Goal: Task Accomplishment & Management: Manage account settings

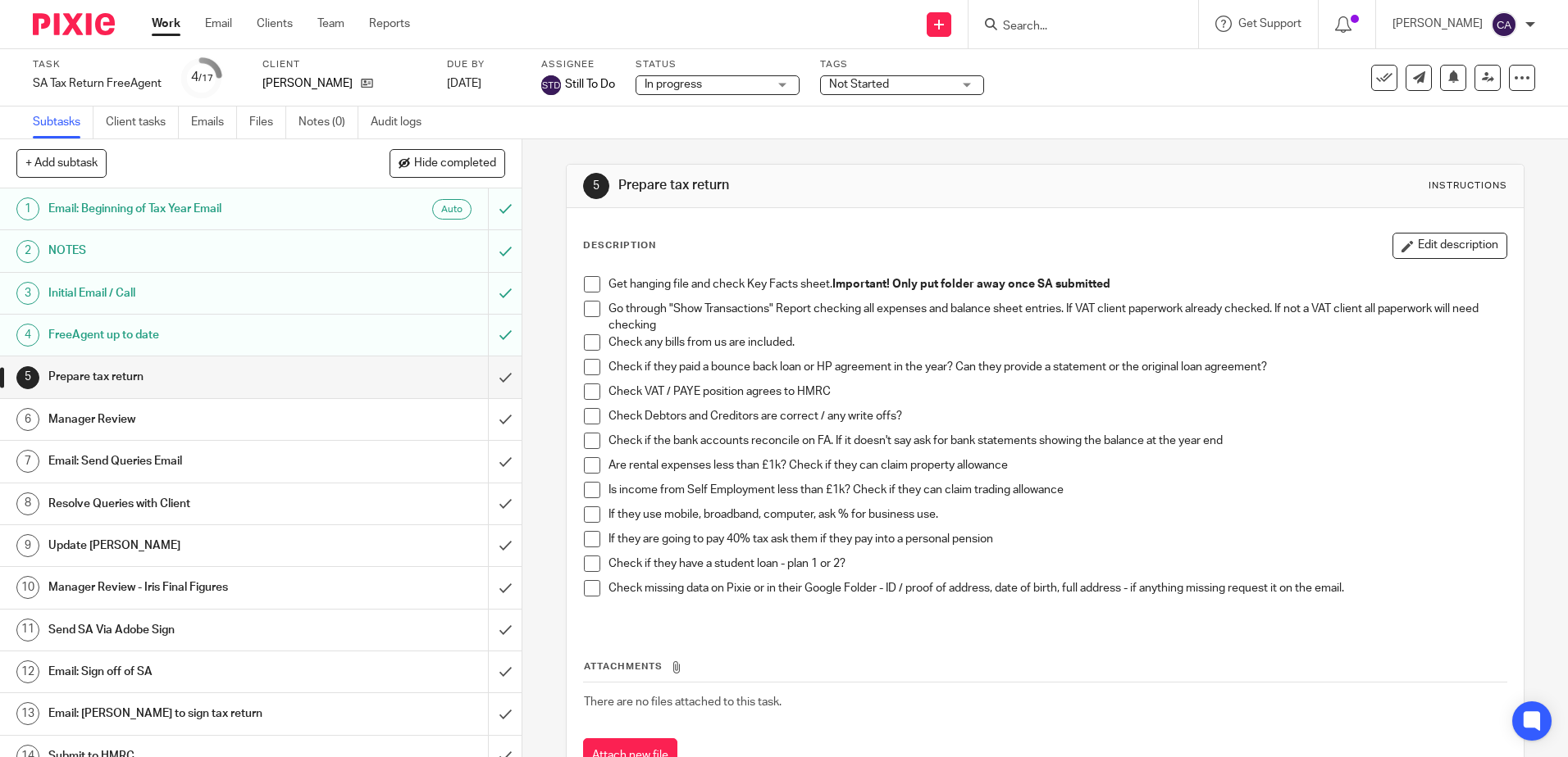
scroll to position [68, 0]
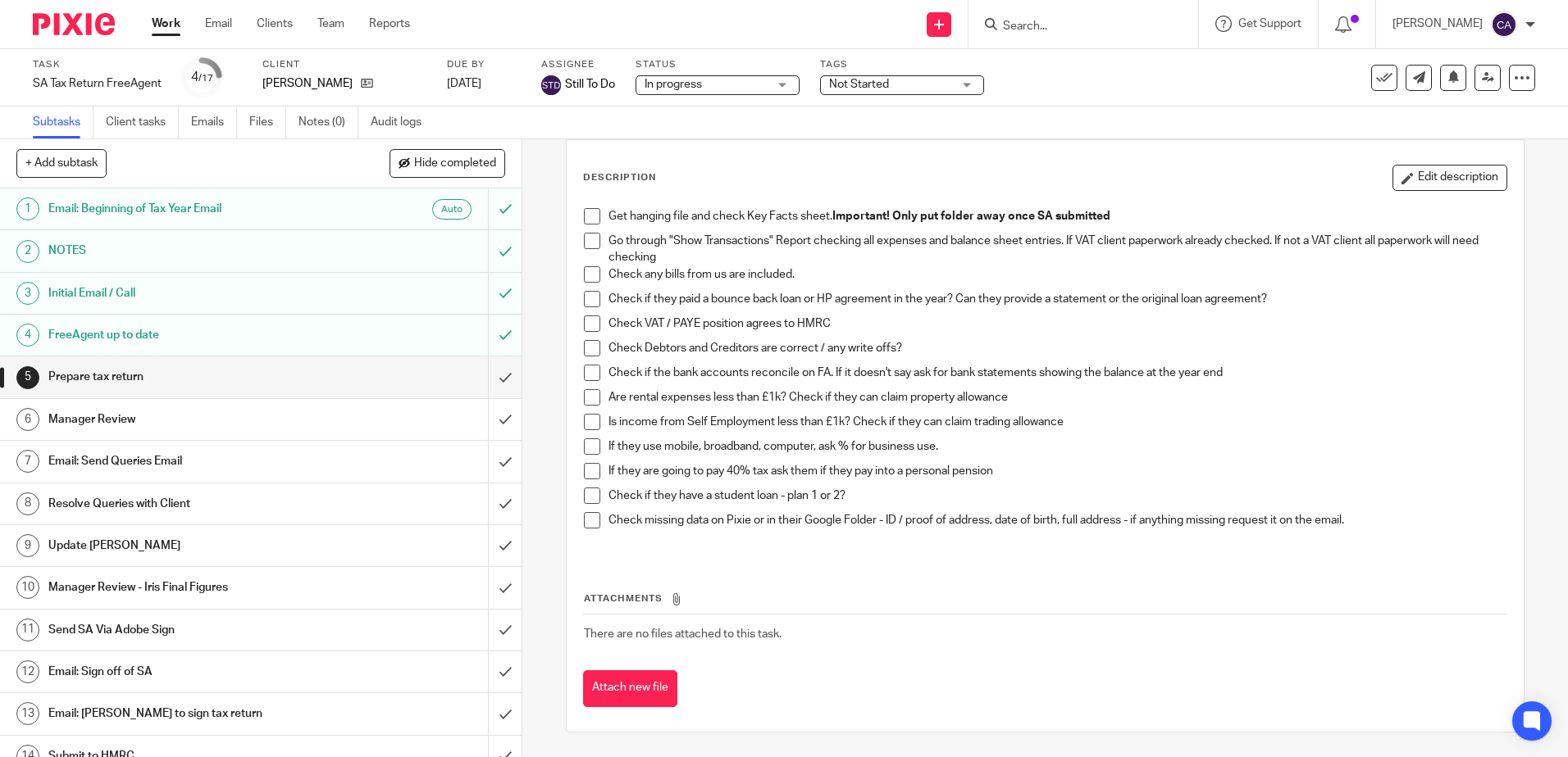
click at [752, 360] on div "Check Debtors and Creditors are correct / any write offs?" at bounding box center [1056, 352] width 897 height 24
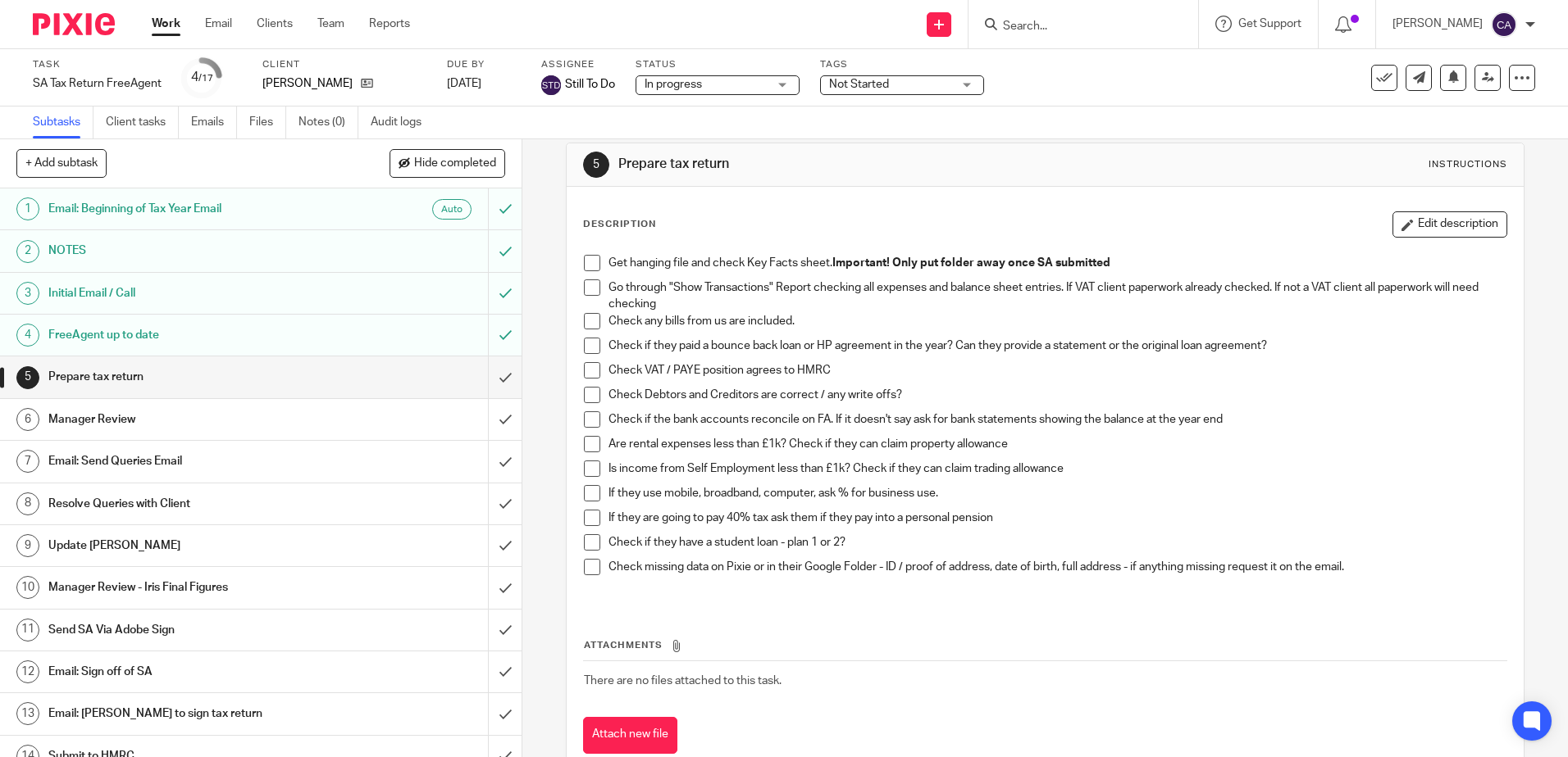
scroll to position [0, 0]
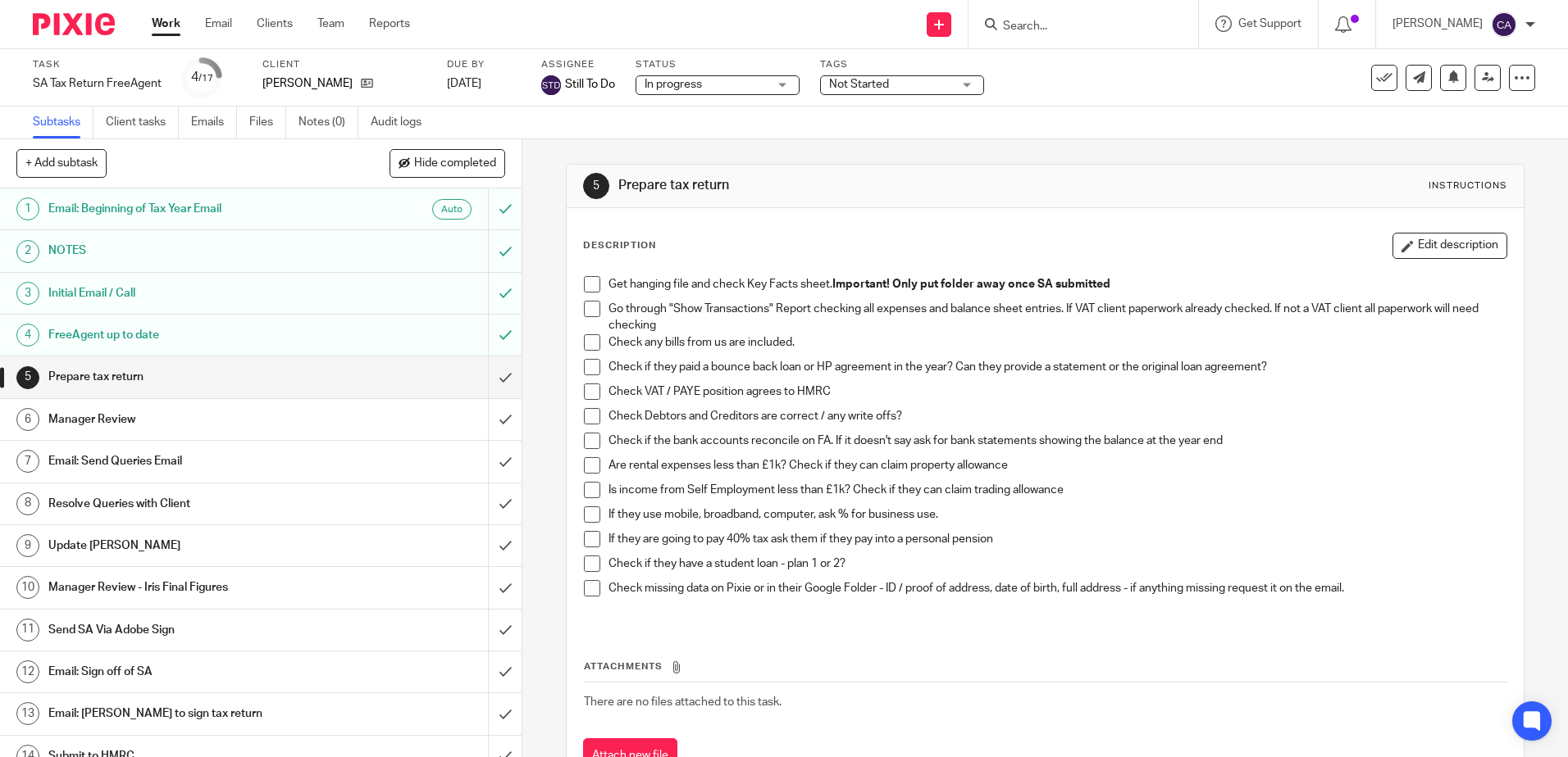
click at [141, 453] on h1 "Email: Send Queries Email" at bounding box center [190, 461] width 282 height 24
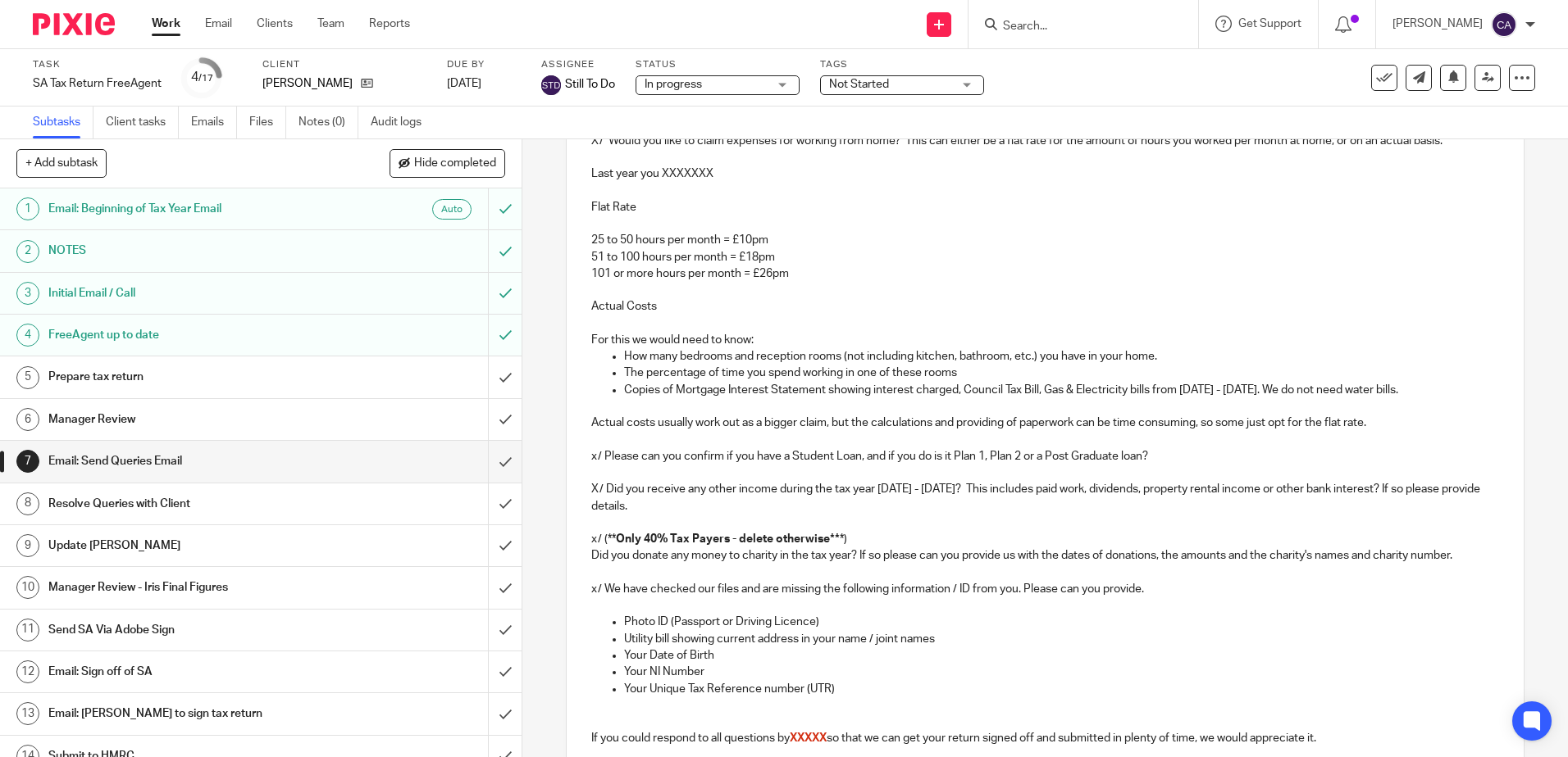
scroll to position [790, 0]
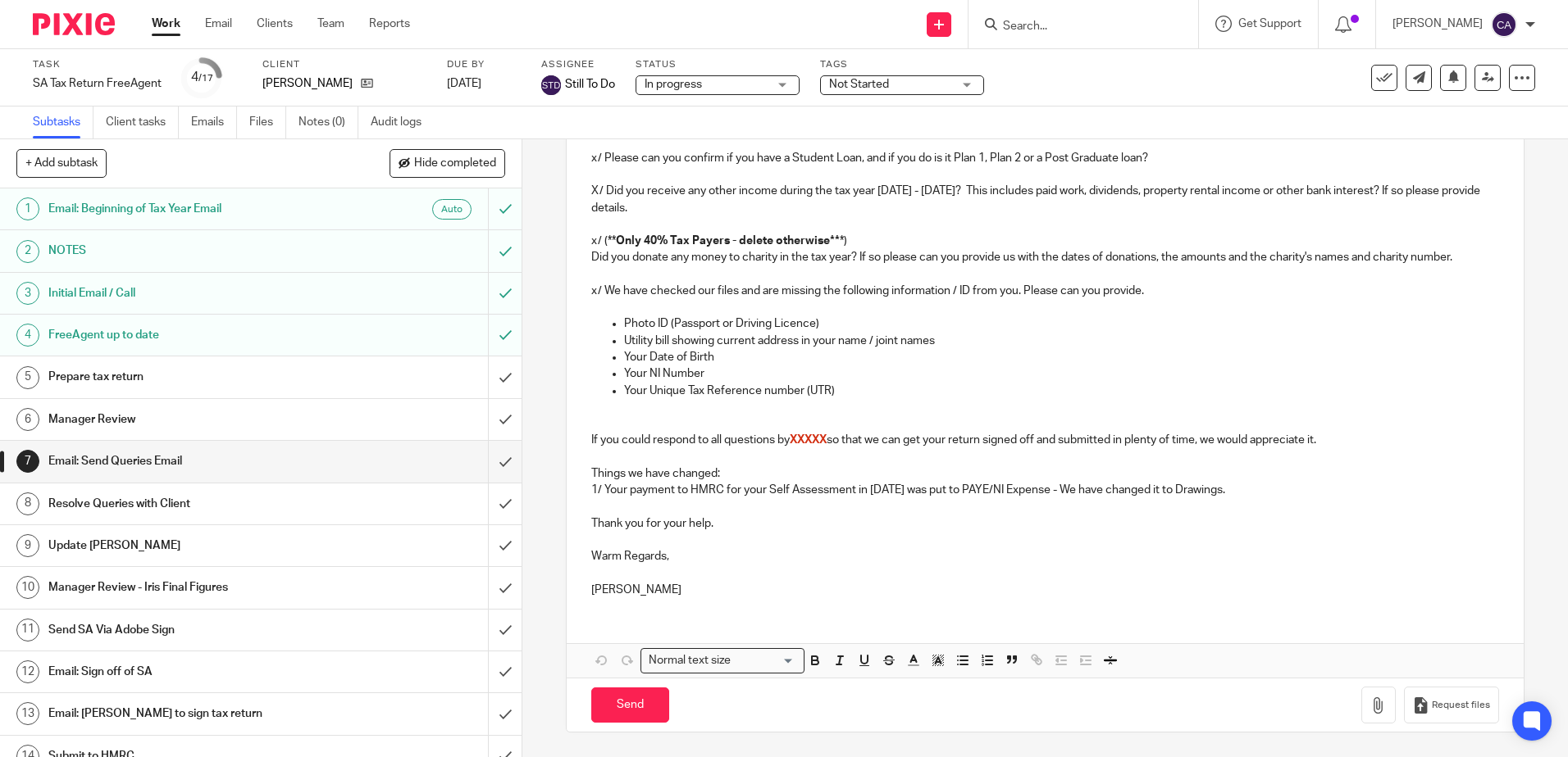
click at [1271, 491] on p "1/ Your payment to HMRC for your Self Assessment in [DATE] was put to PAYE/NI E…" at bounding box center [1044, 490] width 906 height 16
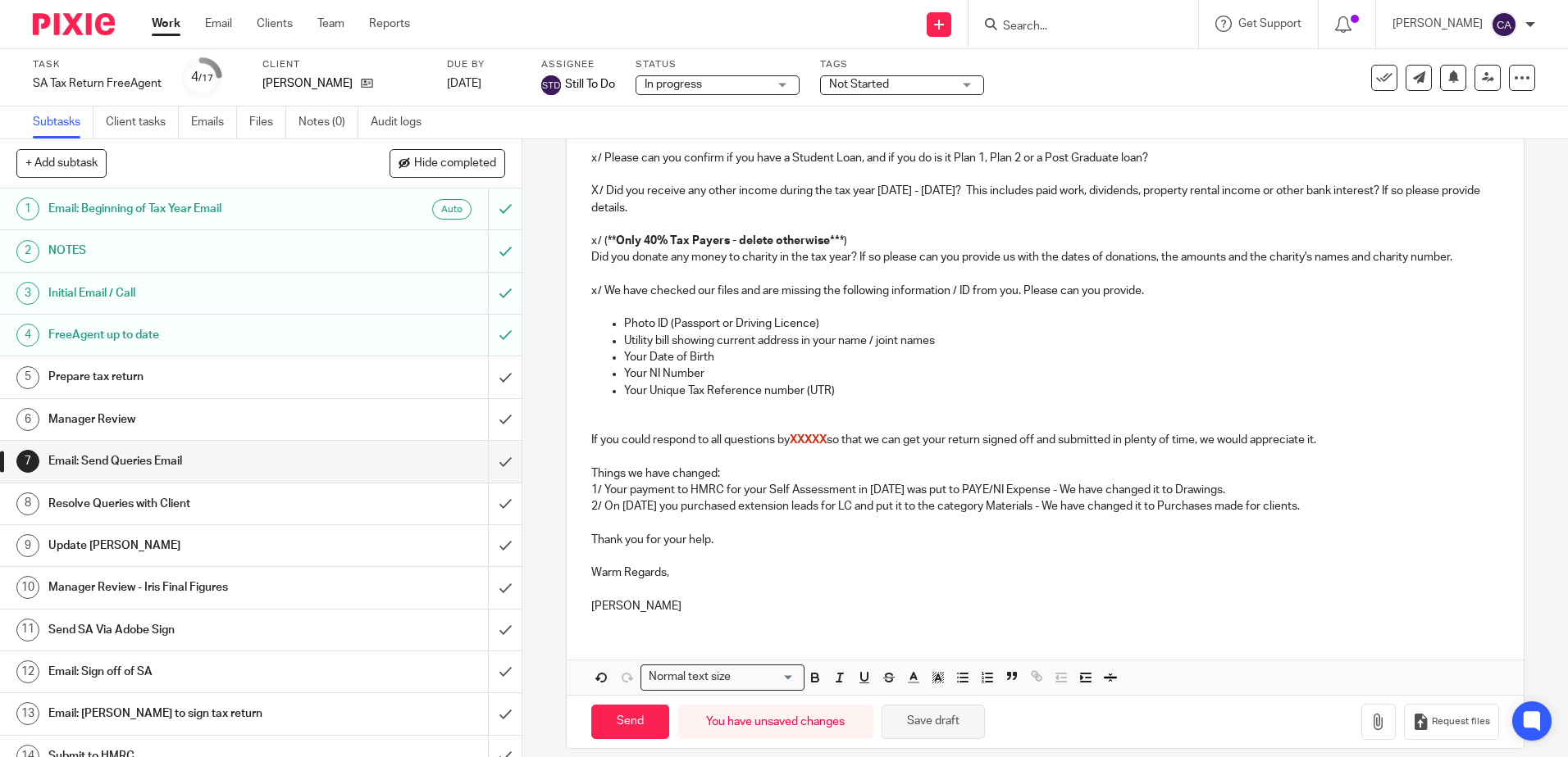
click at [933, 715] on button "Save draft" at bounding box center [933, 722] width 103 height 35
click at [953, 724] on button "Save draft" at bounding box center [933, 722] width 103 height 35
click at [1310, 402] on p at bounding box center [1044, 407] width 906 height 16
click at [1348, 506] on p "2/ On 3rd June 2024 you purchased extension leads for LC and put it to the cate…" at bounding box center [1044, 507] width 906 height 16
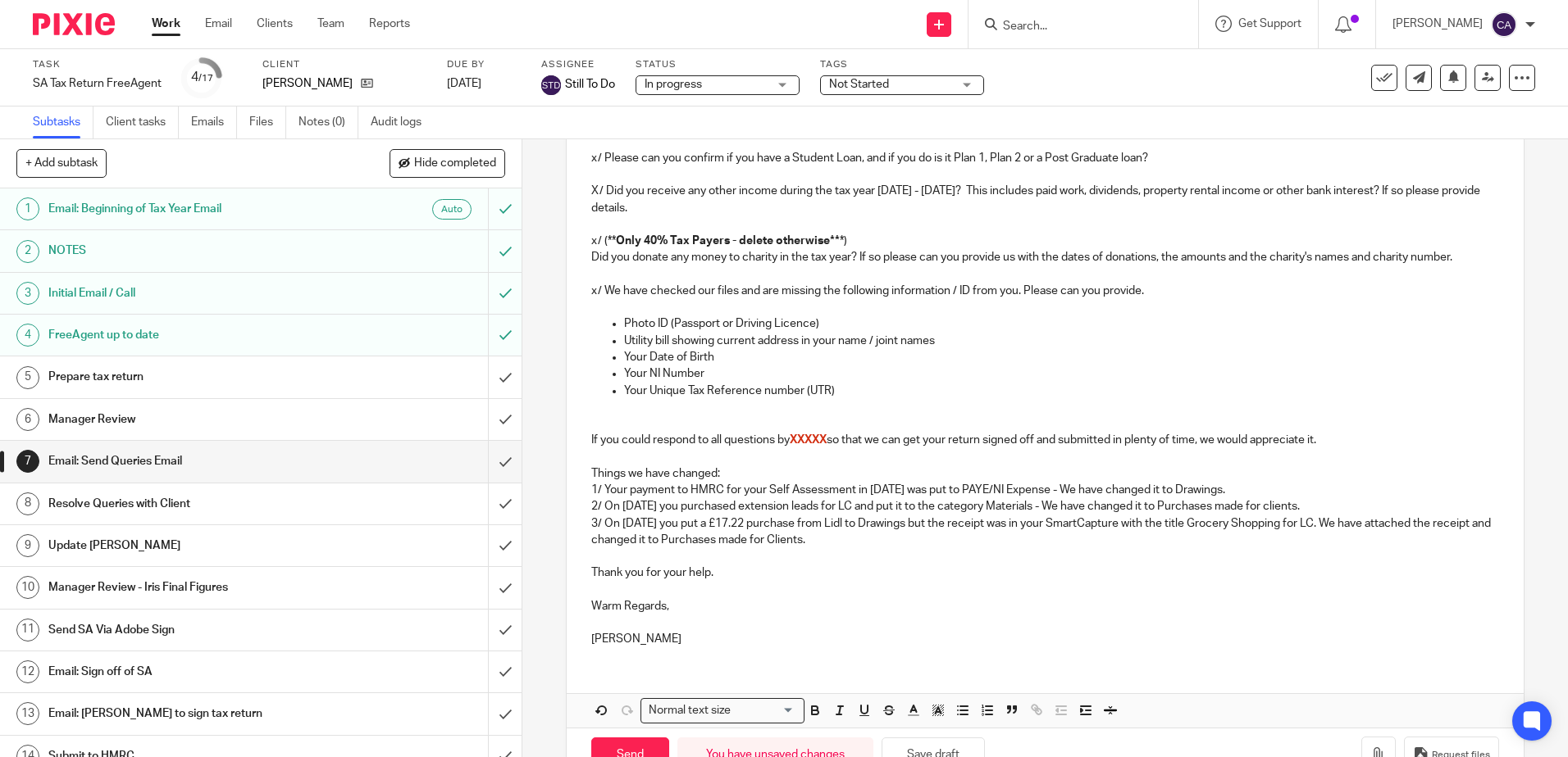
click at [1307, 508] on p "2/ On 3rd June 2024 you purchased extension leads for LC and put it to the cate…" at bounding box center [1044, 507] width 906 height 16
click at [911, 533] on p "3/ On 13th July 2024 you put a £17.22 purchase from Lidl to Drawings but the re…" at bounding box center [1044, 532] width 906 height 33
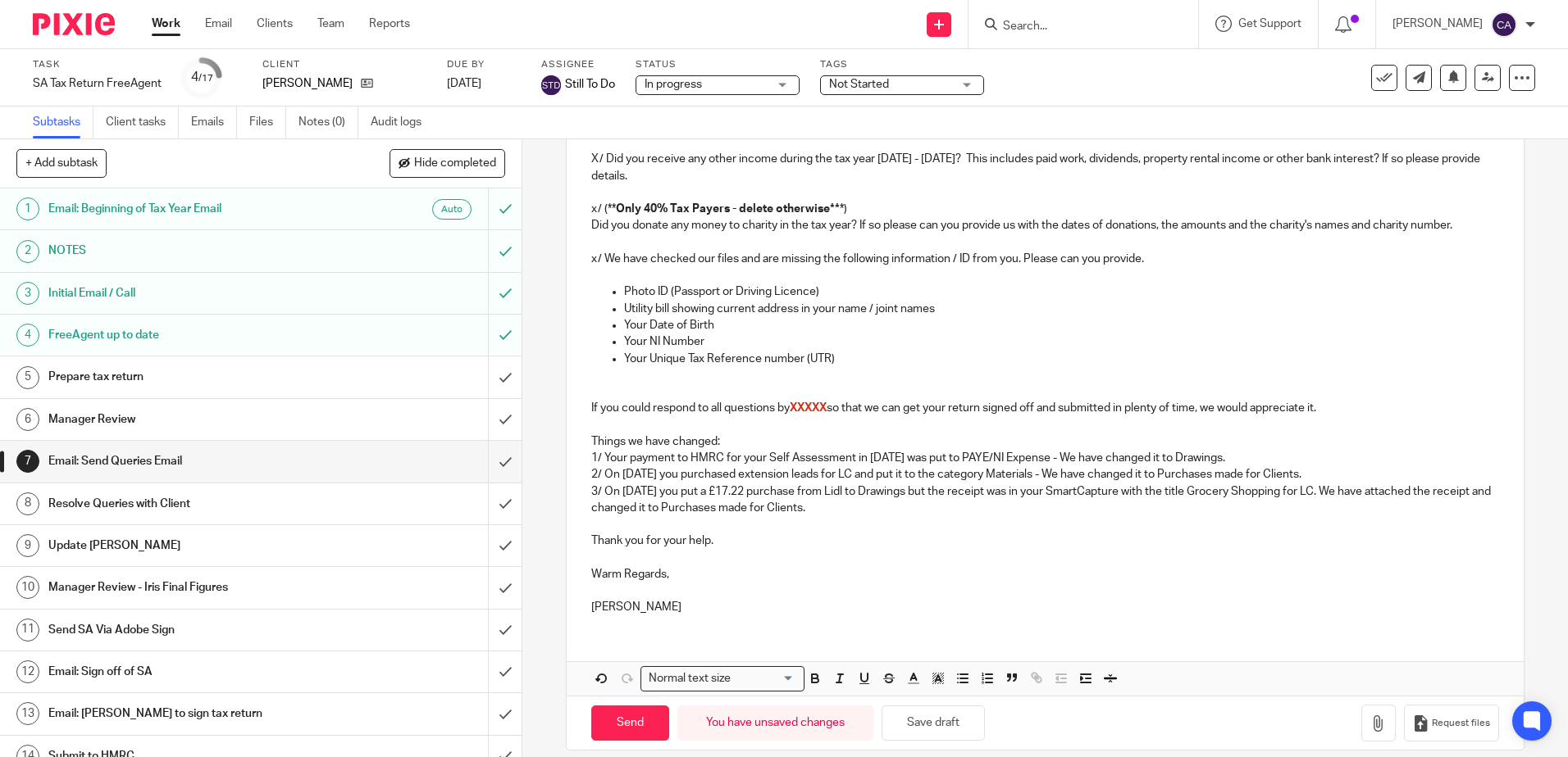
scroll to position [840, 0]
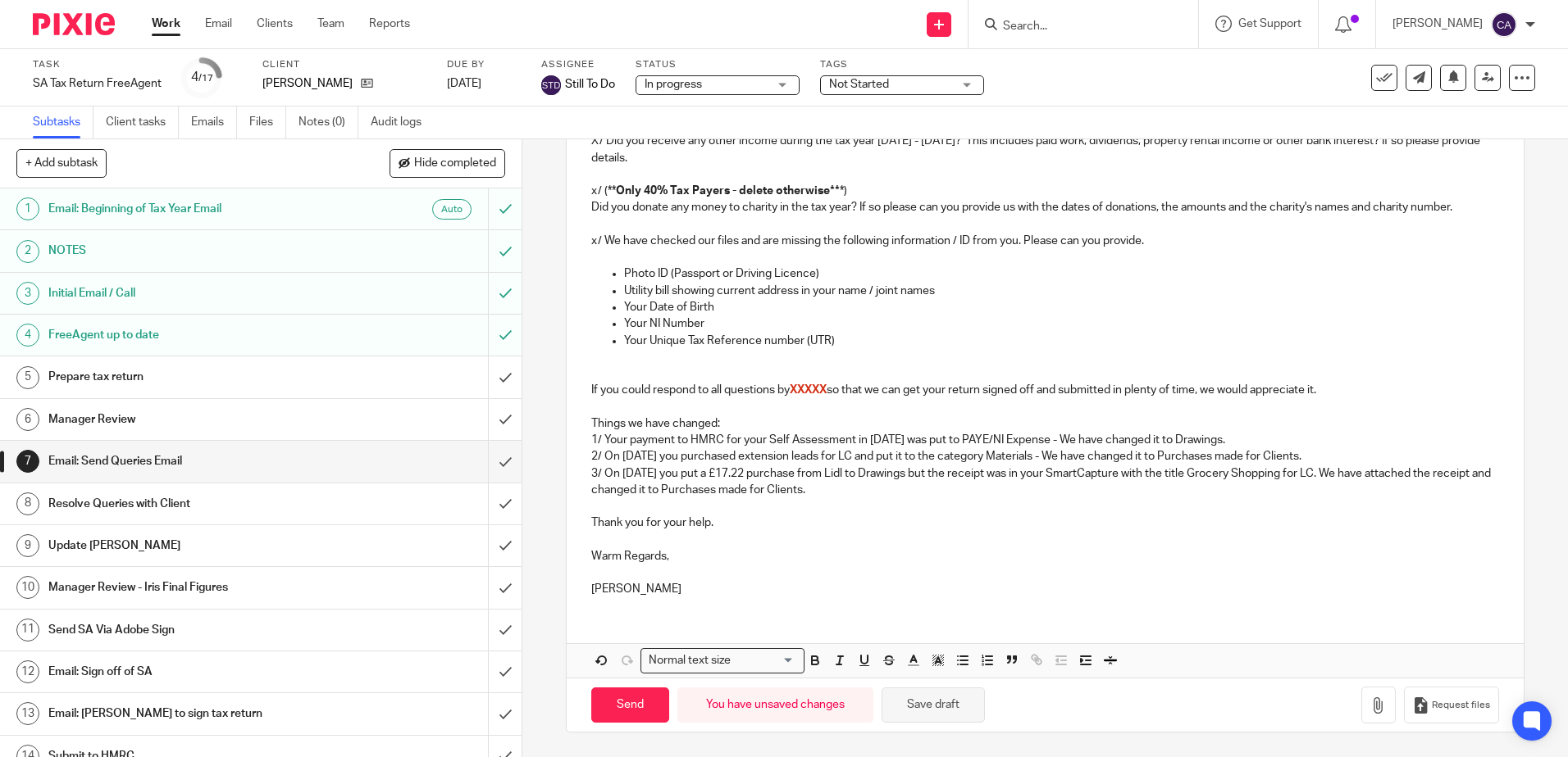
click at [925, 712] on button "Save draft" at bounding box center [933, 705] width 103 height 35
click at [774, 481] on p "3/ On 13th July 2024 you put a £17.22 purchase from Lidl to Drawings but the re…" at bounding box center [1044, 481] width 906 height 33
click at [913, 490] on p "3/ On 13th July 2024 you put a £17.22 purchase from Lidl to Drawings but the re…" at bounding box center [1044, 481] width 906 height 33
click at [624, 493] on p "3/ On 13th July 2024 you put a £17.22 purchase from Lidl to Drawings but the re…" at bounding box center [1044, 481] width 906 height 33
click at [944, 709] on button "Save draft" at bounding box center [933, 705] width 103 height 35
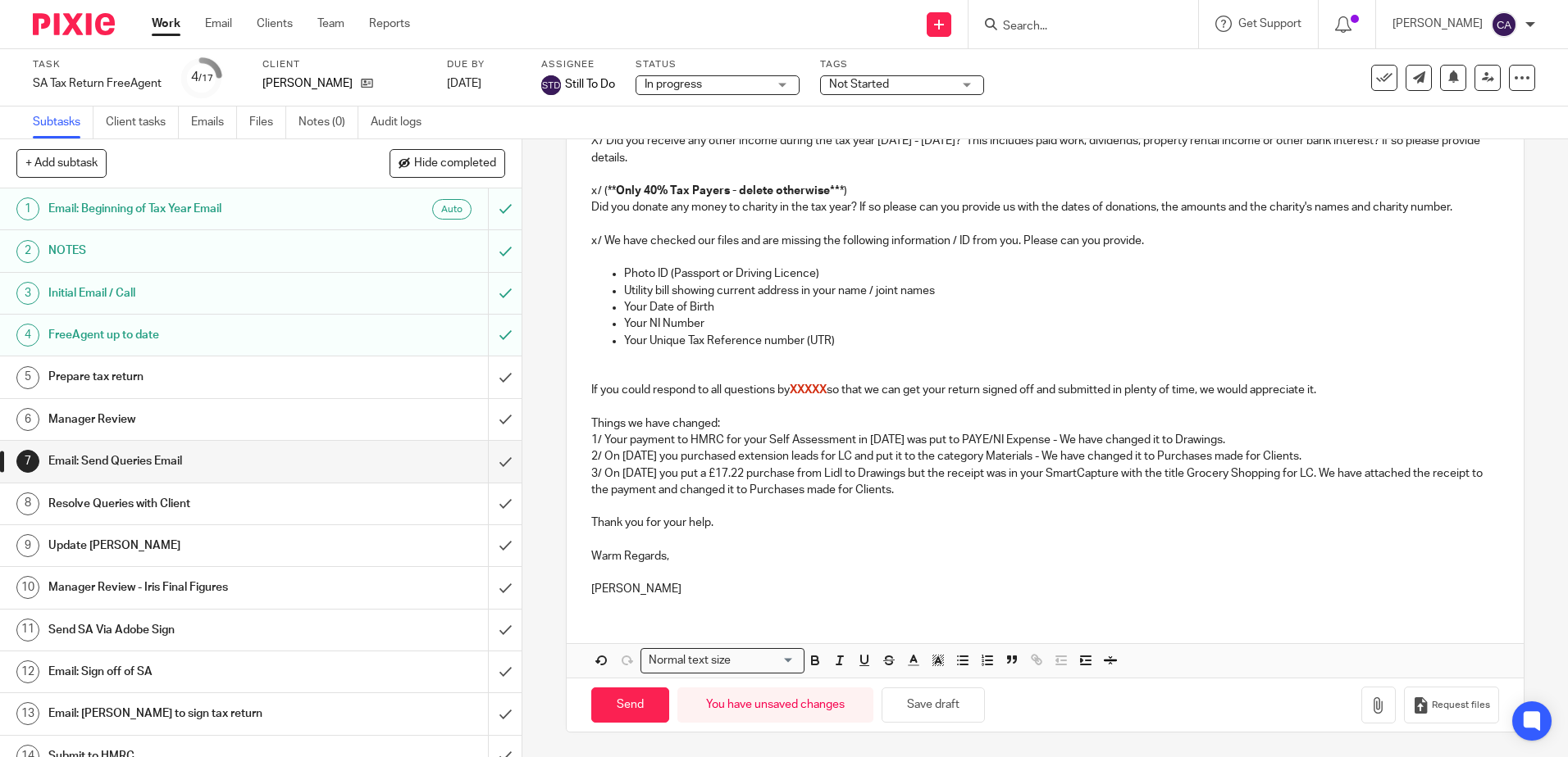
click at [810, 482] on p "3/ On 13th July 2024 you put a £17.22 purchase from Lidl to Drawings but the re…" at bounding box center [1044, 481] width 906 height 33
click at [1024, 492] on p "3/ On 13th July 2024 you put a £17.22 purchase from Lidl to Drawings but the re…" at bounding box center [1044, 481] width 906 height 33
click at [1371, 455] on p "2/ On 3rd June 2024 you purchased extension leads for LC and put it to the cate…" at bounding box center [1044, 456] width 906 height 16
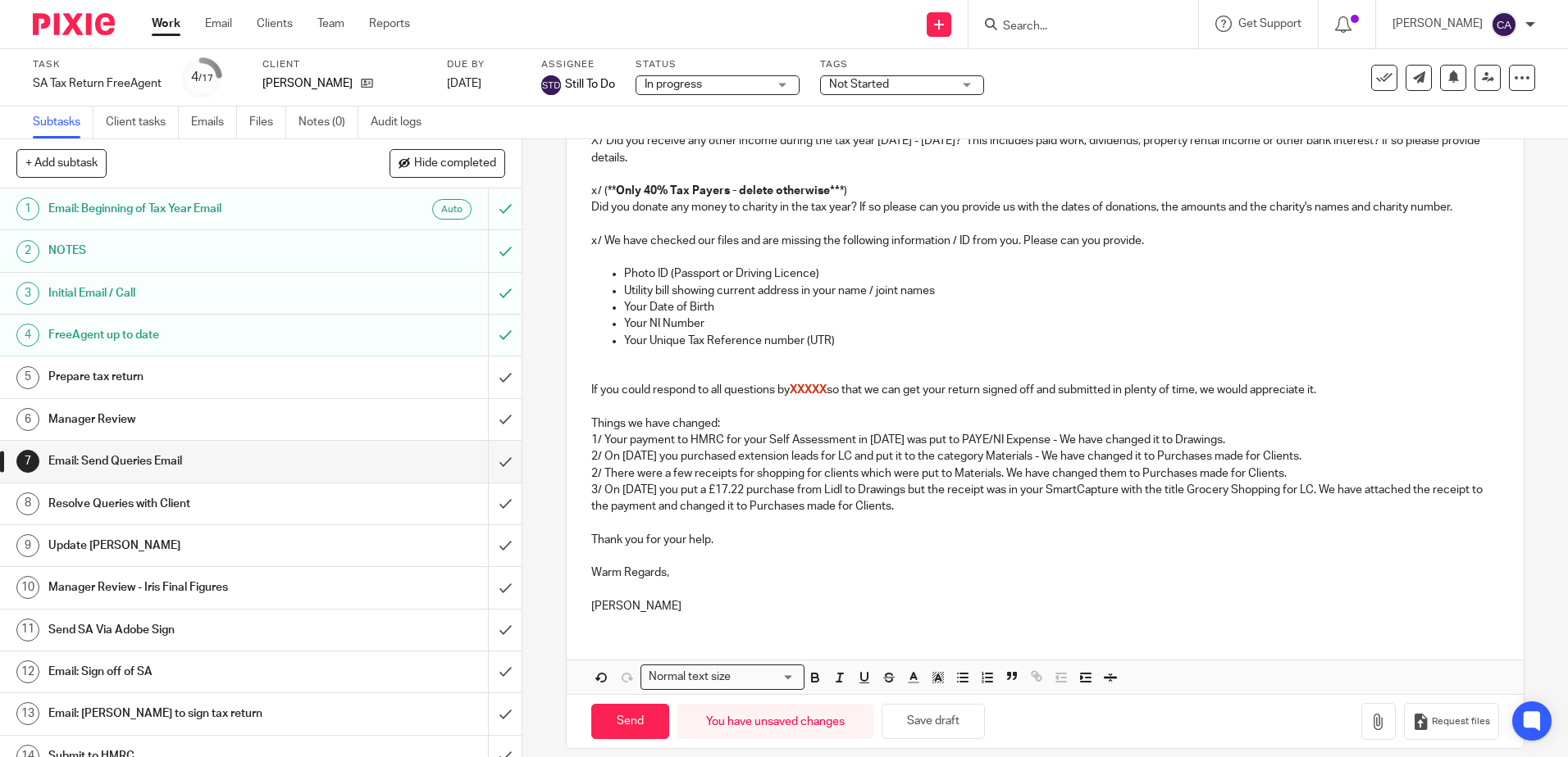
click at [670, 477] on p "2/ There were a few receipts for shopping for clients which were put to Materia…" at bounding box center [1044, 473] width 906 height 16
drag, startPoint x: 1352, startPoint y: 454, endPoint x: 1319, endPoint y: 441, distance: 35.5
click at [1319, 441] on div "Dear Karen, We have been reviewing your SA return and have the following questi…" at bounding box center [1045, 56] width 956 height 1142
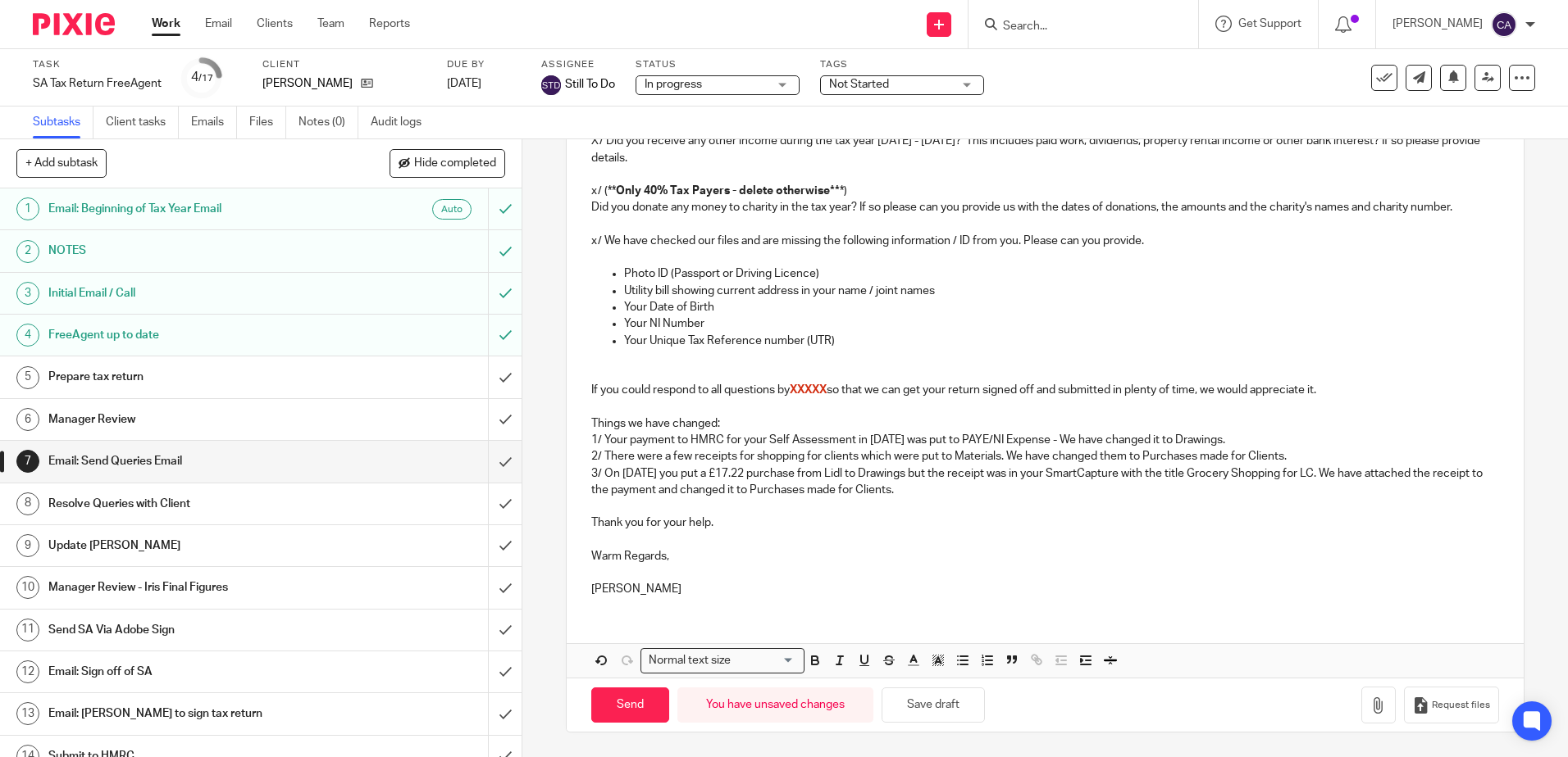
click at [1309, 456] on p "2/ There were a few receipts for shopping for clients which were put to Materia…" at bounding box center [1044, 456] width 906 height 16
click at [941, 721] on button "Save draft" at bounding box center [933, 705] width 103 height 35
click at [1003, 491] on p "3/ On 13th July 2024 you put a £17.22 purchase from Lidl to Drawings but the re…" at bounding box center [1044, 481] width 906 height 33
click at [944, 706] on button "Save draft" at bounding box center [933, 705] width 103 height 35
click at [964, 489] on p "3/ On [DATE] you put a £17.22 purchase from Lidl to Drawings but the receipt wa…" at bounding box center [1044, 481] width 906 height 33
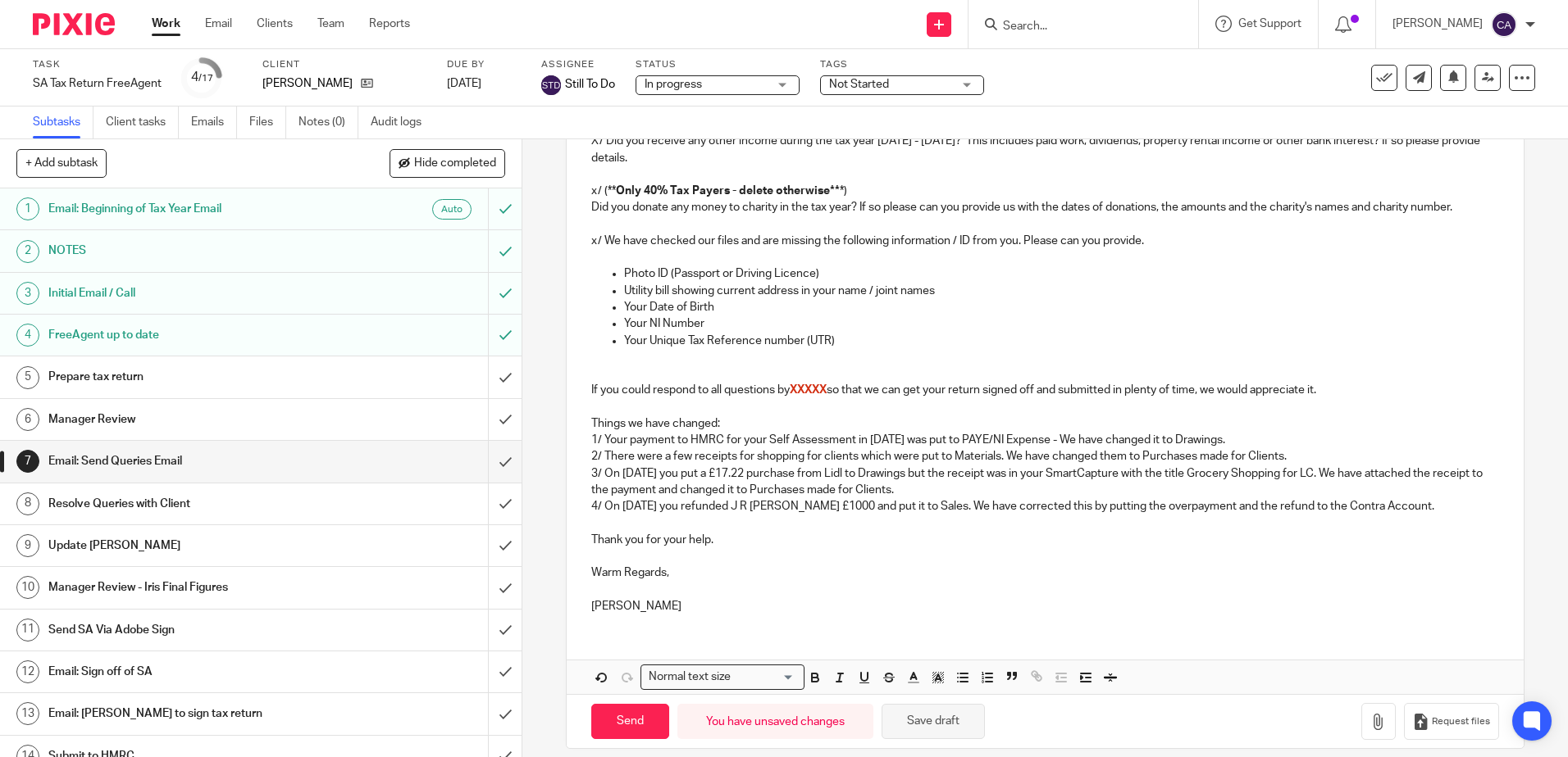
click at [934, 724] on button "Save draft" at bounding box center [933, 721] width 103 height 35
click at [930, 728] on button "Save draft" at bounding box center [933, 721] width 103 height 35
click at [1155, 507] on p "4/ On 12th March 2025 you refunded J R Capstick £1000 and put it to Sales. We h…" at bounding box center [1044, 507] width 906 height 16
click at [944, 720] on button "Save draft" at bounding box center [933, 721] width 103 height 35
click at [148, 375] on h1 "Prepare tax return" at bounding box center [190, 377] width 282 height 24
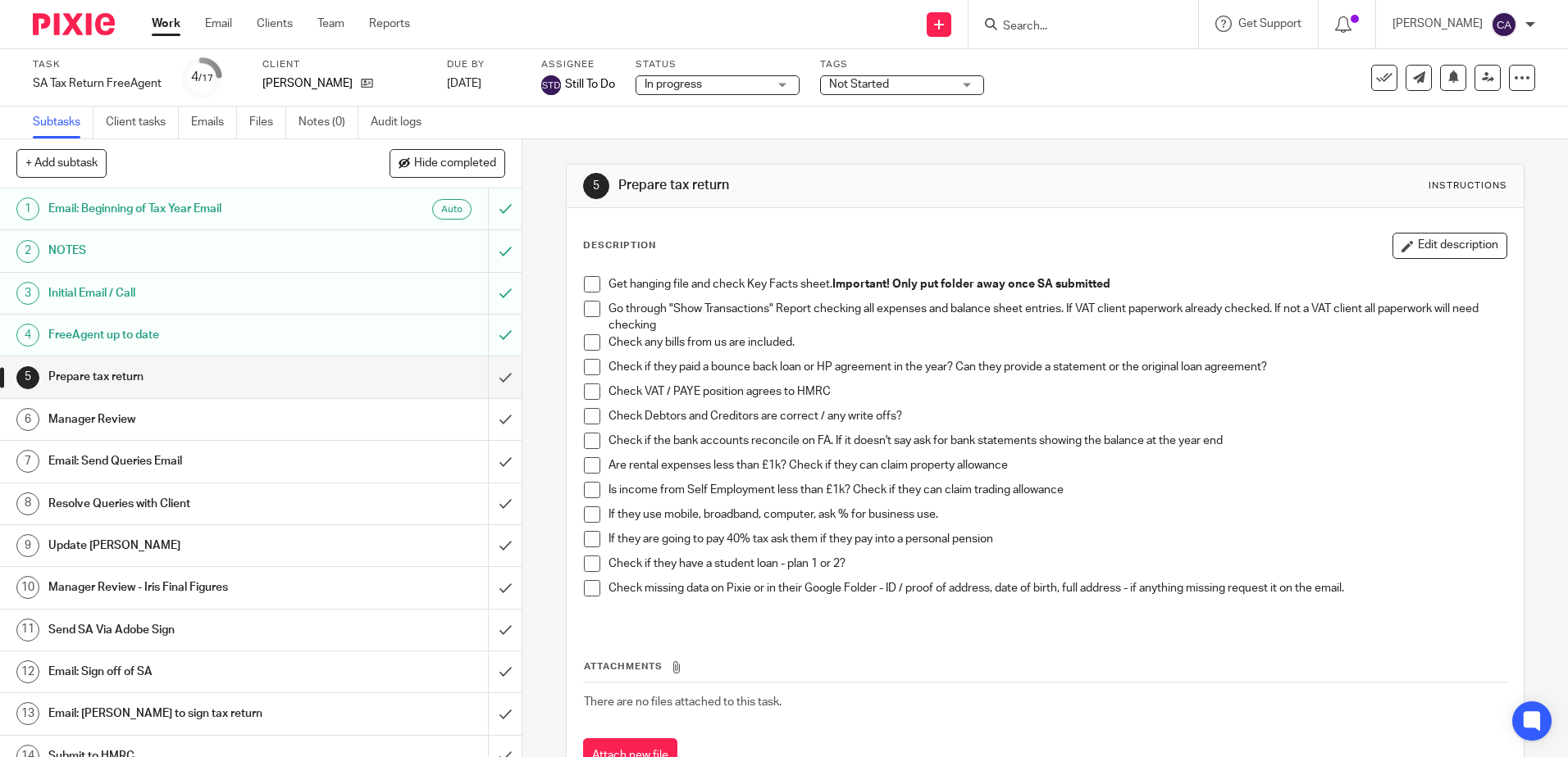
click at [192, 465] on h1 "Email: Send Queries Email" at bounding box center [190, 461] width 282 height 24
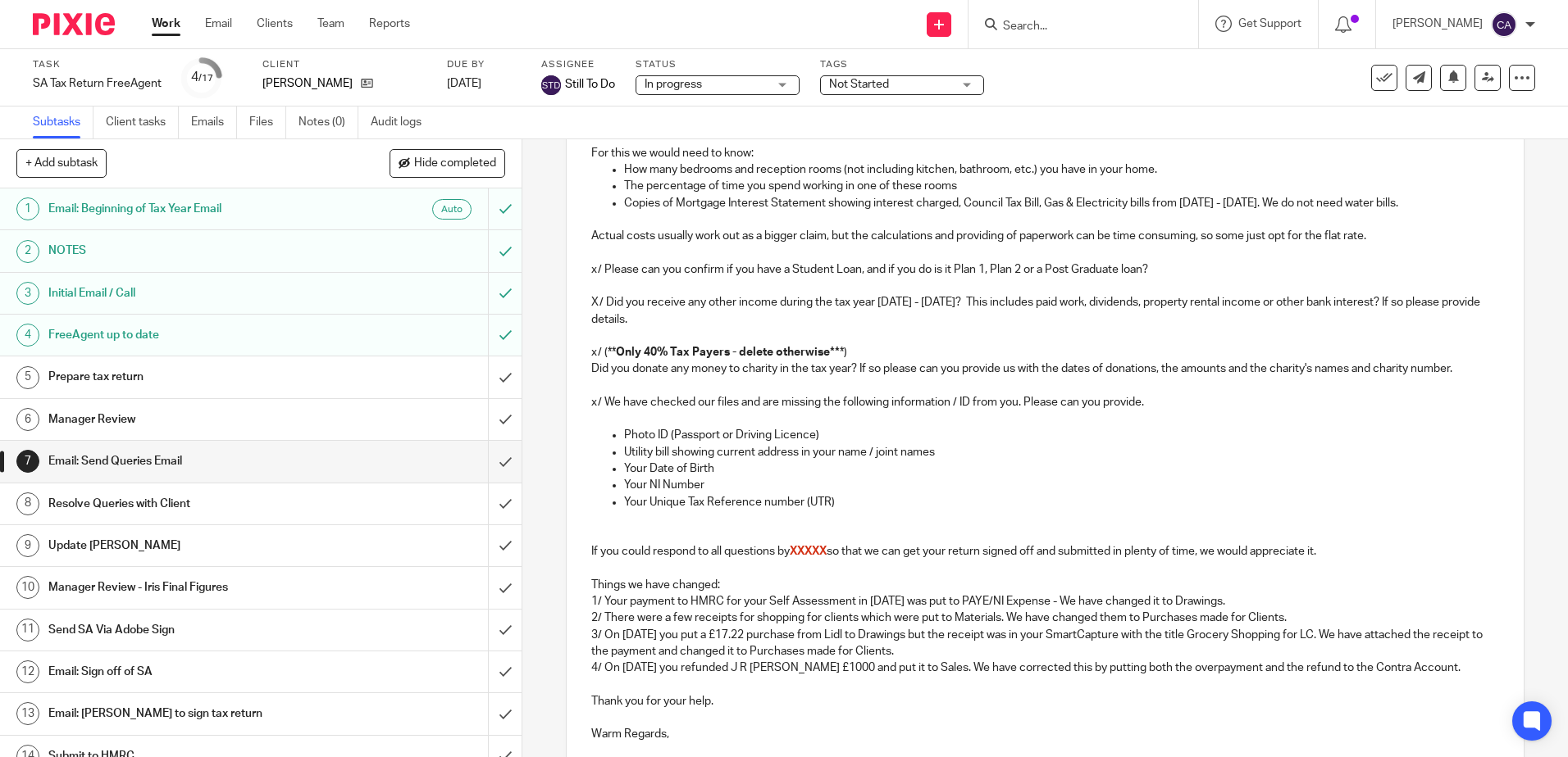
scroll to position [856, 0]
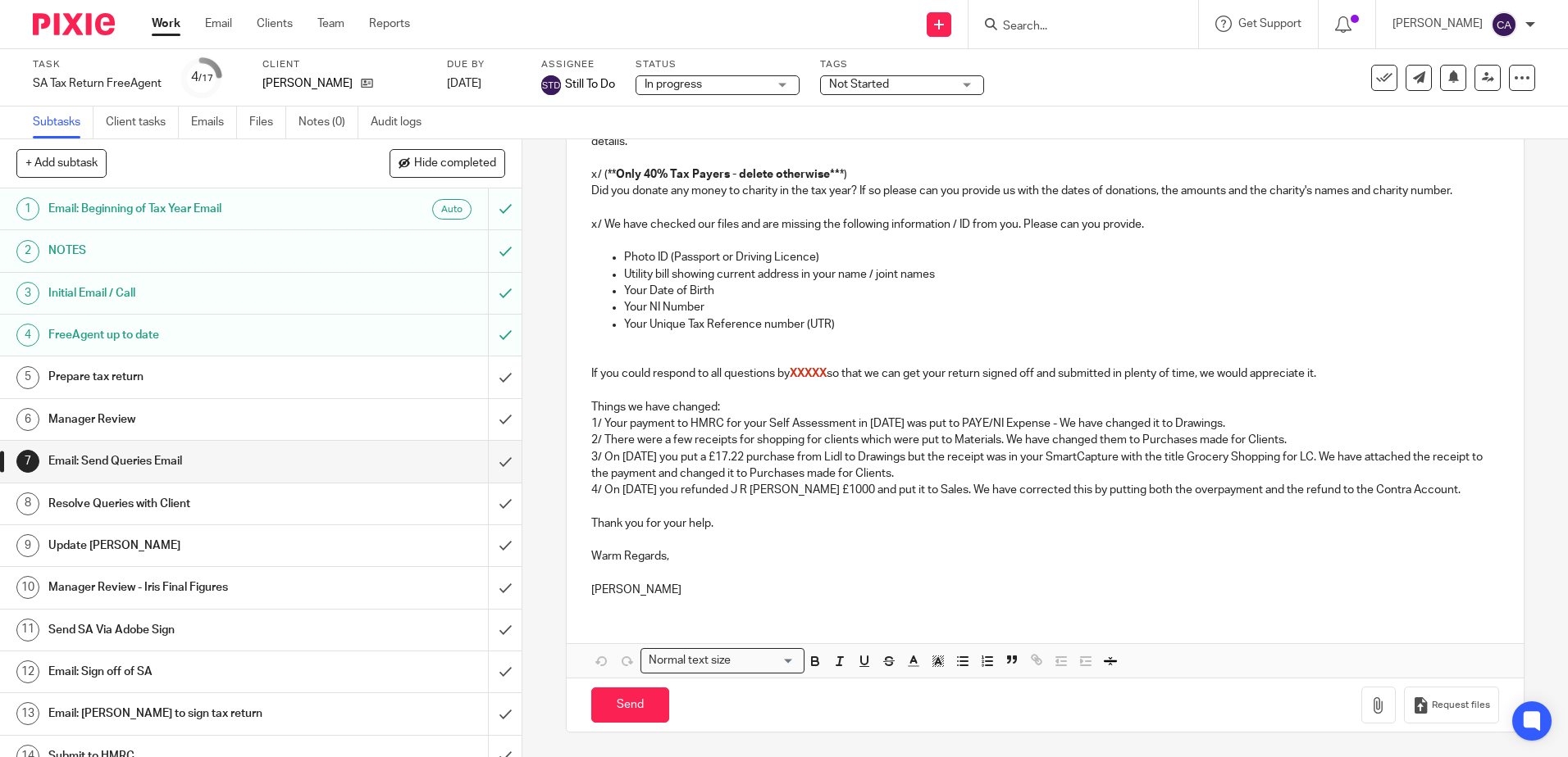
click at [694, 509] on p at bounding box center [1044, 507] width 906 height 16
click at [886, 492] on p "4/ On 12th March 2025 you refunded J R Capstick £1000 and put it to Sales. We h…" at bounding box center [1044, 490] width 906 height 16
click at [884, 492] on p "4/ On 12th March 2025 you refunded J R Capstick £1000 and put it to Sales. We h…" at bounding box center [1044, 490] width 906 height 16
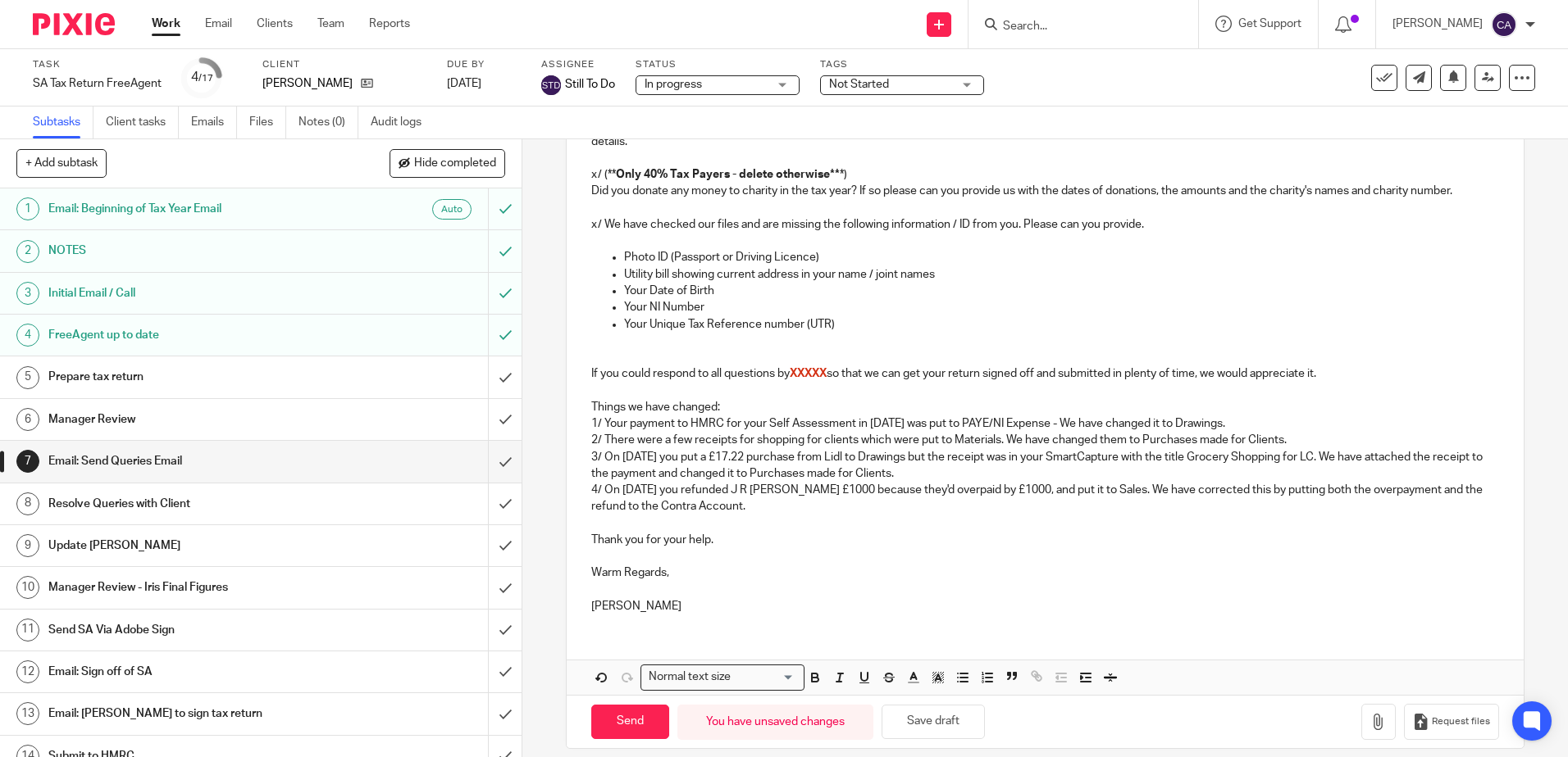
click at [1011, 509] on p "4/ On [DATE] you refunded J R [PERSON_NAME] £1000 because they'd overpaid by £1…" at bounding box center [1044, 498] width 906 height 33
click at [942, 722] on button "Save draft" at bounding box center [933, 722] width 103 height 35
click at [981, 472] on p "3/ On 13th July 2024 you put a £17.22 purchase from Lidl to Drawings but the re…" at bounding box center [1044, 465] width 906 height 33
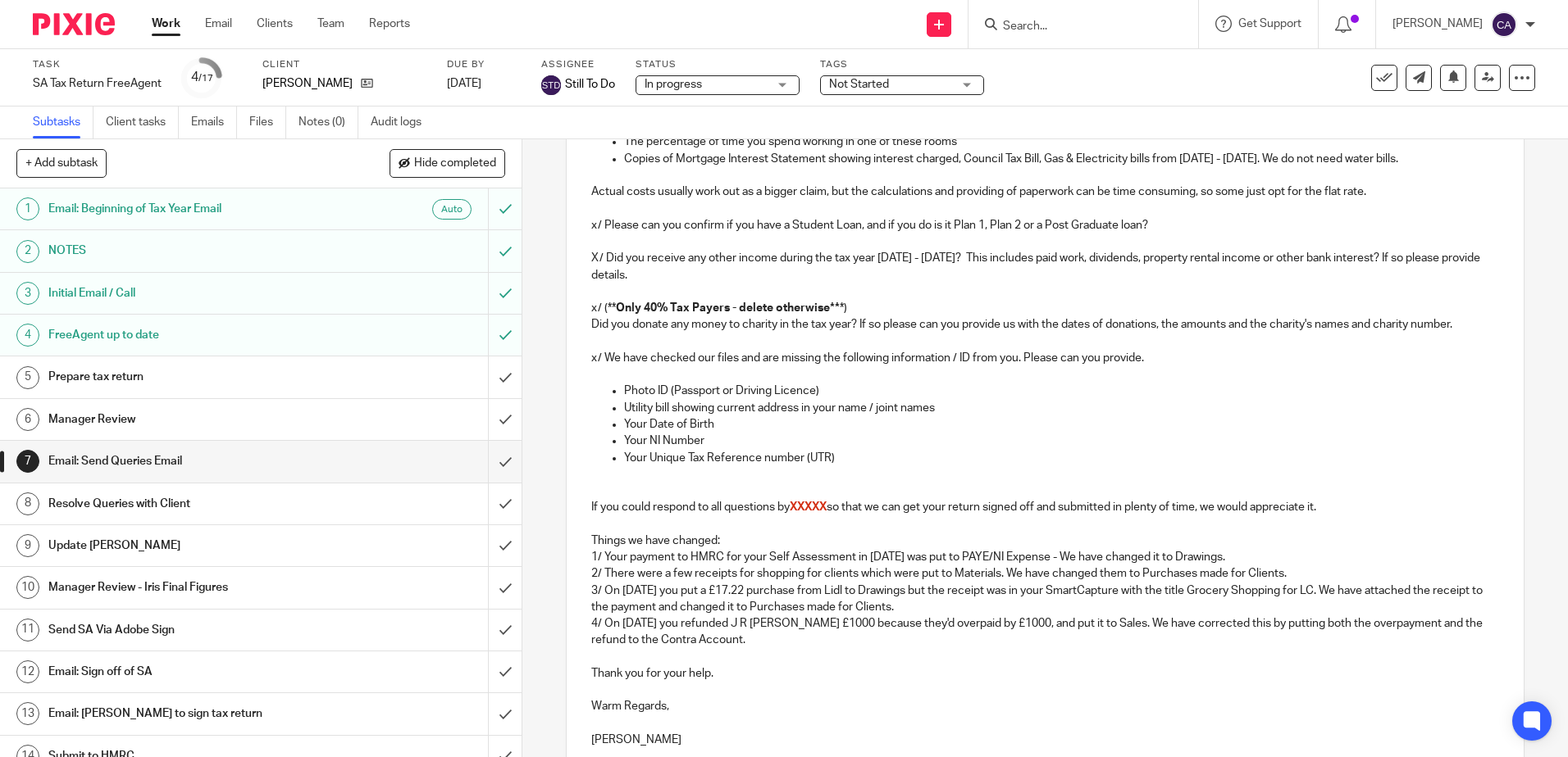
scroll to position [873, 0]
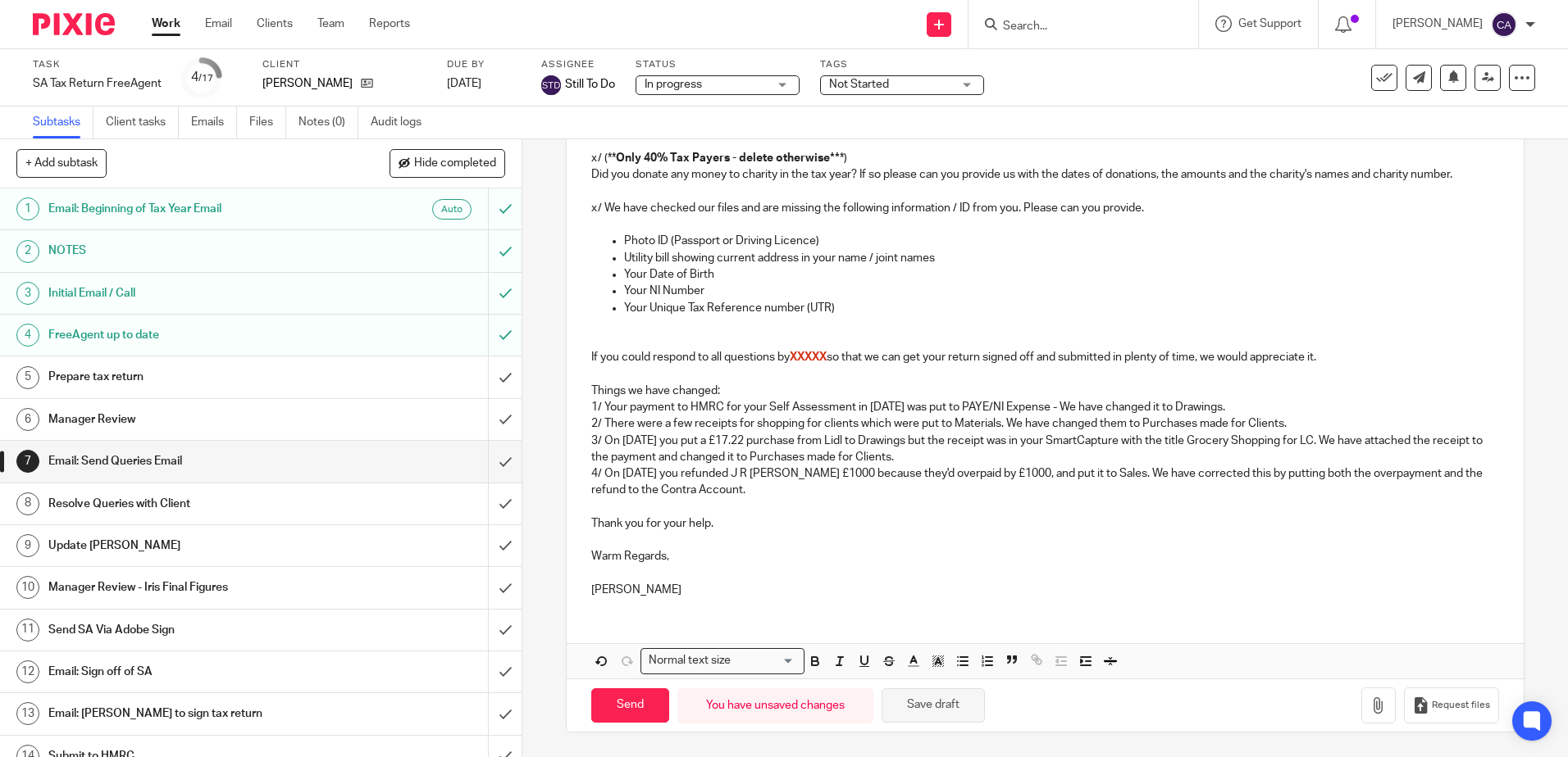
click at [896, 707] on button "Save draft" at bounding box center [933, 706] width 103 height 35
click at [173, 376] on h1 "Prepare tax return" at bounding box center [190, 377] width 282 height 24
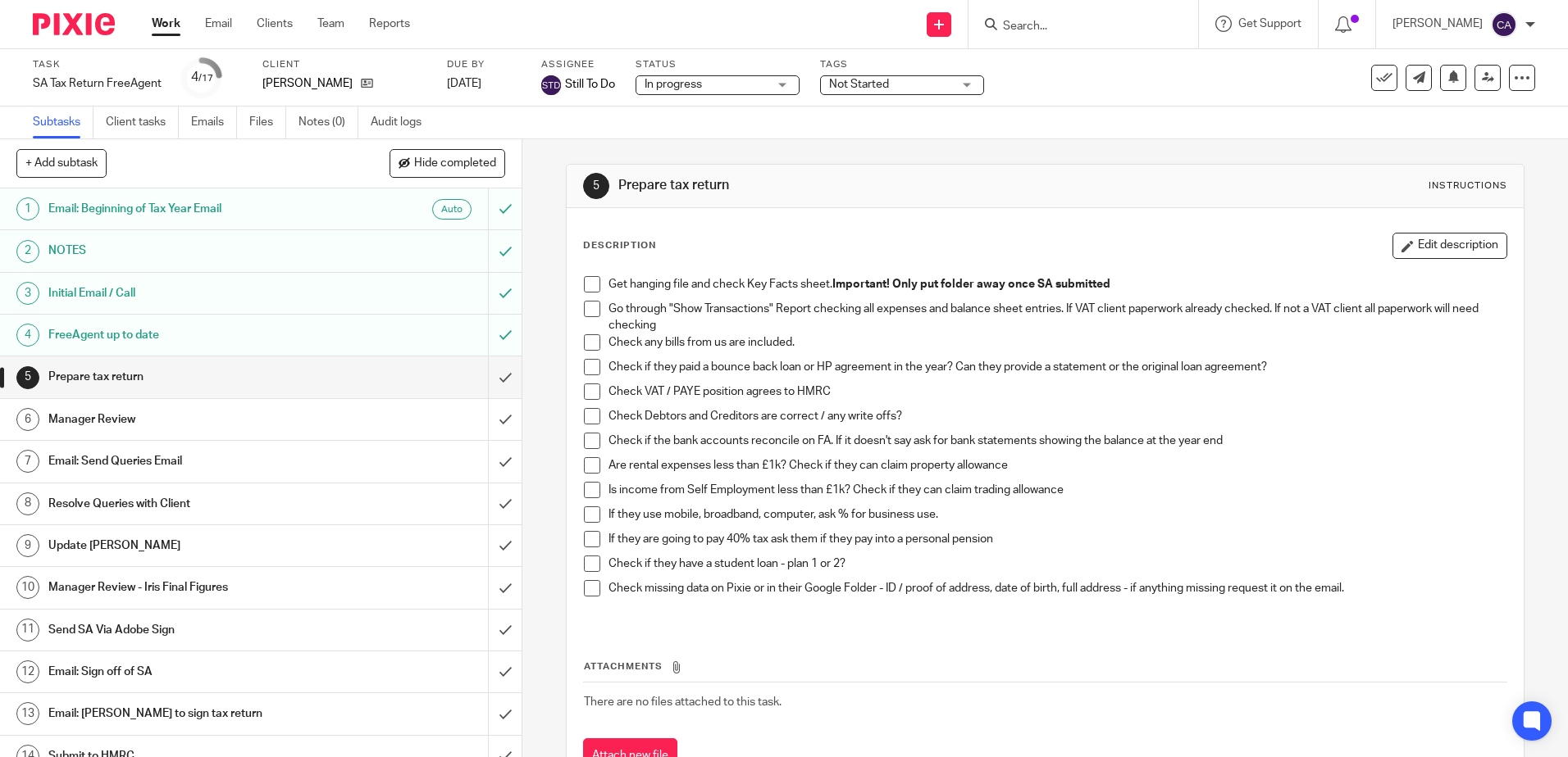
click at [588, 312] on span at bounding box center [592, 309] width 16 height 16
click at [587, 345] on span at bounding box center [592, 342] width 16 height 16
click at [584, 391] on span at bounding box center [592, 392] width 16 height 16
click at [592, 417] on span at bounding box center [592, 416] width 16 height 16
click at [590, 439] on span at bounding box center [592, 441] width 16 height 16
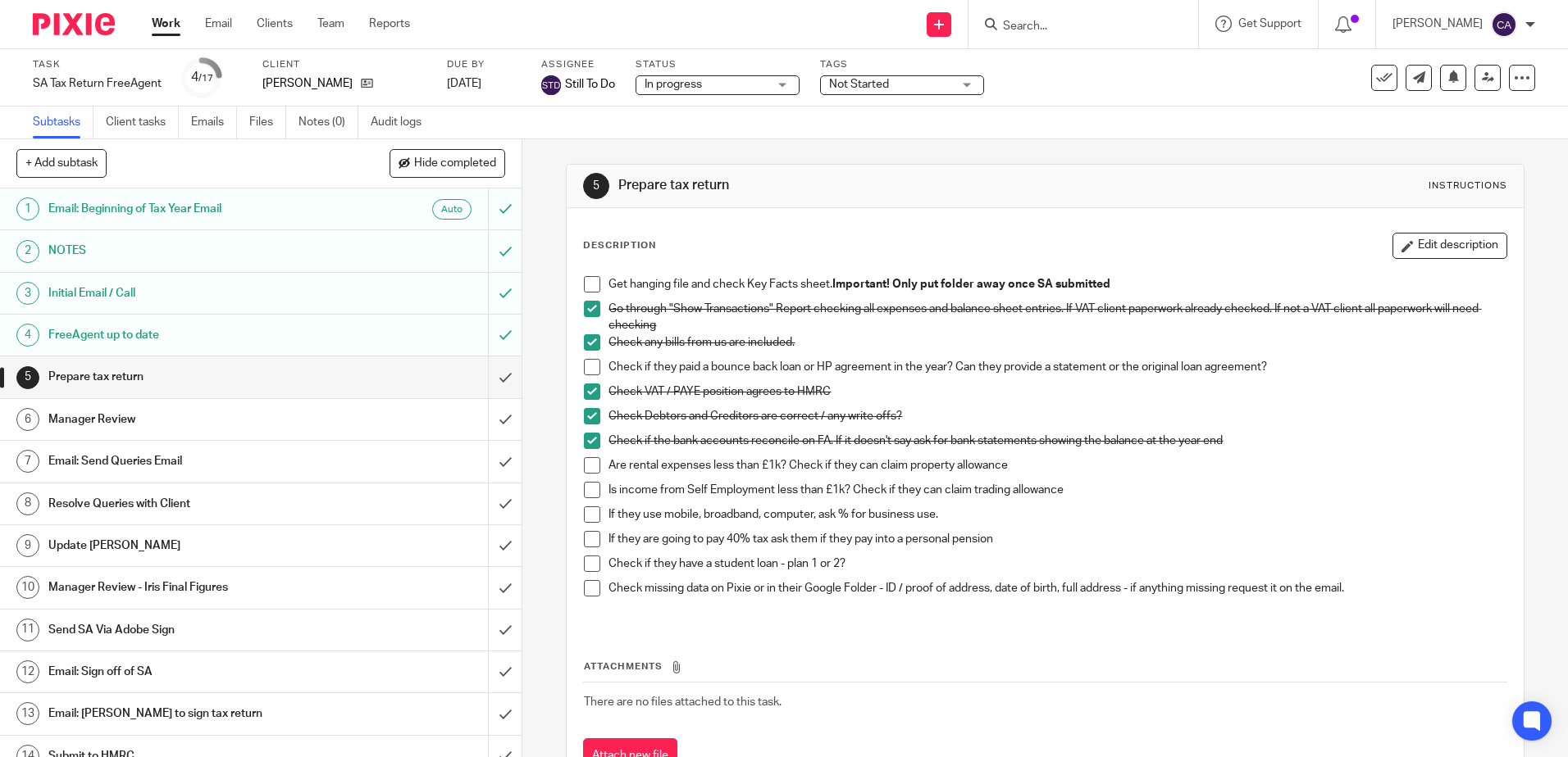
click at [586, 543] on span at bounding box center [592, 539] width 16 height 16
click at [128, 460] on h1 "Email: Send Queries Email" at bounding box center [190, 461] width 282 height 24
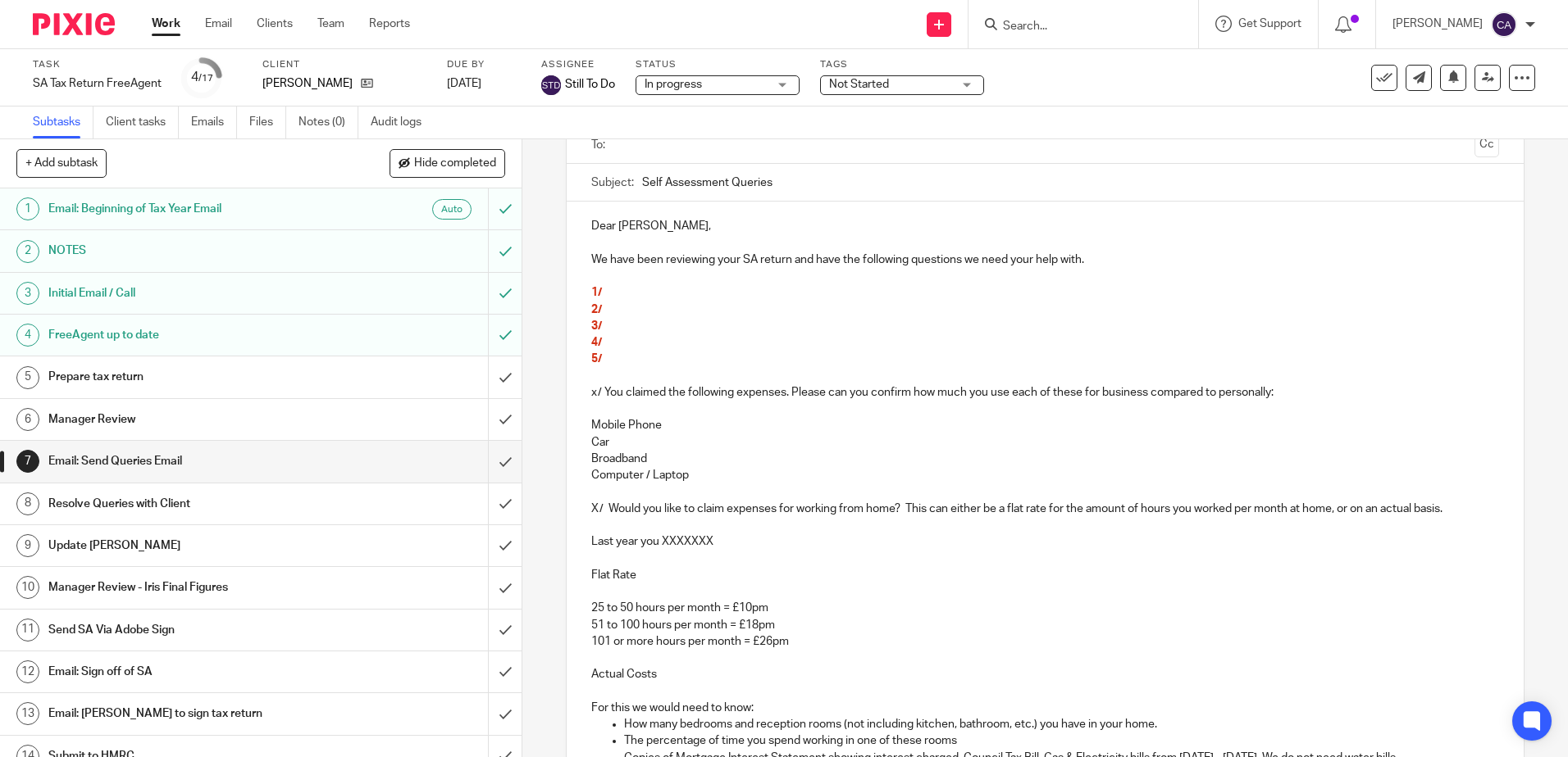
scroll to position [164, 0]
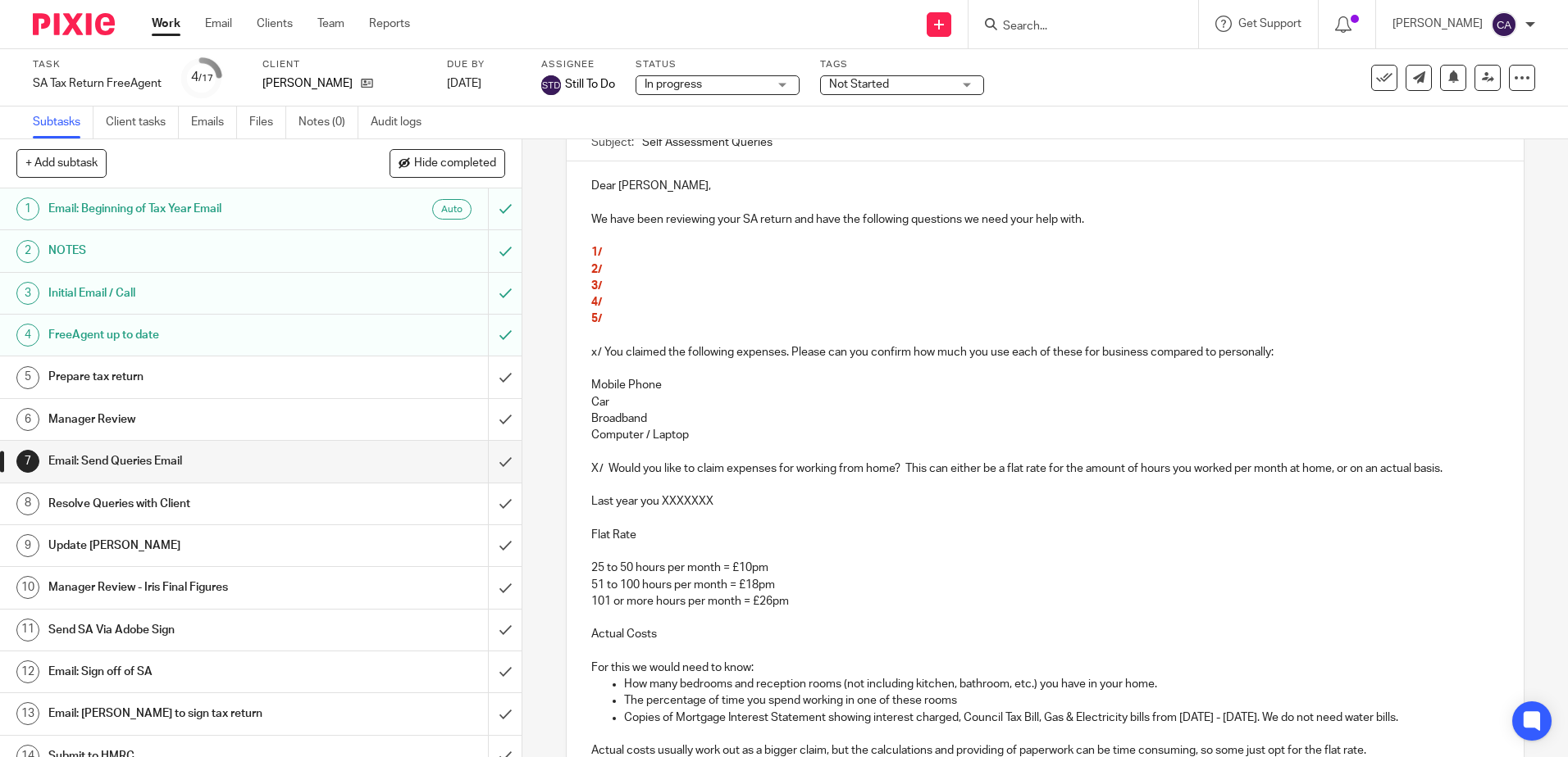
click at [749, 401] on p "Car" at bounding box center [1044, 402] width 906 height 16
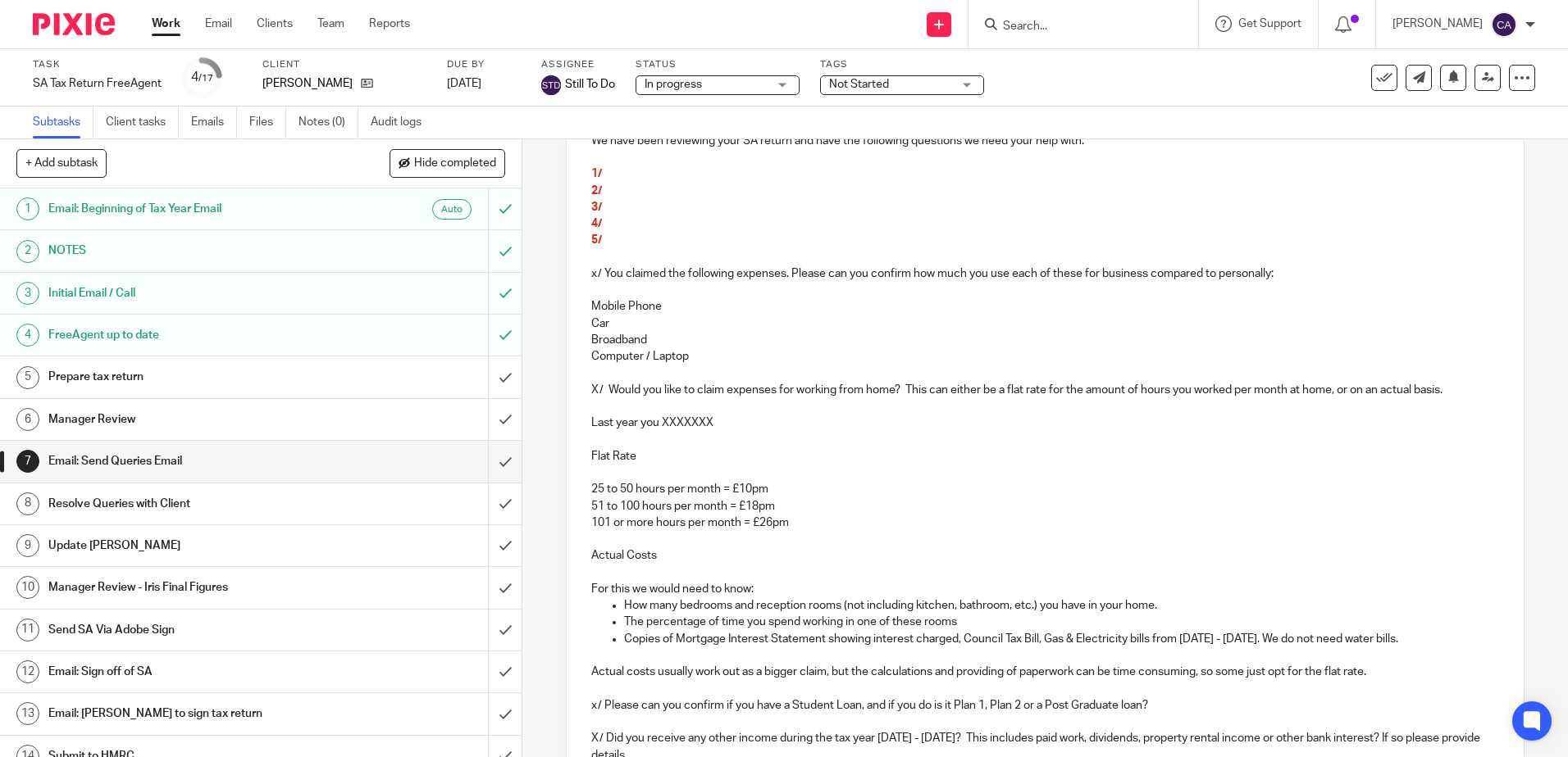
scroll to position [246, 0]
click at [733, 329] on p "Broadband" at bounding box center [1044, 337] width 906 height 16
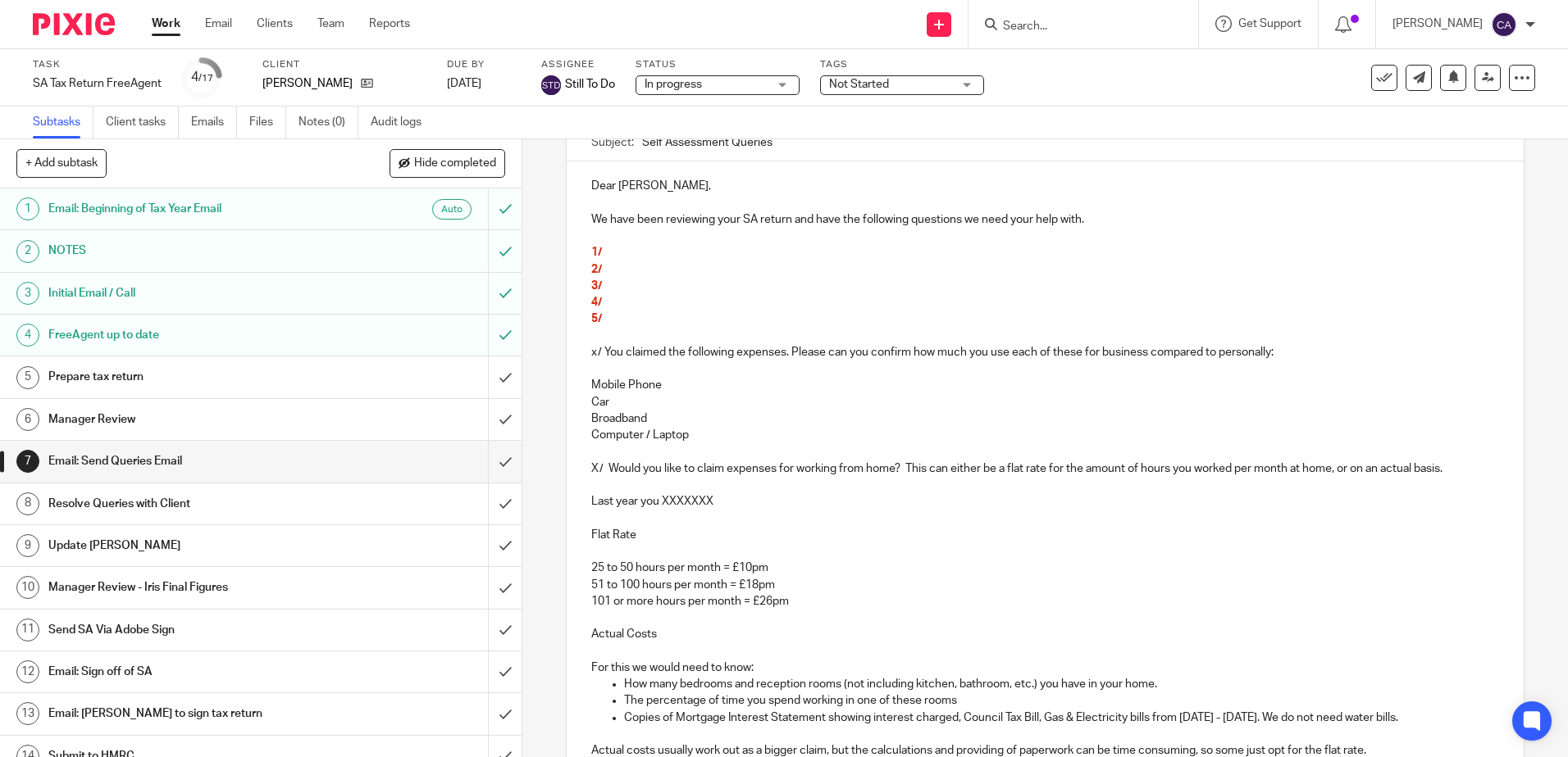
click at [728, 384] on p "Mobile Phone" at bounding box center [1044, 385] width 906 height 16
click at [731, 443] on p "Computer / Laptop" at bounding box center [1044, 435] width 906 height 16
click at [829, 545] on p at bounding box center [1044, 552] width 906 height 16
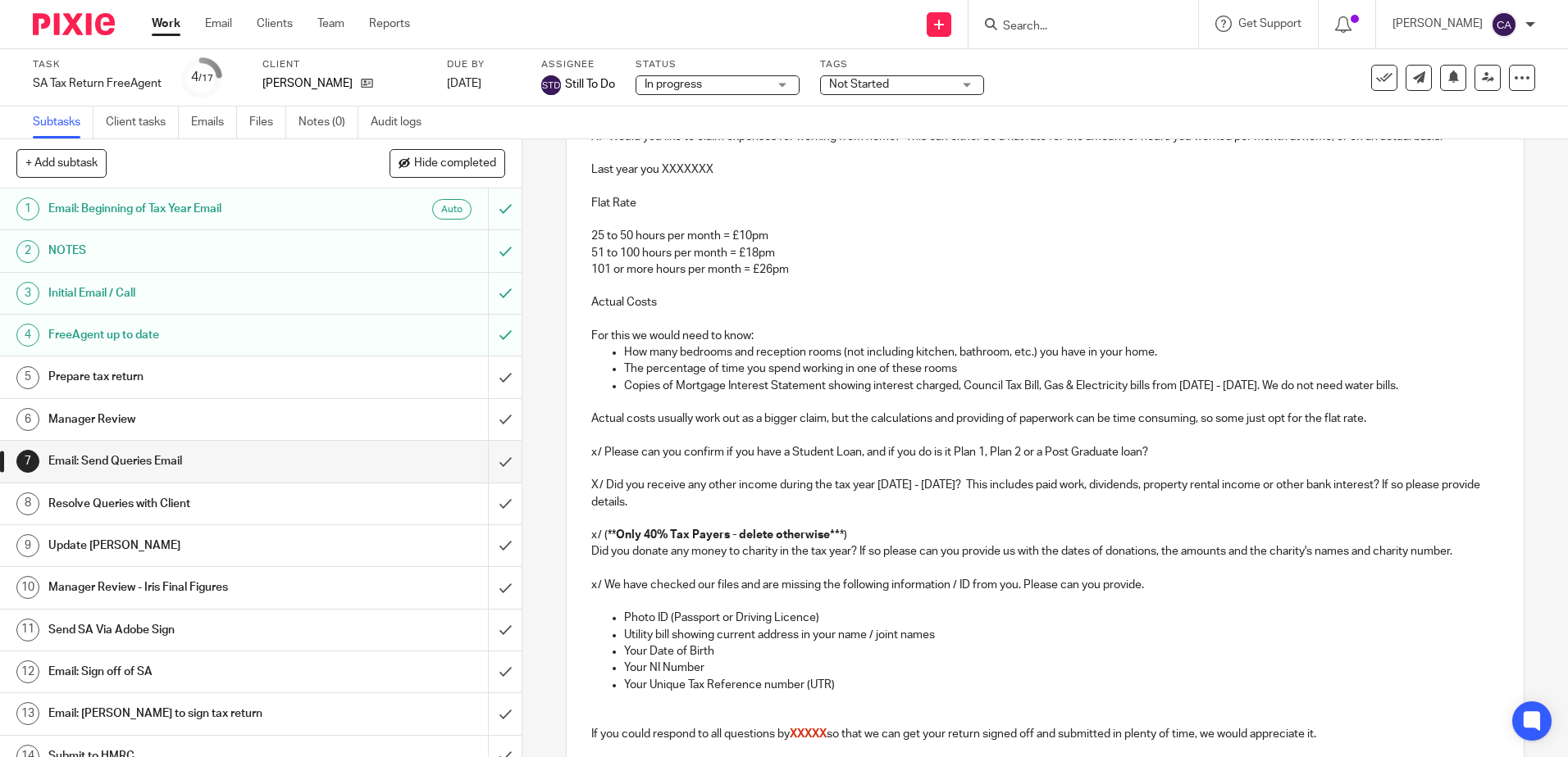
scroll to position [656, 0]
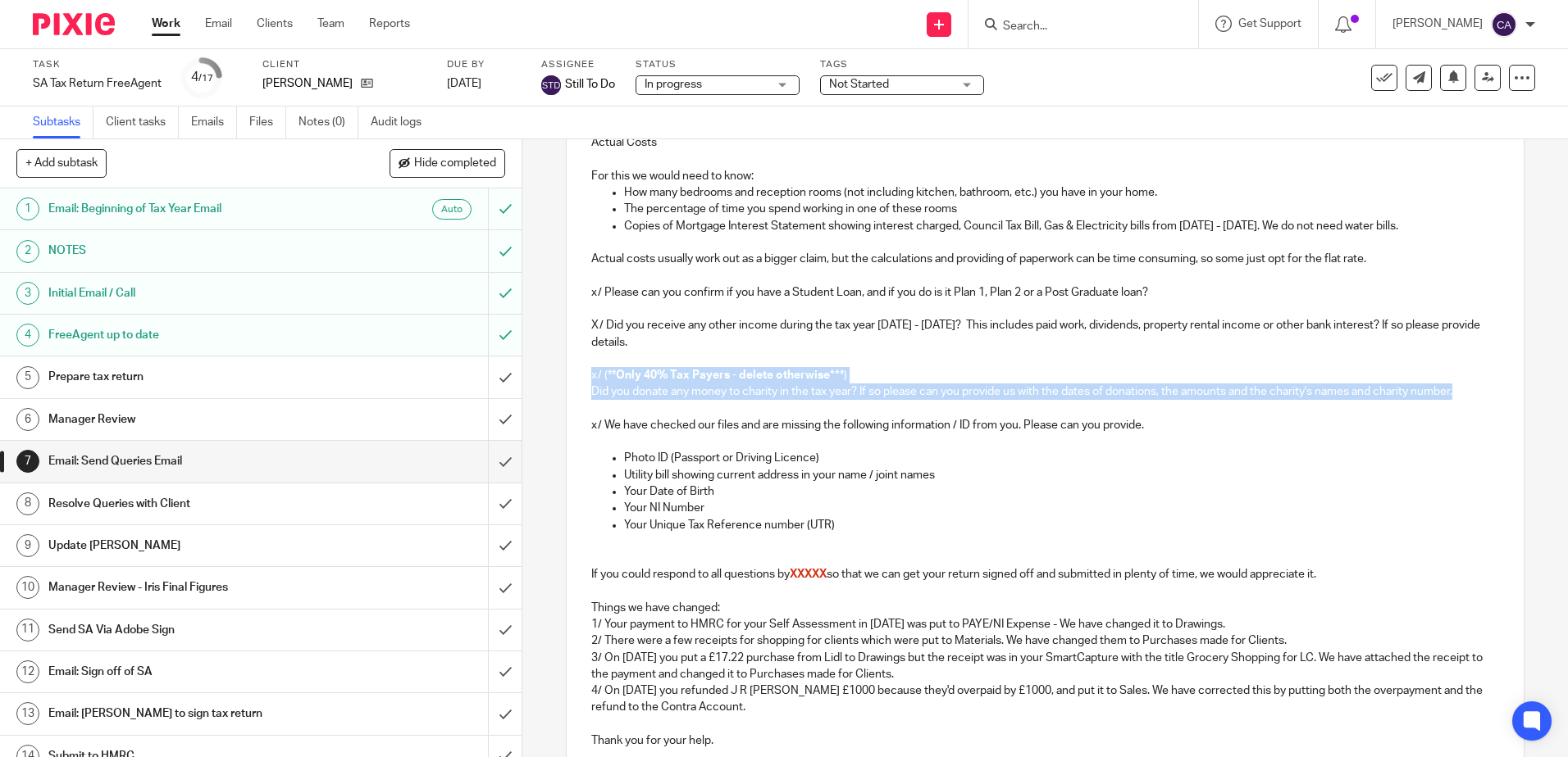
drag, startPoint x: 586, startPoint y: 377, endPoint x: 1498, endPoint y: 391, distance: 912.1
click at [1498, 391] on div "Dear [PERSON_NAME], We have been reviewing your SA return and have the followin…" at bounding box center [1045, 248] width 956 height 1158
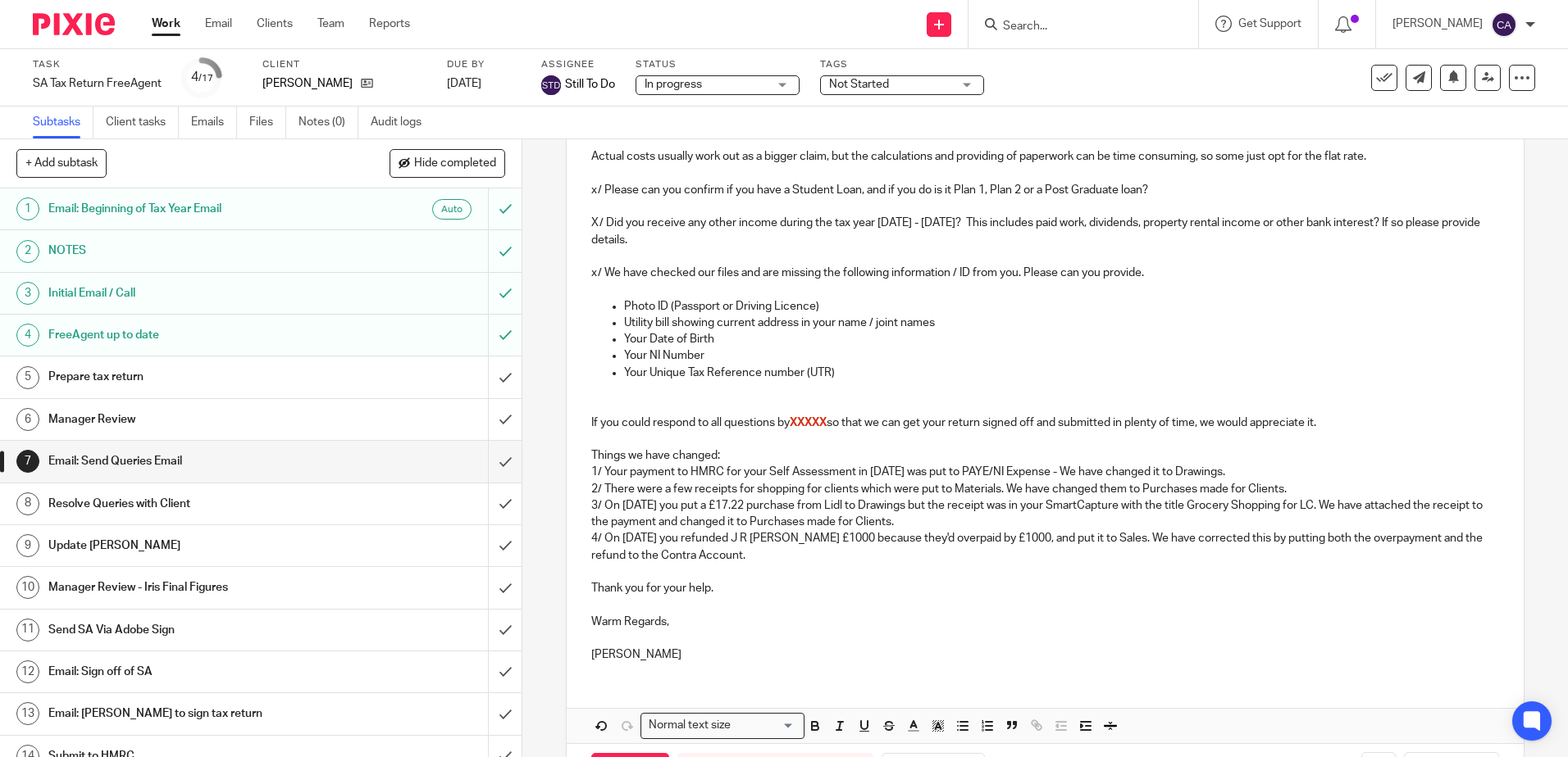
scroll to position [824, 0]
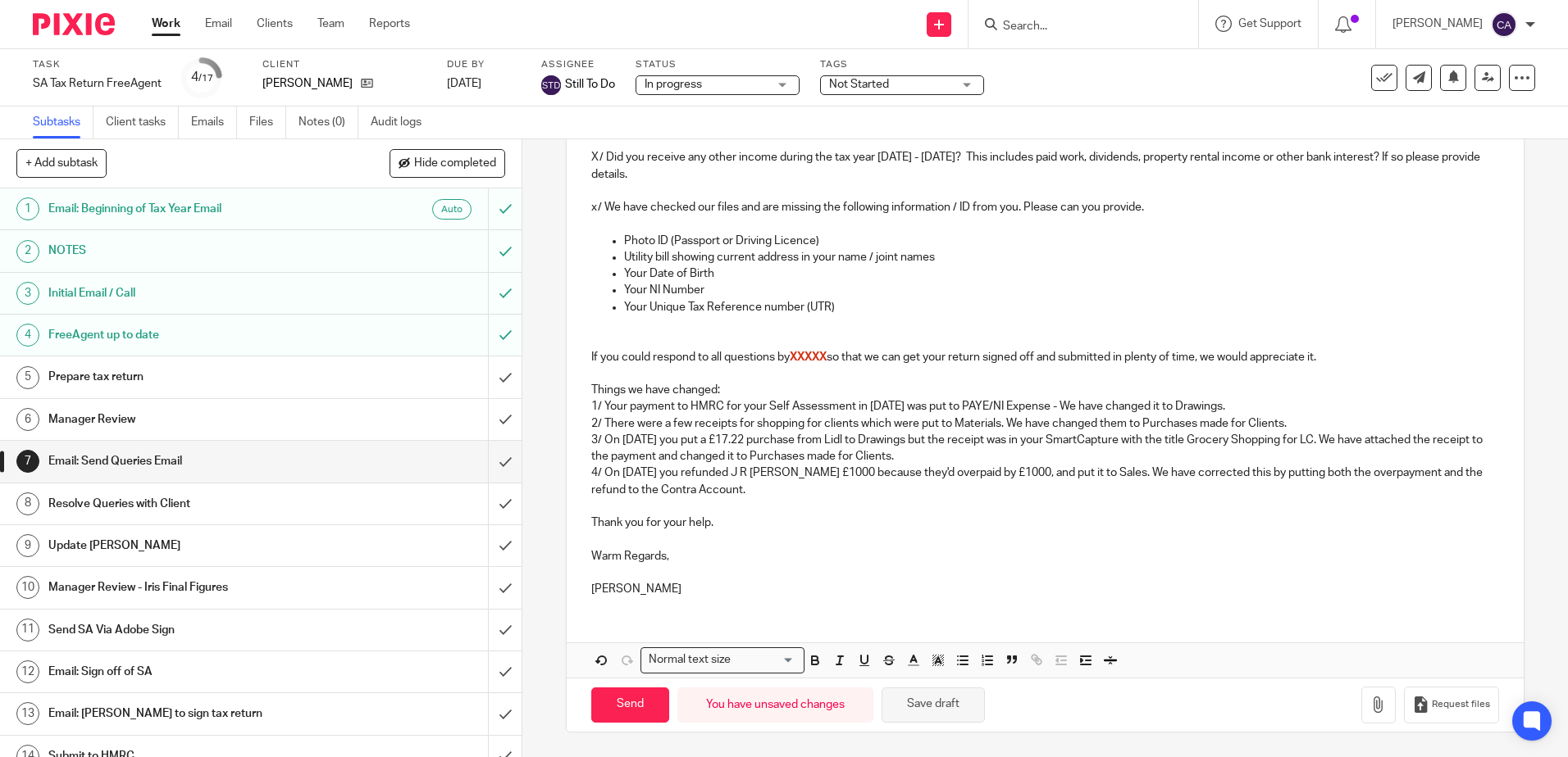
click at [941, 706] on button "Save draft" at bounding box center [933, 705] width 103 height 35
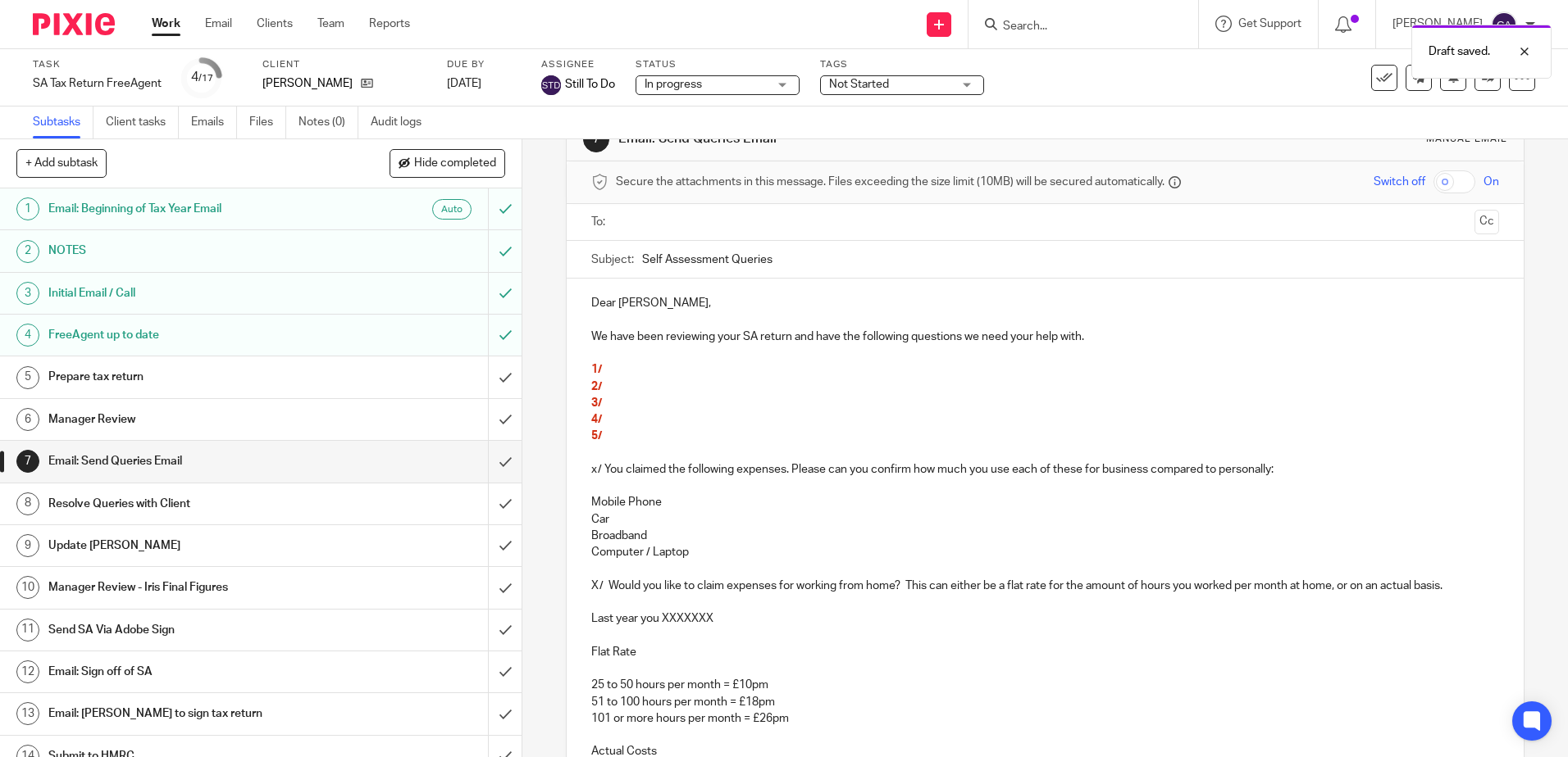
scroll to position [0, 0]
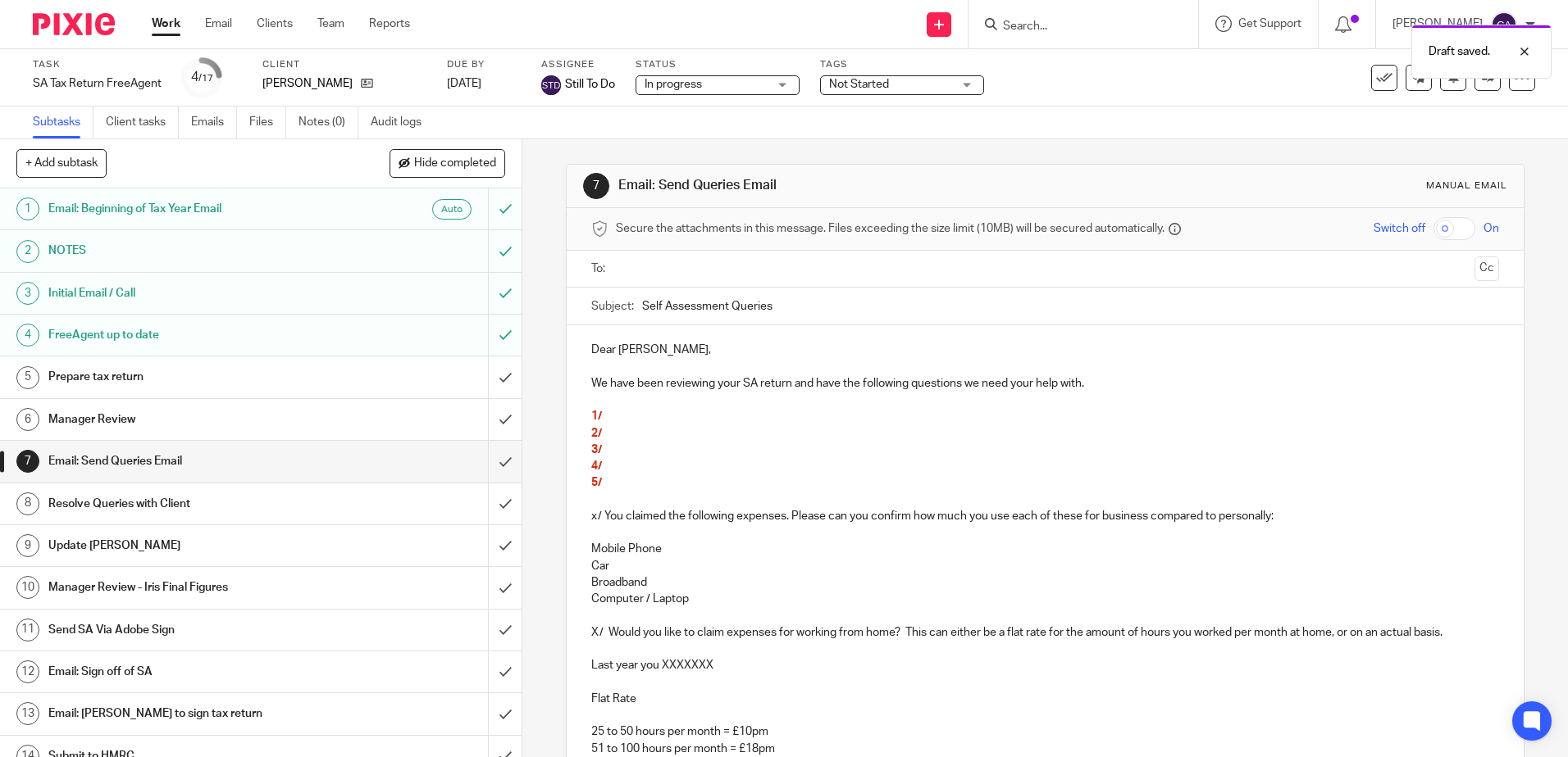
click at [705, 424] on p "1/" at bounding box center [1044, 416] width 906 height 16
click at [634, 416] on p "1/" at bounding box center [1044, 416] width 906 height 16
drag, startPoint x: 816, startPoint y: 416, endPoint x: 805, endPoint y: 419, distance: 11.4
click at [816, 416] on p "1/ Please could you send us the rental" at bounding box center [1044, 416] width 906 height 16
click at [914, 420] on p "1/ Please could you send us the rental invoice for" at bounding box center [1044, 416] width 906 height 16
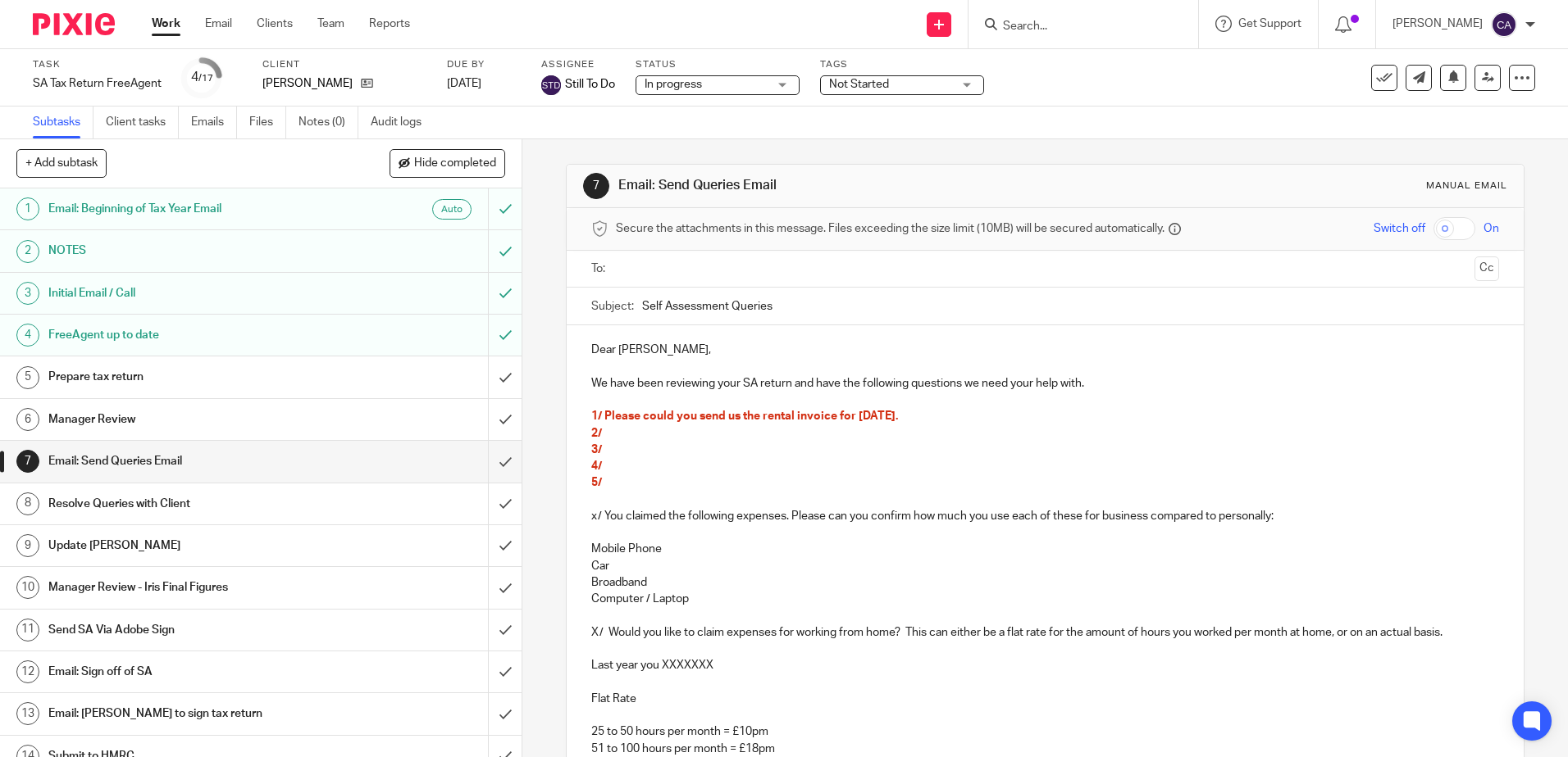
click at [795, 429] on p "2/" at bounding box center [1044, 434] width 906 height 16
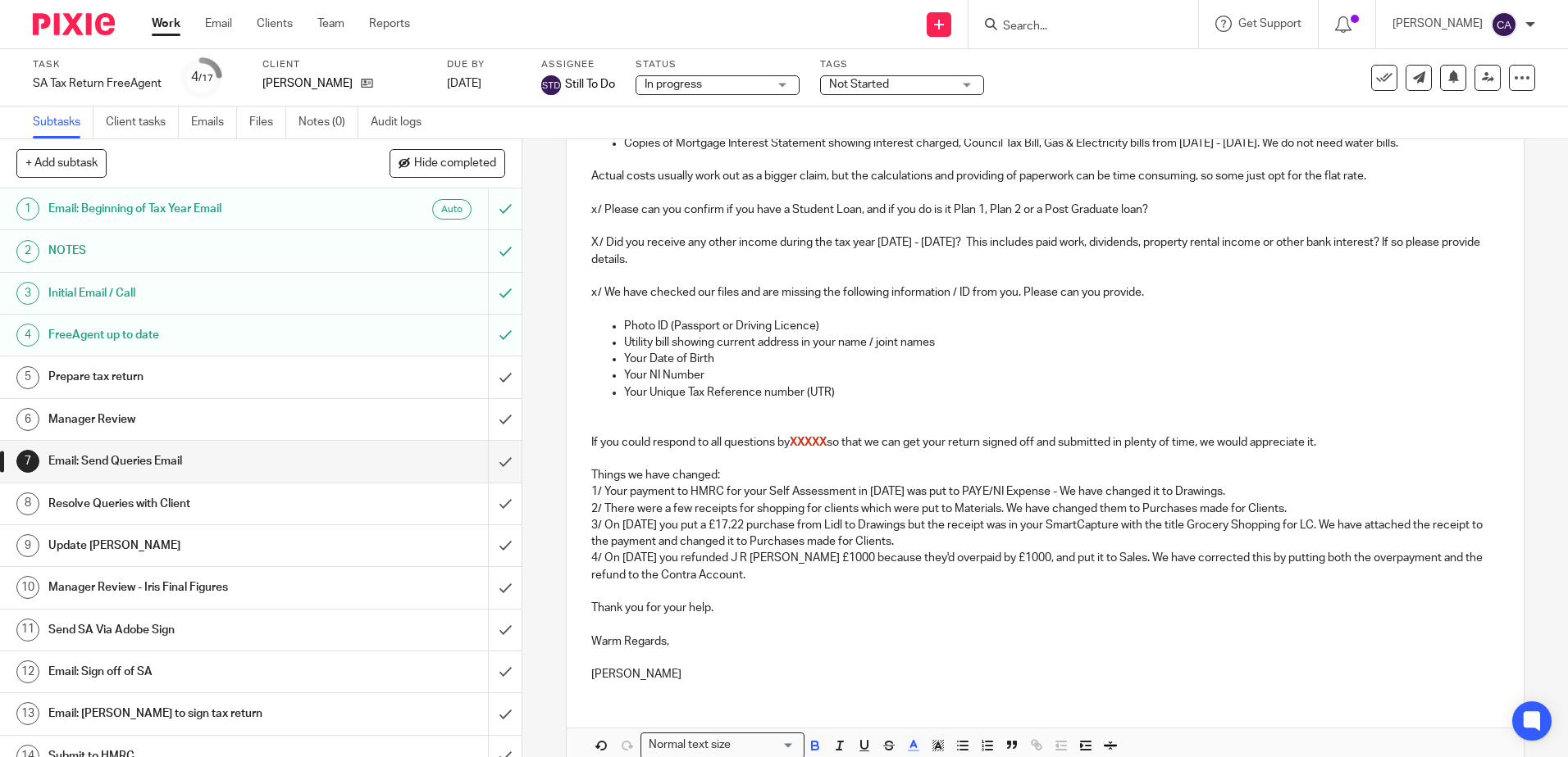
scroll to position [824, 0]
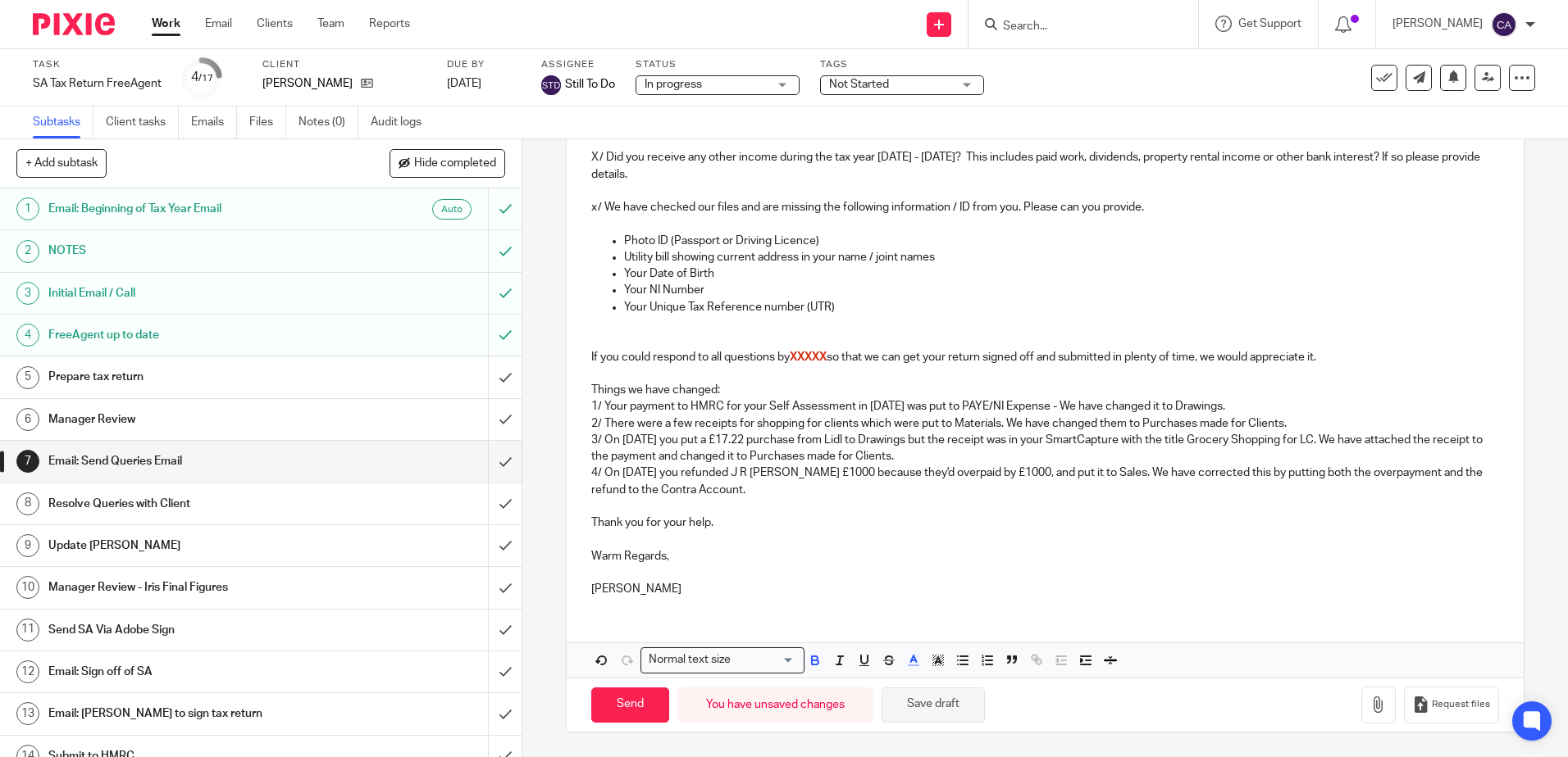
click at [927, 711] on button "Save draft" at bounding box center [933, 705] width 103 height 35
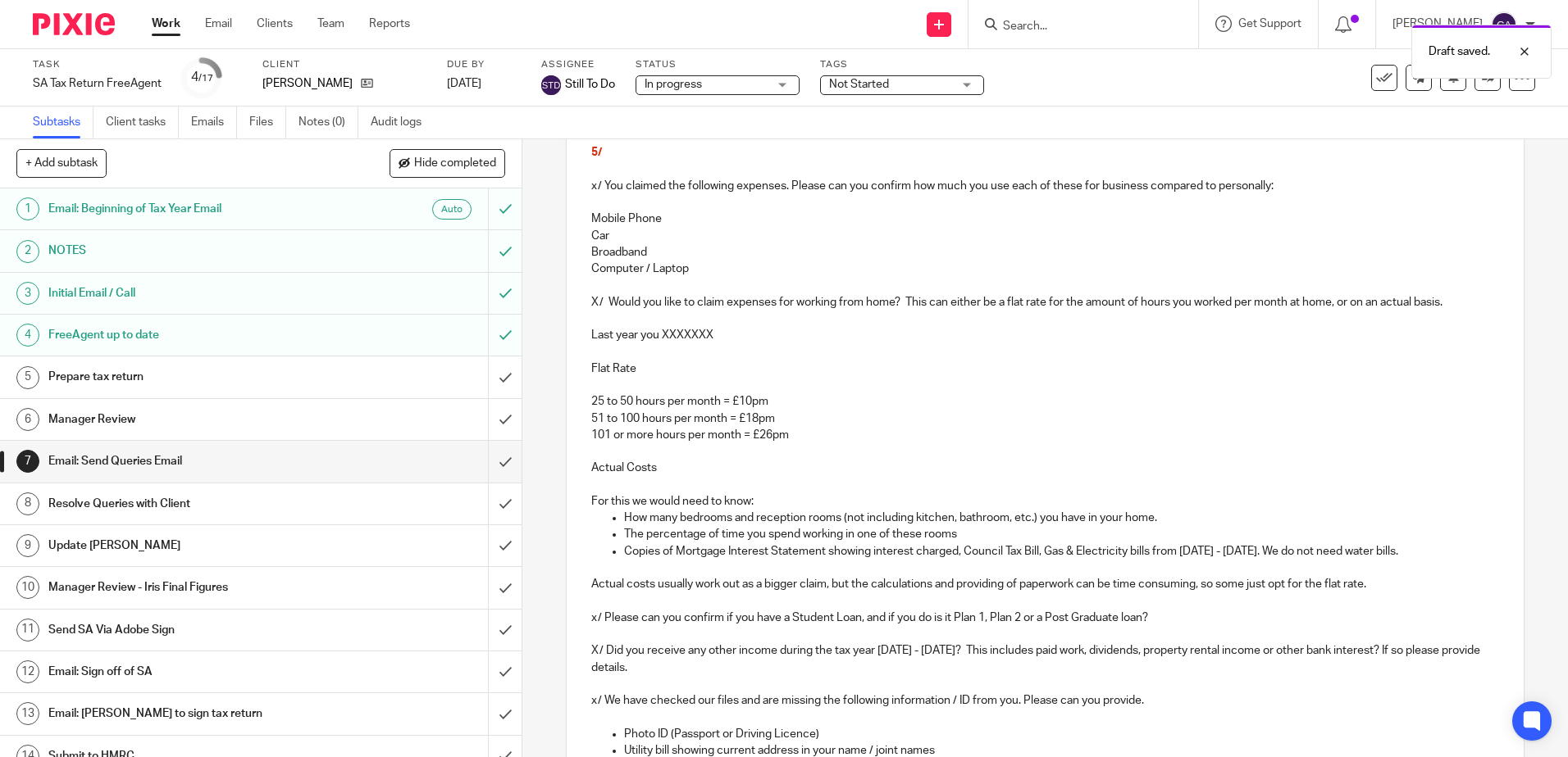
scroll to position [86, 0]
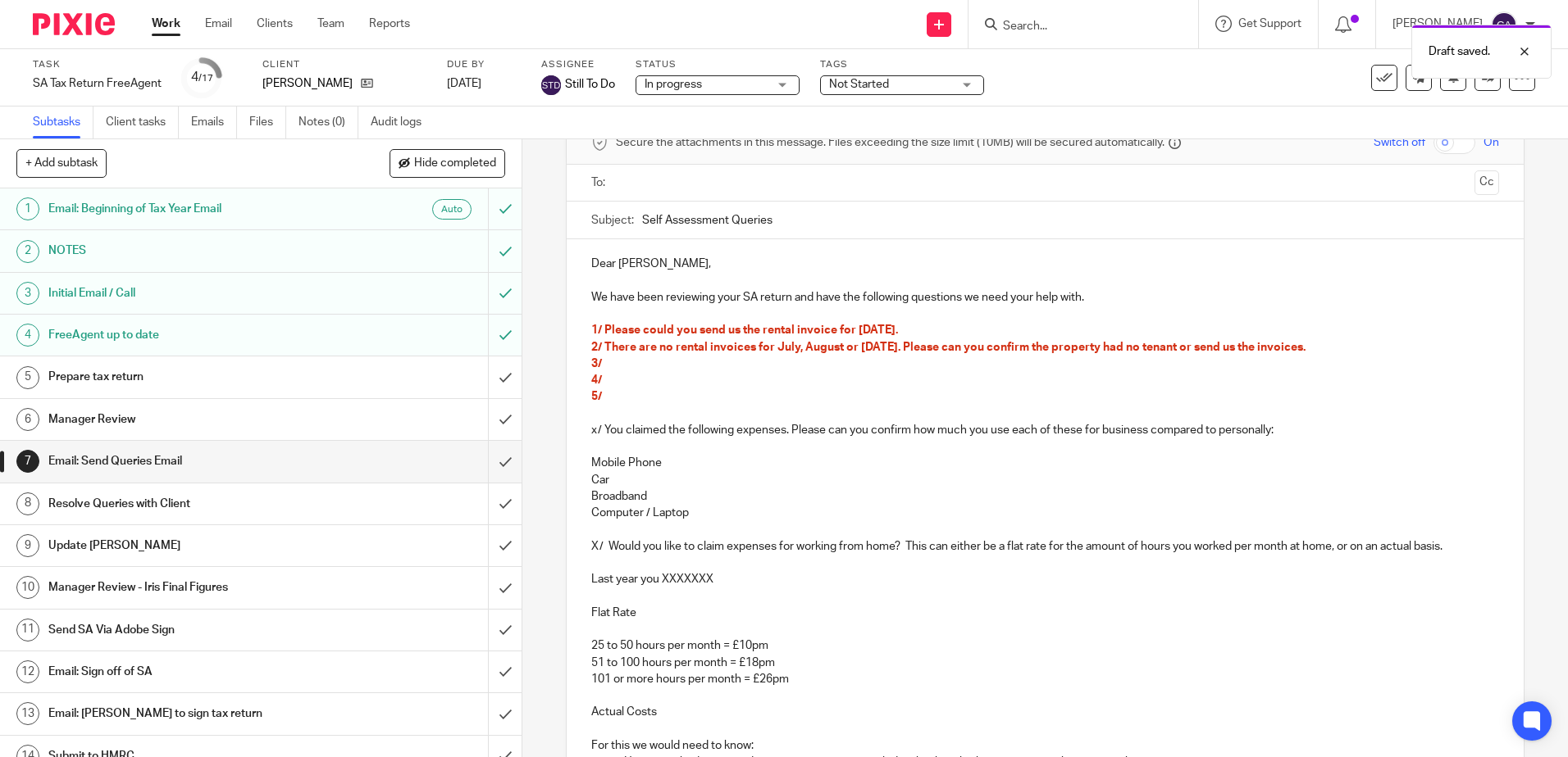
click at [638, 360] on p "3/" at bounding box center [1044, 364] width 906 height 16
click at [709, 420] on p at bounding box center [1044, 414] width 906 height 16
click at [758, 330] on span "1/ Please could you send us the rental invoice for November 2024." at bounding box center [744, 330] width 306 height 12
click at [671, 348] on span "2/ There are no rental invoices for July, August or September 2024. Please can …" at bounding box center [948, 347] width 714 height 12
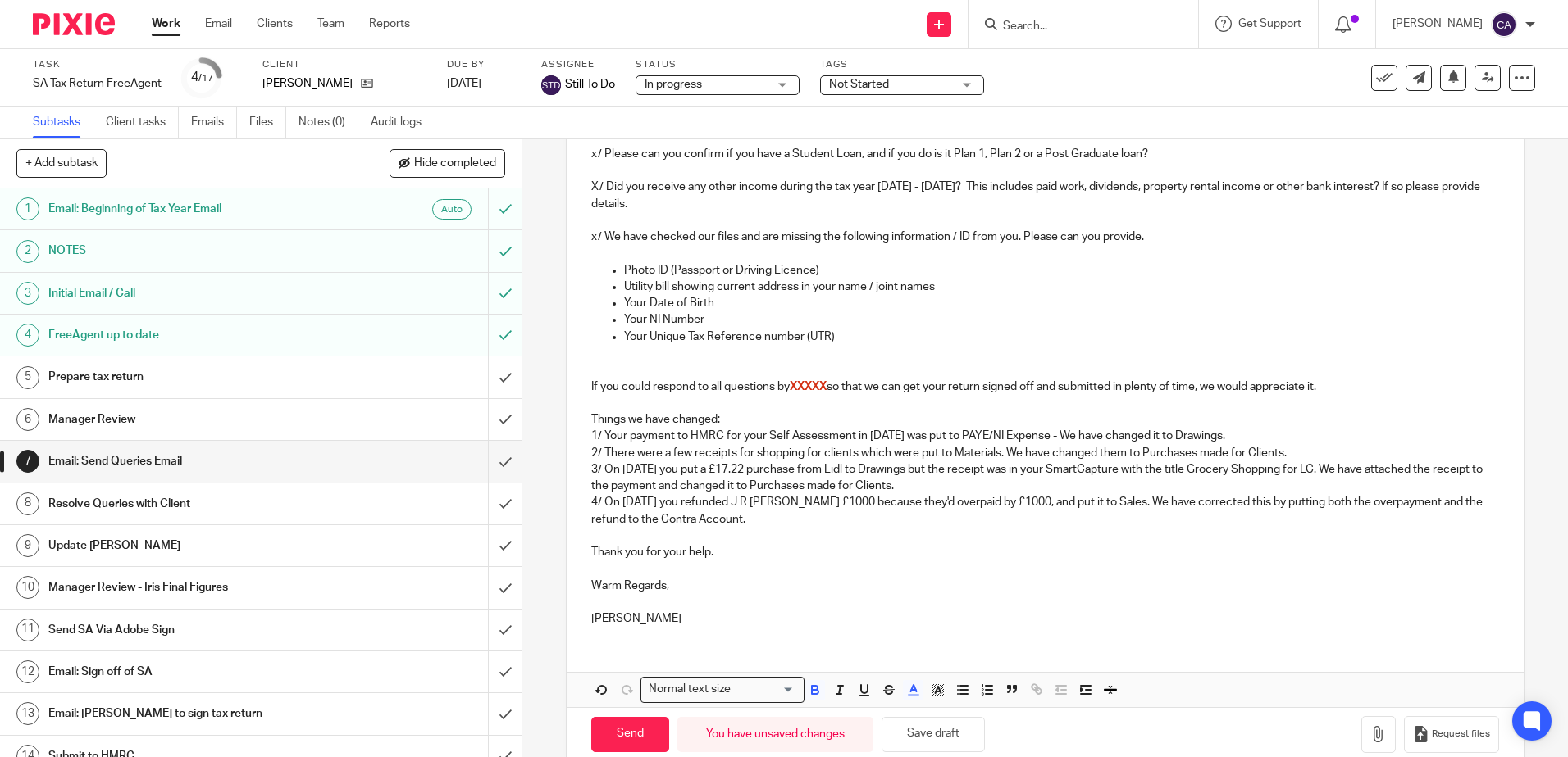
scroll to position [824, 0]
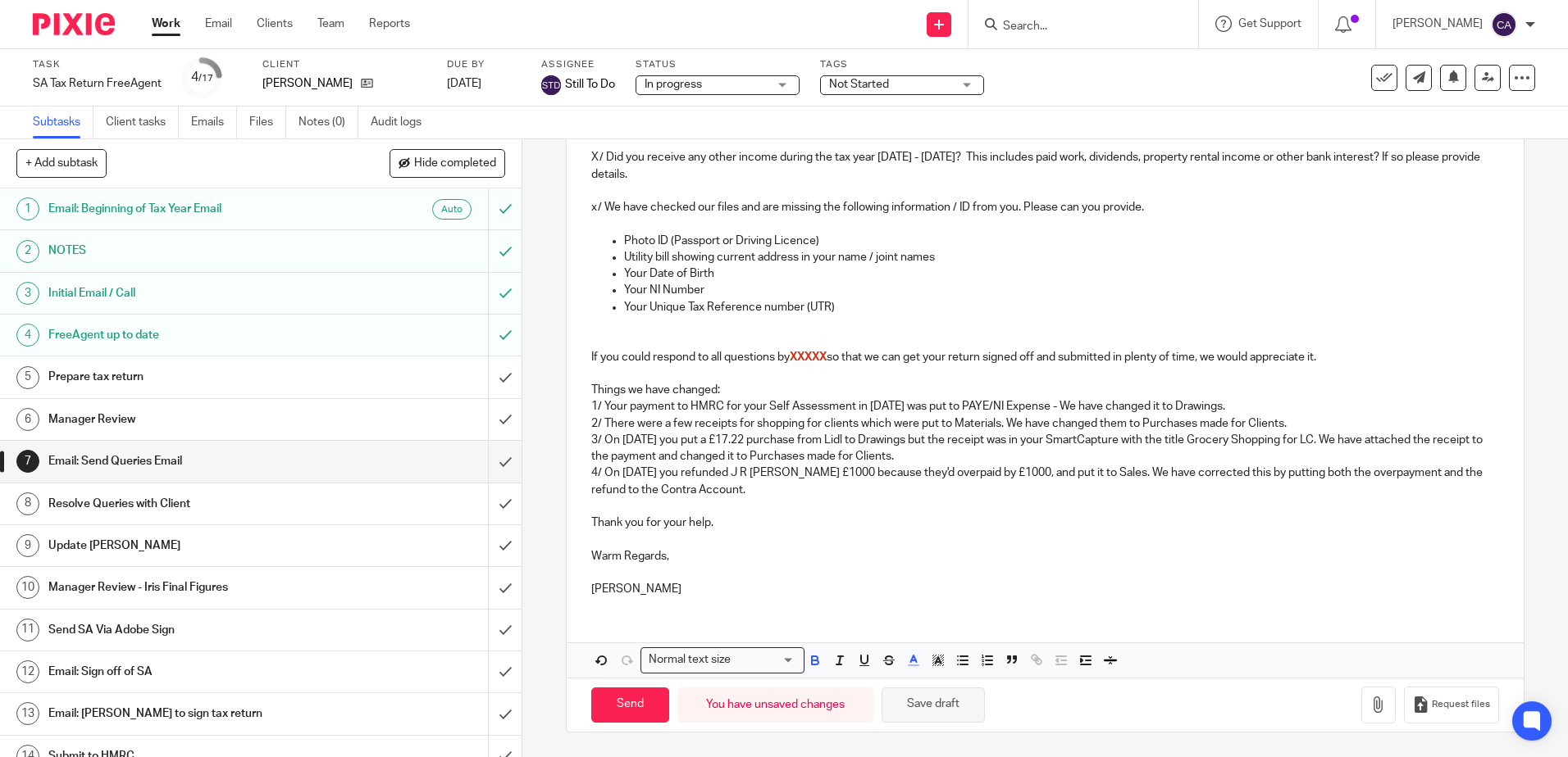
click at [949, 701] on button "Save draft" at bounding box center [933, 705] width 103 height 35
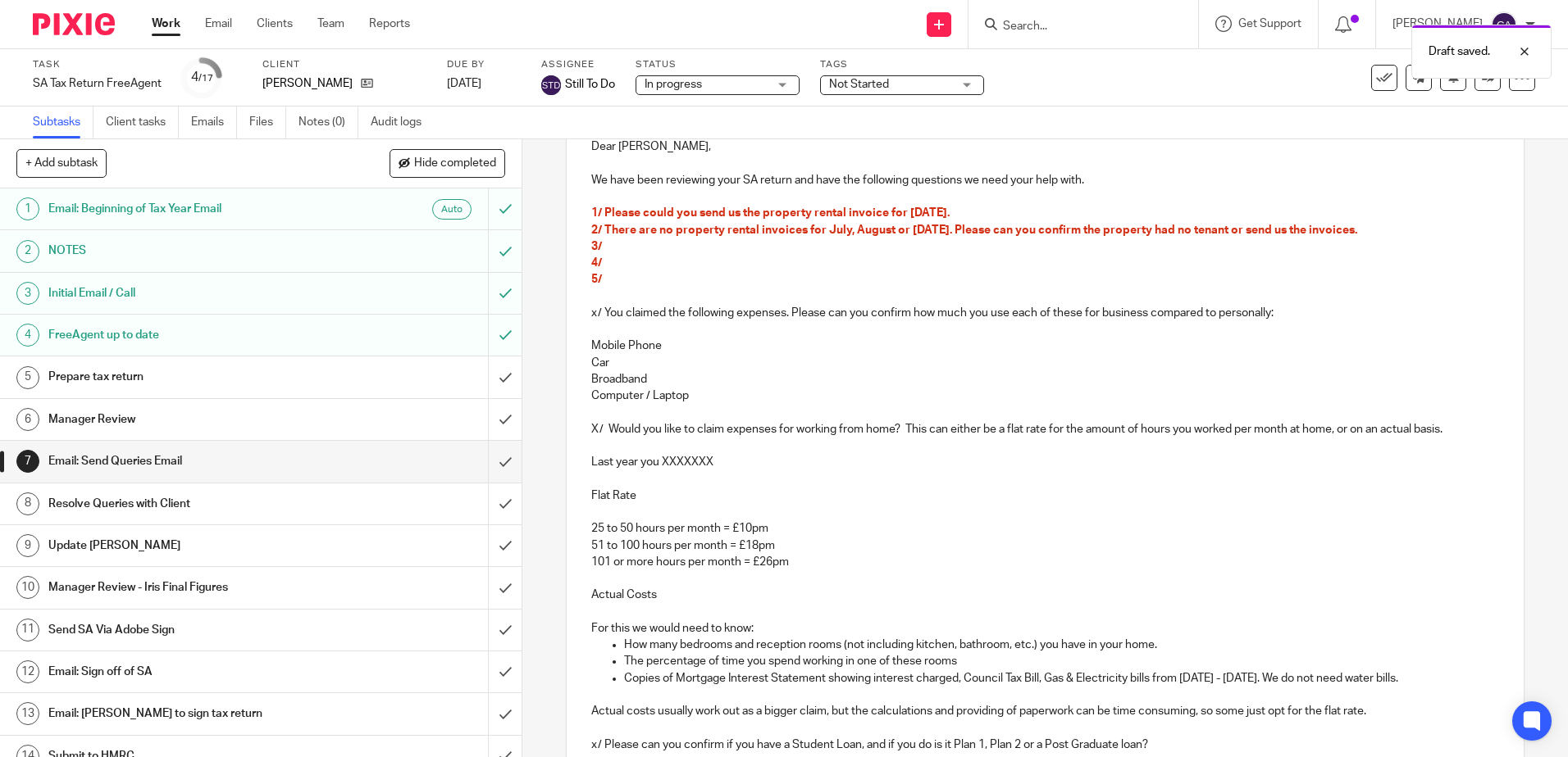
scroll to position [5, 0]
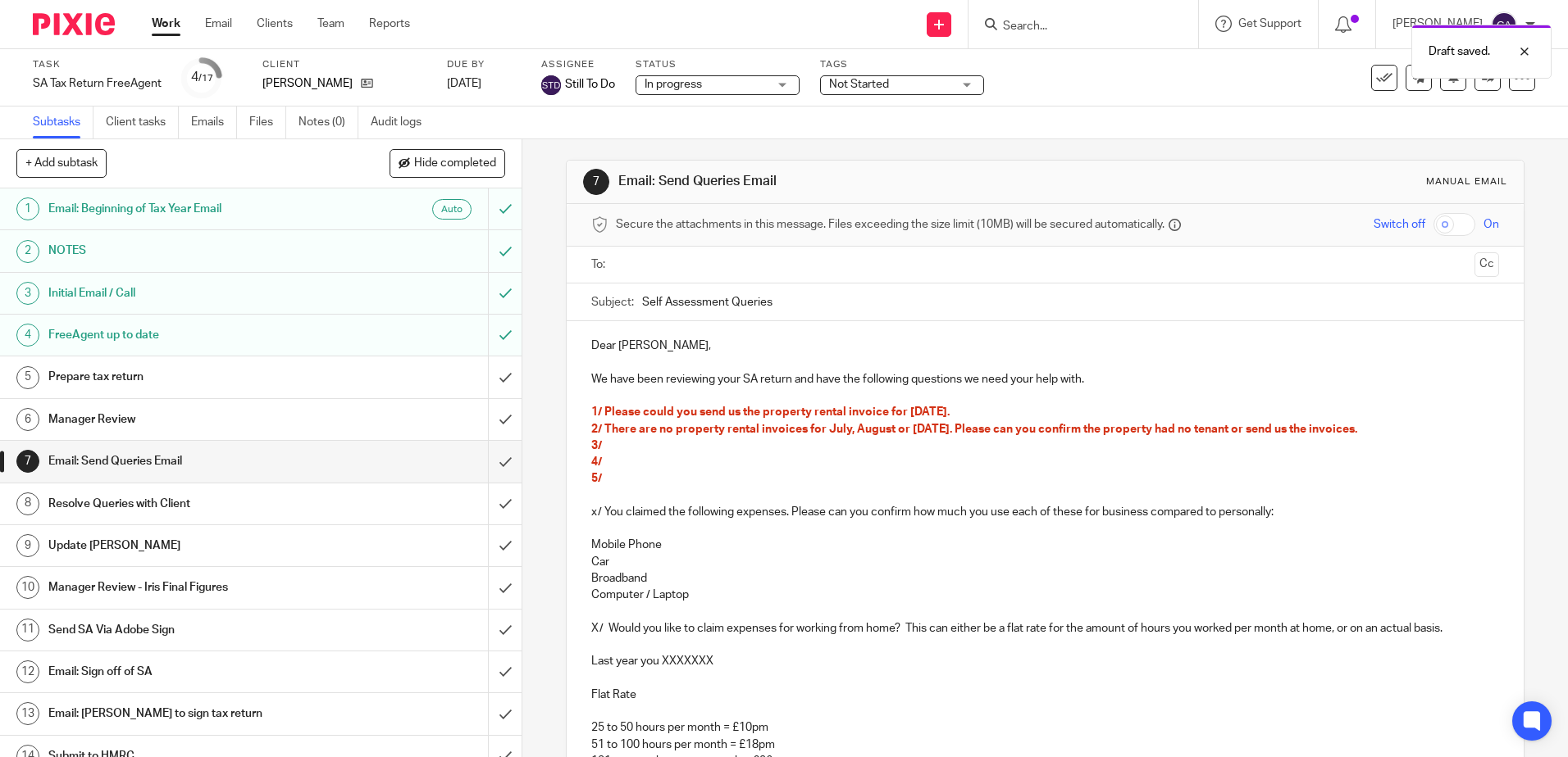
click at [688, 453] on p "3/" at bounding box center [1044, 445] width 906 height 16
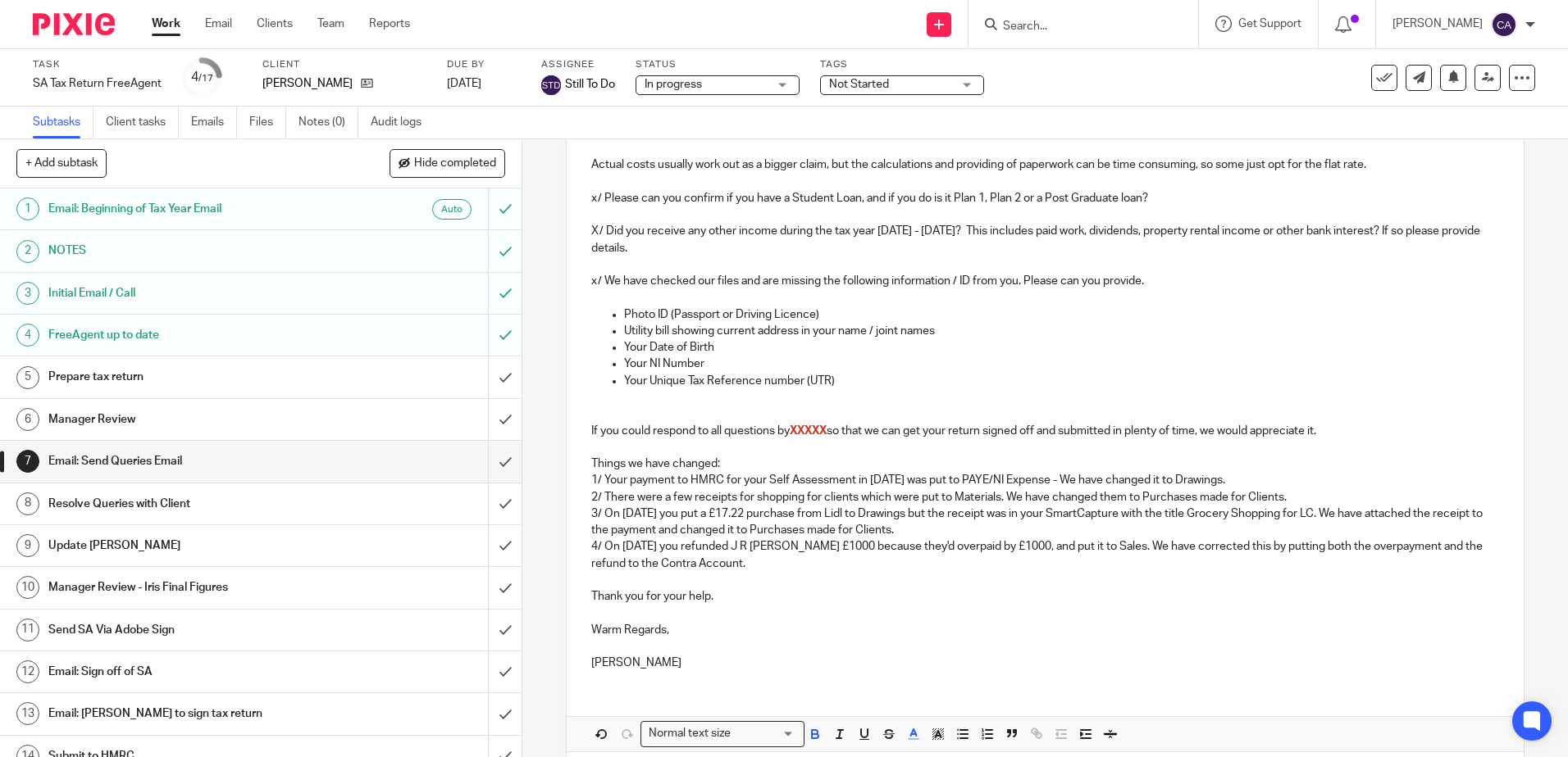
scroll to position [824, 0]
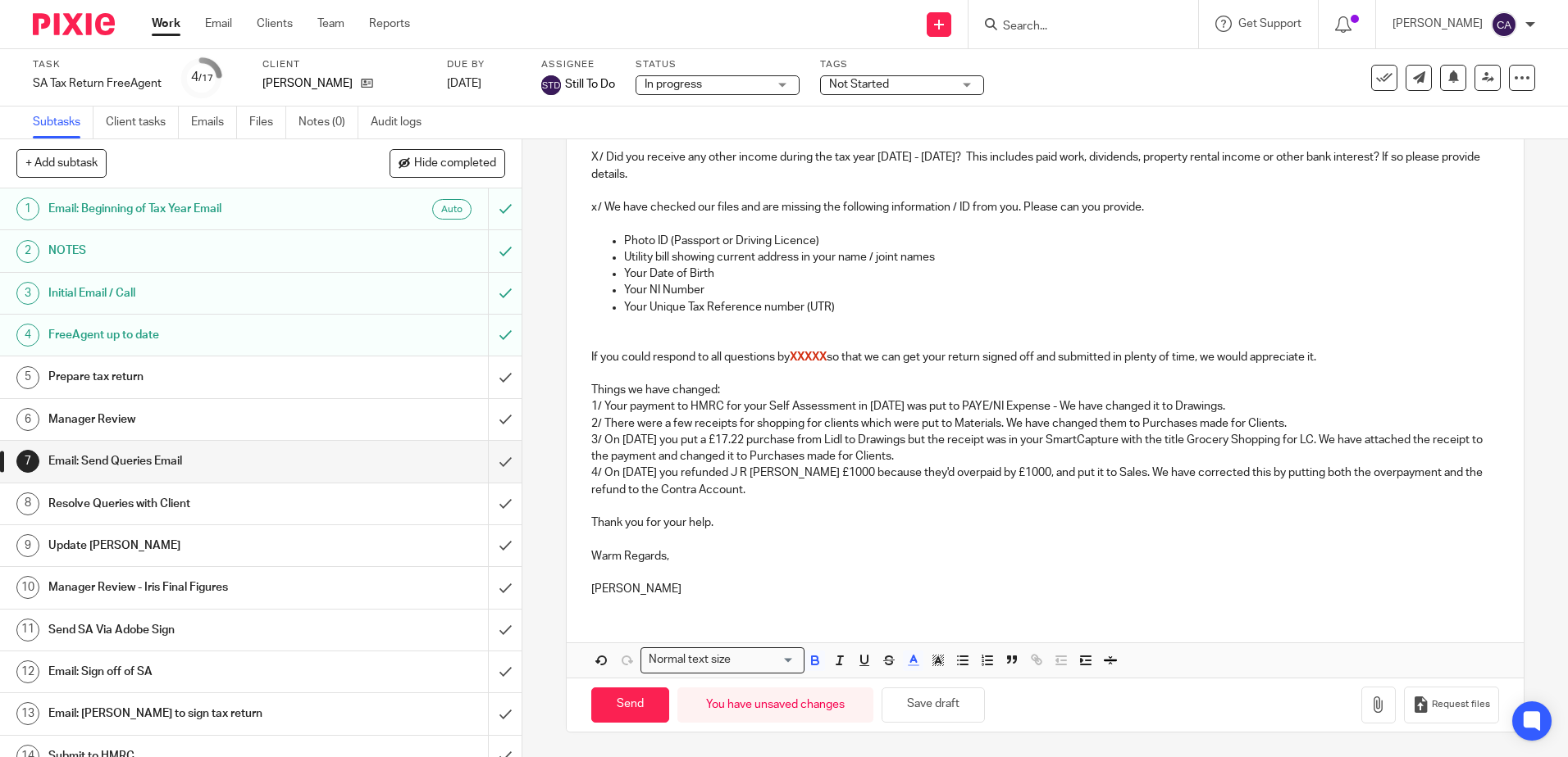
click at [938, 731] on div "Send You have unsaved changes Save draft Request files" at bounding box center [1045, 705] width 956 height 54
click at [933, 709] on button "Save draft" at bounding box center [933, 705] width 103 height 35
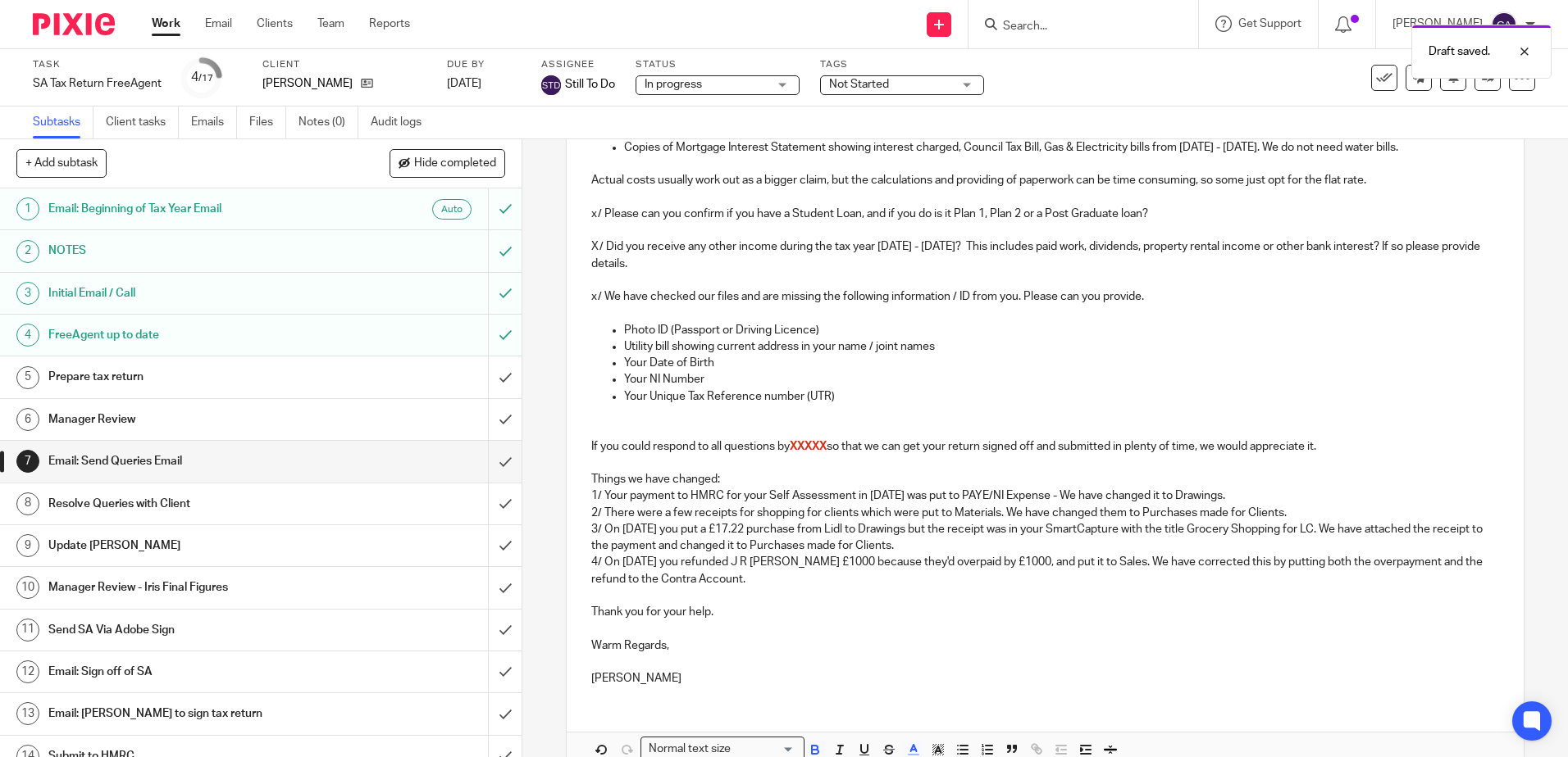
scroll to position [659, 0]
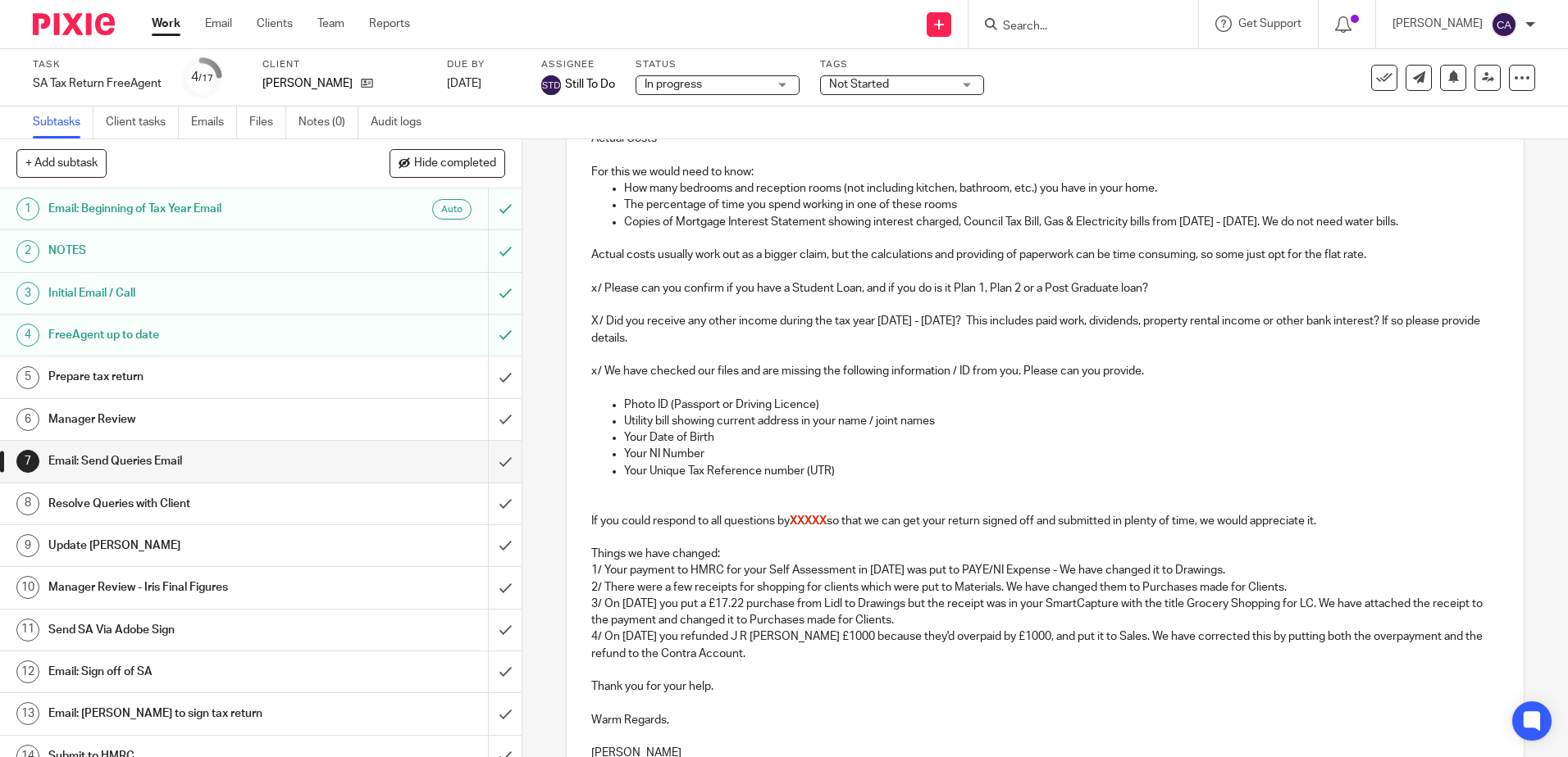
click at [953, 425] on p "Utility bill showing current address in your name / joint names" at bounding box center [1060, 421] width 874 height 16
click at [361, 87] on icon at bounding box center [367, 83] width 13 height 13
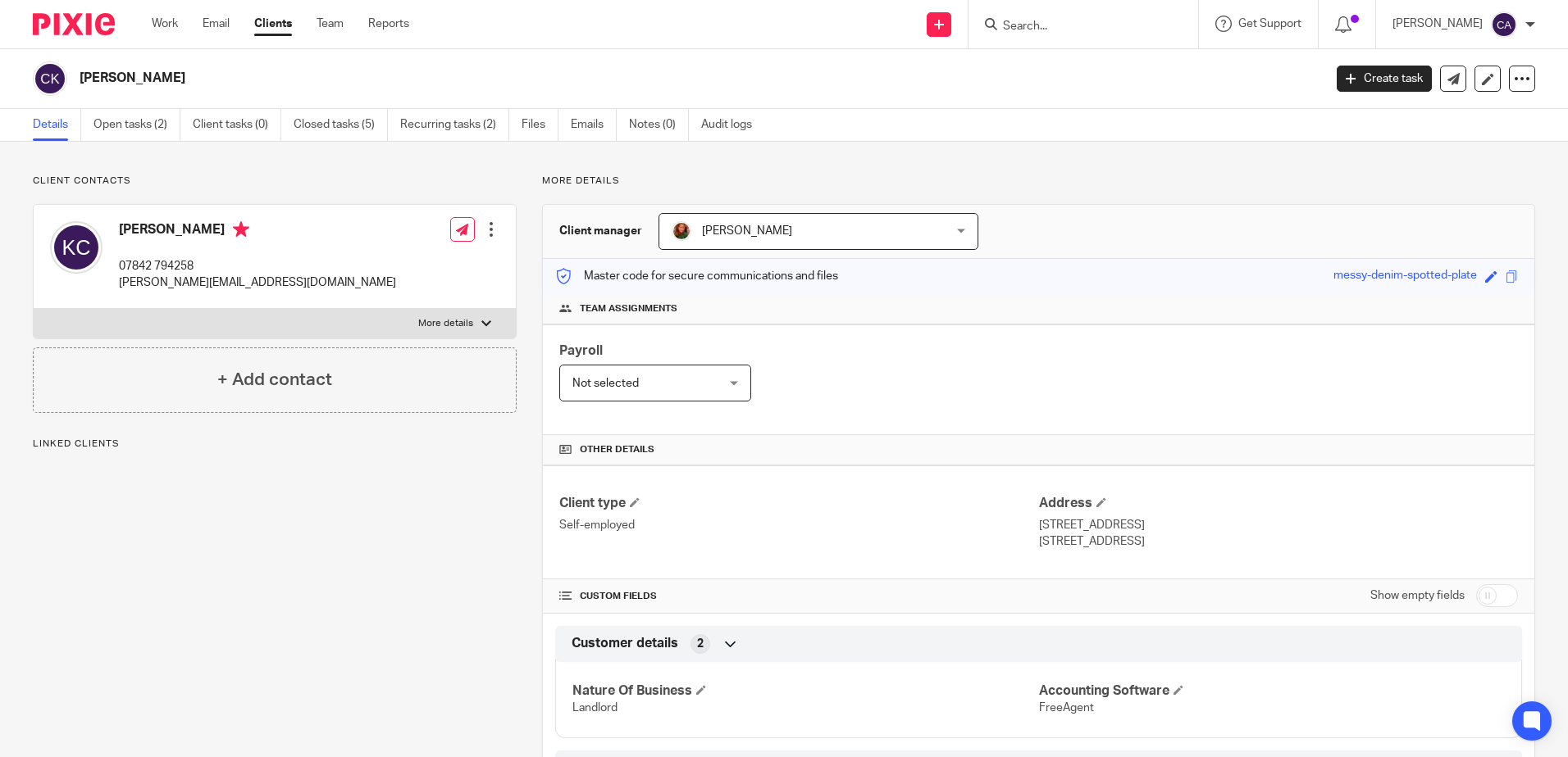
click at [247, 322] on label "More details" at bounding box center [274, 323] width 482 height 30
click at [33, 309] on input "More details" at bounding box center [33, 308] width 1 height 1
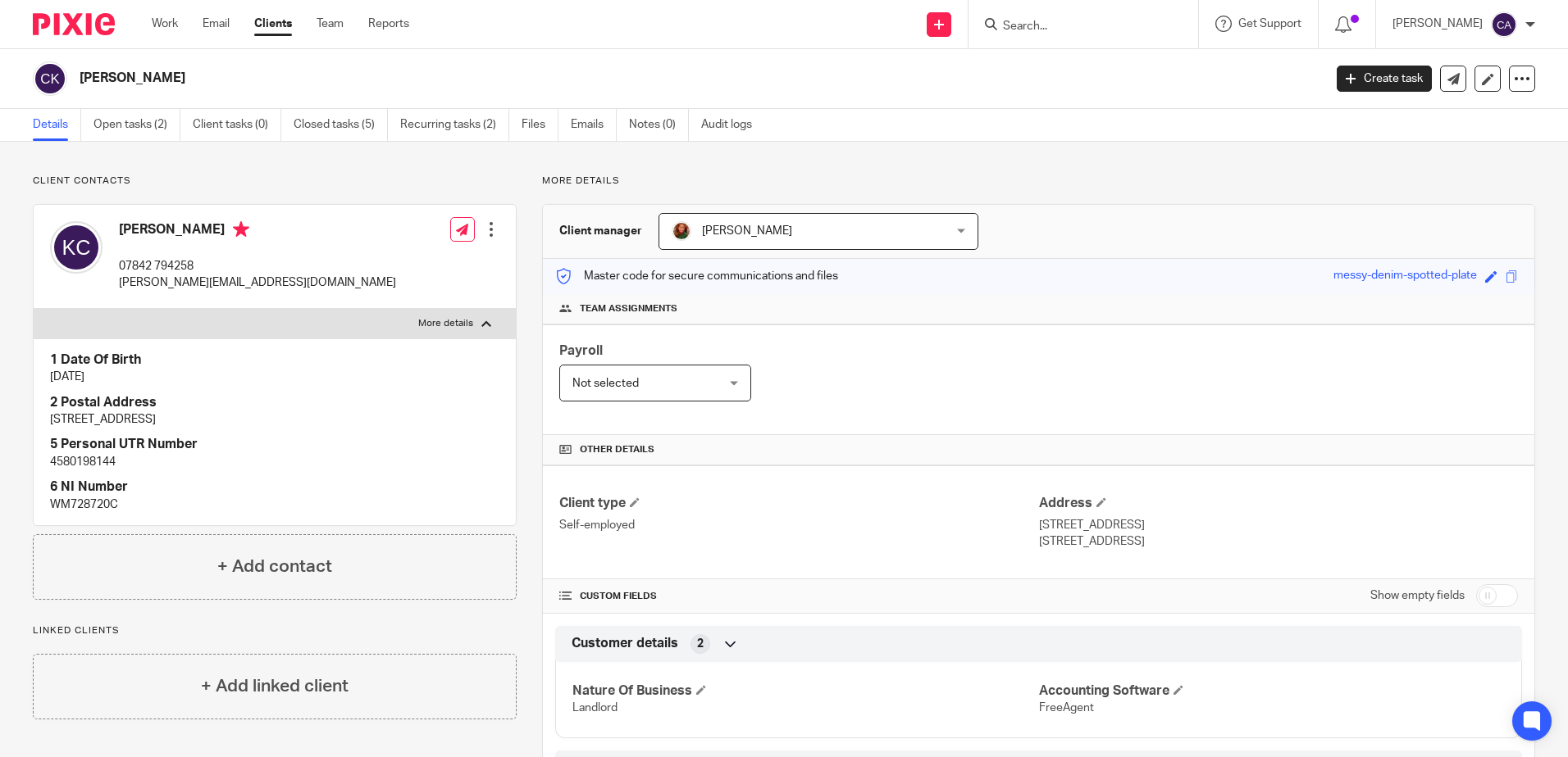
click at [262, 322] on label "More details" at bounding box center [274, 323] width 482 height 30
click at [33, 309] on input "More details" at bounding box center [33, 308] width 1 height 1
checkbox input "false"
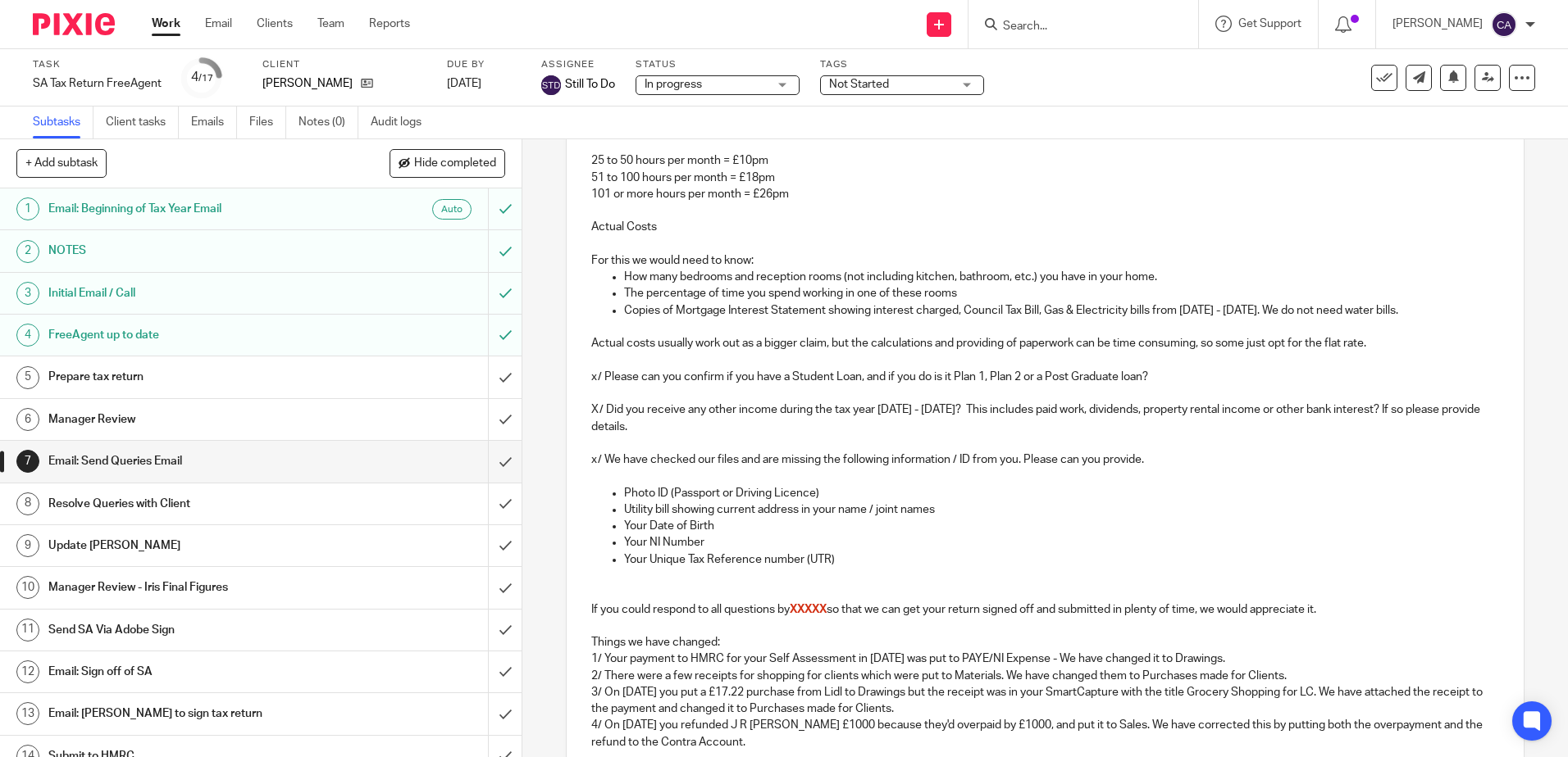
scroll to position [738, 0]
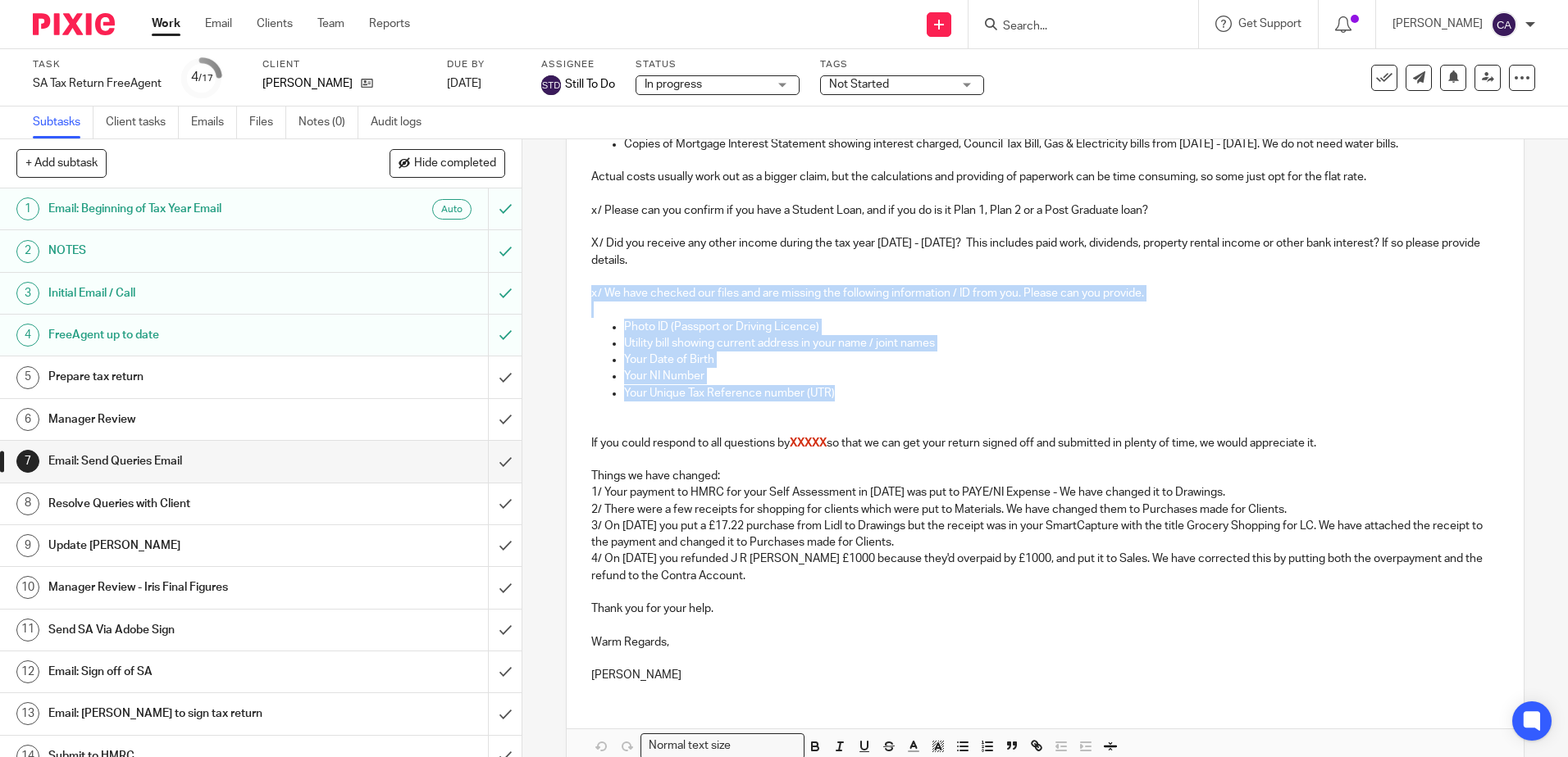
drag, startPoint x: 863, startPoint y: 394, endPoint x: 571, endPoint y: 294, distance: 308.6
click at [572, 292] on div "Dear [PERSON_NAME], We have been reviewing your SA return and have the followin…" at bounding box center [1045, 142] width 956 height 1108
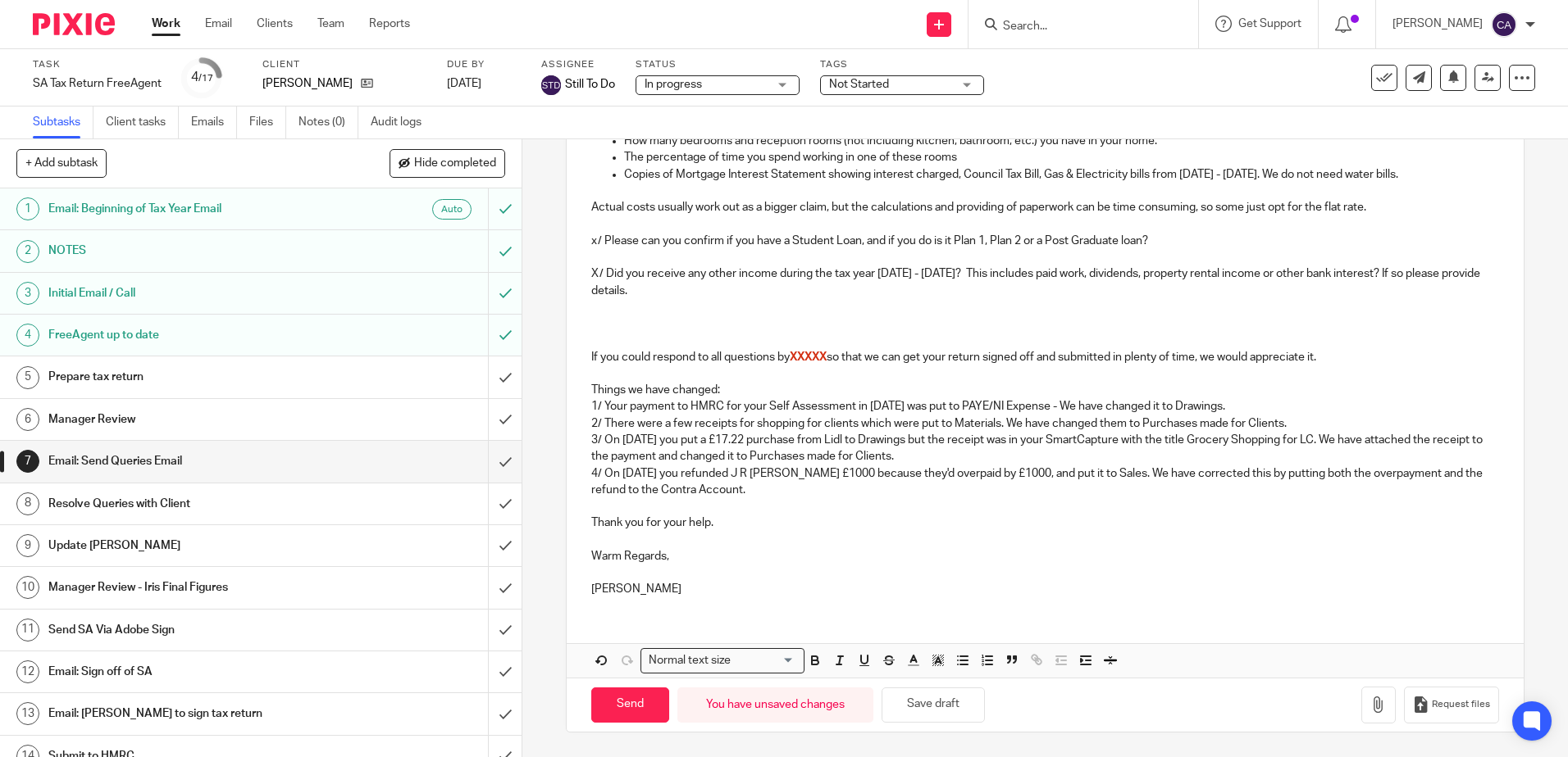
scroll to position [564, 0]
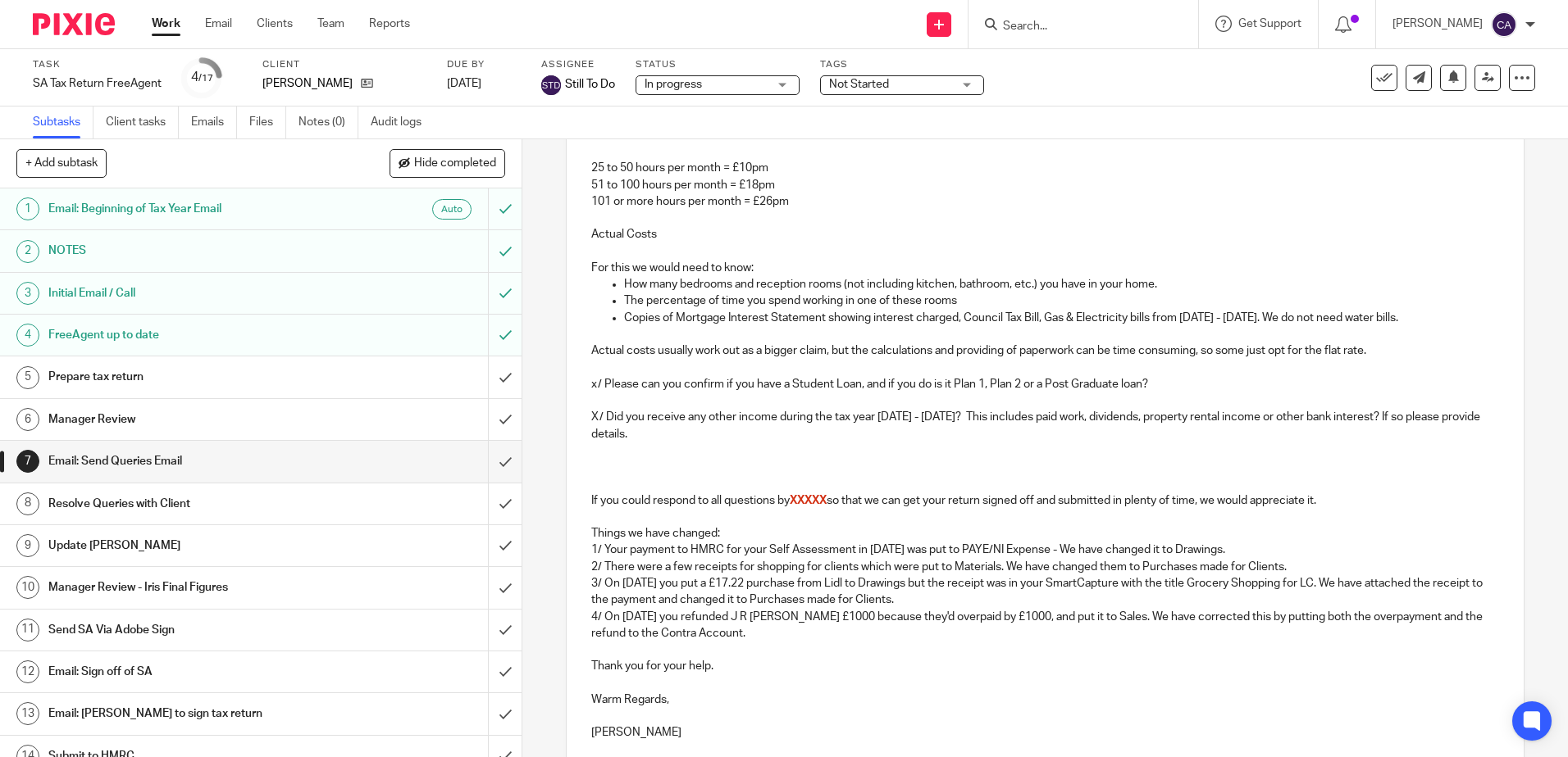
click at [634, 459] on p at bounding box center [1044, 467] width 906 height 16
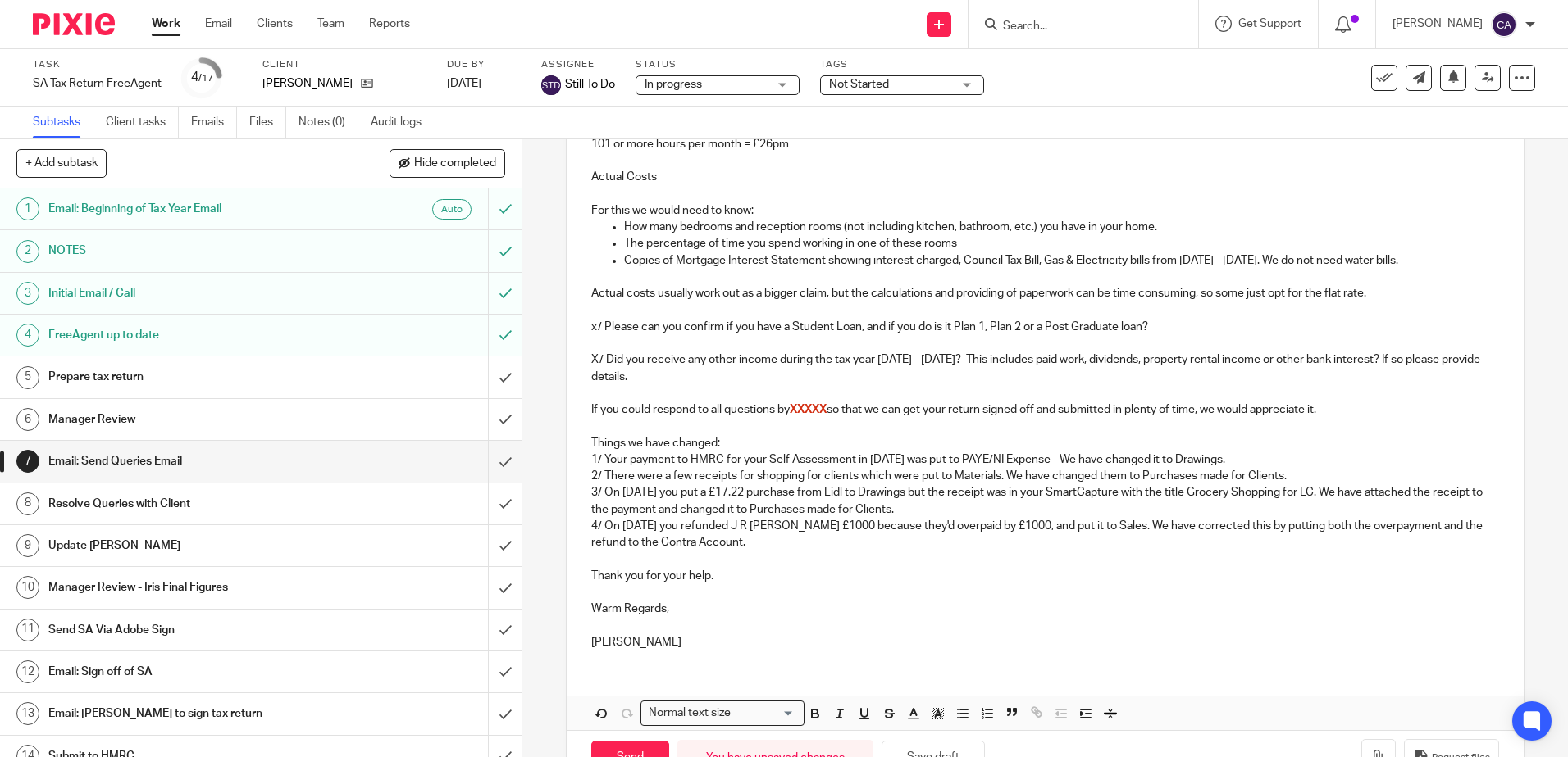
scroll to position [674, 0]
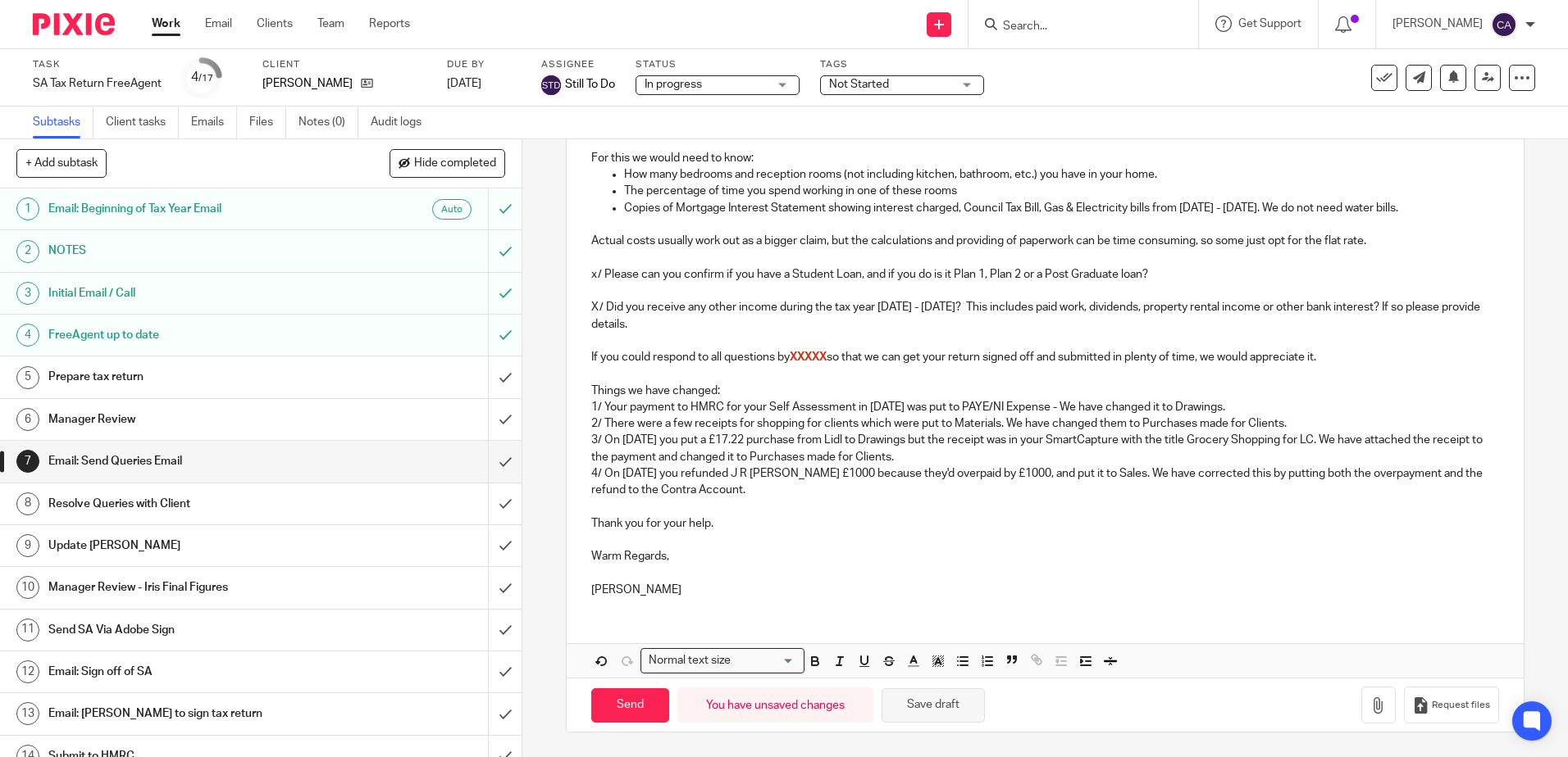
click at [930, 706] on button "Save draft" at bounding box center [933, 706] width 103 height 35
click at [946, 304] on p "X/ Did you receive any other income during the tax year 6th April 2023 - 5th Ap…" at bounding box center [1044, 315] width 906 height 33
click at [1025, 307] on p "X/ Did you receive any other income during the tax year 6th April 2024 - 5th Ap…" at bounding box center [1044, 315] width 906 height 33
click at [942, 389] on p "Things we have changed:" at bounding box center [1044, 391] width 906 height 16
click at [954, 716] on button "Save draft" at bounding box center [933, 706] width 103 height 35
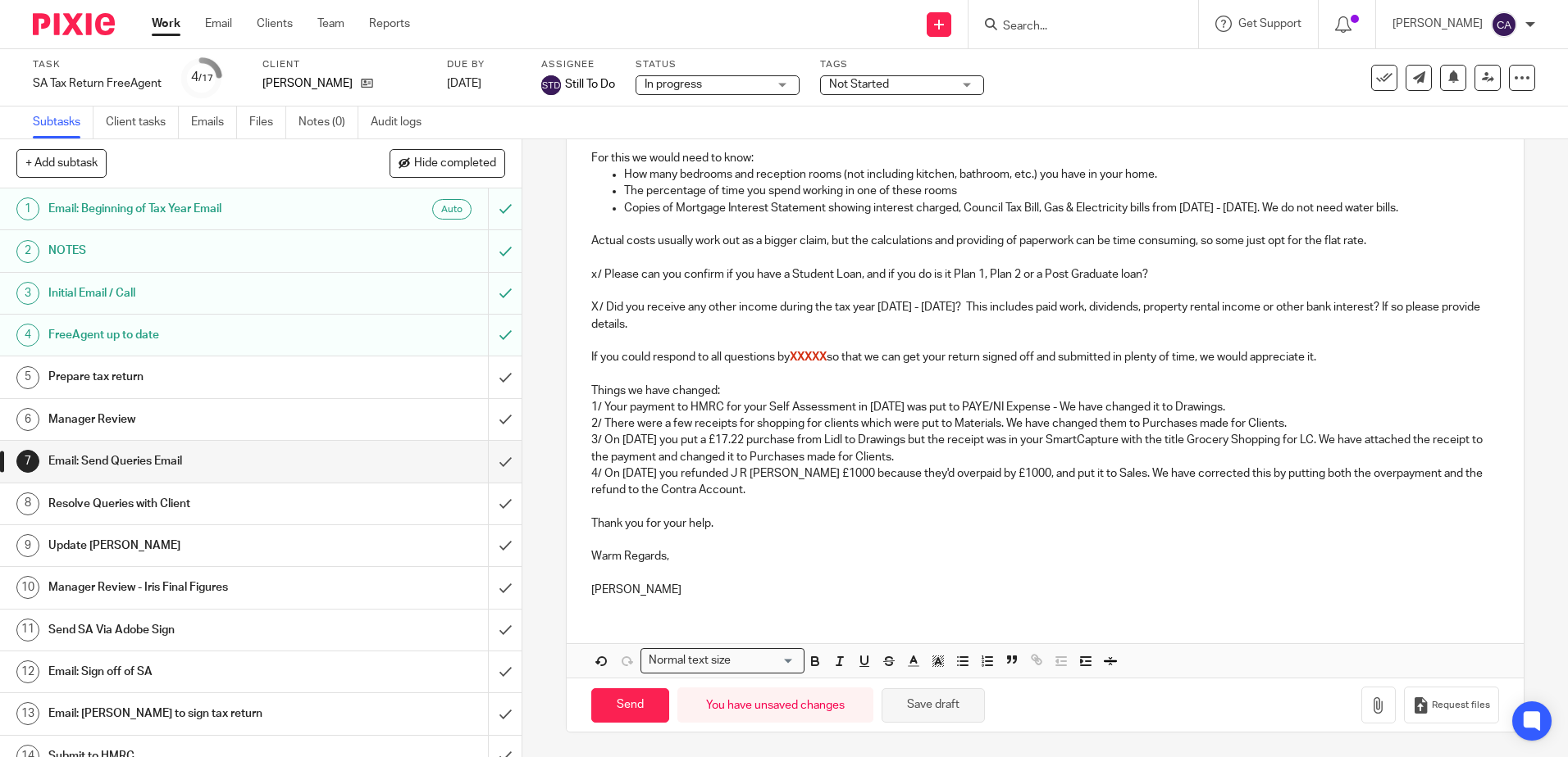
click at [912, 699] on button "Save draft" at bounding box center [933, 706] width 103 height 35
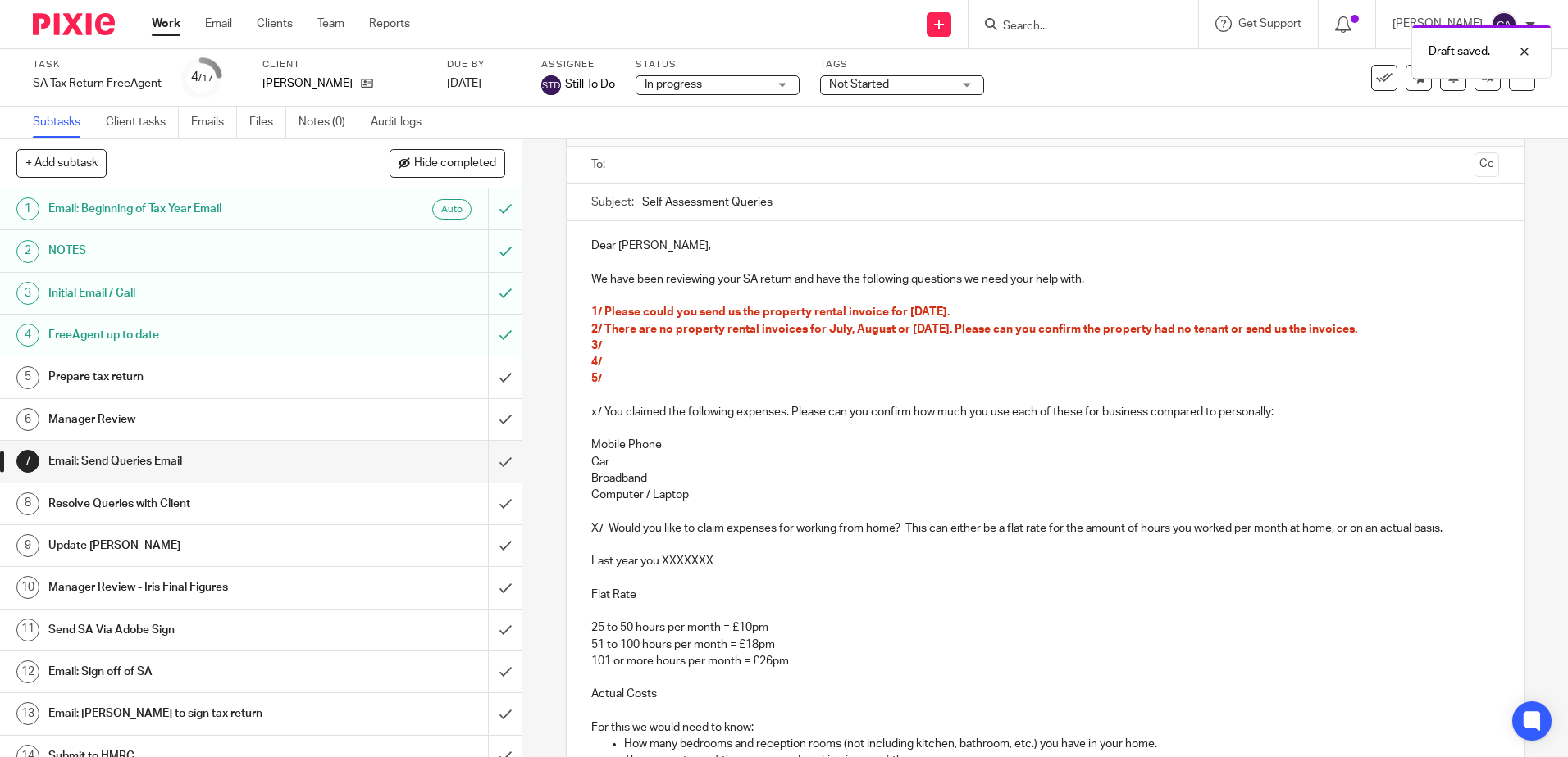
scroll to position [18, 0]
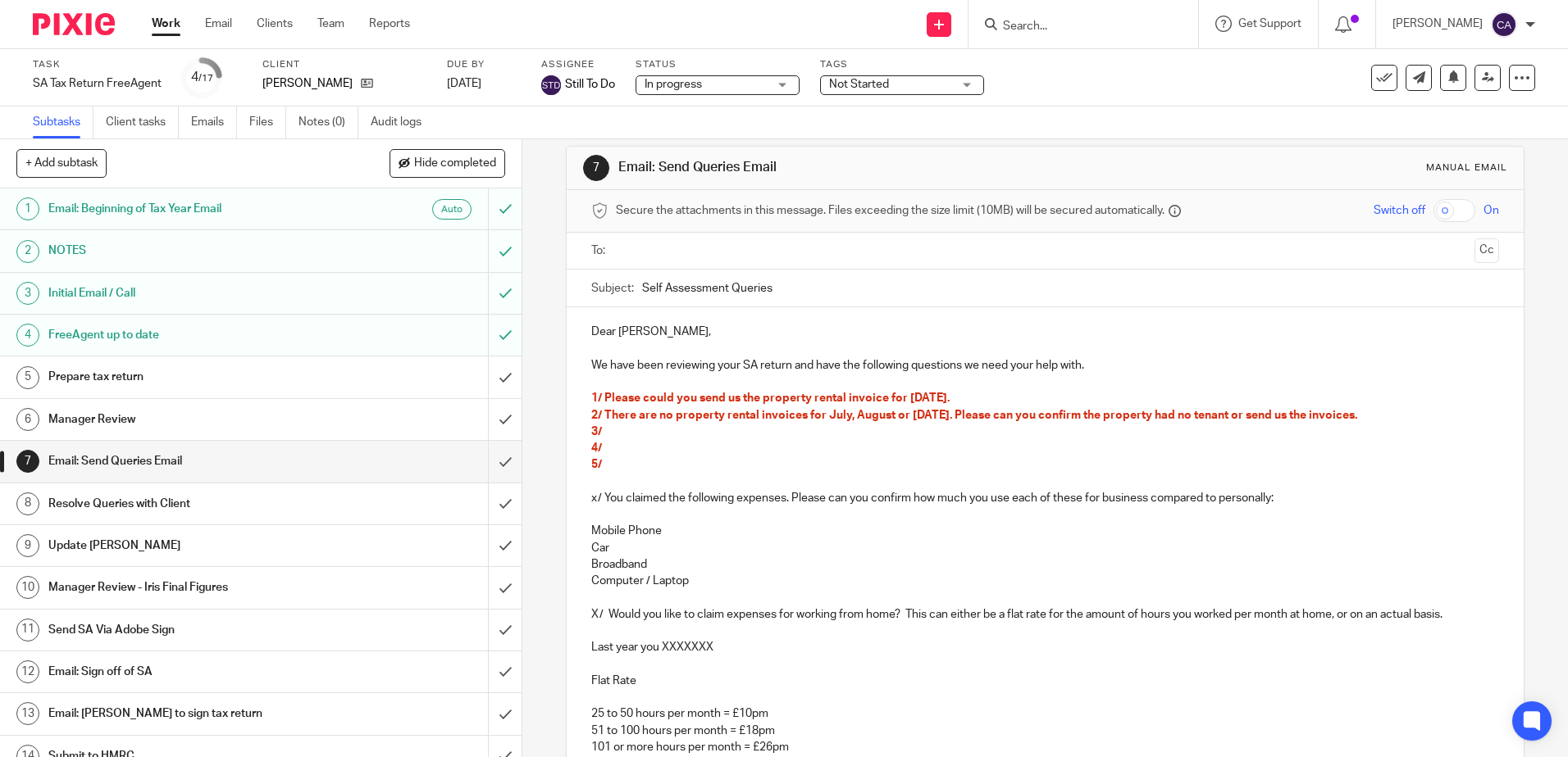
click at [718, 657] on p at bounding box center [1044, 665] width 906 height 16
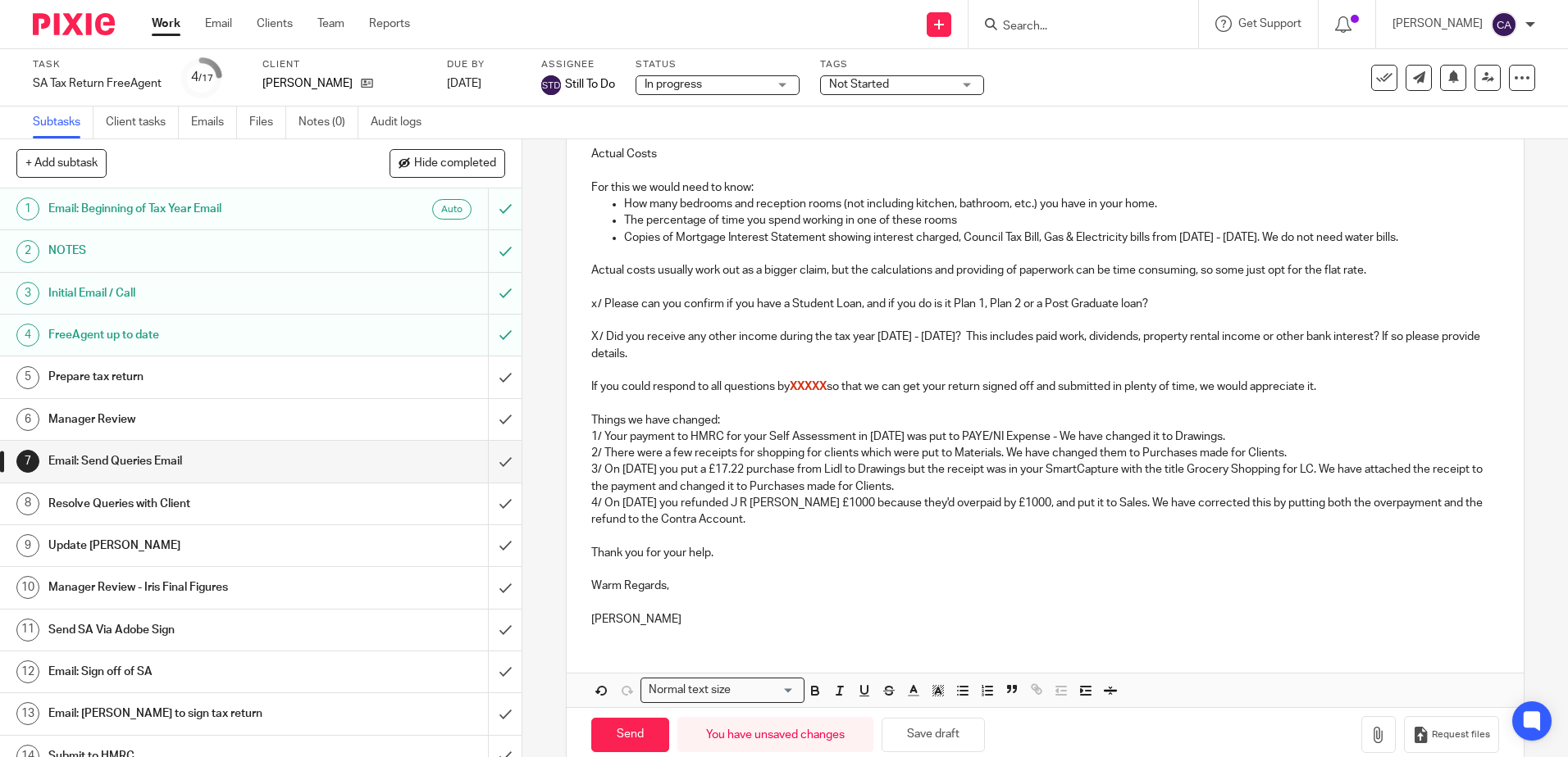
scroll to position [674, 0]
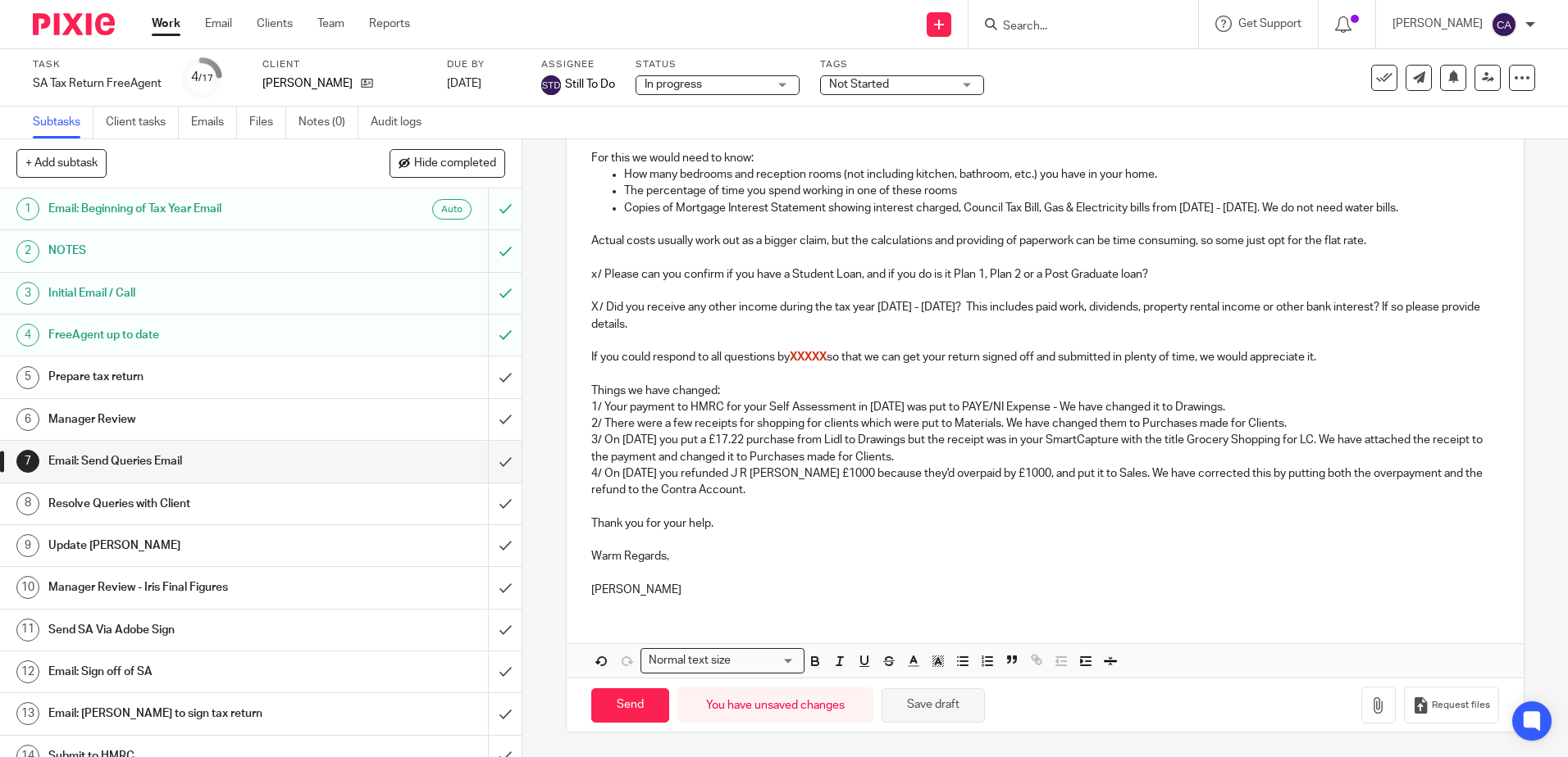
click at [934, 714] on button "Save draft" at bounding box center [933, 706] width 103 height 35
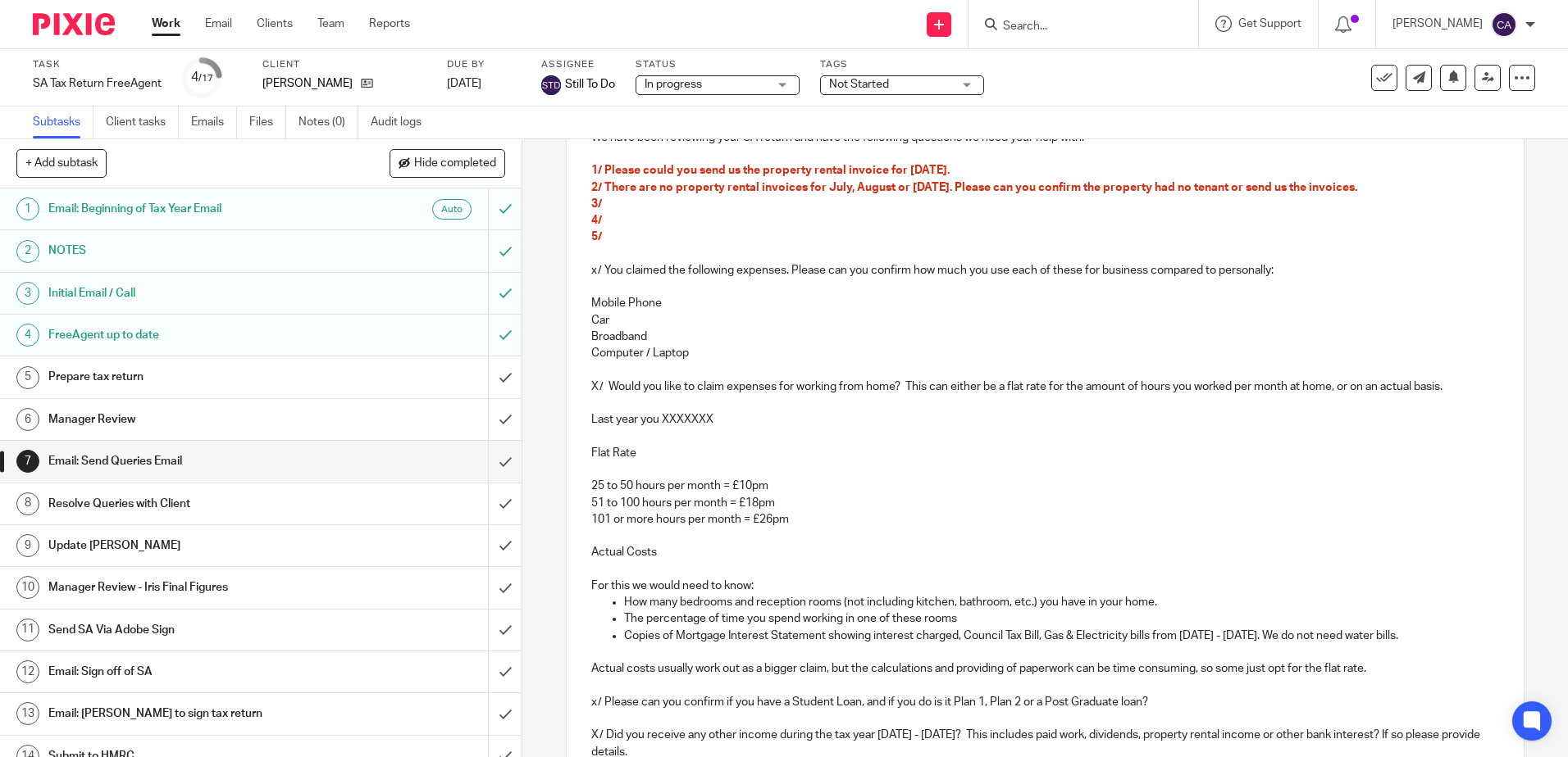
scroll to position [164, 0]
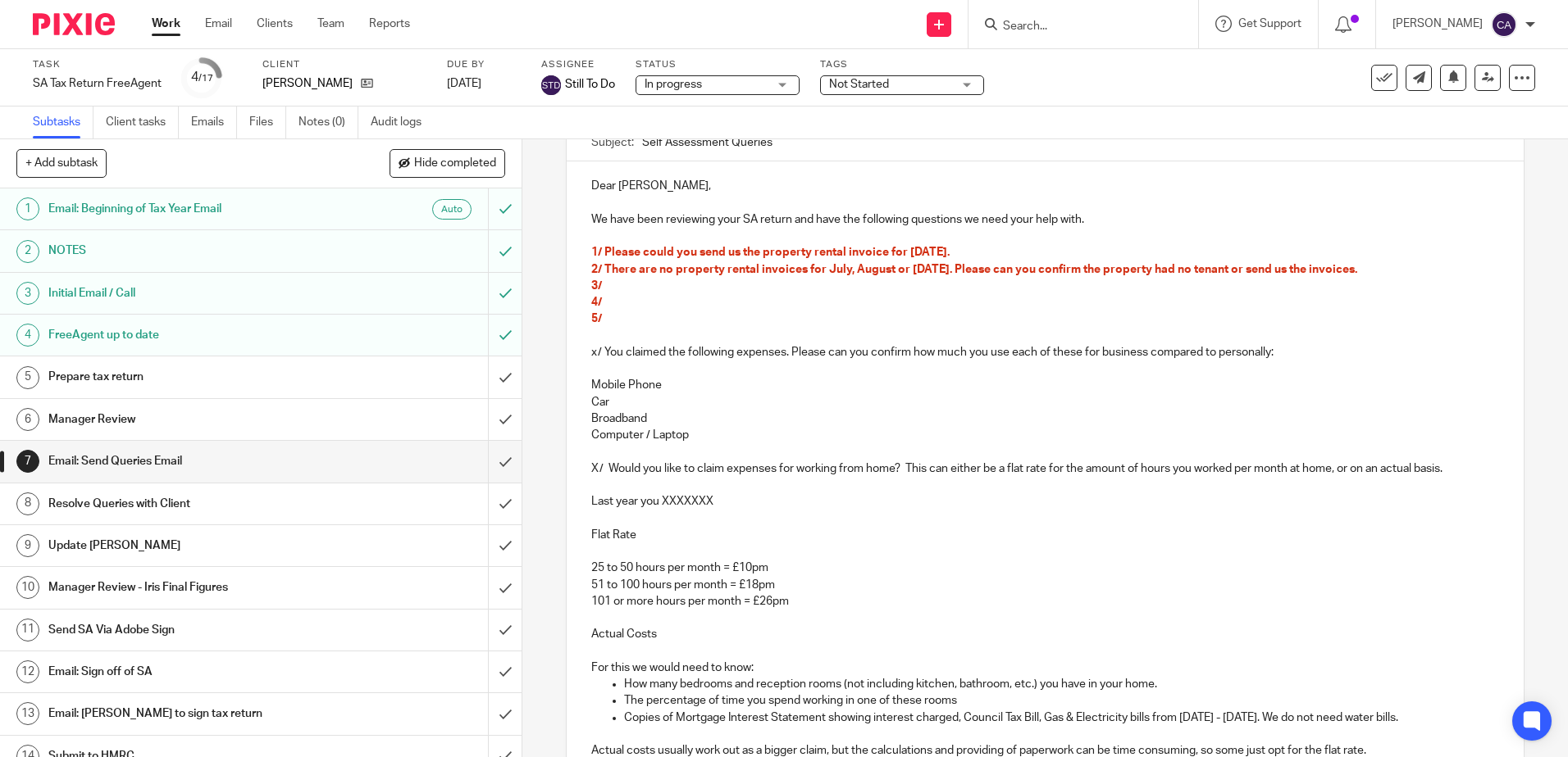
drag, startPoint x: 1417, startPoint y: 272, endPoint x: 600, endPoint y: 276, distance: 817.0
click at [600, 276] on p "2/ There are no property rental invoices for July, August or September 2024. Pl…" at bounding box center [1044, 269] width 906 height 16
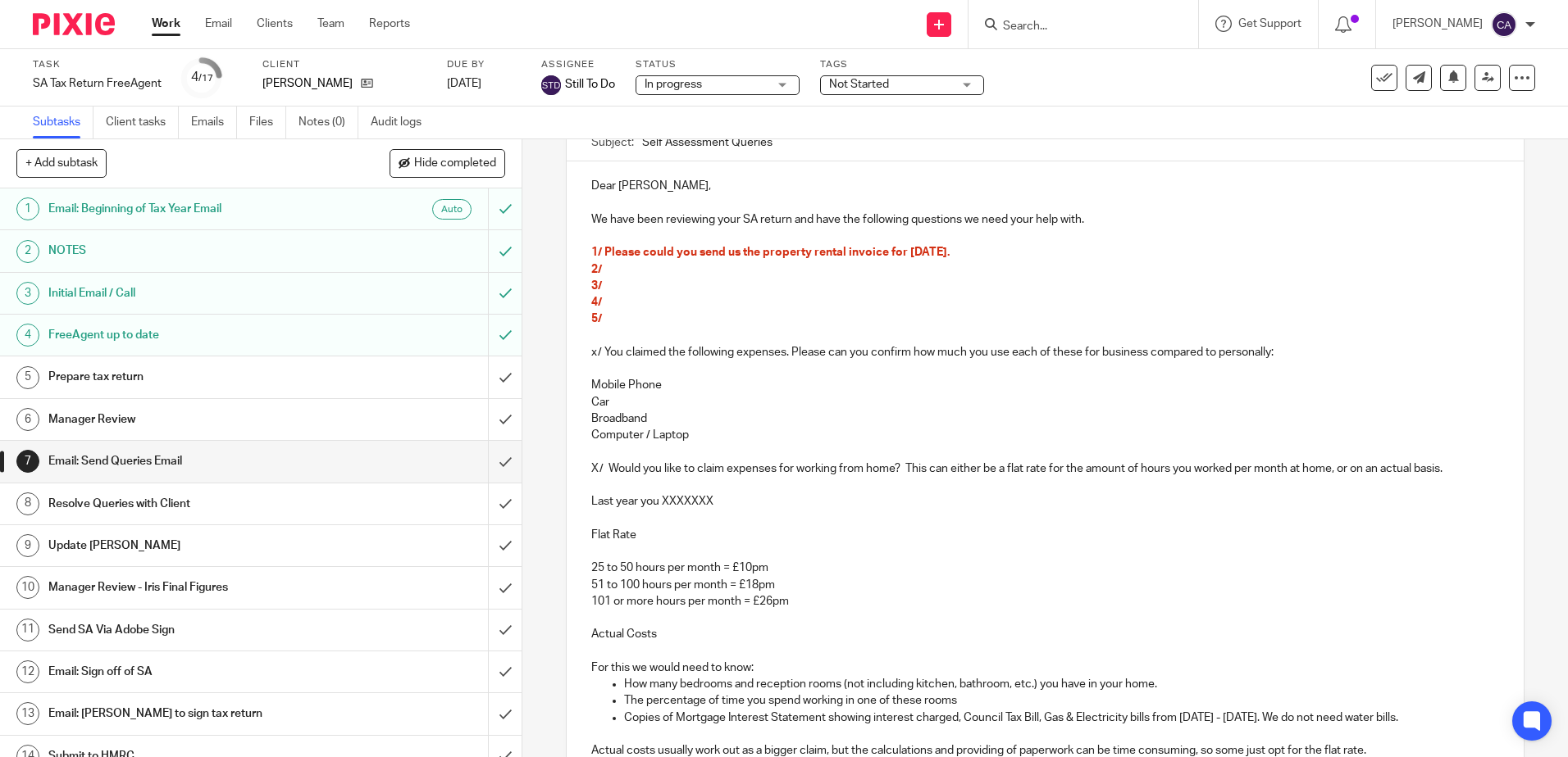
click at [756, 252] on span "1/ Please could you send us the property rental invoice for November 2024." at bounding box center [770, 252] width 358 height 12
click at [1080, 264] on p "2/" at bounding box center [1044, 269] width 906 height 16
click at [1056, 254] on span "1/ Please could you send us the second page of the property rental invoice for …" at bounding box center [823, 252] width 465 height 12
click at [756, 252] on span "1/ Please could you send us the second page of the property rental invoice for …" at bounding box center [823, 252] width 465 height 12
drag, startPoint x: 762, startPoint y: 253, endPoint x: 844, endPoint y: 257, distance: 82.1
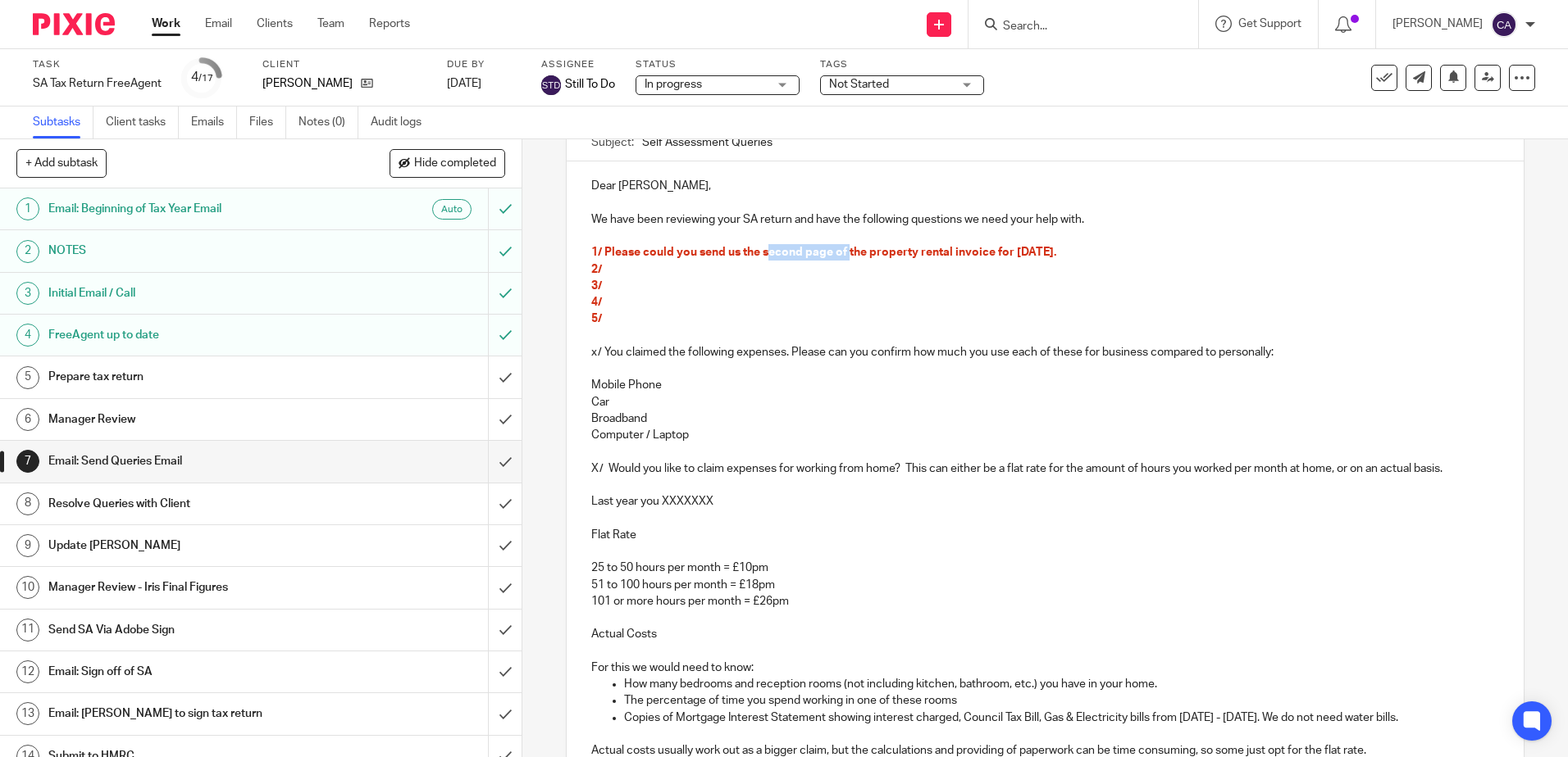
click at [844, 257] on span "1/ Please could you send us the second page of the property rental invoice for …" at bounding box center [823, 252] width 465 height 12
click at [905, 253] on span "1/ Please could you send us the property rental invoice for November 2024." at bounding box center [770, 252] width 358 height 12
click at [950, 251] on span "1/ Please could you send us the property rental invoice for November 2024." at bounding box center [770, 252] width 358 height 12
click at [727, 269] on p "2/" at bounding box center [1044, 269] width 906 height 16
drag, startPoint x: 738, startPoint y: 267, endPoint x: 602, endPoint y: 275, distance: 136.2
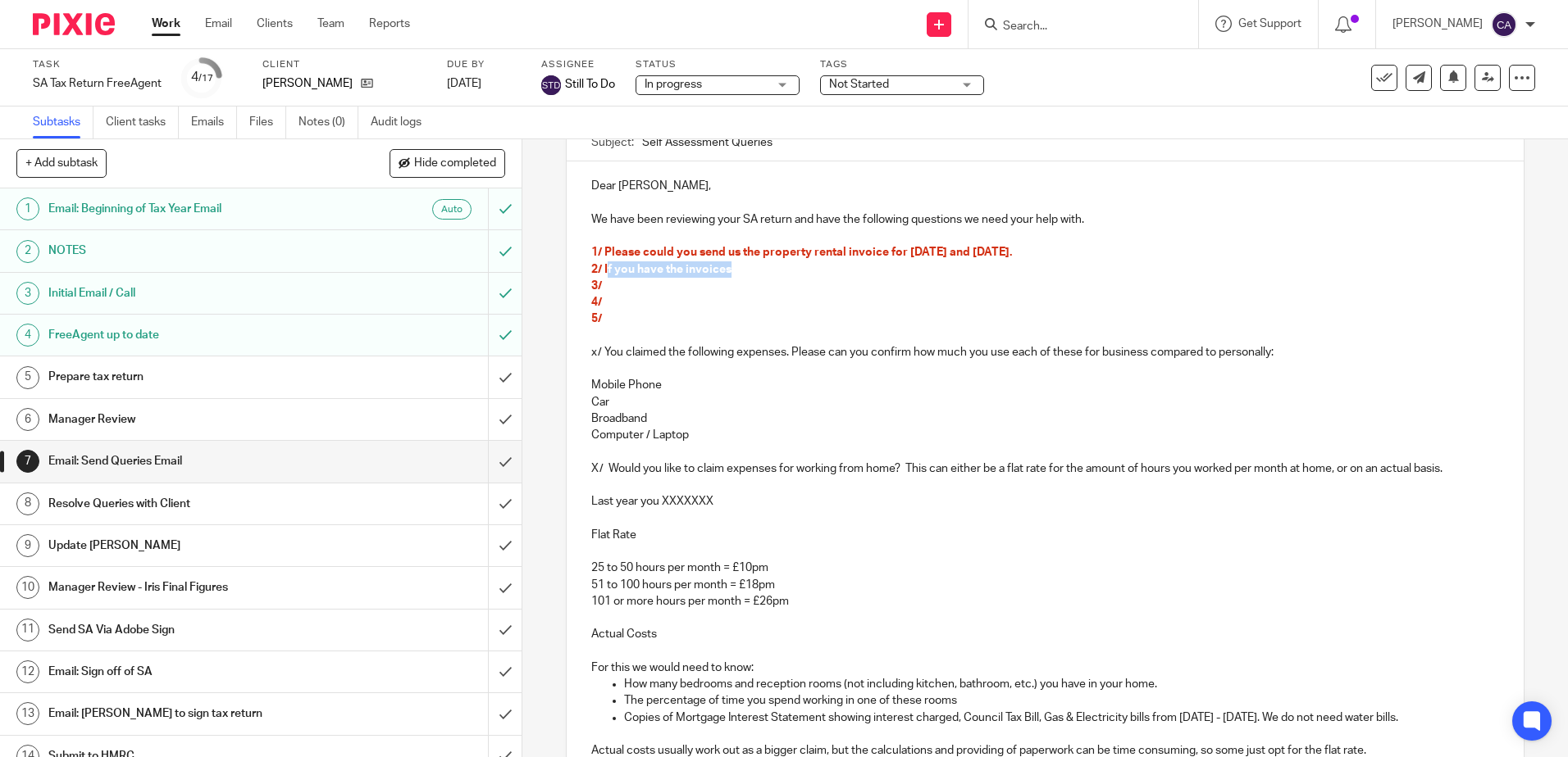
click at [603, 275] on p "2/ If you have the invoices" at bounding box center [1044, 269] width 906 height 16
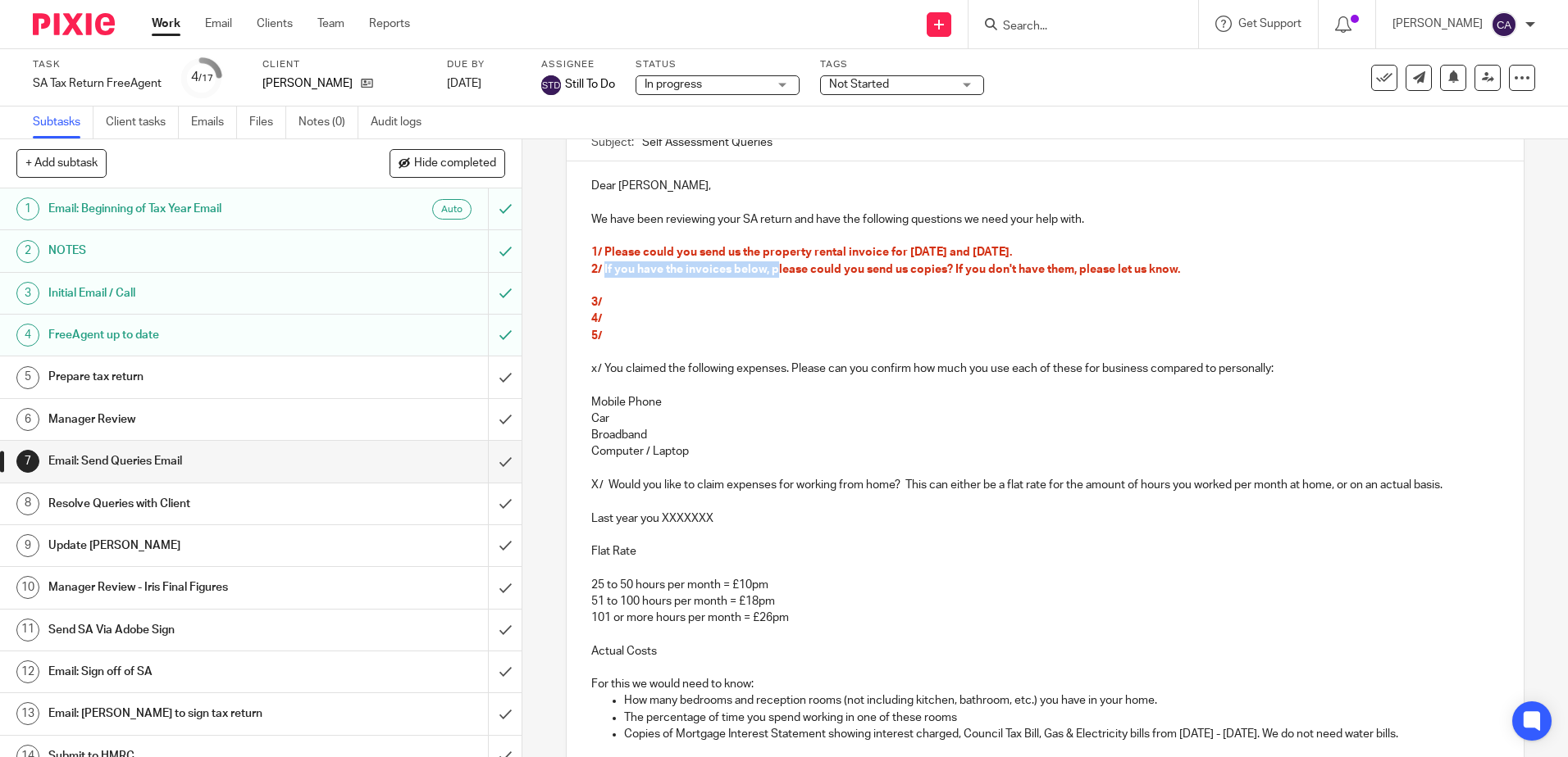
drag, startPoint x: 771, startPoint y: 270, endPoint x: 599, endPoint y: 275, distance: 172.1
click at [599, 275] on span "2/ If you have the invoices below, please could you send us copies? If you don'…" at bounding box center [885, 269] width 588 height 12
click at [774, 270] on span "2/ Please could you send us copies? If you don't have them, please let us know." at bounding box center [802, 269] width 421 height 12
click at [1047, 280] on p at bounding box center [1044, 286] width 906 height 16
click at [1059, 269] on span "2/ Please could you send us copies of the invoices below? If you don't have the…" at bounding box center [861, 269] width 540 height 12
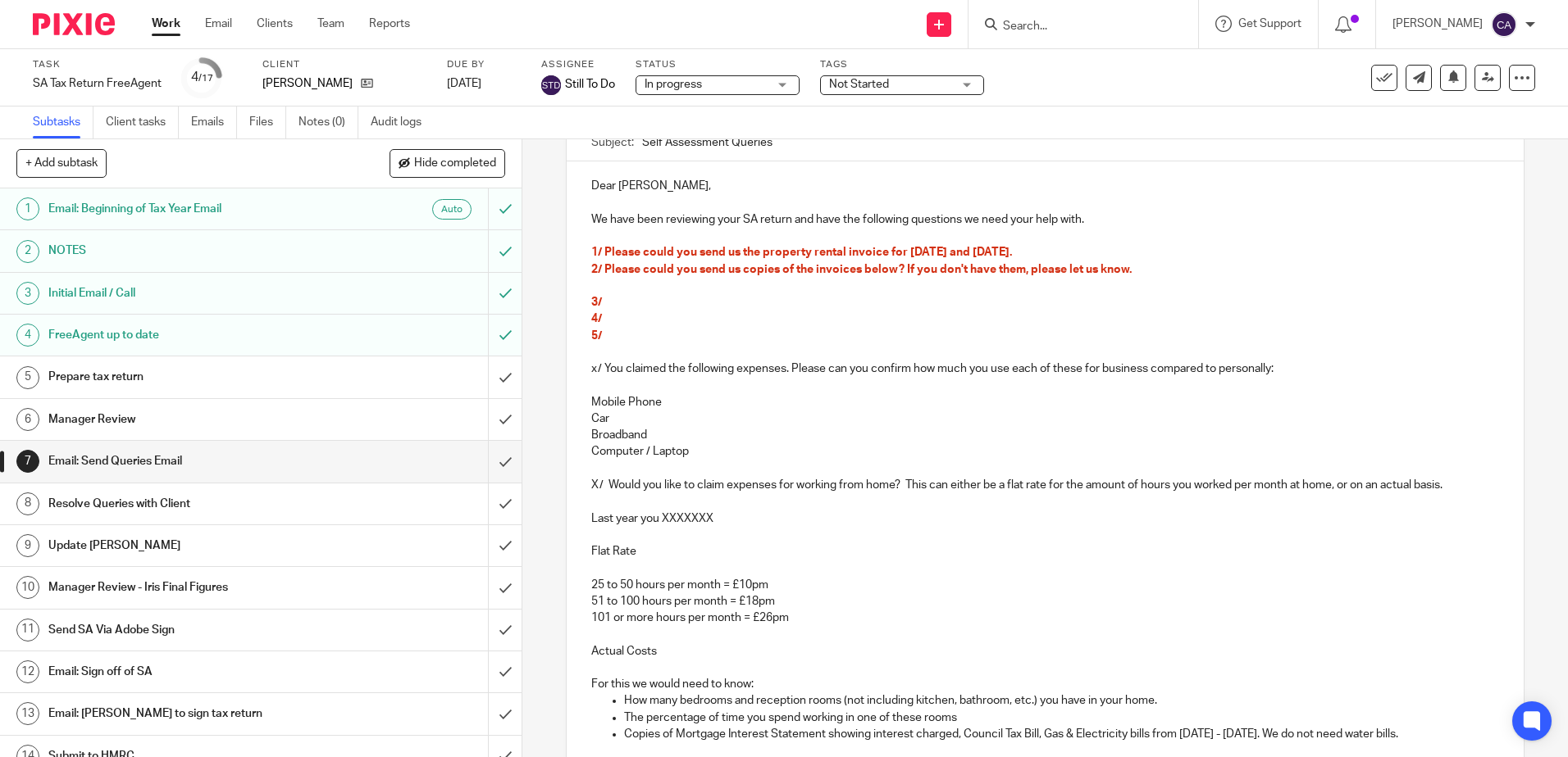
click at [1062, 282] on p at bounding box center [1044, 286] width 906 height 16
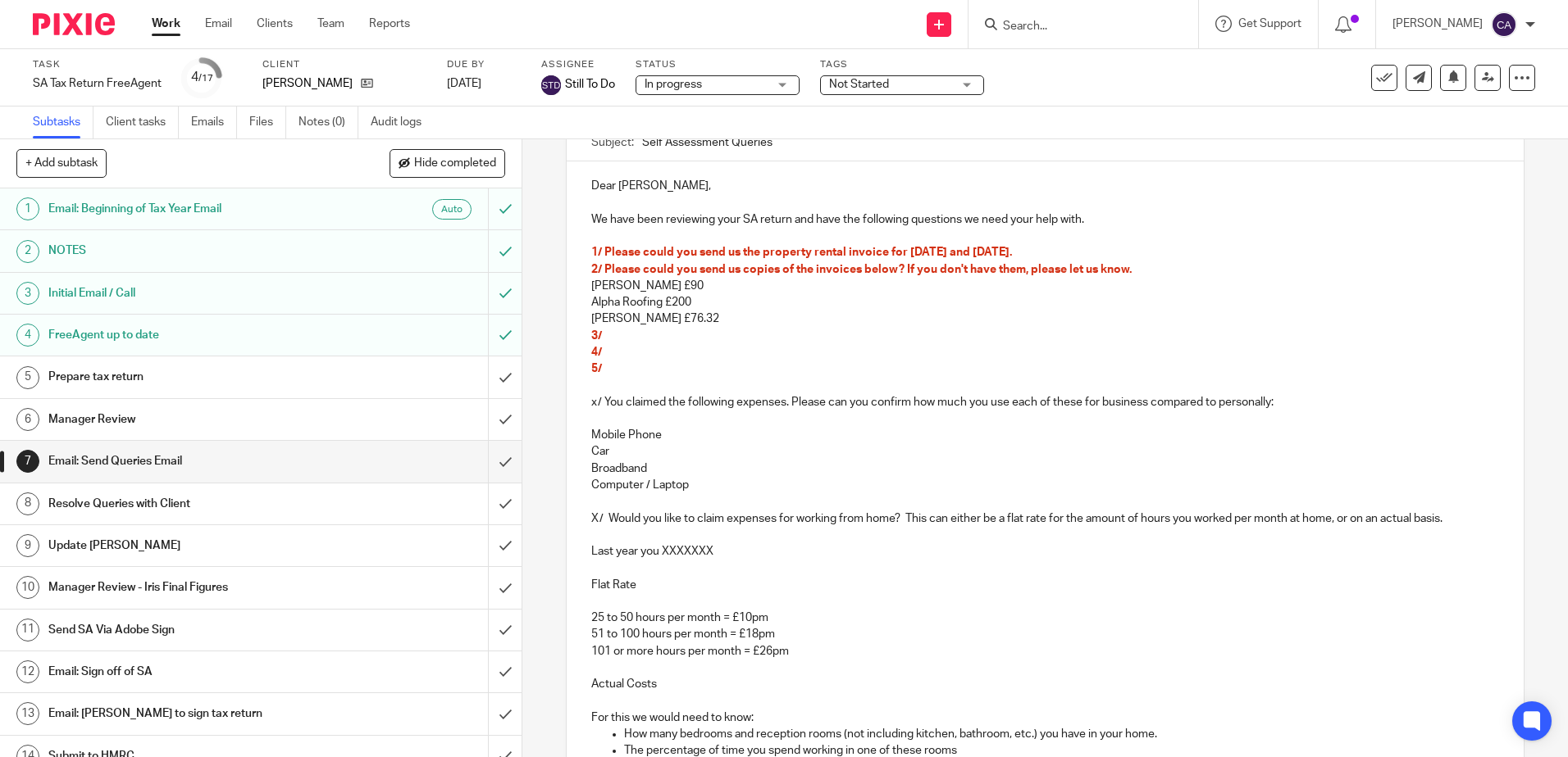
click at [721, 332] on p "3/" at bounding box center [1044, 336] width 906 height 16
click at [718, 319] on p "Severn Trent £76.32" at bounding box center [1044, 319] width 906 height 16
click at [586, 285] on div "Dear Karen, We have been reviewing your SA return and have the following questi…" at bounding box center [1045, 666] width 956 height 1009
click at [591, 296] on p "Alpha Roofing £200" at bounding box center [1044, 303] width 906 height 16
click at [591, 316] on p "Severn Trent £76.32" at bounding box center [1044, 319] width 906 height 16
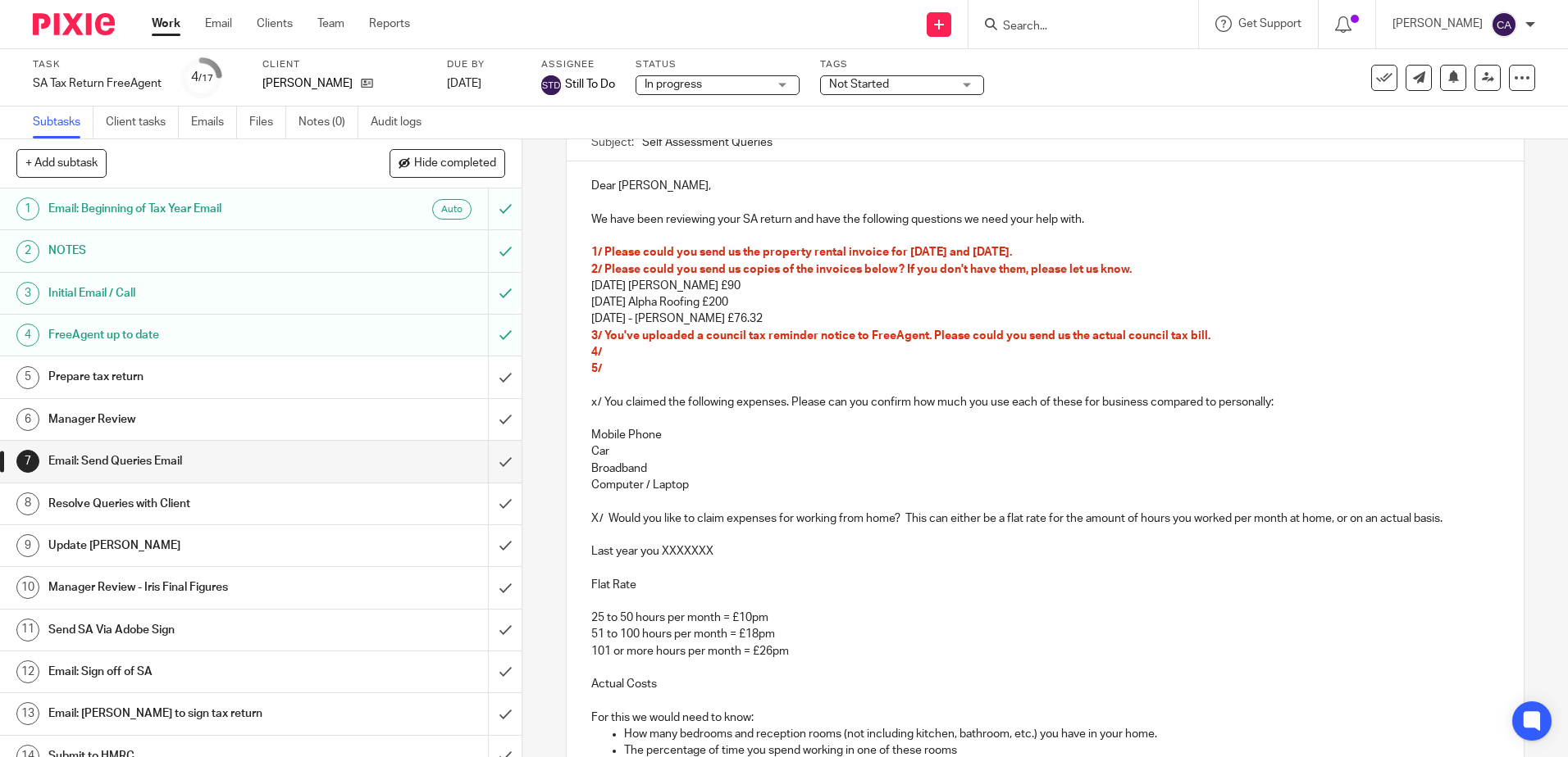
click at [642, 299] on p "April 2024 Alpha Roofing £200" at bounding box center [1044, 303] width 906 height 16
click at [641, 285] on p "April 2024 Russell Cope £90" at bounding box center [1044, 286] width 906 height 16
click at [676, 322] on p "February 2025 - Severn Trent £76.32" at bounding box center [1044, 319] width 906 height 16
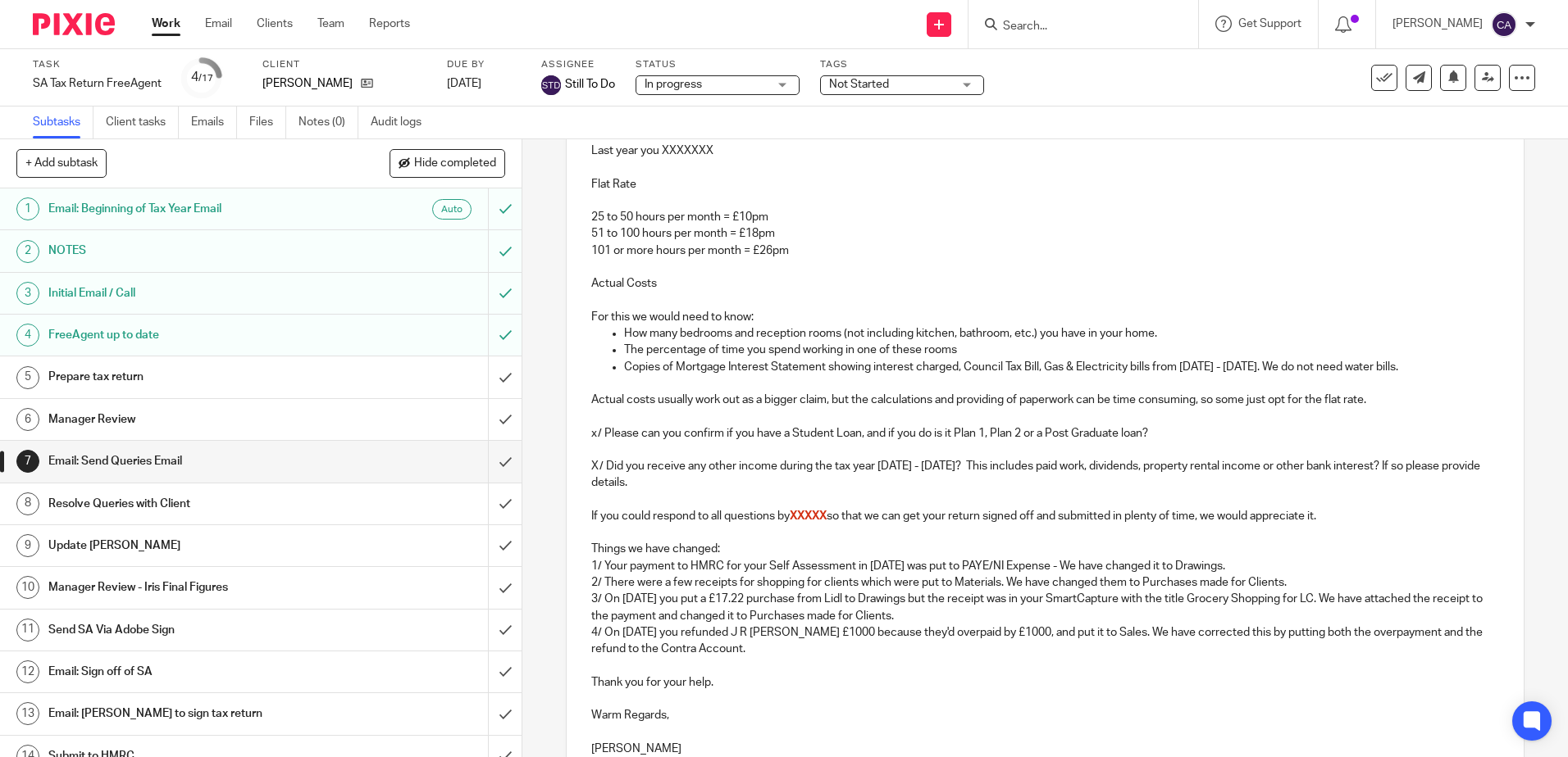
scroll to position [724, 0]
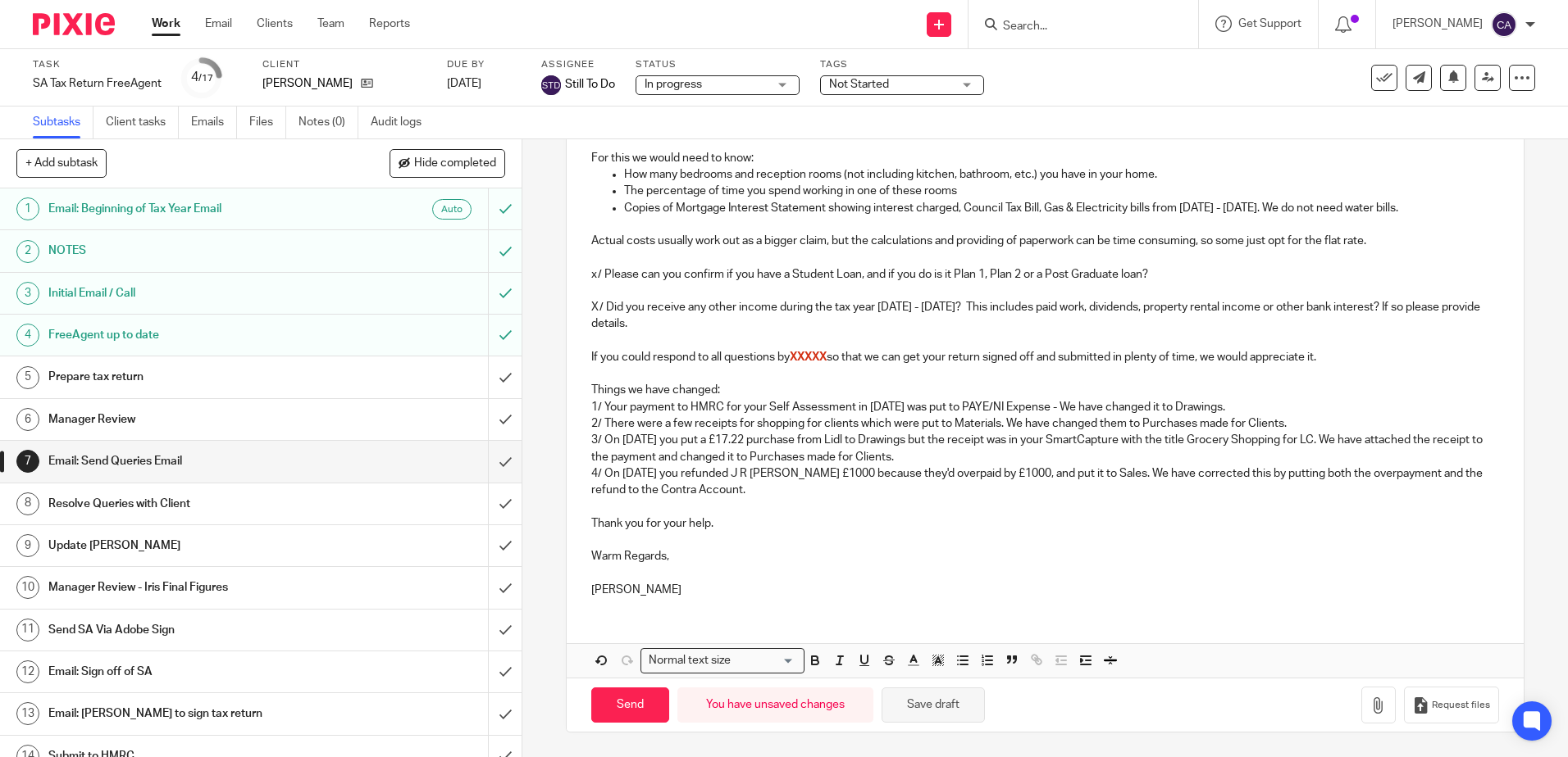
click at [944, 711] on button "Save draft" at bounding box center [933, 705] width 103 height 35
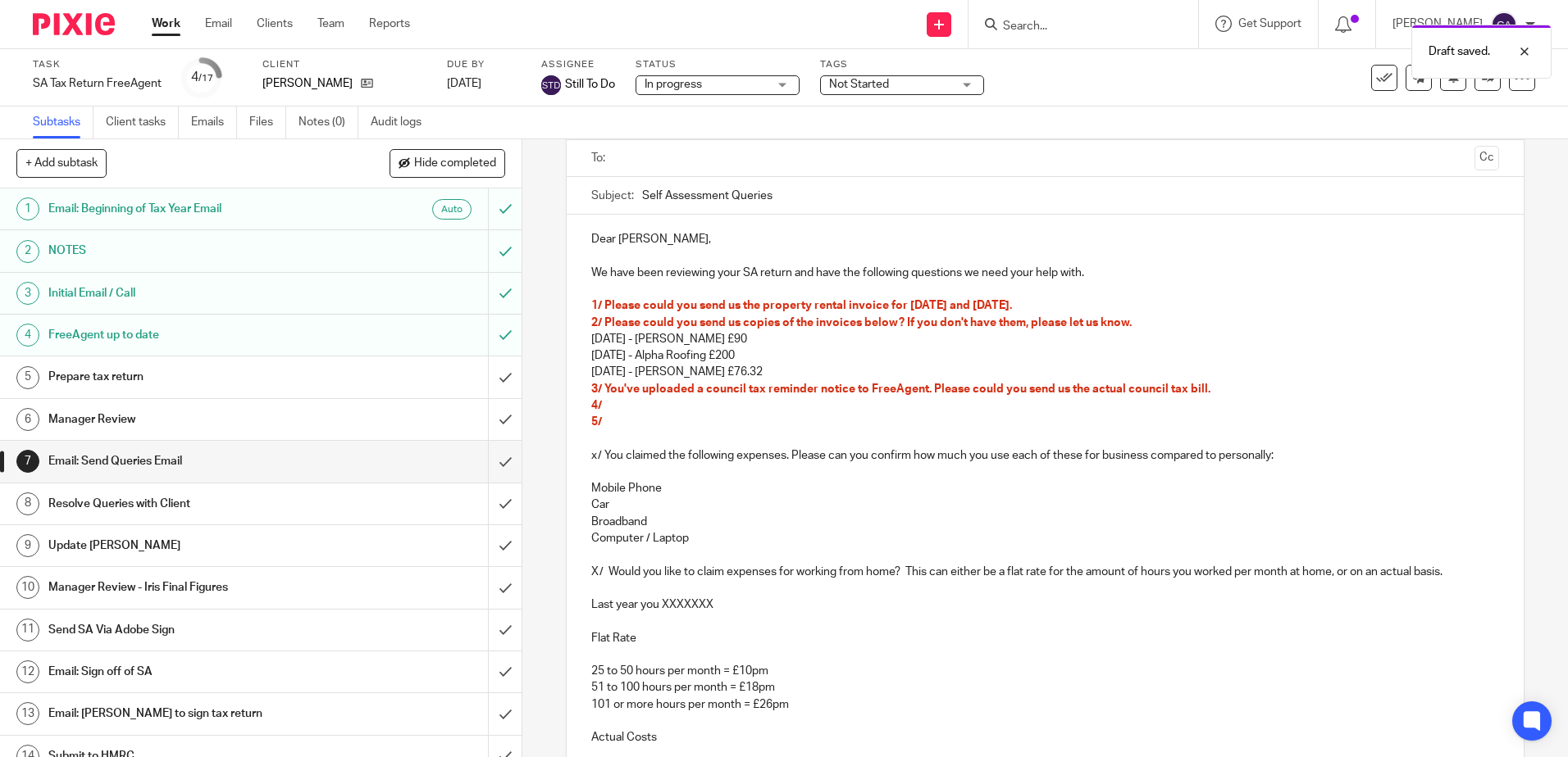
scroll to position [0, 0]
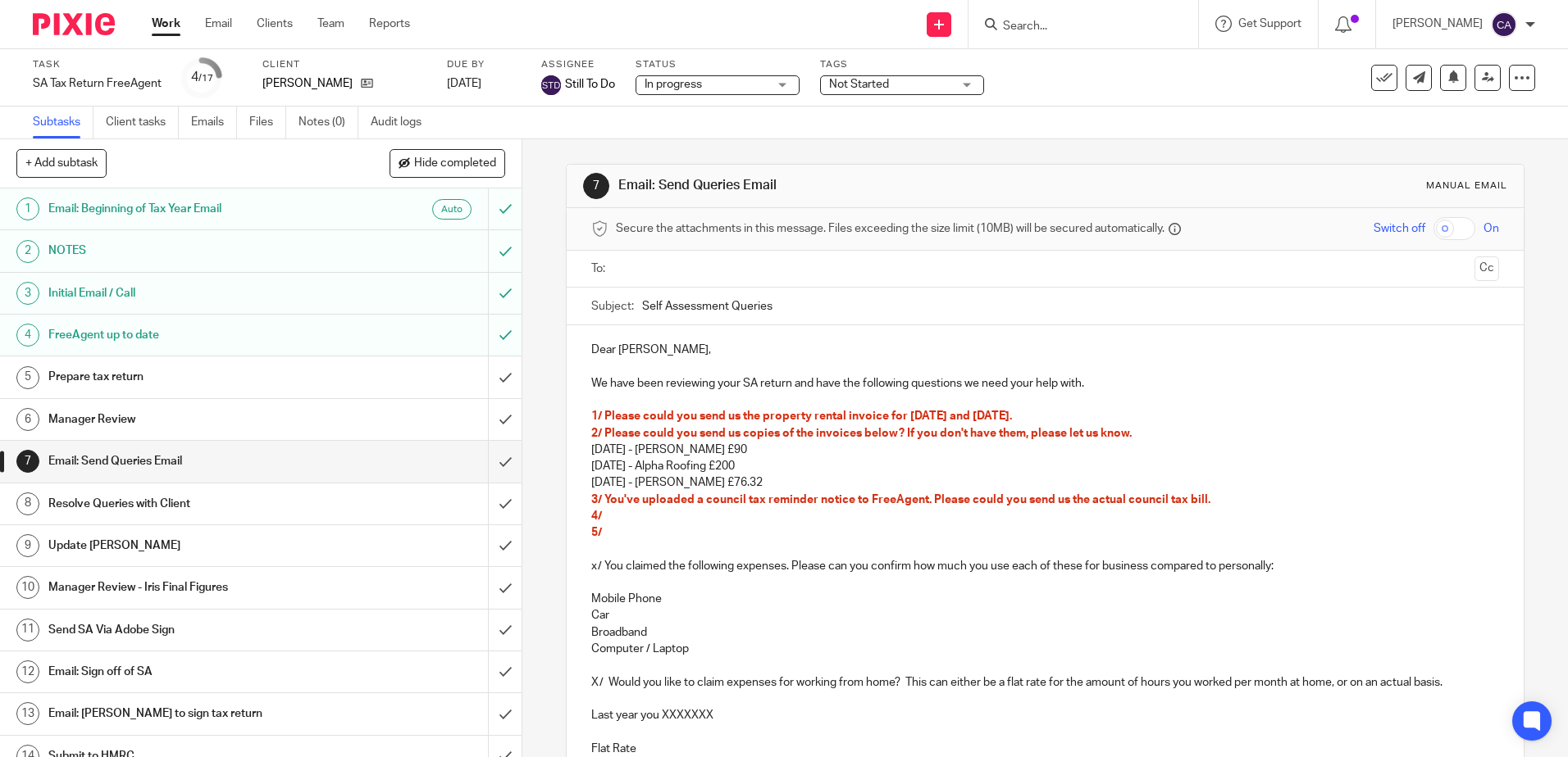
click at [811, 481] on p "February 2025 - Severn Trent £76.32" at bounding box center [1044, 482] width 906 height 16
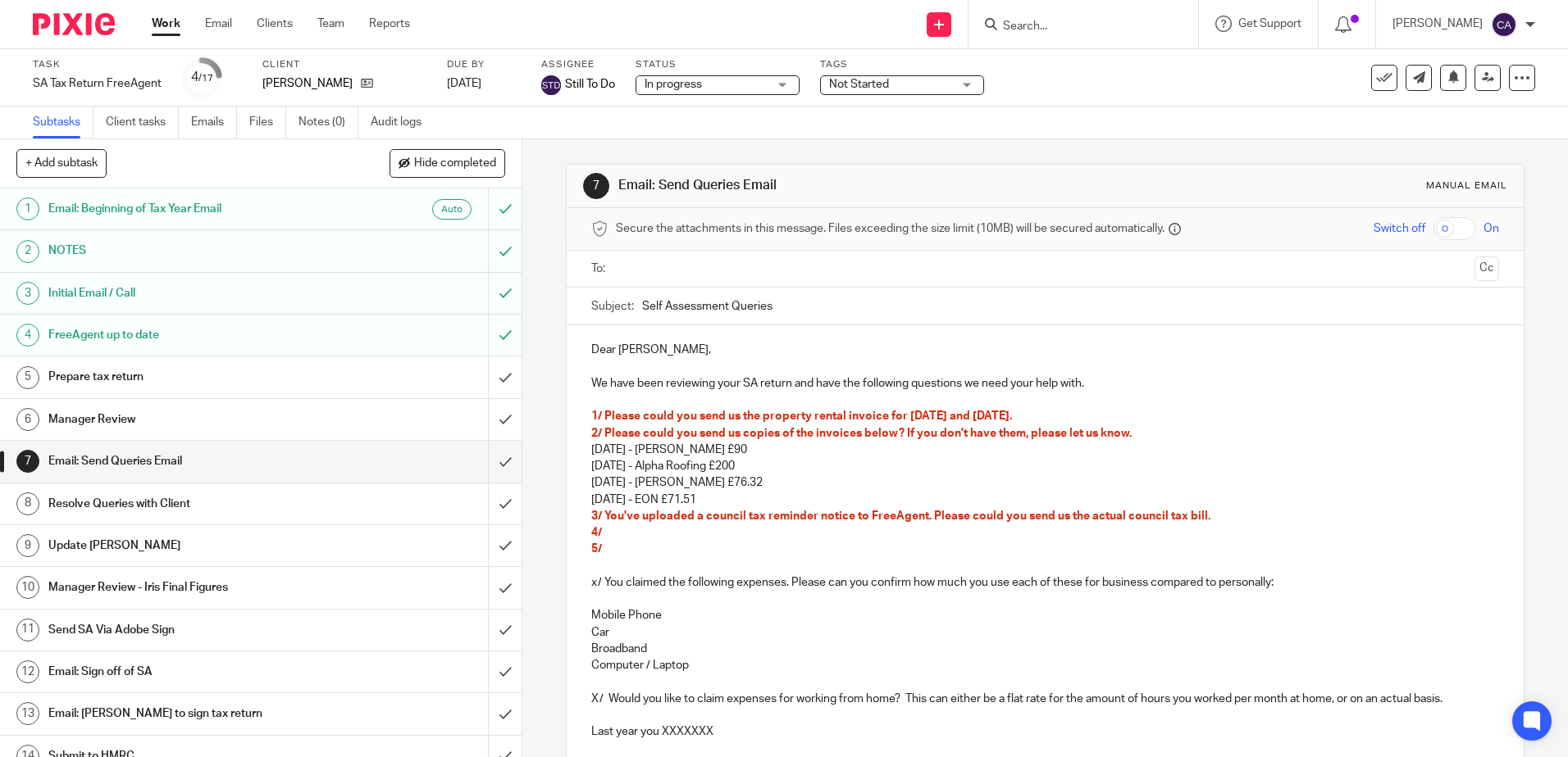
click at [897, 436] on span "2/ Please could you send us copies of the invoices below? If you don't have the…" at bounding box center [861, 434] width 540 height 12
click at [765, 494] on p "February 2025 - EON £71.51" at bounding box center [1044, 500] width 906 height 16
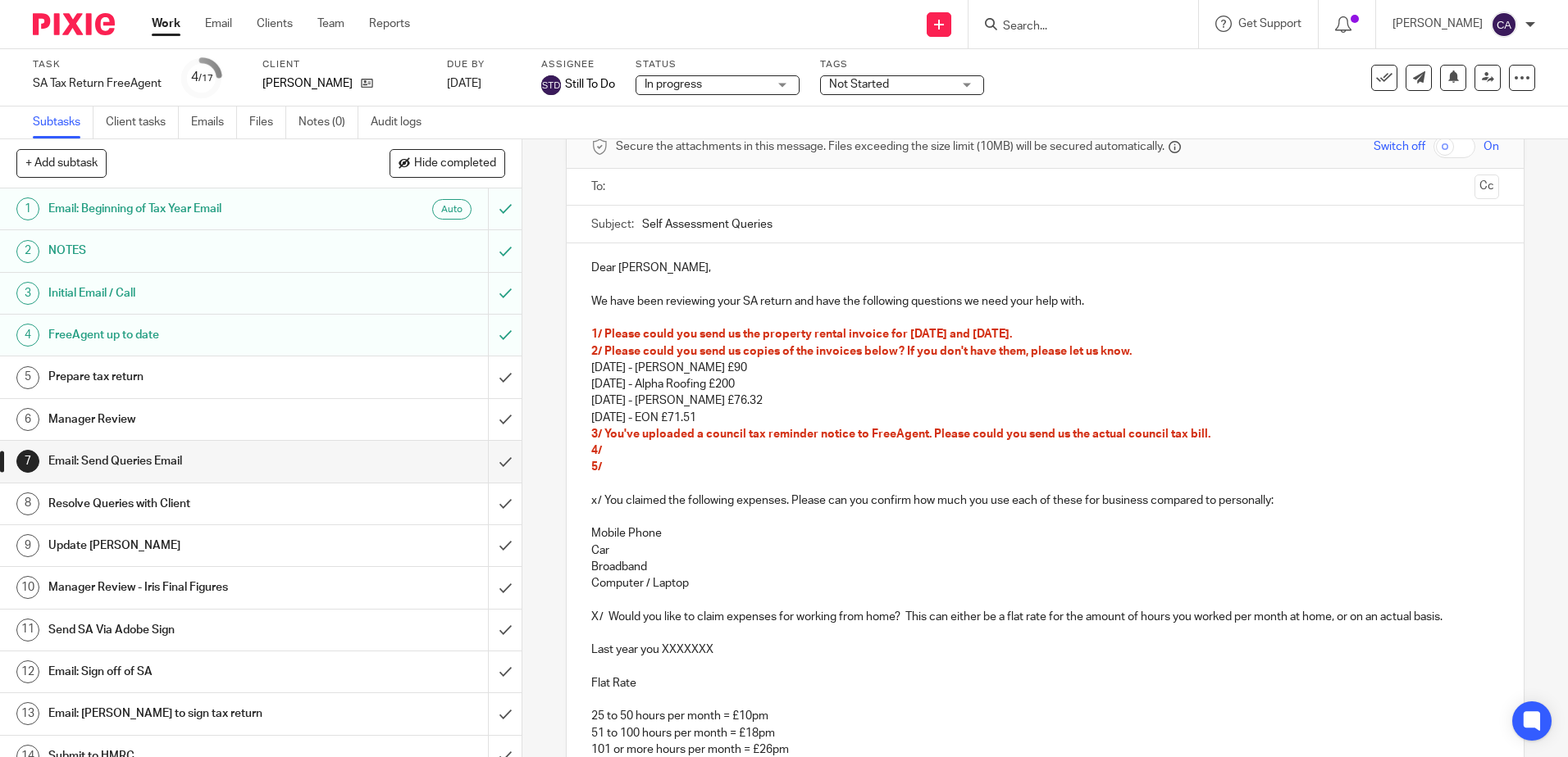
click at [601, 351] on span "2/ Please could you send us copies of the invoices below? If you don't have the…" at bounding box center [861, 351] width 540 height 12
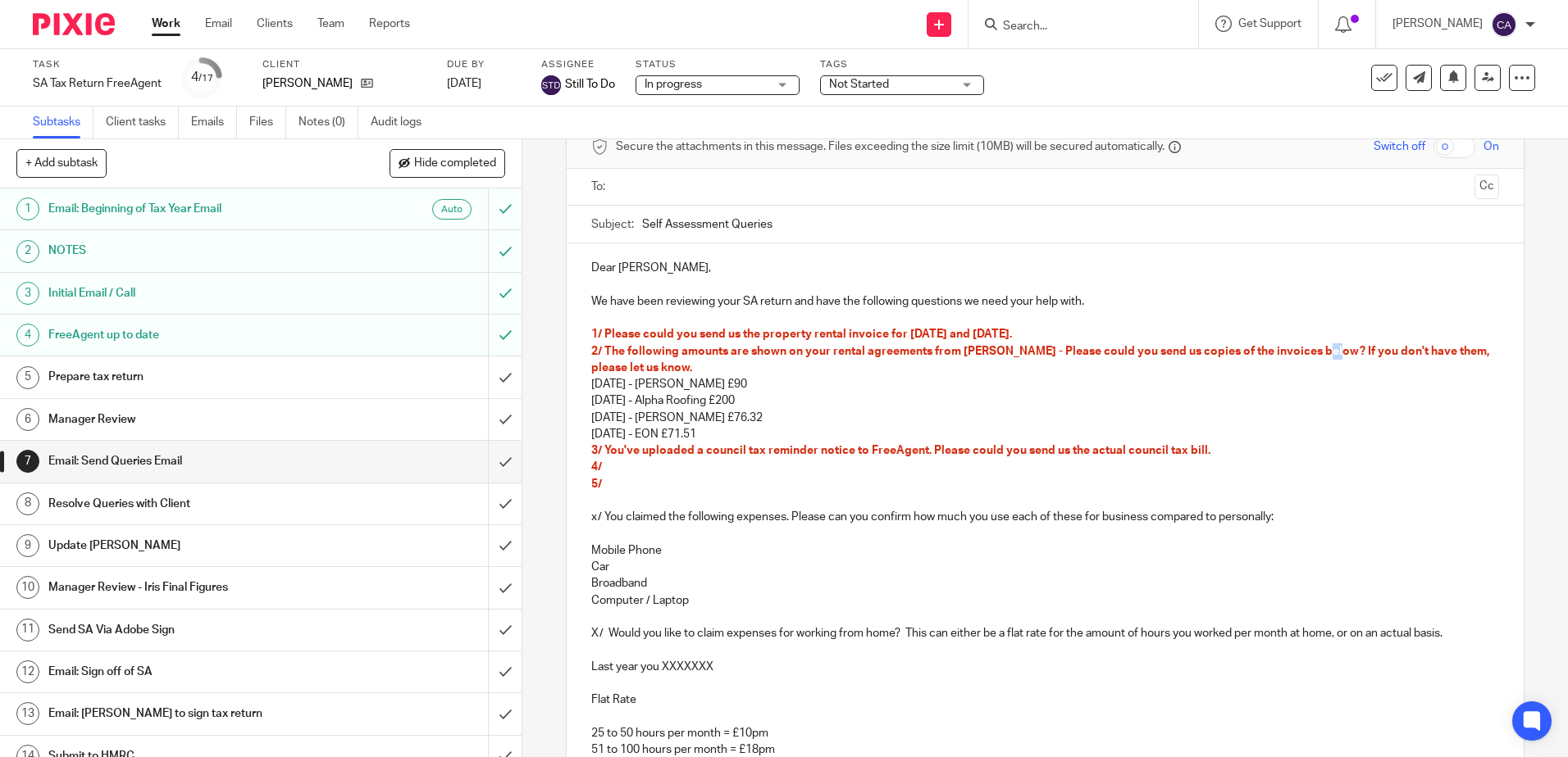
drag, startPoint x: 1306, startPoint y: 351, endPoint x: 1318, endPoint y: 352, distance: 12.0
click at [1317, 354] on span "2/ The following amounts are shown on your rental agreements from Russell Cope …" at bounding box center [1041, 360] width 900 height 28
click at [1318, 352] on span "2/ The following amounts are shown on your rental agreements from Russell Cope …" at bounding box center [1041, 360] width 900 height 28
click at [662, 373] on p "2/ The following amounts are shown on your rental agreements from Russell Cope …" at bounding box center [1044, 360] width 906 height 33
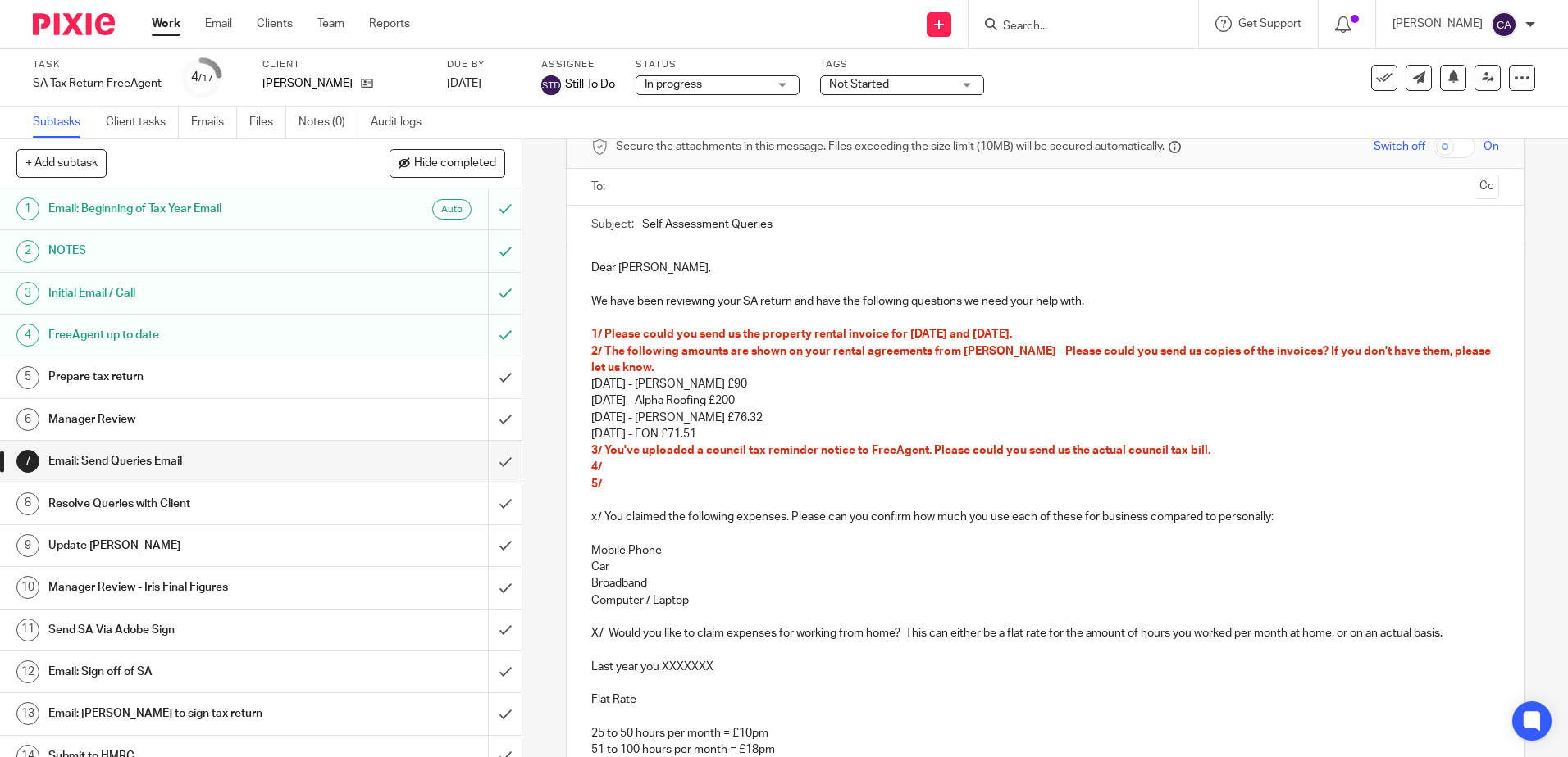
click at [887, 358] on p "2/ The following amounts are shown on your rental agreements from Russell Cope …" at bounding box center [1044, 360] width 906 height 33
click at [809, 358] on p "2/ The following amounts are shown on your rental agreements from Russell Cope …" at bounding box center [1044, 360] width 906 height 33
click at [815, 367] on p "2/ The following amounts are shown on your rental agreements from Russell Cope …" at bounding box center [1044, 360] width 906 height 33
click at [1291, 353] on span "2/ The following amounts are shown on your rental agreements from Russell Cope …" at bounding box center [1042, 360] width 902 height 28
click at [1282, 367] on p "2/ The following amounts are shown on your rental agreements from Russell Cope …" at bounding box center [1044, 360] width 906 height 33
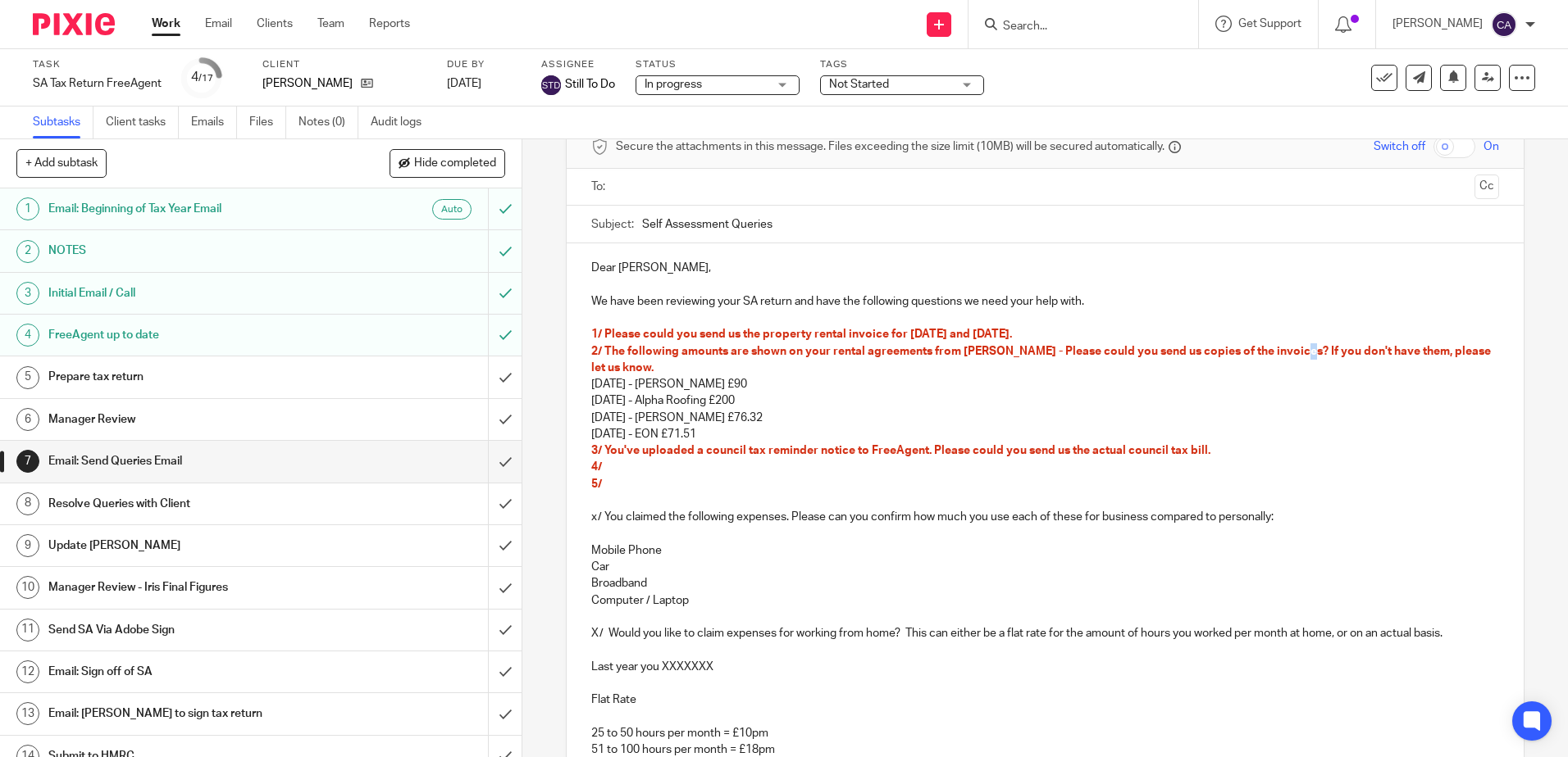
click at [1289, 351] on span "2/ The following amounts are shown on your rental agreements from Russell Cope …" at bounding box center [1042, 360] width 902 height 28
click at [1280, 365] on p "2/ The following amounts are shown on your rental agreements from Russell Cope …" at bounding box center [1044, 360] width 906 height 33
click at [793, 427] on p "[DATE] - EON £71.51" at bounding box center [1044, 435] width 906 height 16
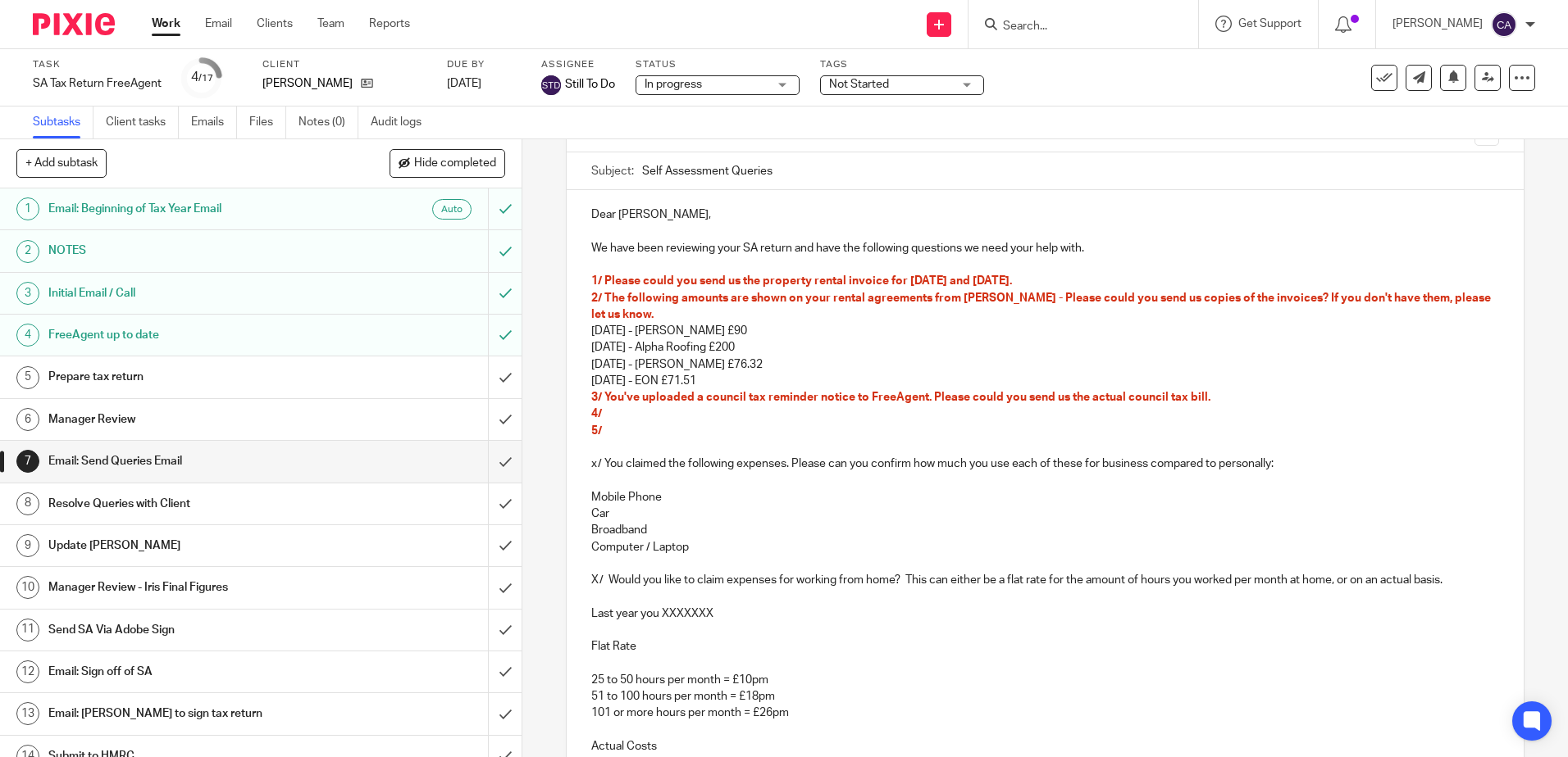
scroll to position [164, 0]
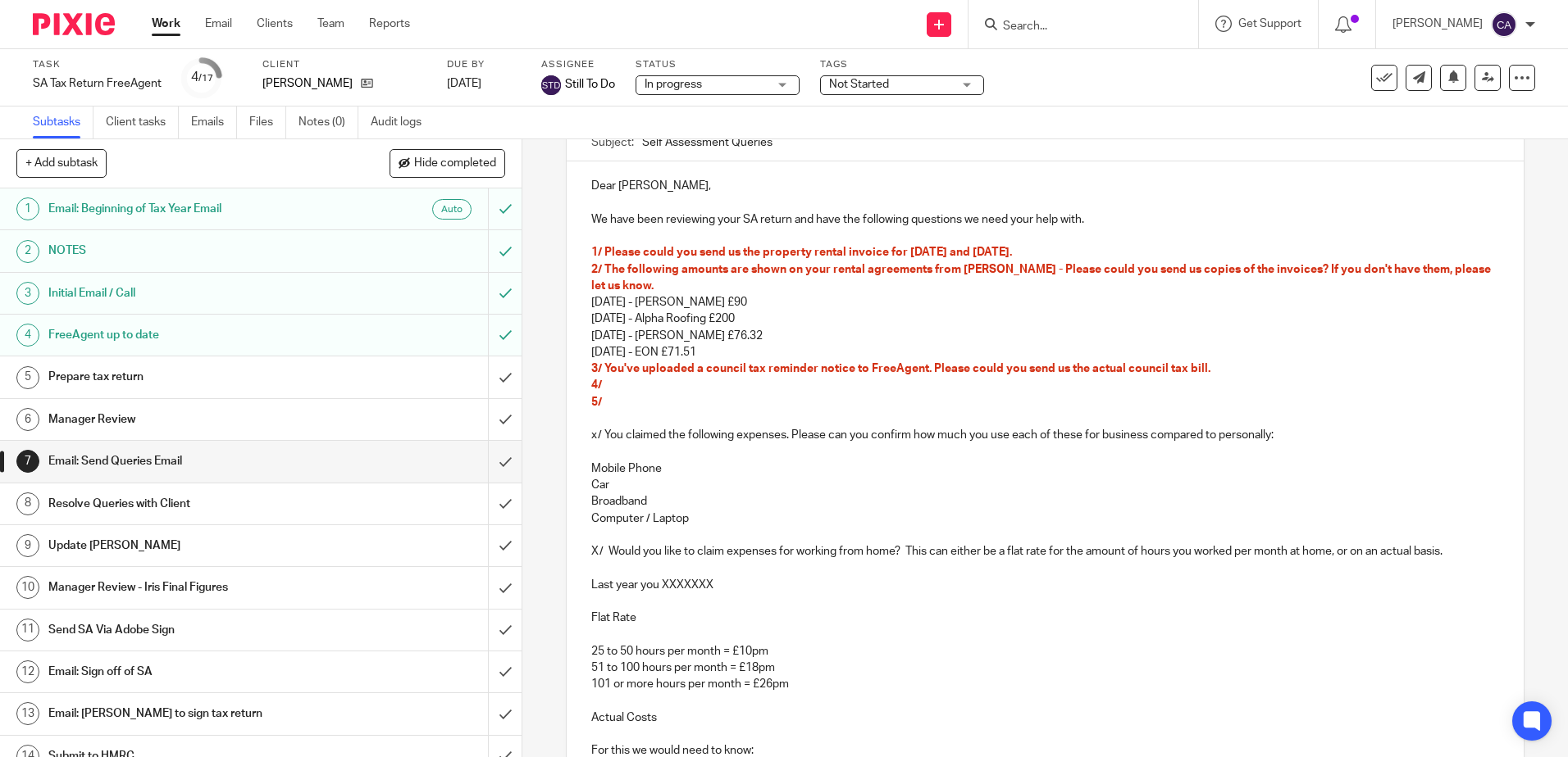
click at [783, 270] on span "2/ The following amounts are shown on your rental agreements from Russell Cope …" at bounding box center [1042, 277] width 902 height 28
click at [820, 314] on p "[DATE] - Alpha Roofing £200" at bounding box center [1044, 319] width 906 height 16
click at [895, 272] on span "2/ The following amounts are shown on your rental agreements from Russell Cope …" at bounding box center [1042, 277] width 902 height 28
click at [942, 318] on p "[DATE] - Alpha Roofing £200" at bounding box center [1044, 319] width 906 height 16
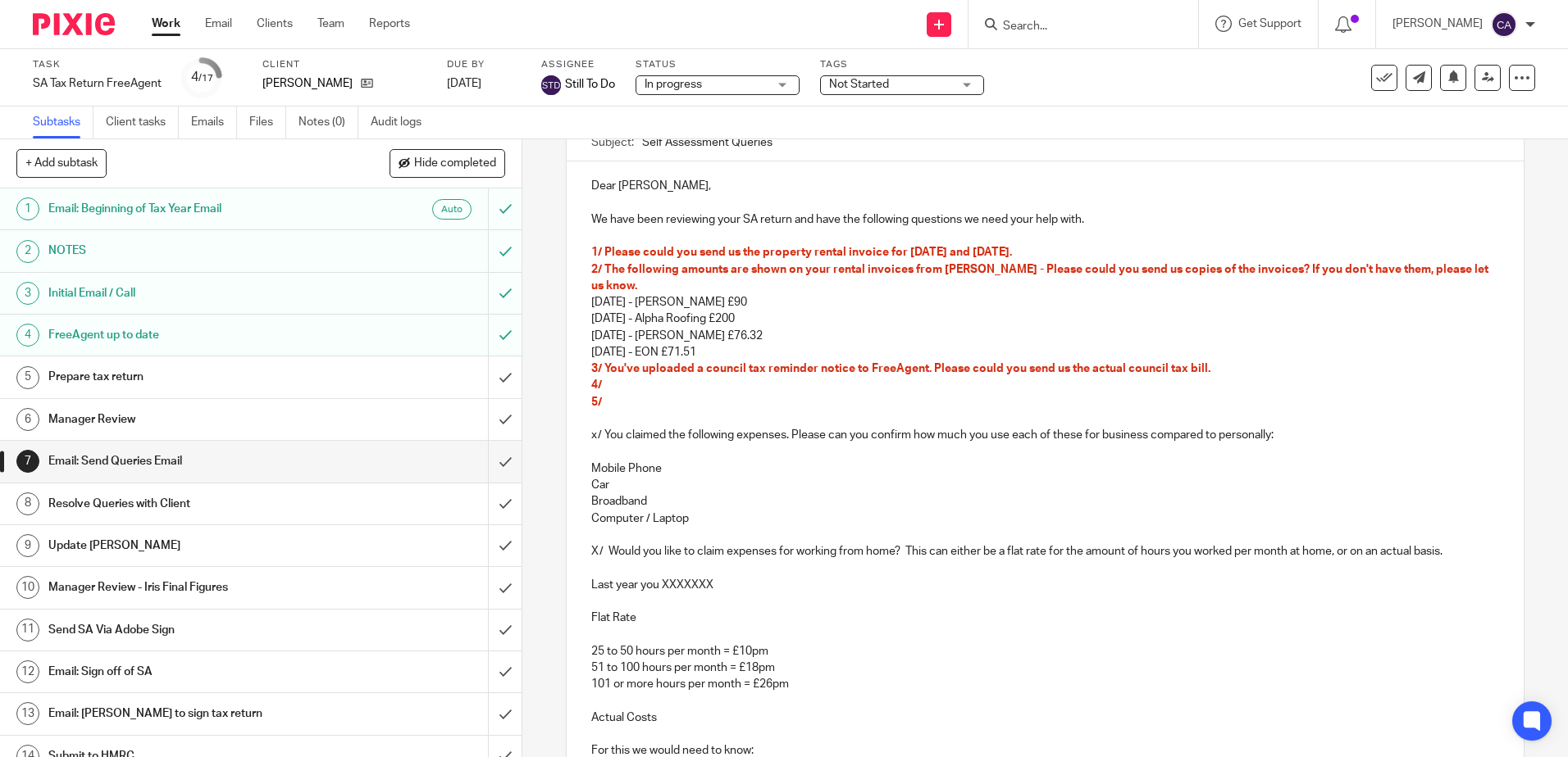
click at [1003, 297] on p "[DATE] - [PERSON_NAME] £90" at bounding box center [1044, 303] width 906 height 16
click at [1012, 332] on p "[DATE] - [PERSON_NAME] £76.32" at bounding box center [1044, 336] width 906 height 16
click at [1225, 271] on span "2/ The following amounts are shown on your rental invoices from [PERSON_NAME] -…" at bounding box center [1040, 277] width 899 height 28
click at [1063, 367] on span "3/ You've uploaded a council tax reminder notice to FreeAgent. Please could you…" at bounding box center [900, 369] width 619 height 12
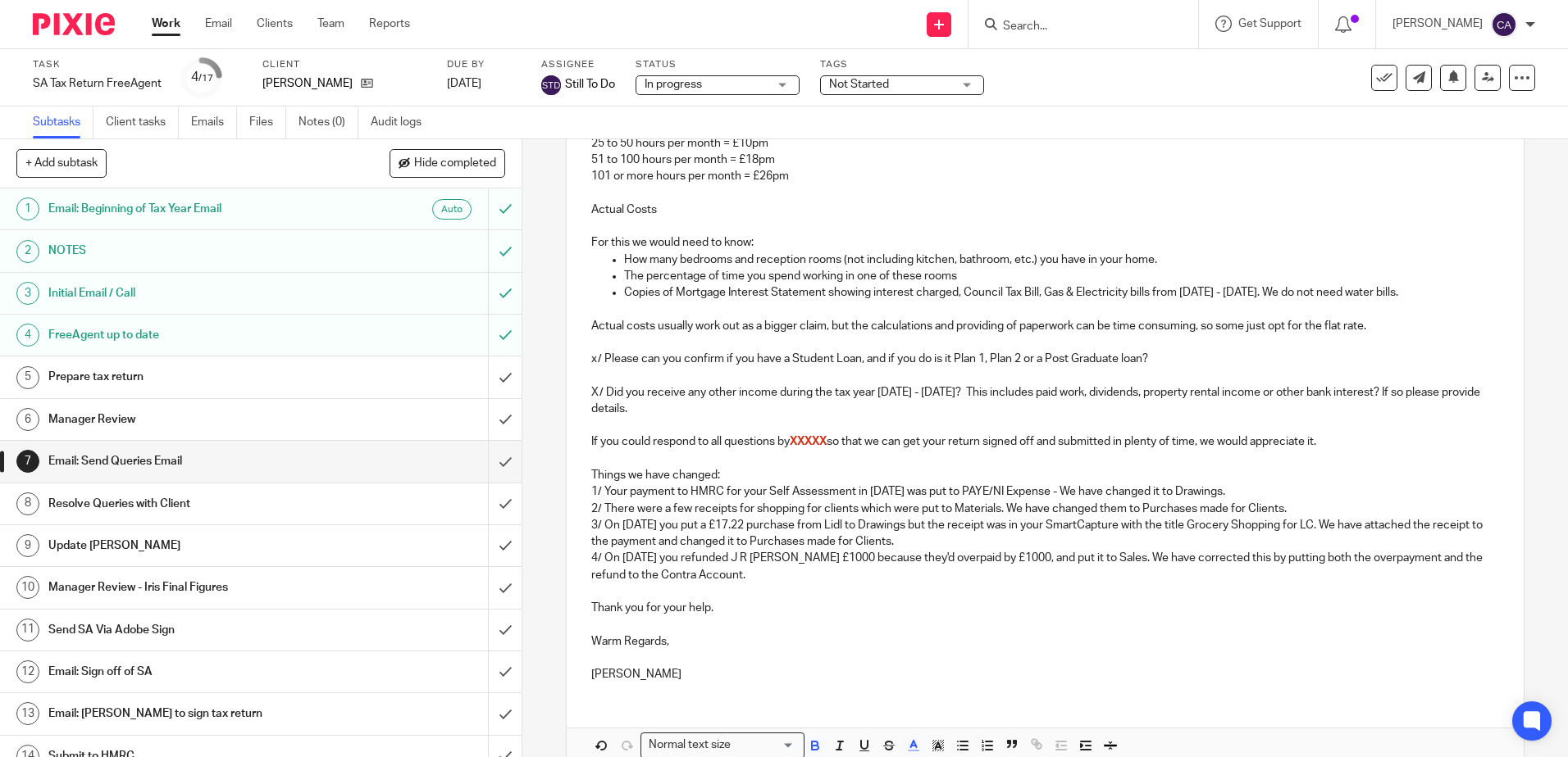
scroll to position [757, 0]
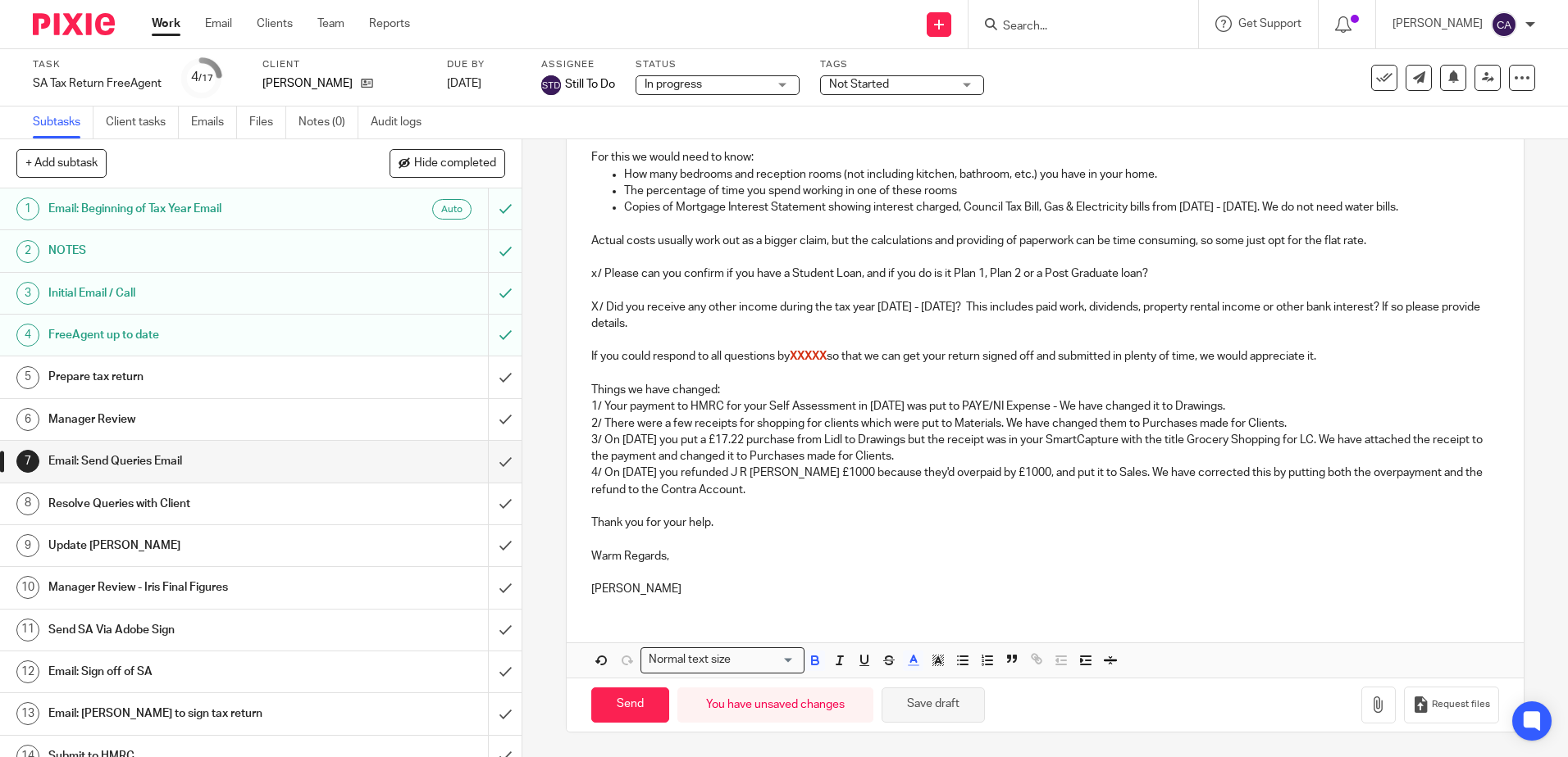
click at [934, 707] on button "Save draft" at bounding box center [933, 705] width 103 height 35
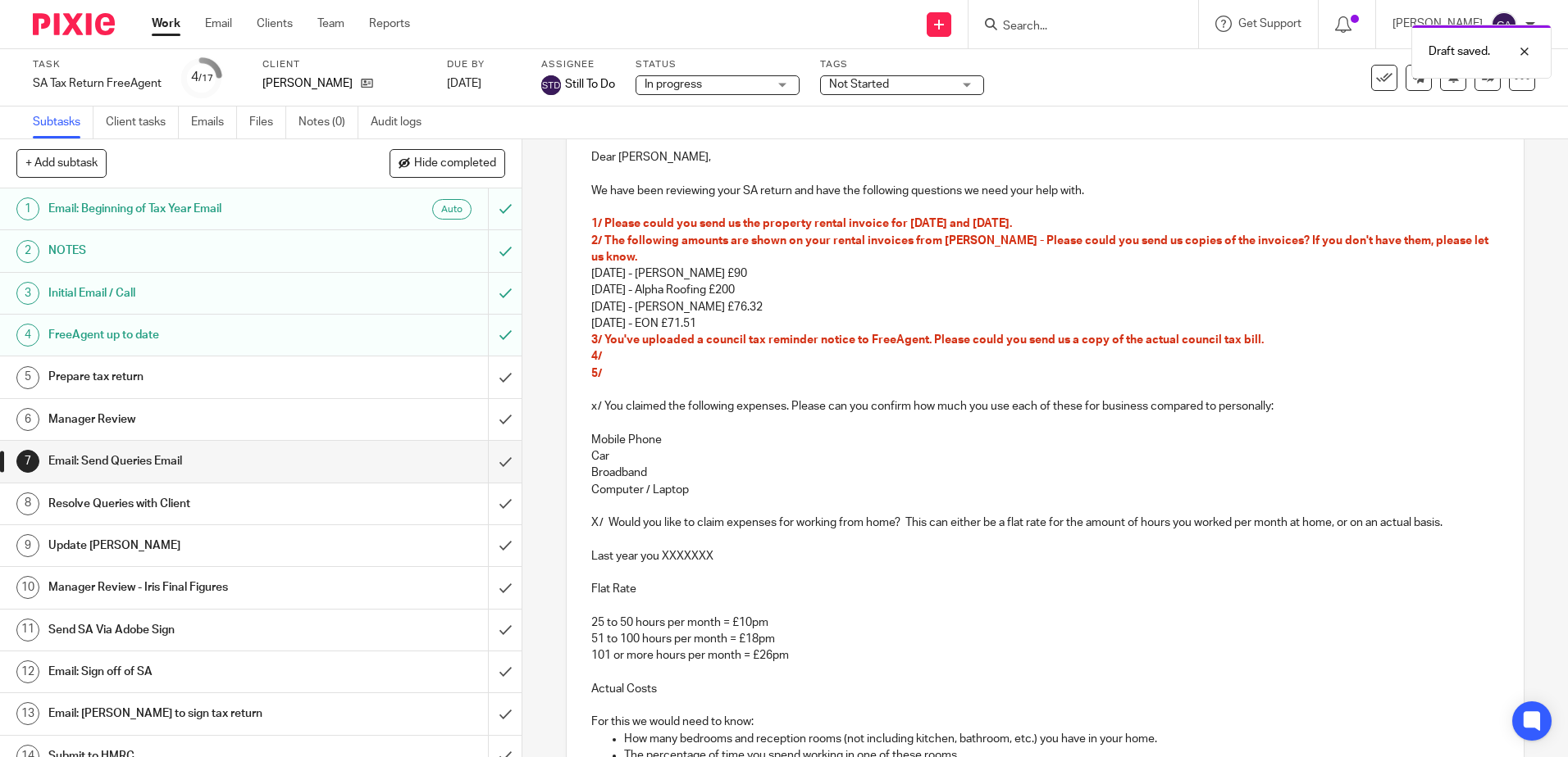
scroll to position [183, 0]
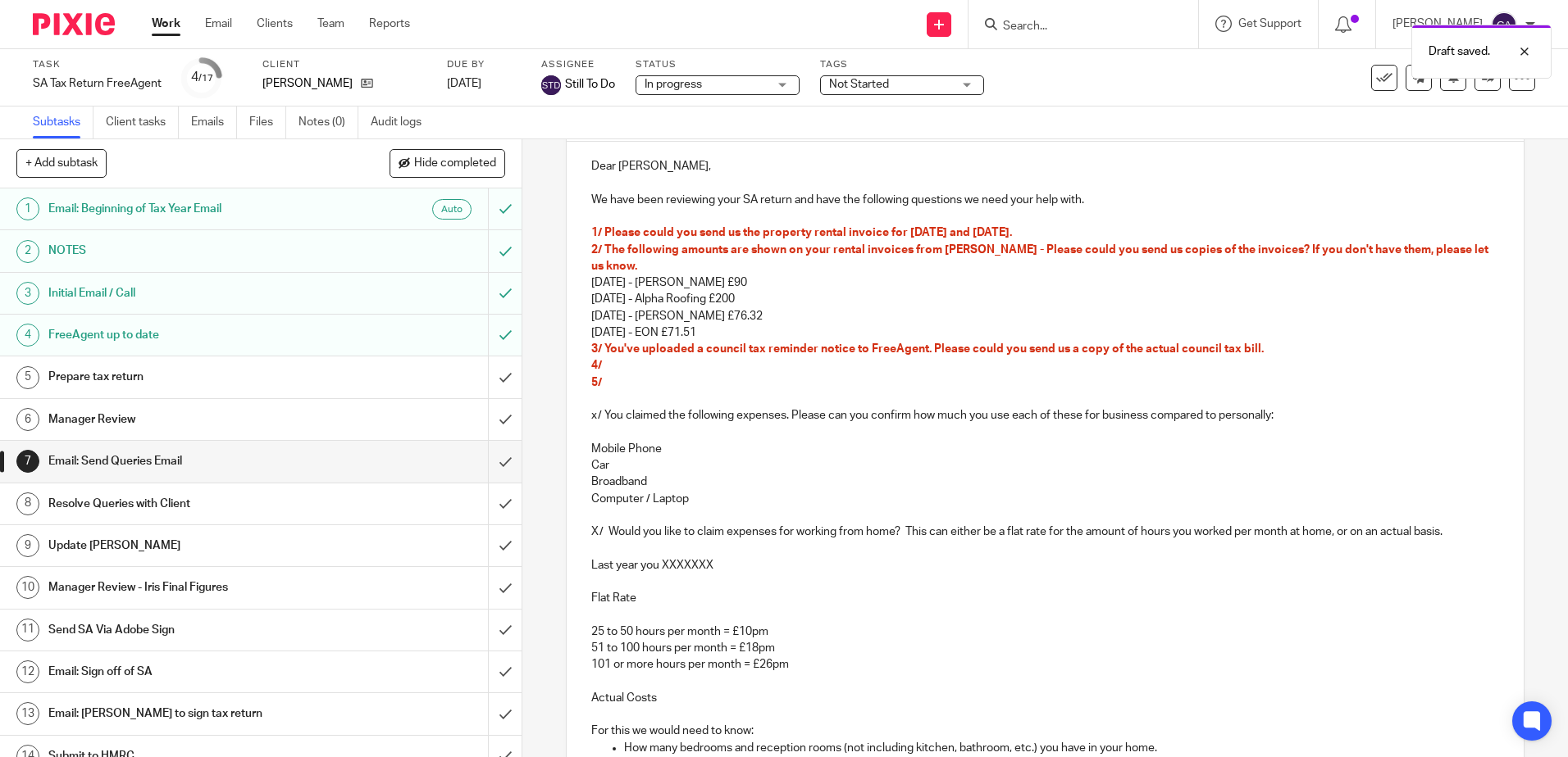
click at [1037, 349] on span "3/ You've uploaded a council tax reminder notice to FreeAgent. Please could you…" at bounding box center [927, 349] width 672 height 12
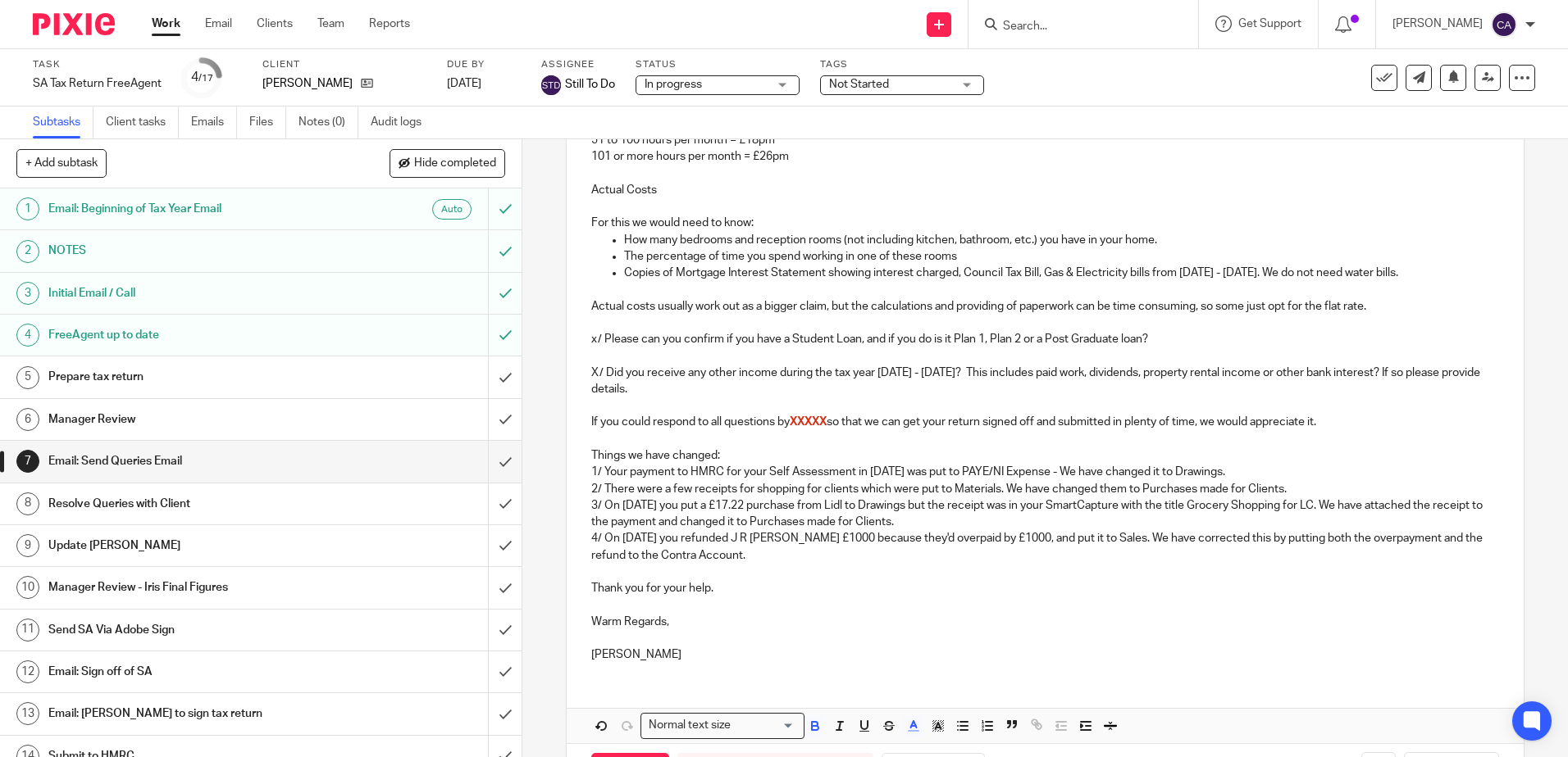
scroll to position [757, 0]
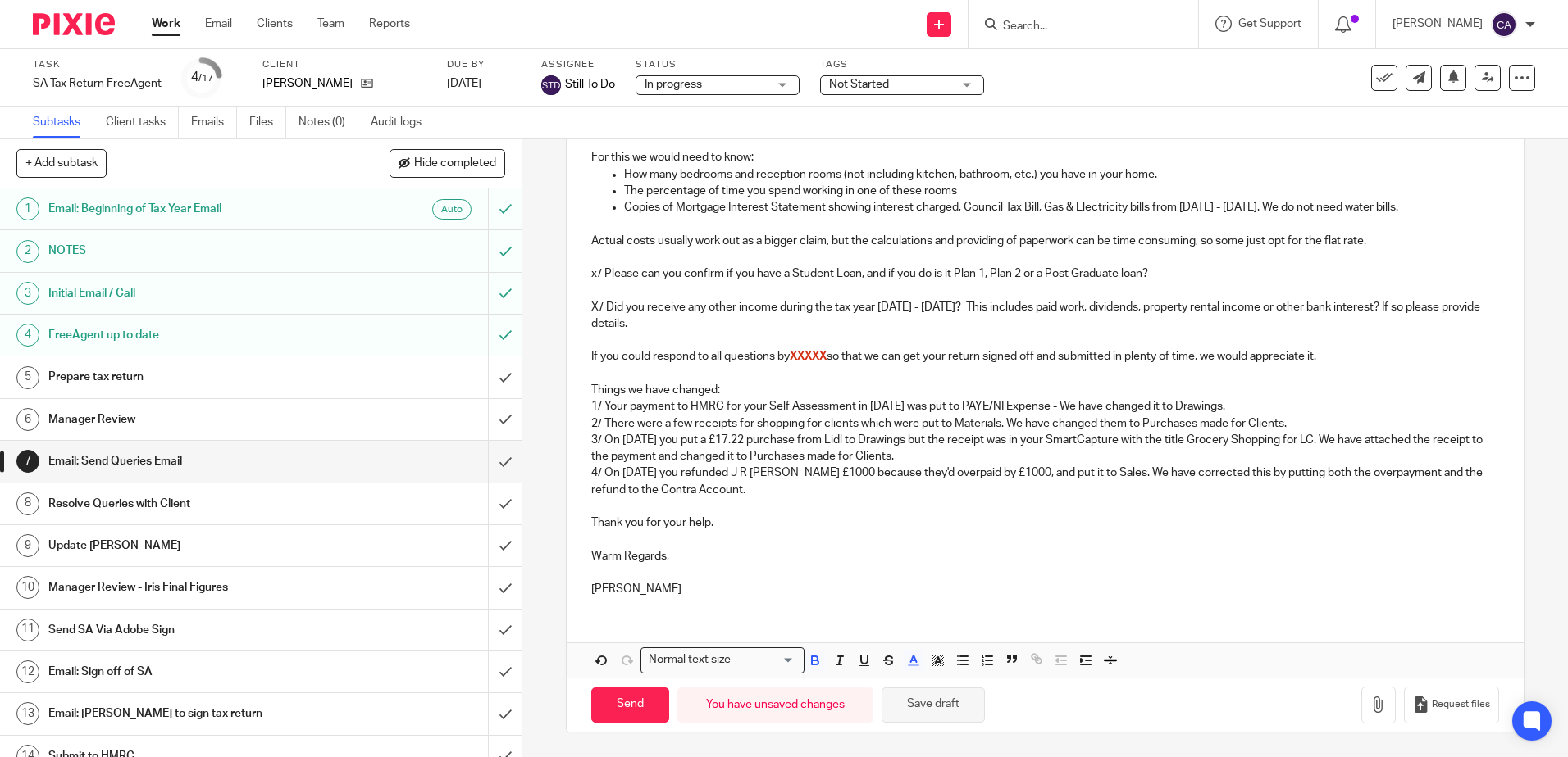
click at [936, 700] on button "Save draft" at bounding box center [933, 705] width 103 height 35
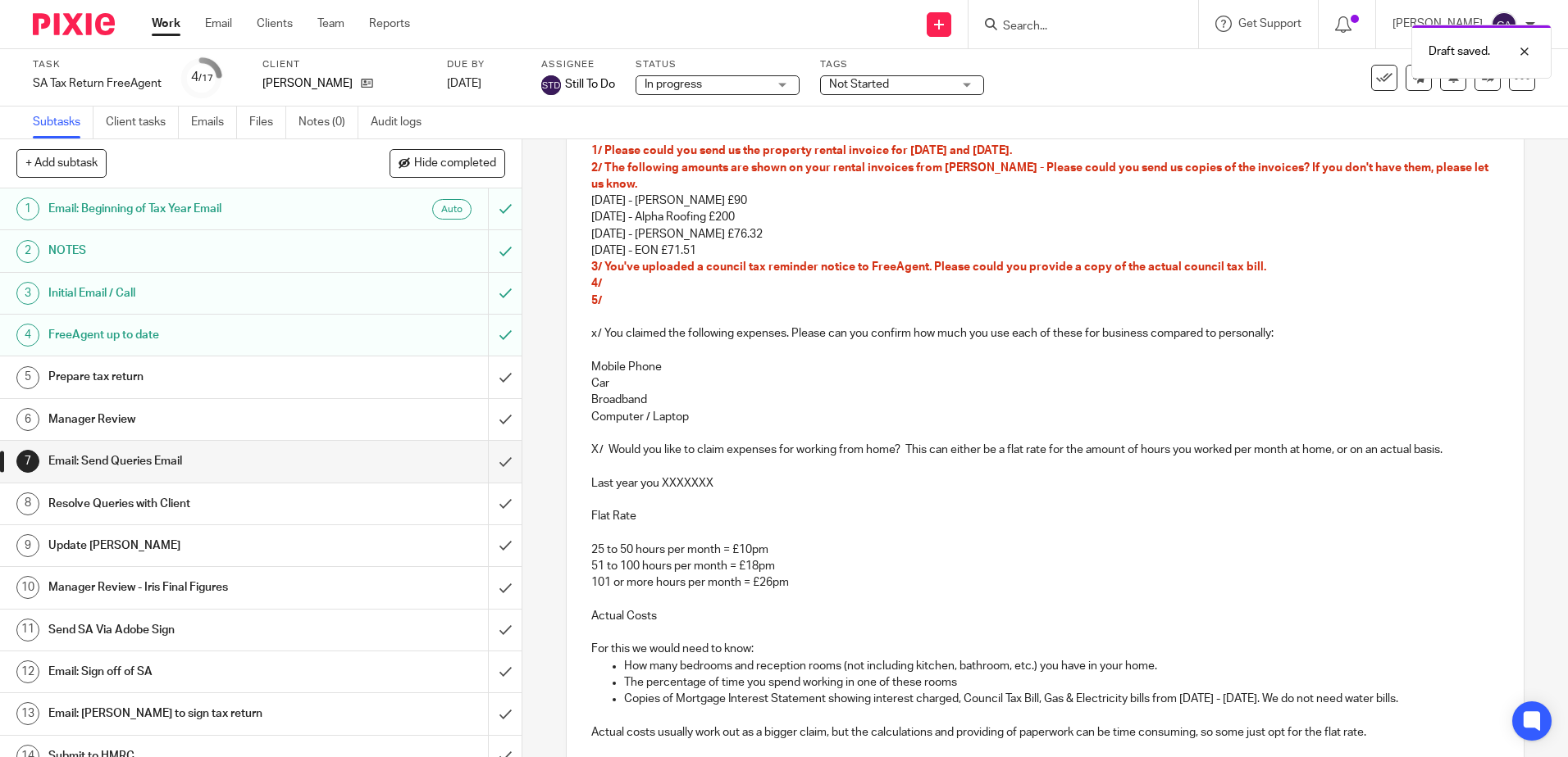
scroll to position [20, 0]
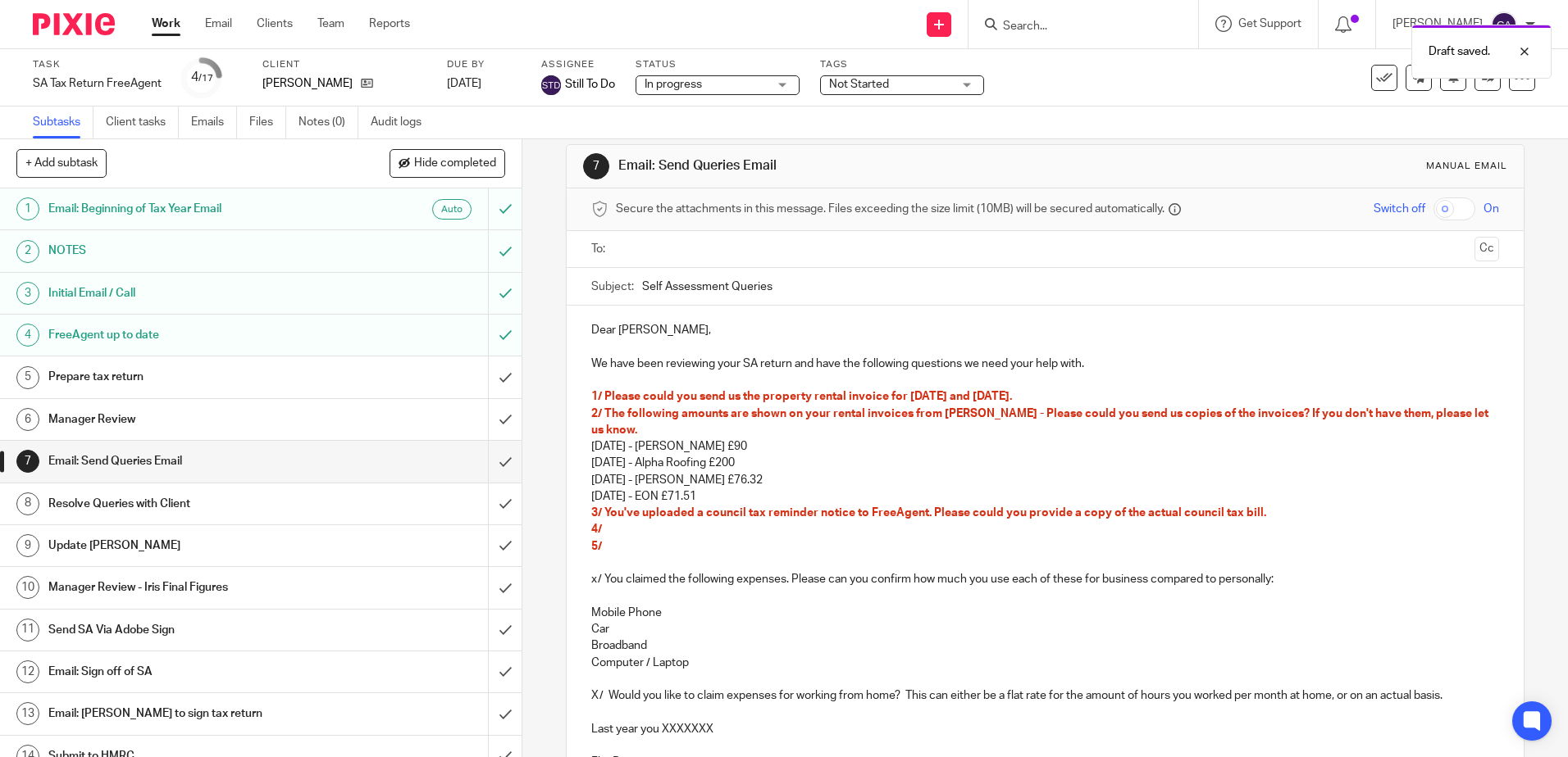
click at [705, 542] on p "5/" at bounding box center [1044, 547] width 906 height 16
click at [684, 424] on p "2/ The following amounts are shown on your rental invoices from [PERSON_NAME] -…" at bounding box center [1044, 422] width 906 height 33
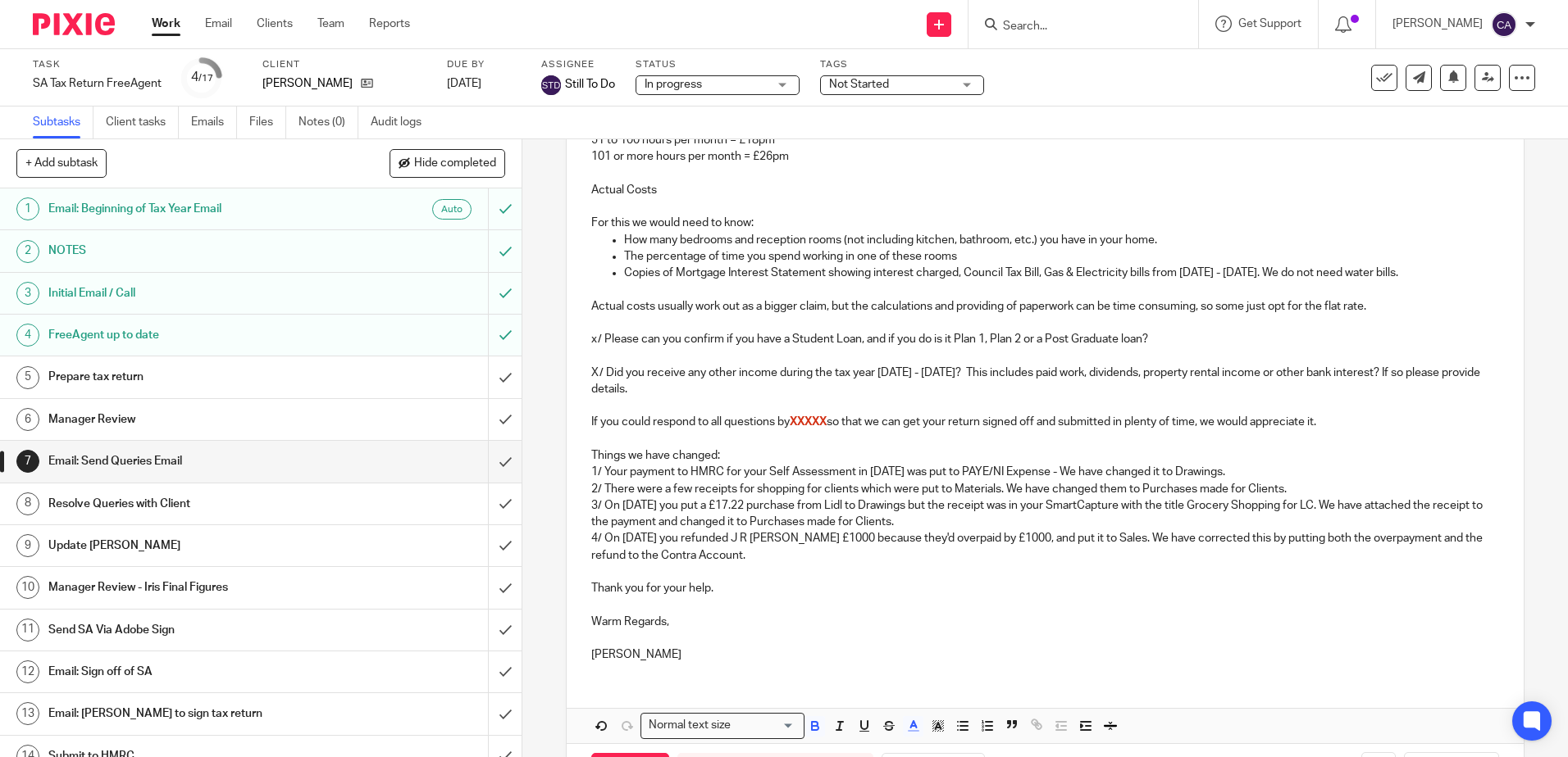
scroll to position [757, 0]
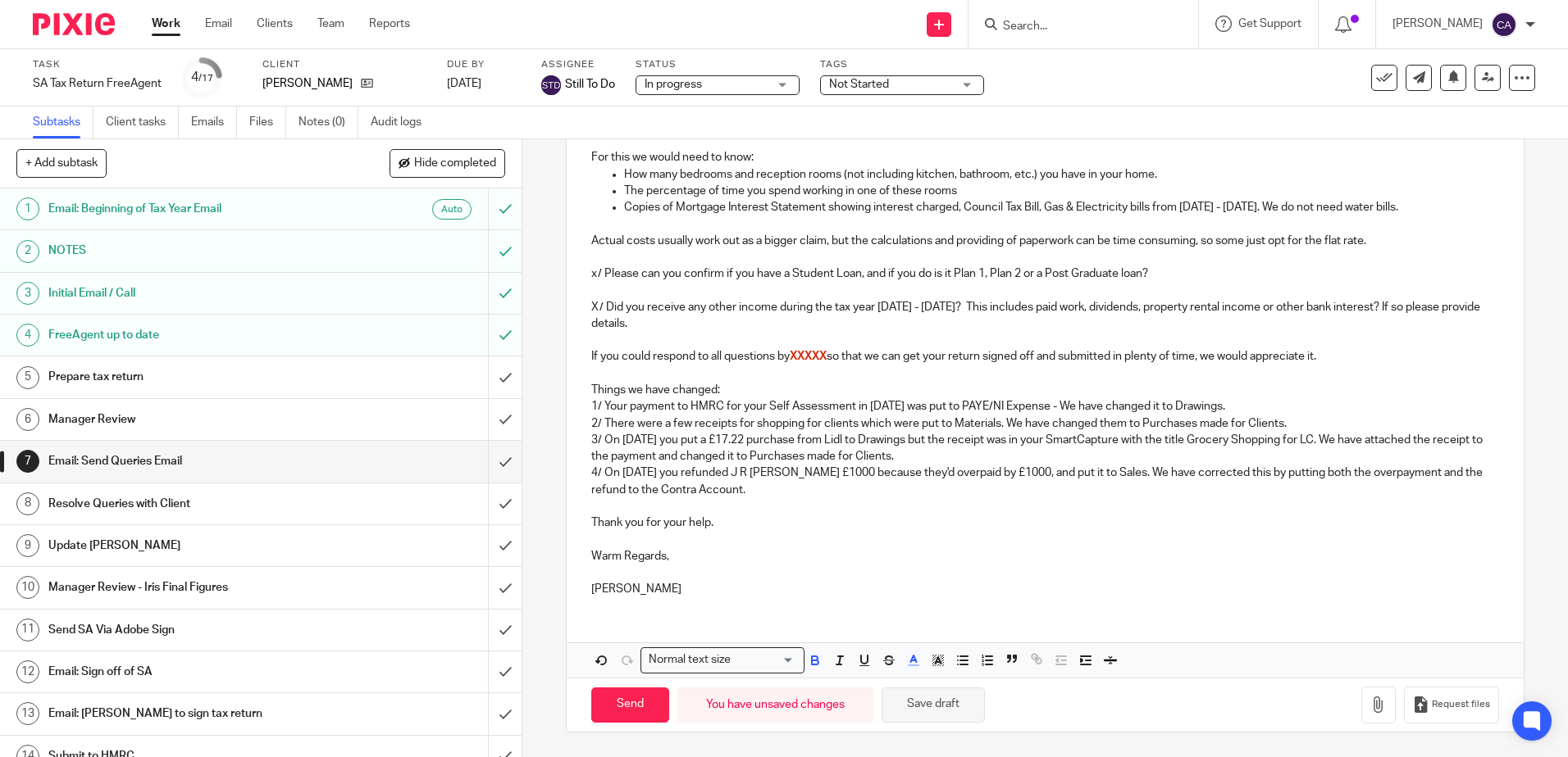
click at [939, 703] on button "Save draft" at bounding box center [933, 705] width 103 height 35
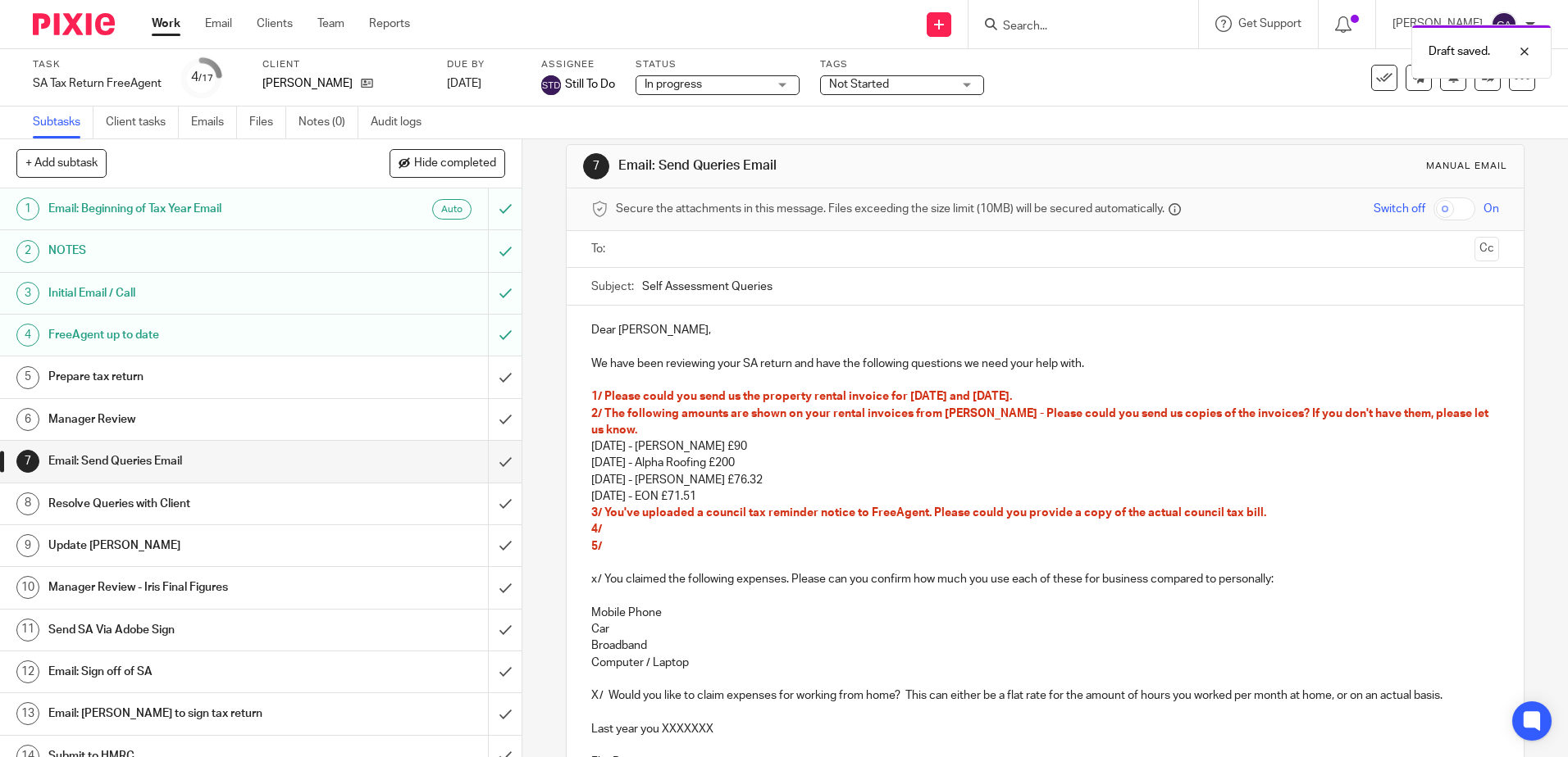
scroll to position [0, 0]
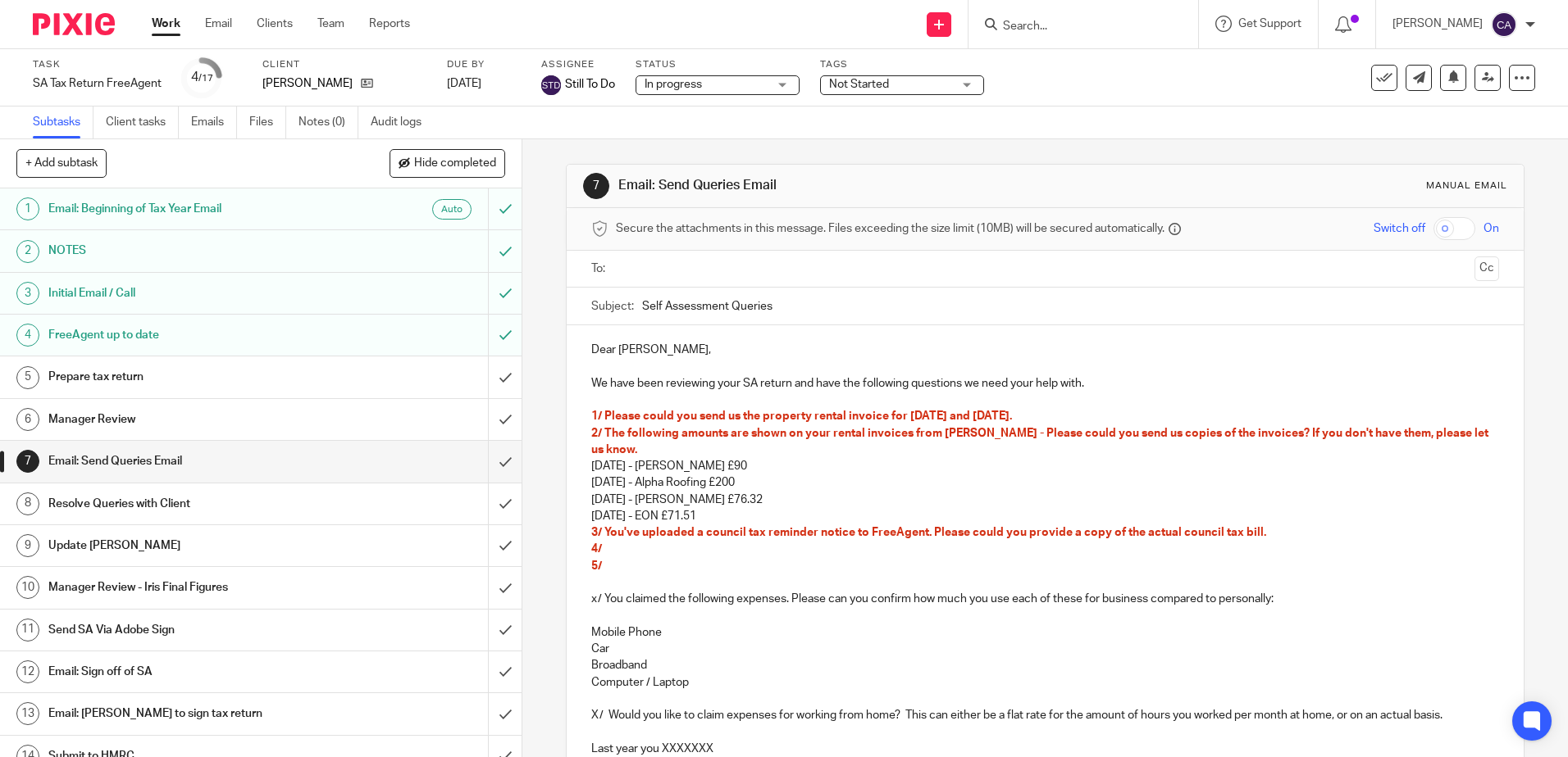
click at [135, 377] on h1 "Prepare tax return" at bounding box center [190, 377] width 282 height 24
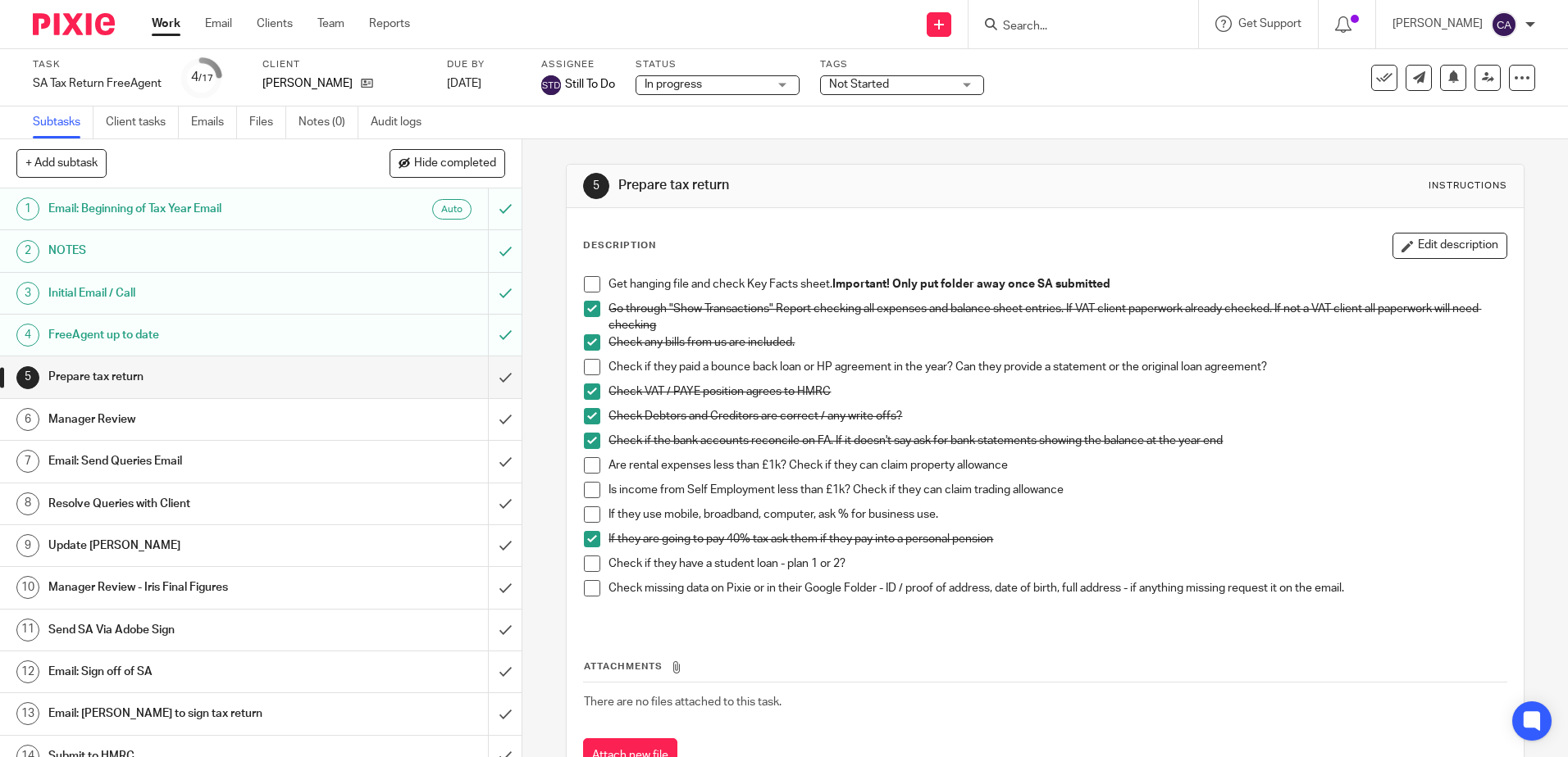
click at [584, 440] on span at bounding box center [592, 441] width 16 height 16
click at [1229, 439] on p "Check if the bank accounts reconcile on FA. If it doesn't say ask for bank stat…" at bounding box center [1056, 441] width 897 height 16
click at [1426, 247] on button "Edit description" at bounding box center [1450, 246] width 115 height 26
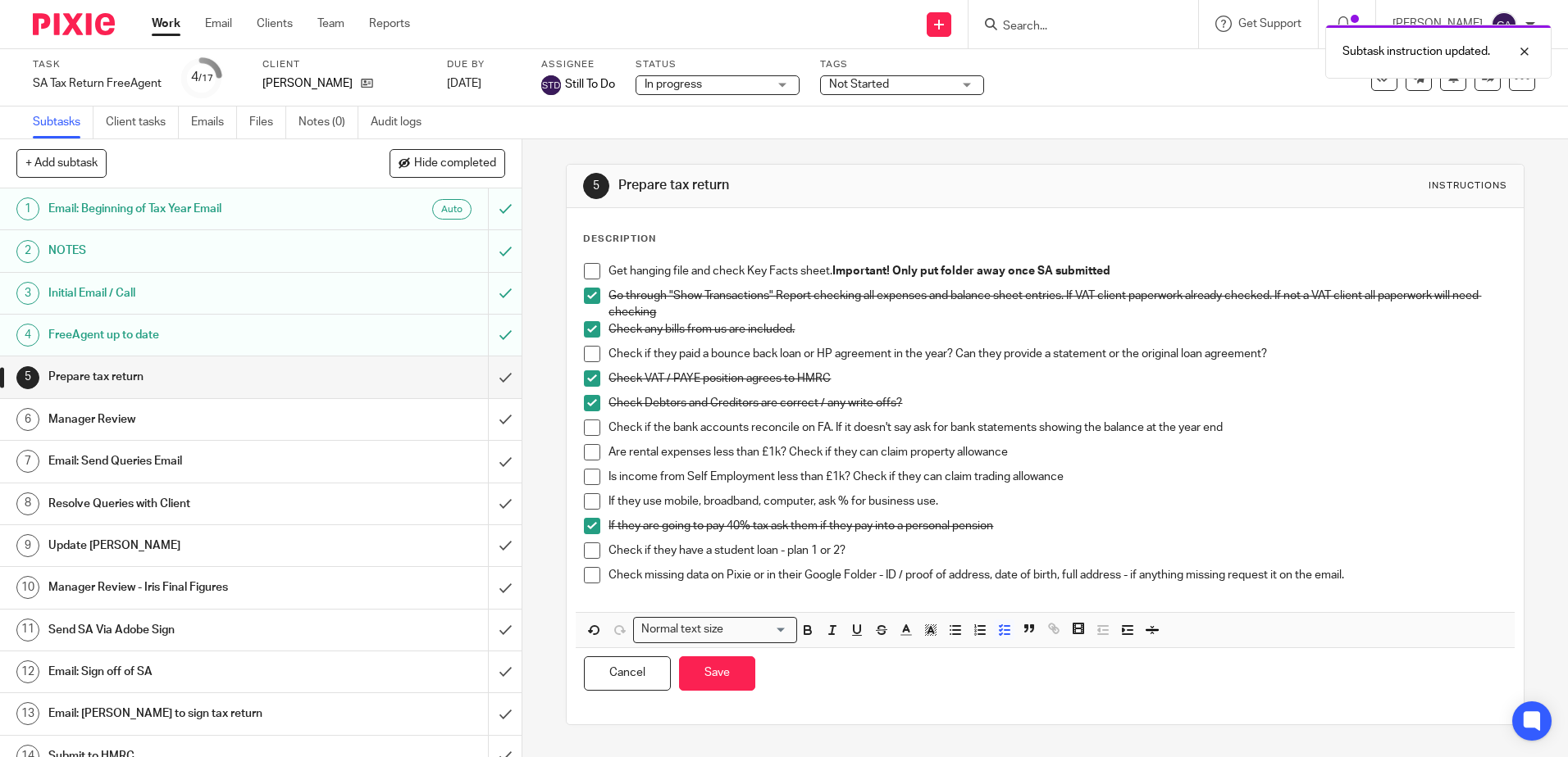
click at [1246, 428] on p "Check if the bank accounts reconcile on FA. If it doesn't say ask for bank stat…" at bounding box center [1056, 428] width 897 height 16
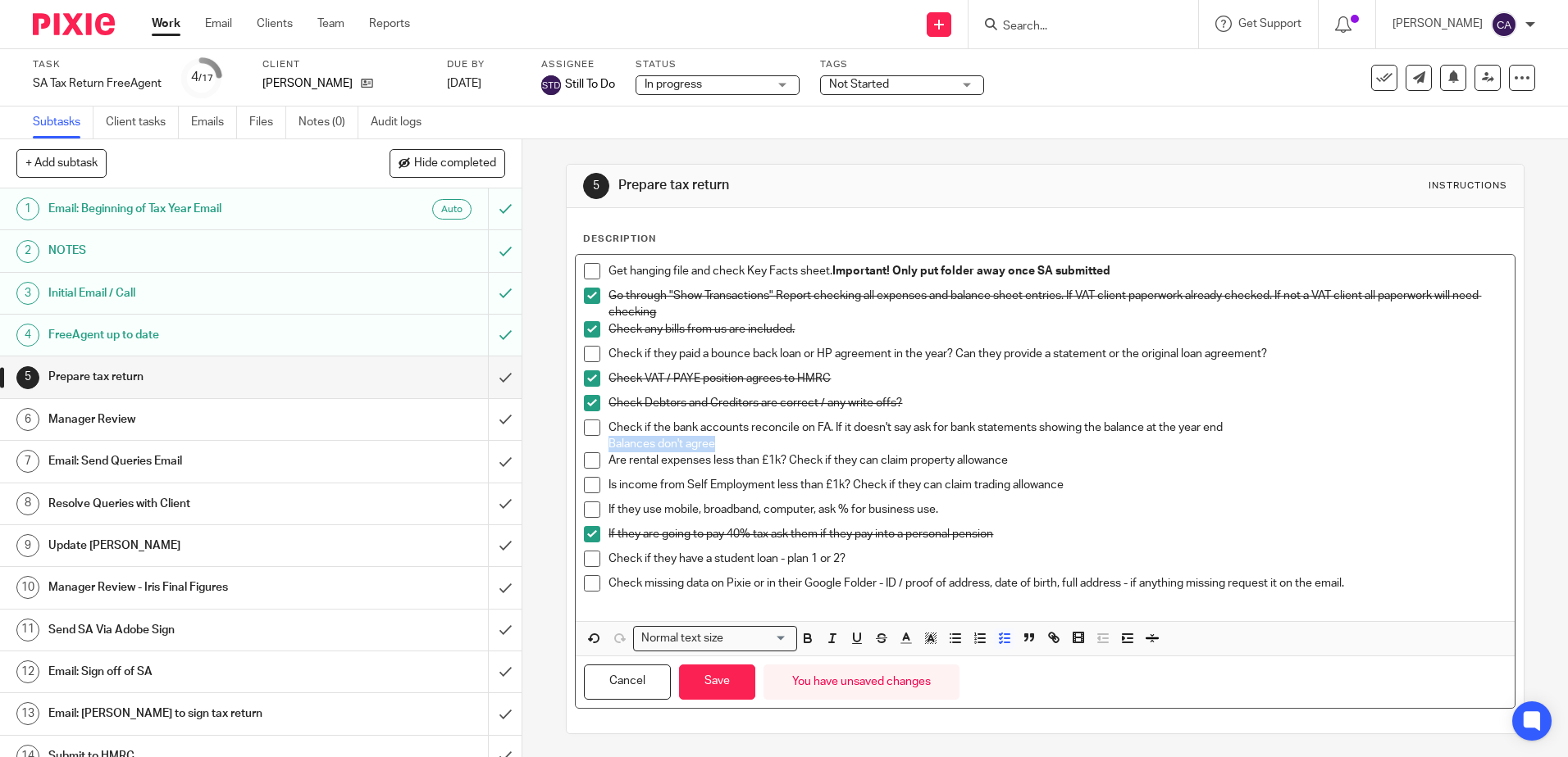
drag, startPoint x: 728, startPoint y: 444, endPoint x: 601, endPoint y: 444, distance: 127.0
click at [601, 444] on li "Check if the bank accounts reconcile on FA. If it doesn't say ask for bank stat…" at bounding box center [1045, 436] width 922 height 33
click at [898, 640] on icon "button" at bounding box center [906, 639] width 14 height 14
click at [907, 677] on li "color:#D33115" at bounding box center [911, 677] width 13 height 13
click at [871, 474] on div "Are rental expenses less than £1k? Check if they can claim property allowance" at bounding box center [1056, 464] width 897 height 24
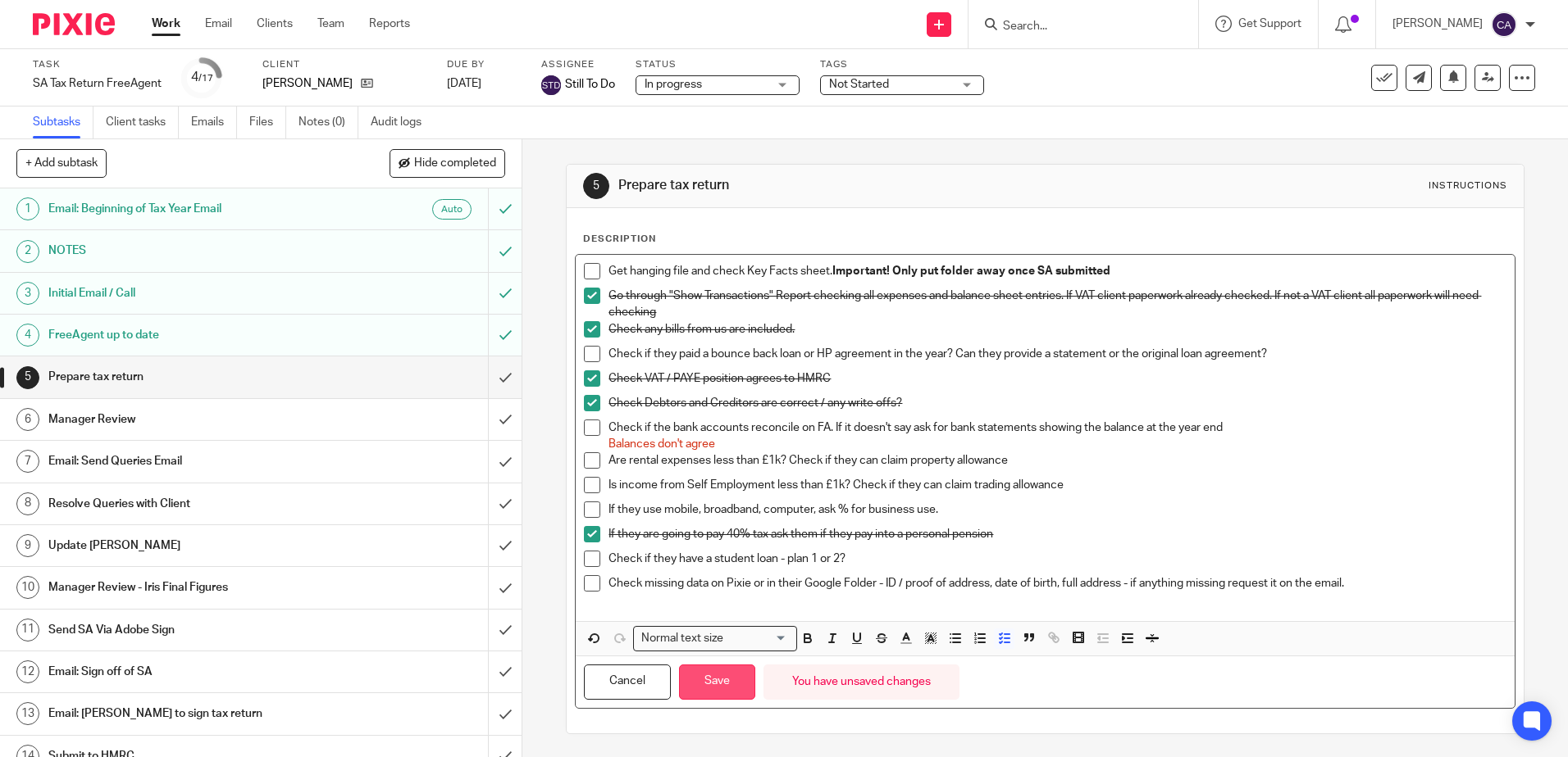
click at [709, 687] on button "Save" at bounding box center [717, 682] width 76 height 35
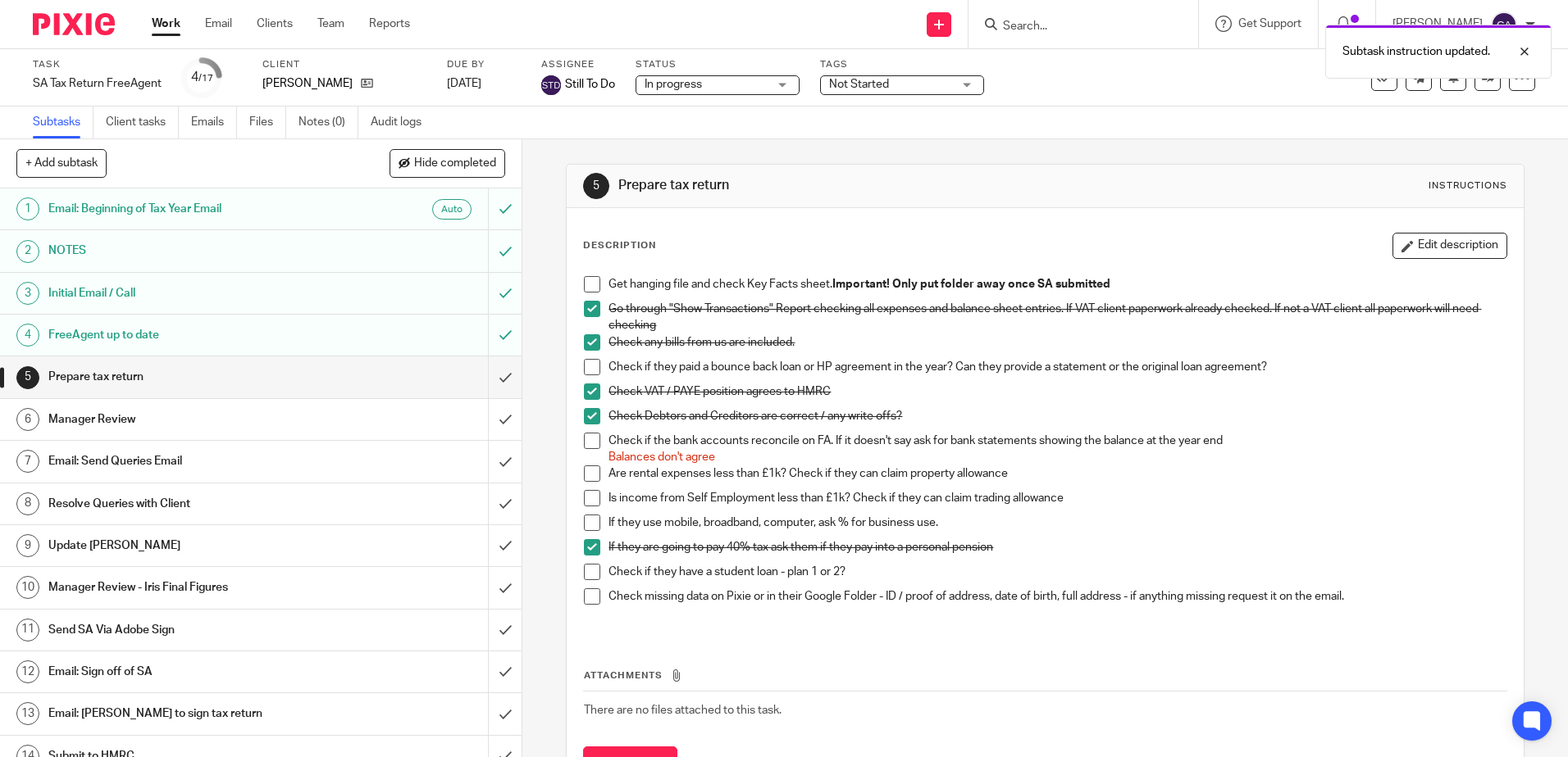
scroll to position [76, 0]
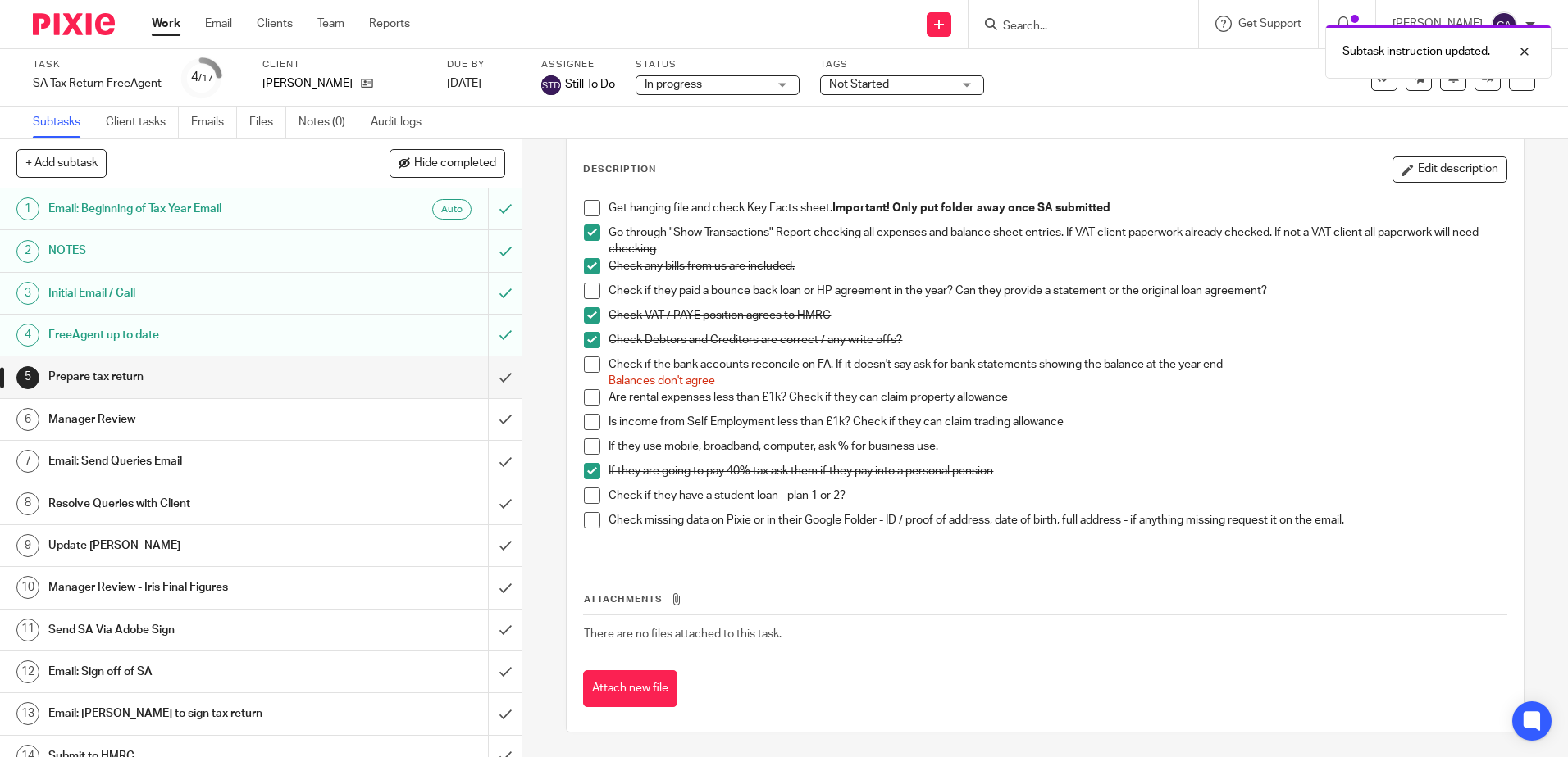
click at [131, 460] on h1 "Email: Send Queries Email" at bounding box center [190, 461] width 282 height 24
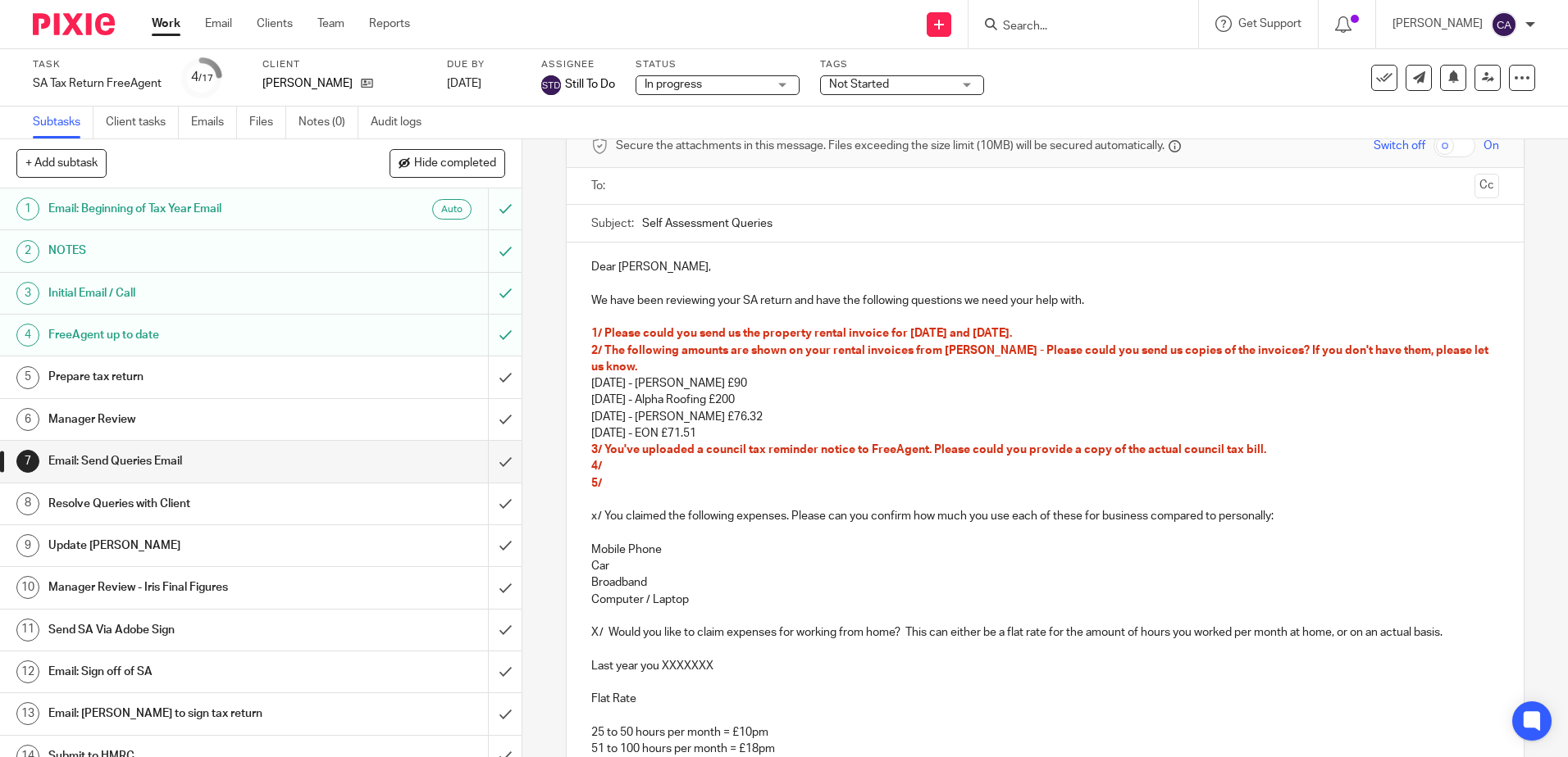
scroll to position [164, 0]
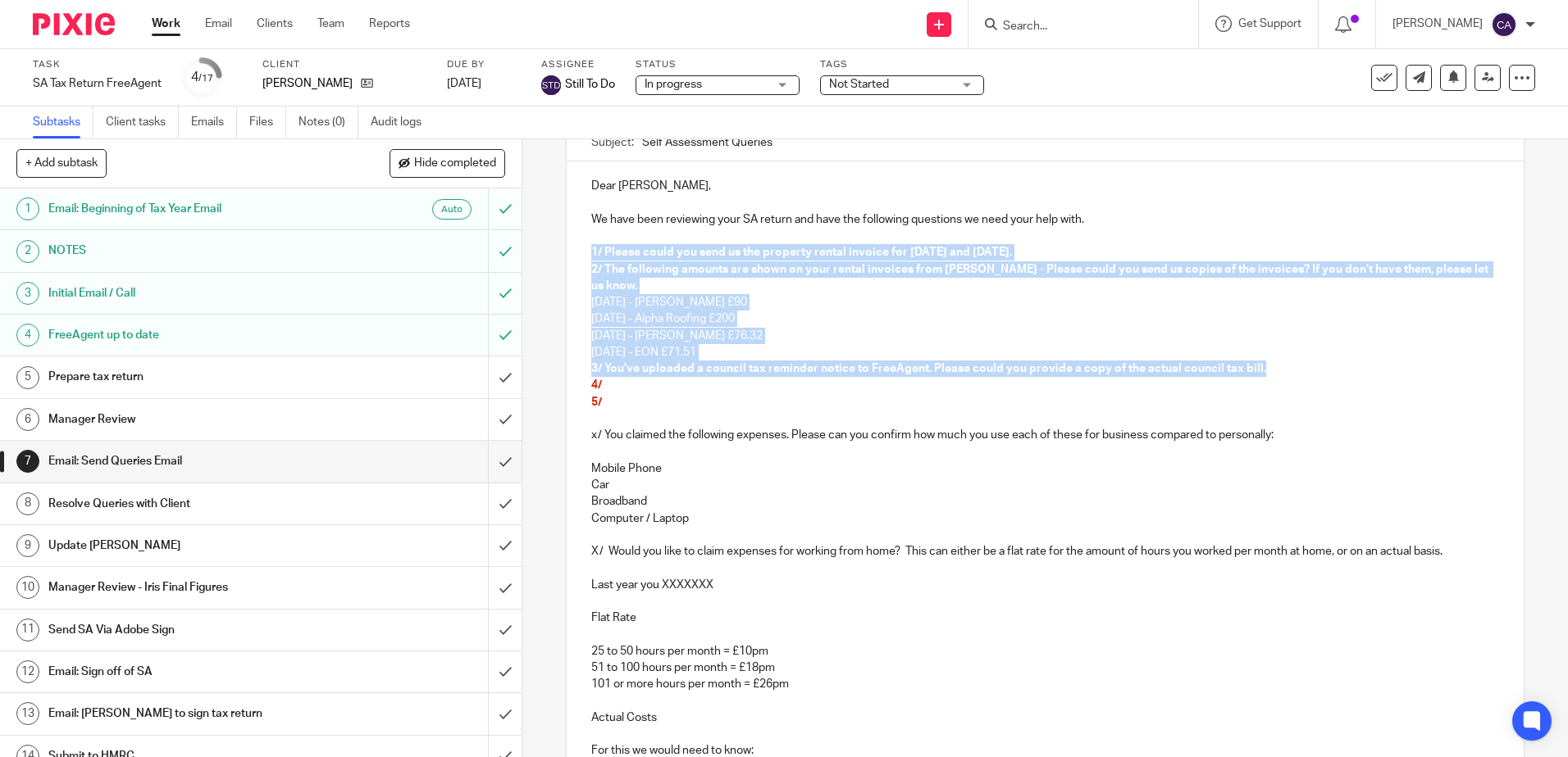
drag, startPoint x: 587, startPoint y: 248, endPoint x: 1320, endPoint y: 367, distance: 742.6
click at [1320, 367] on div "Dear [PERSON_NAME], We have been reviewing your SA return and have the followin…" at bounding box center [1045, 682] width 956 height 1042
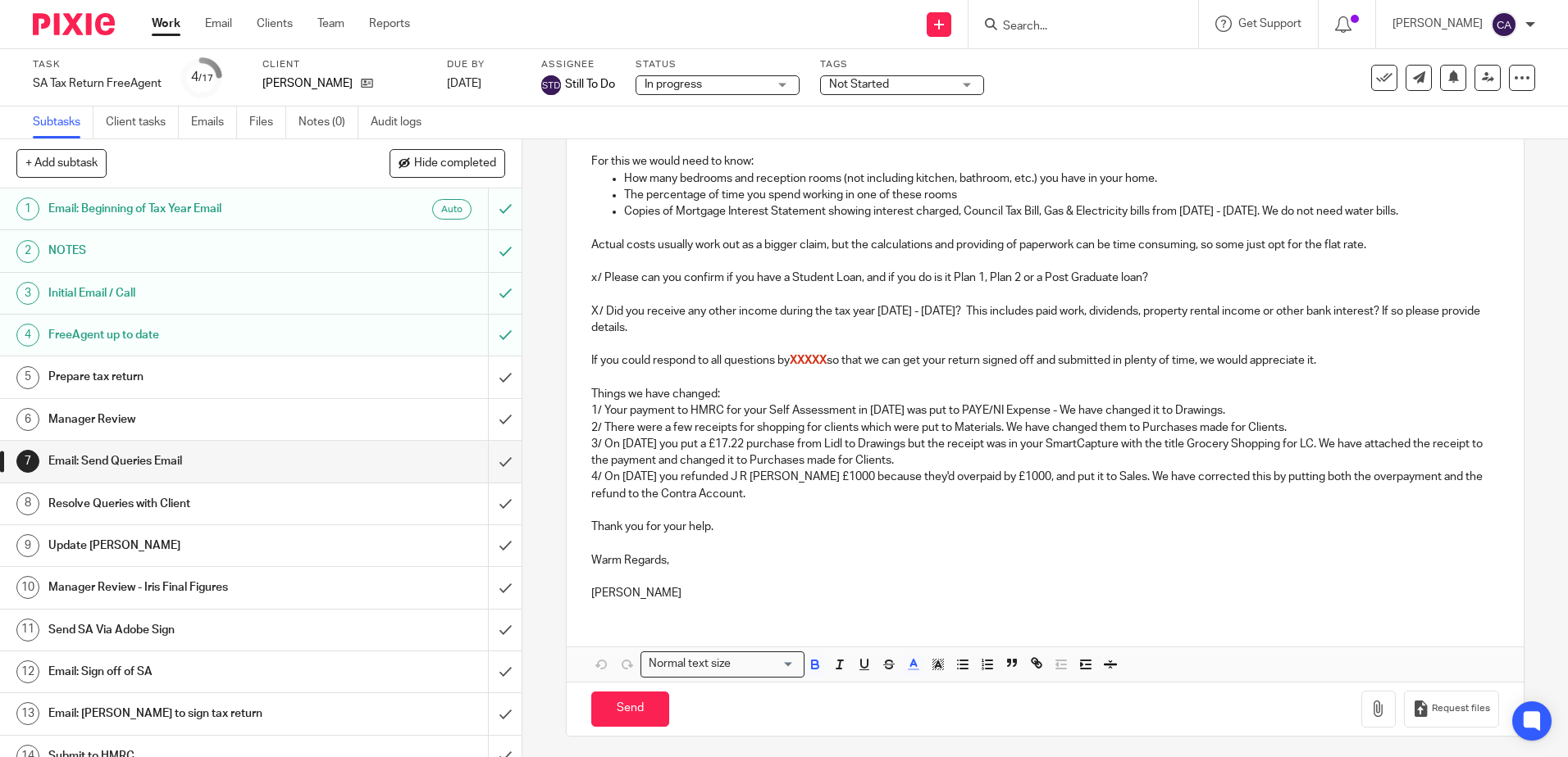
scroll to position [757, 0]
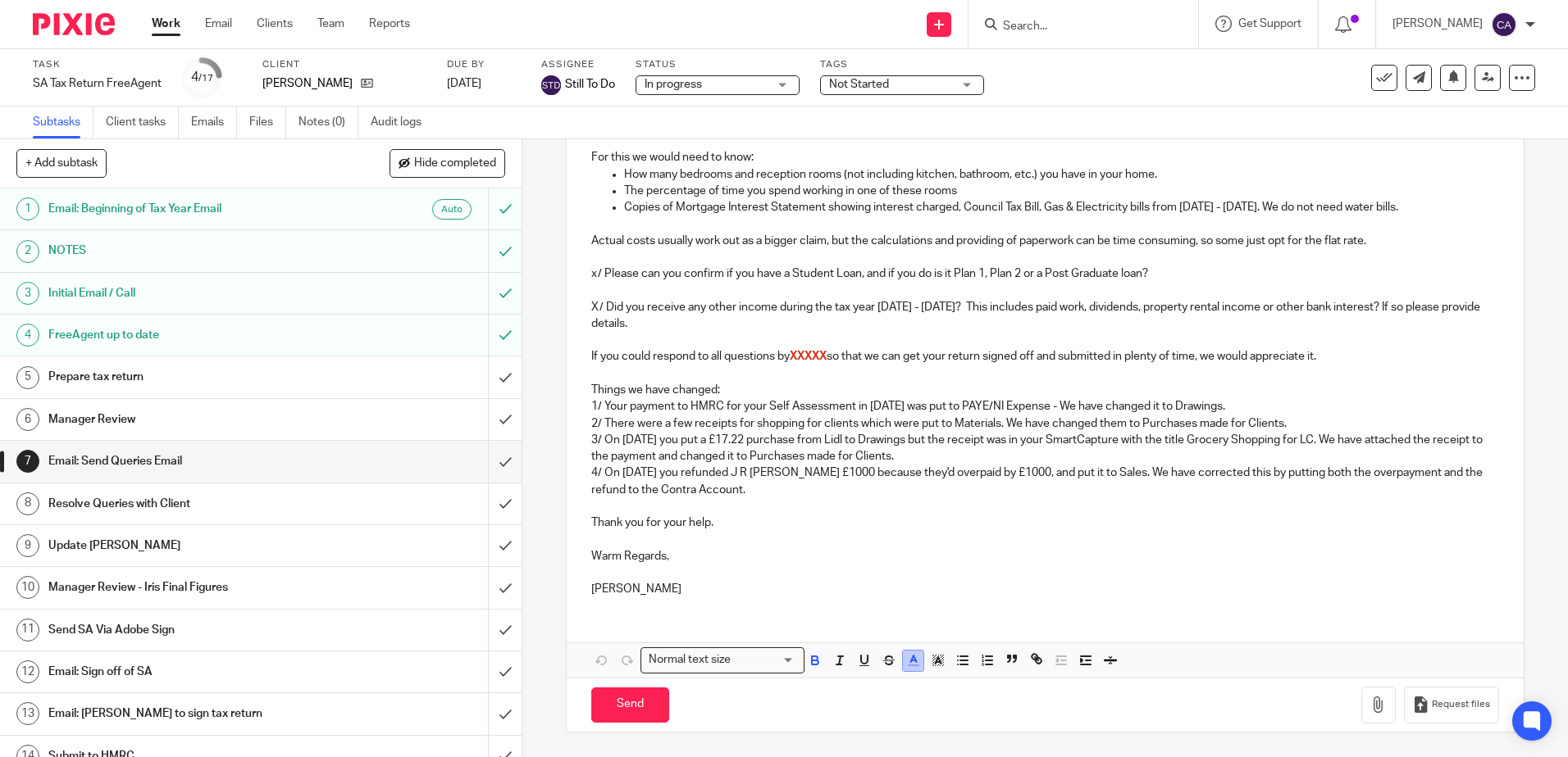
click at [903, 668] on button "button" at bounding box center [913, 660] width 21 height 21
click at [870, 713] on li "color:#000000" at bounding box center [869, 715] width 13 height 13
click at [812, 665] on icon "button" at bounding box center [814, 662] width 6 height 5
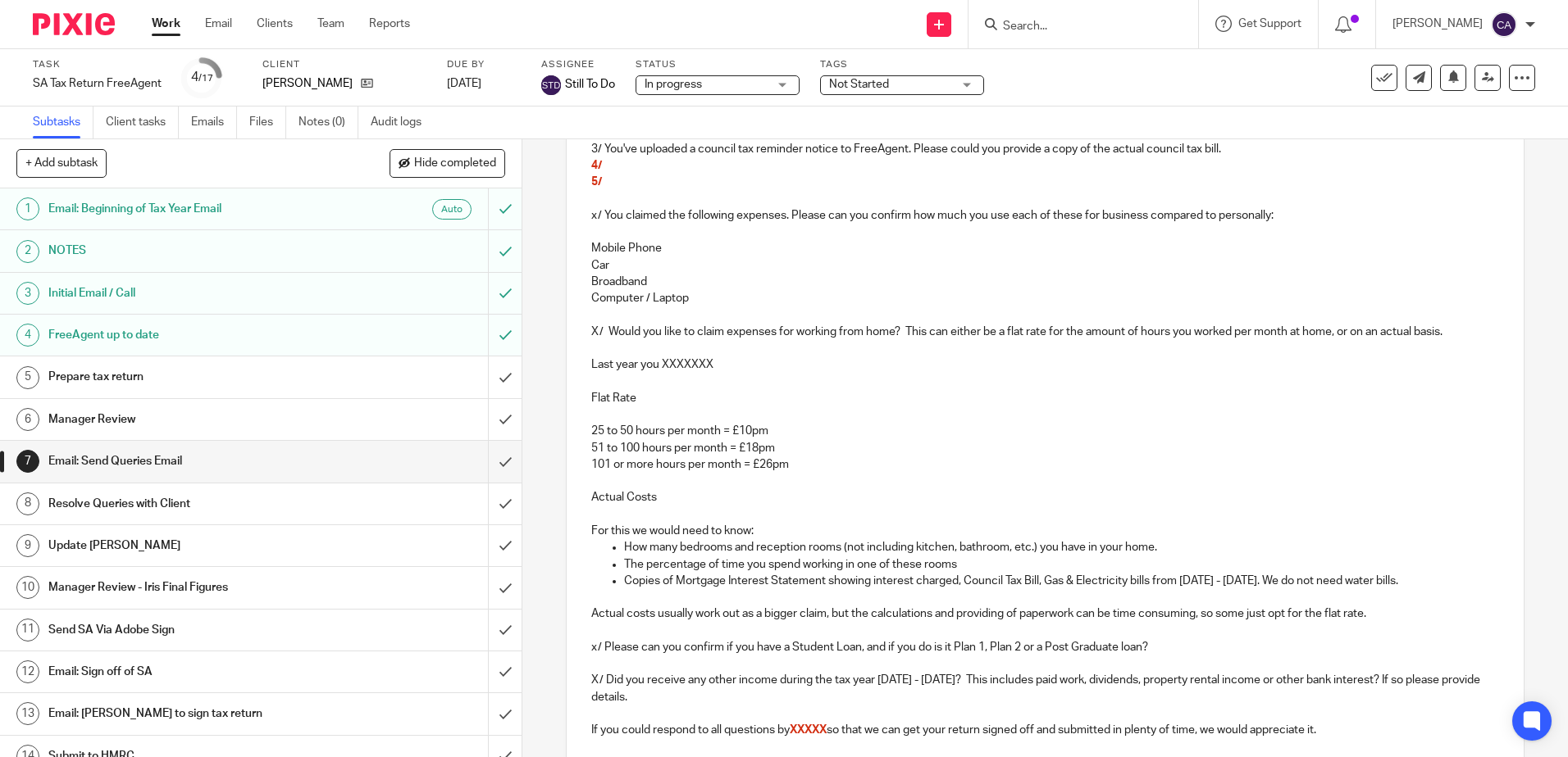
click at [783, 405] on p "Flat Rate" at bounding box center [1044, 398] width 906 height 16
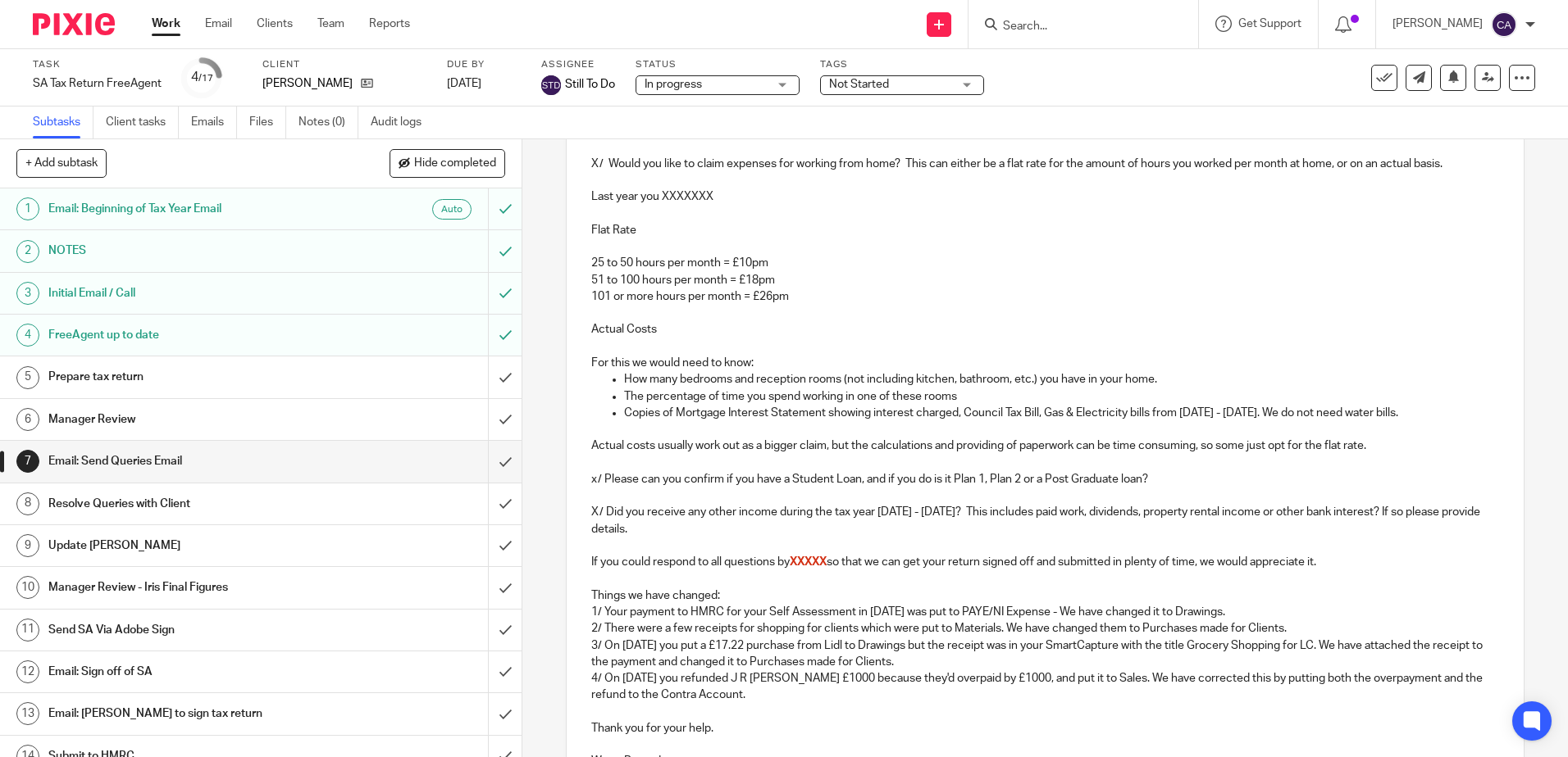
scroll to position [740, 0]
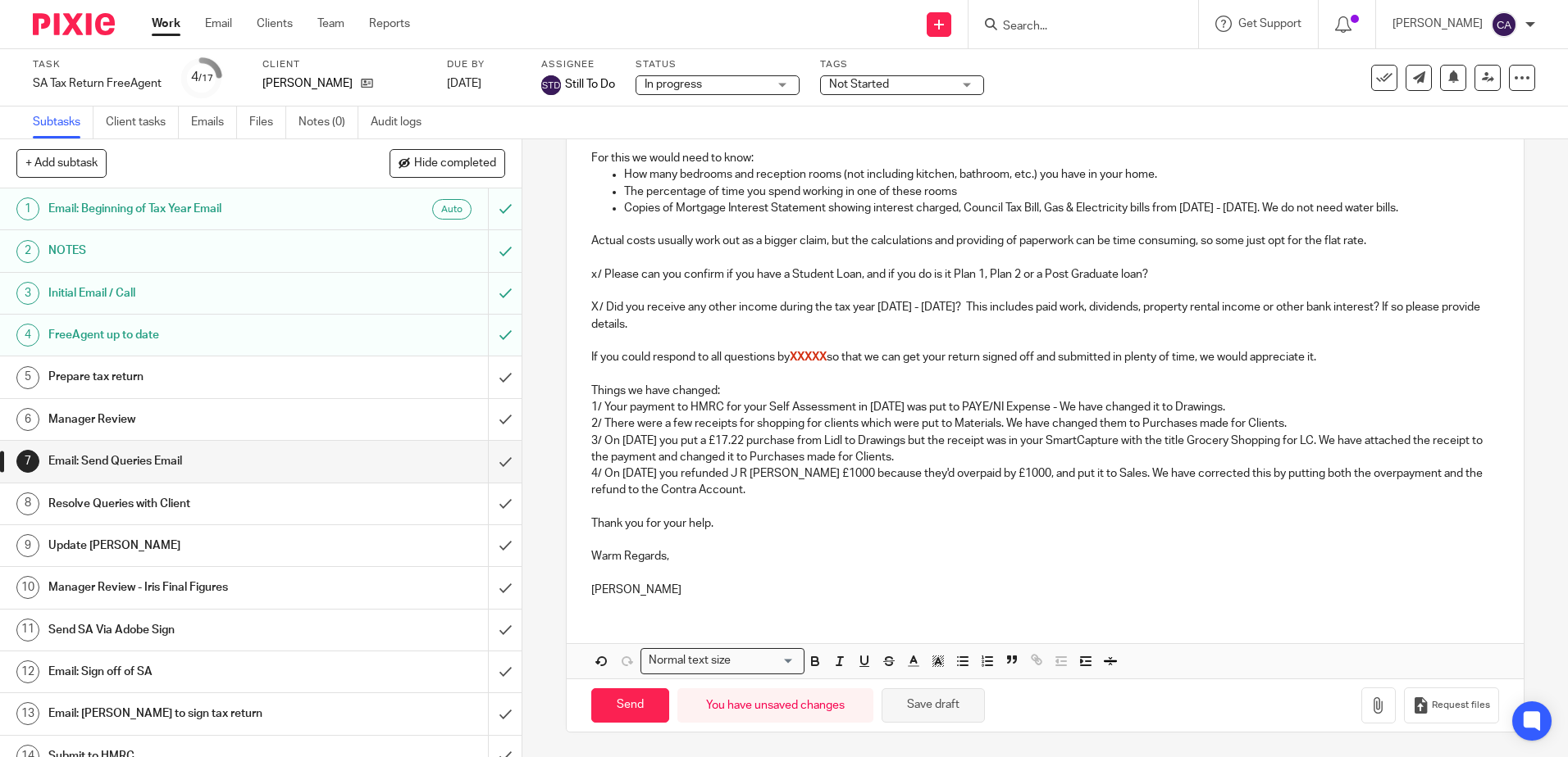
click at [942, 698] on button "Save draft" at bounding box center [933, 706] width 103 height 35
click at [743, 324] on p "X/ Did you receive any other income during the tax year [DATE] - [DATE]? This i…" at bounding box center [1044, 315] width 906 height 33
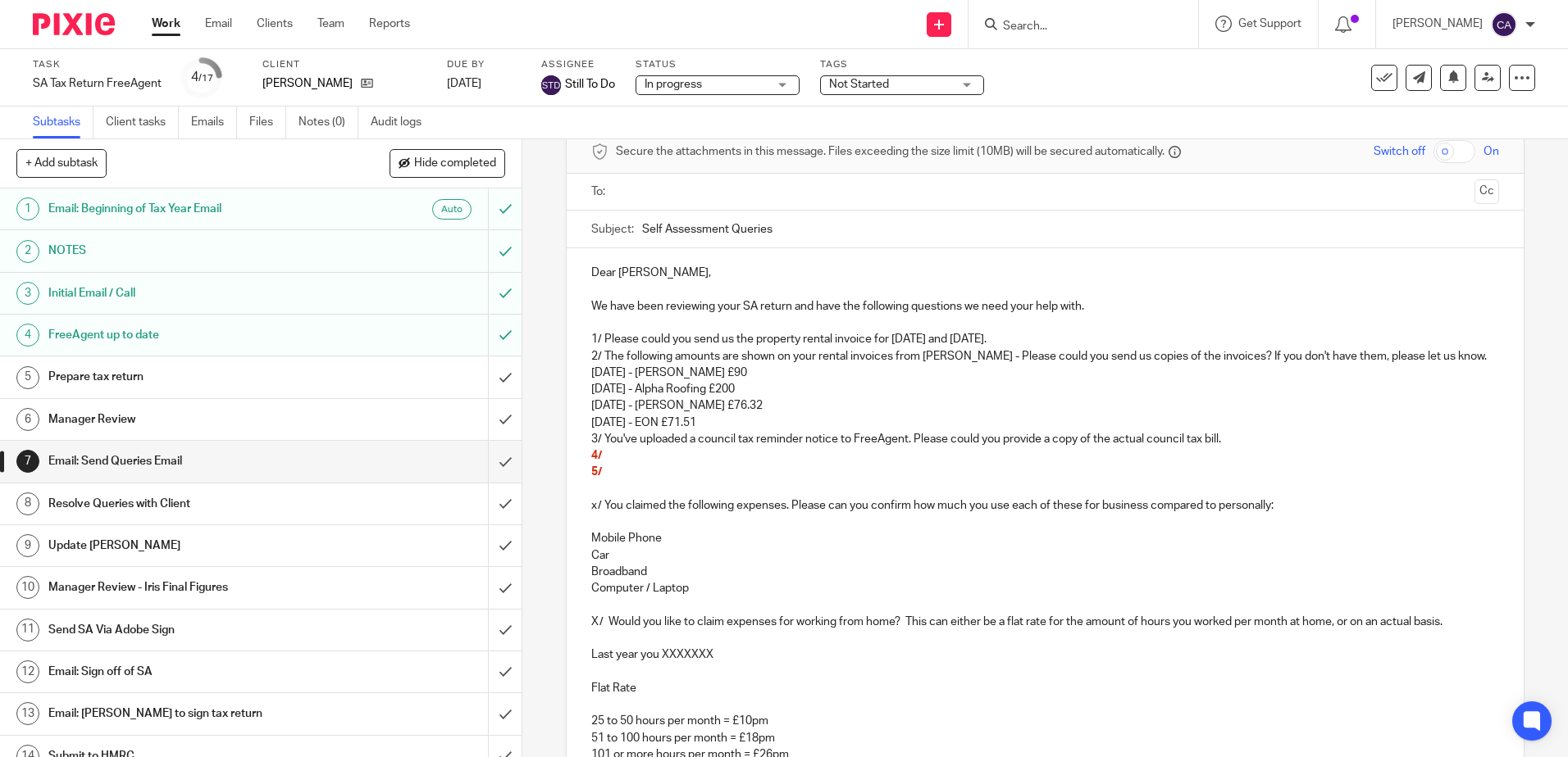
scroll to position [164, 0]
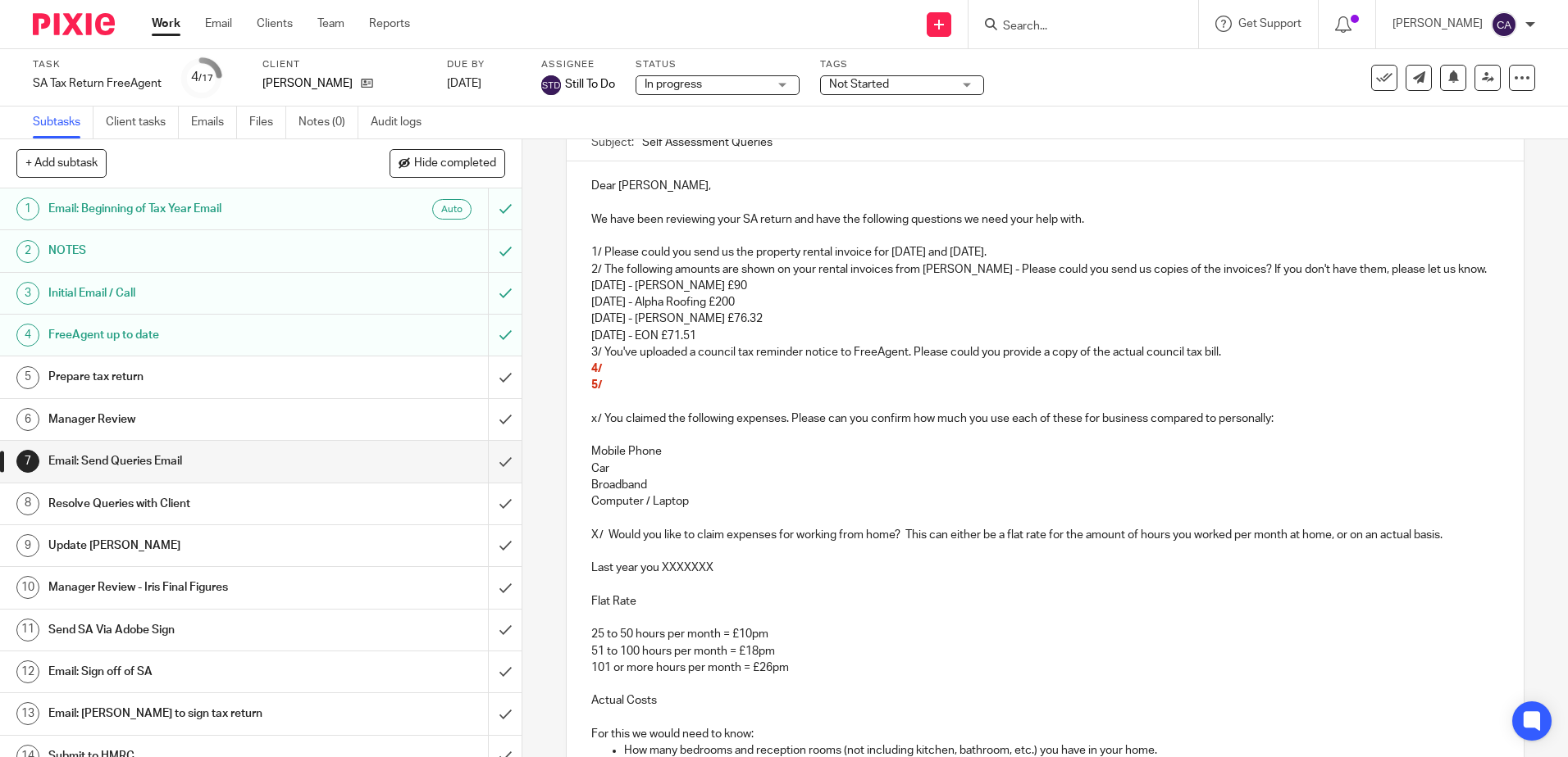
click at [867, 251] on p "1/ Please could you send us the property rental invoice for [DATE] and [DATE]." at bounding box center [1044, 252] width 906 height 16
click at [822, 317] on p "February 2025 - Severn Trent £76.32" at bounding box center [1044, 319] width 906 height 16
click at [708, 374] on p "4/" at bounding box center [1044, 369] width 906 height 16
drag, startPoint x: 603, startPoint y: 378, endPoint x: 587, endPoint y: 366, distance: 20.0
click at [587, 367] on div "Dear Karen, We have been reviewing your SA return and have the following questi…" at bounding box center [1045, 674] width 956 height 1025
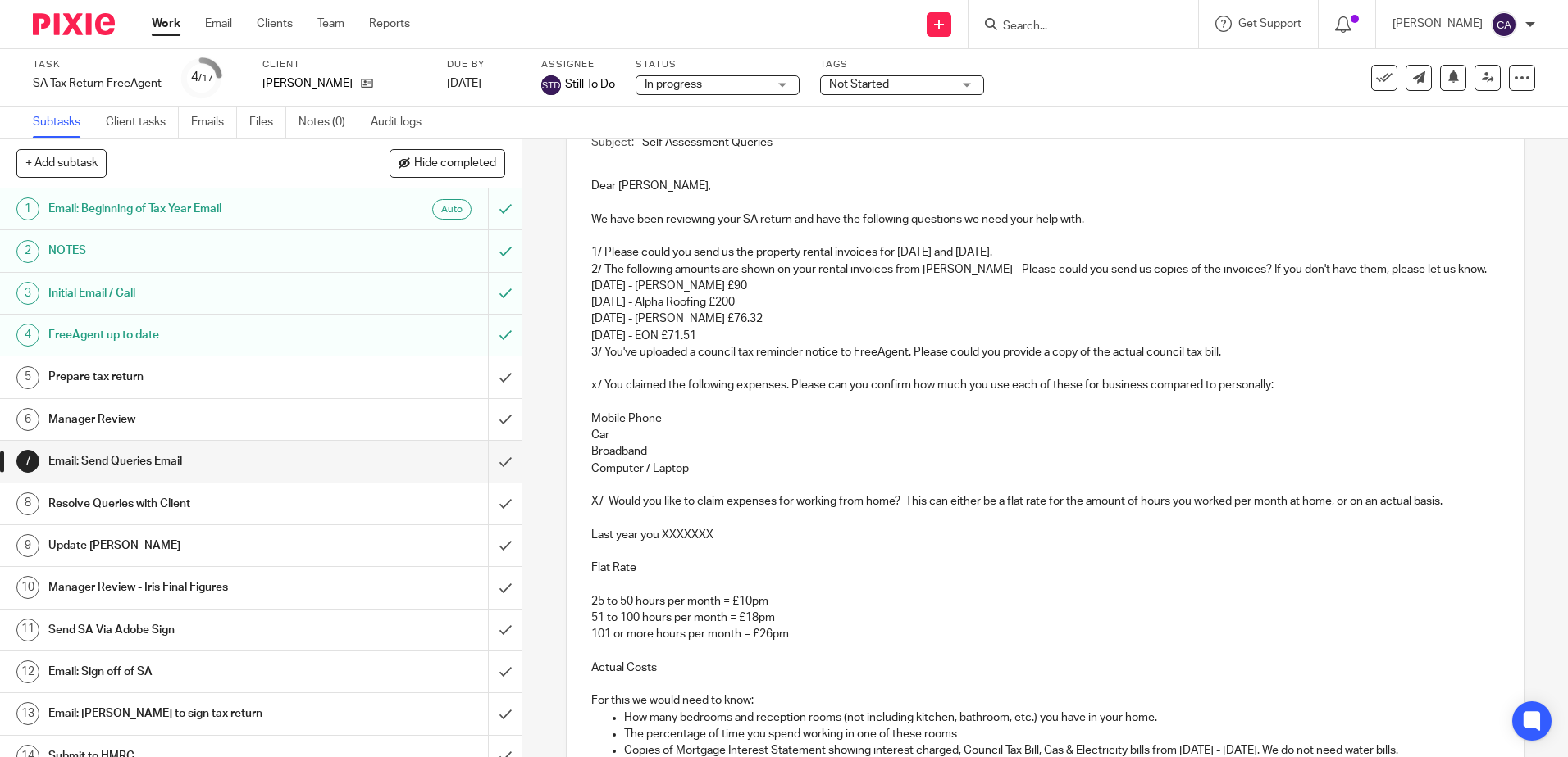
click at [678, 278] on p "April 2024 - Russell Cope £90" at bounding box center [1044, 286] width 906 height 16
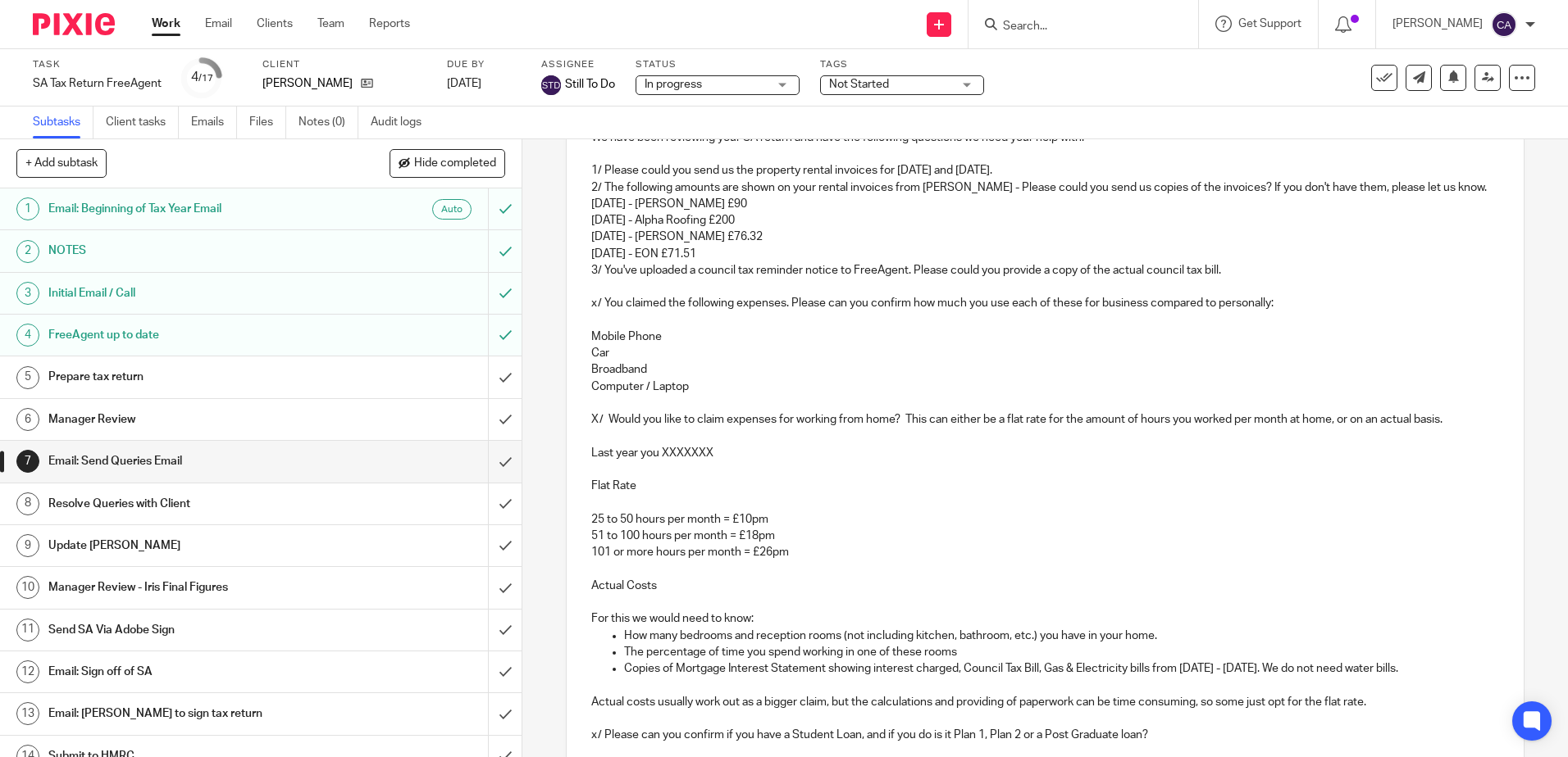
click at [919, 342] on p "Mobile Phone" at bounding box center [1044, 337] width 906 height 16
click at [798, 362] on p "Broadband" at bounding box center [1044, 369] width 906 height 16
click at [624, 352] on p "Car" at bounding box center [1044, 353] width 906 height 16
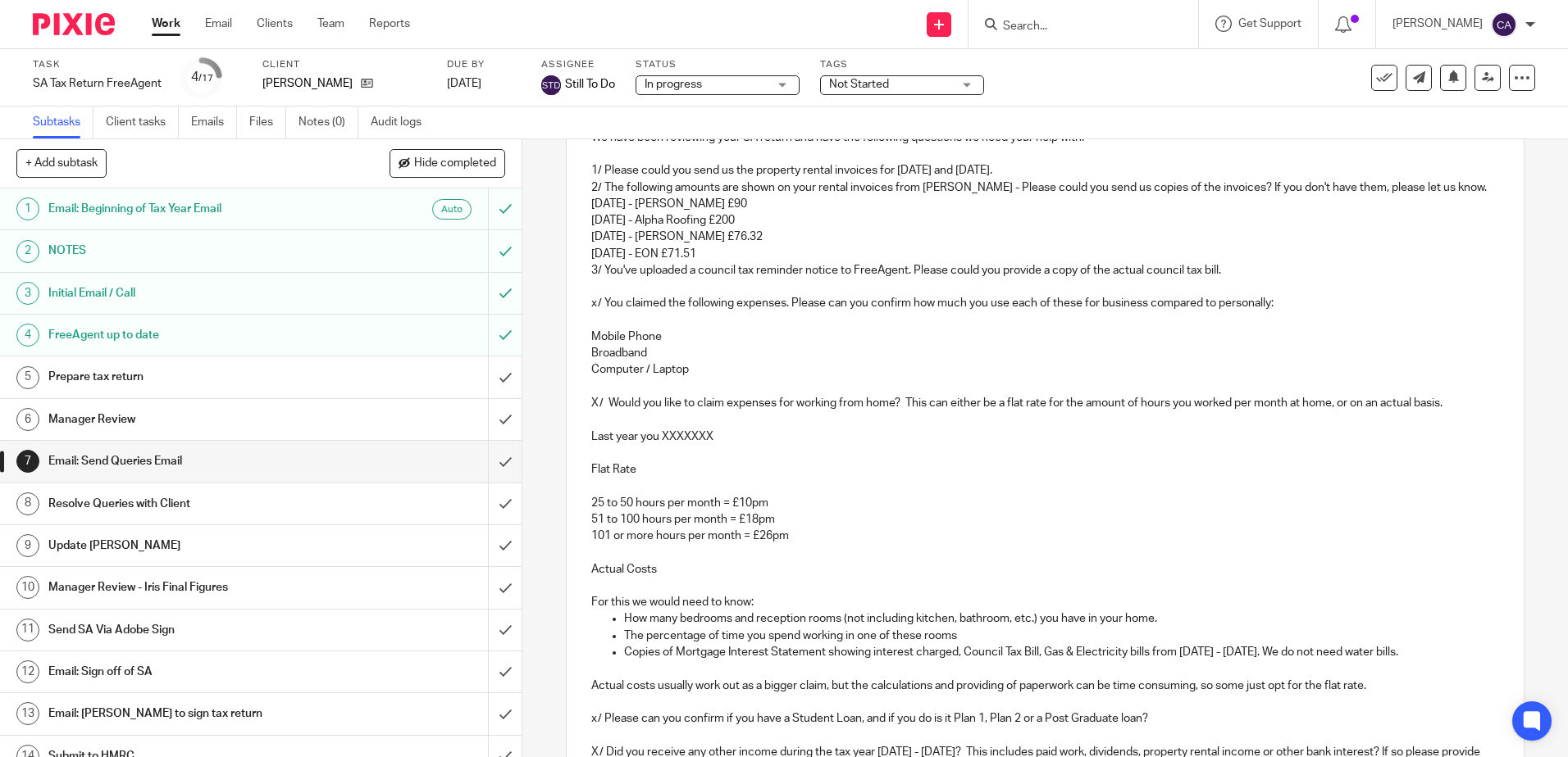
click at [739, 352] on p "Broadband" at bounding box center [1044, 353] width 906 height 16
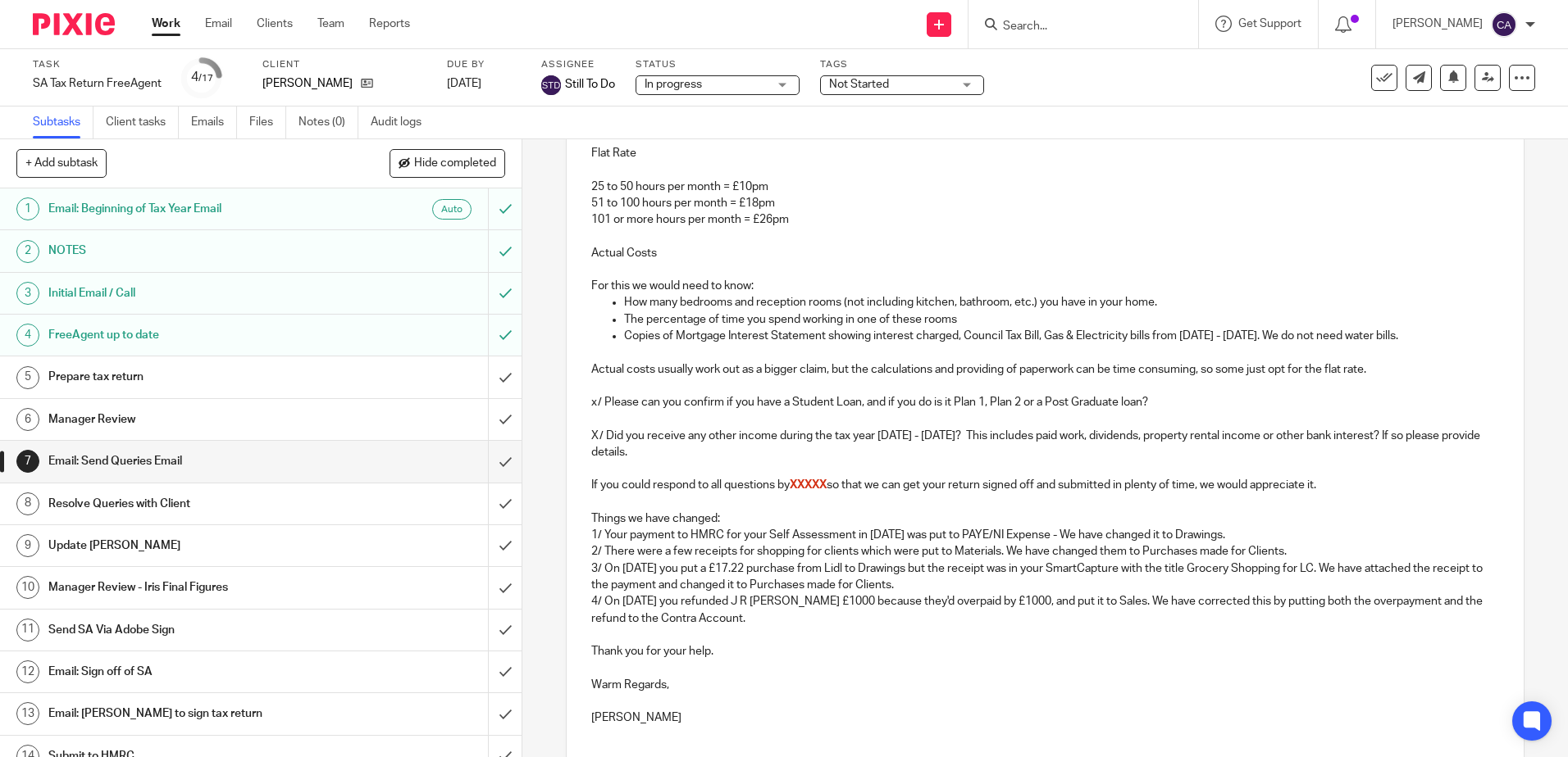
scroll to position [656, 0]
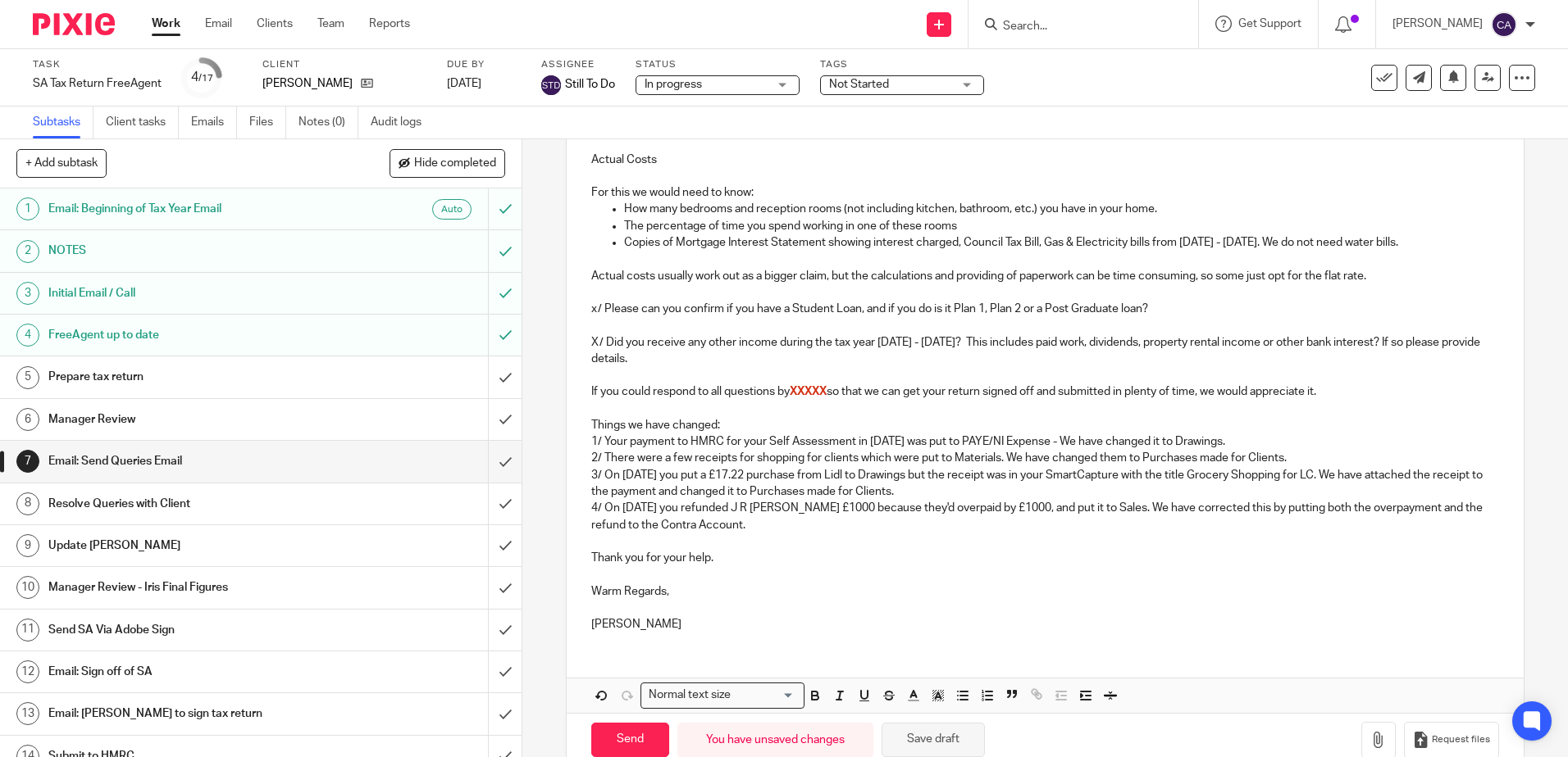
click at [933, 739] on button "Save draft" at bounding box center [933, 740] width 103 height 35
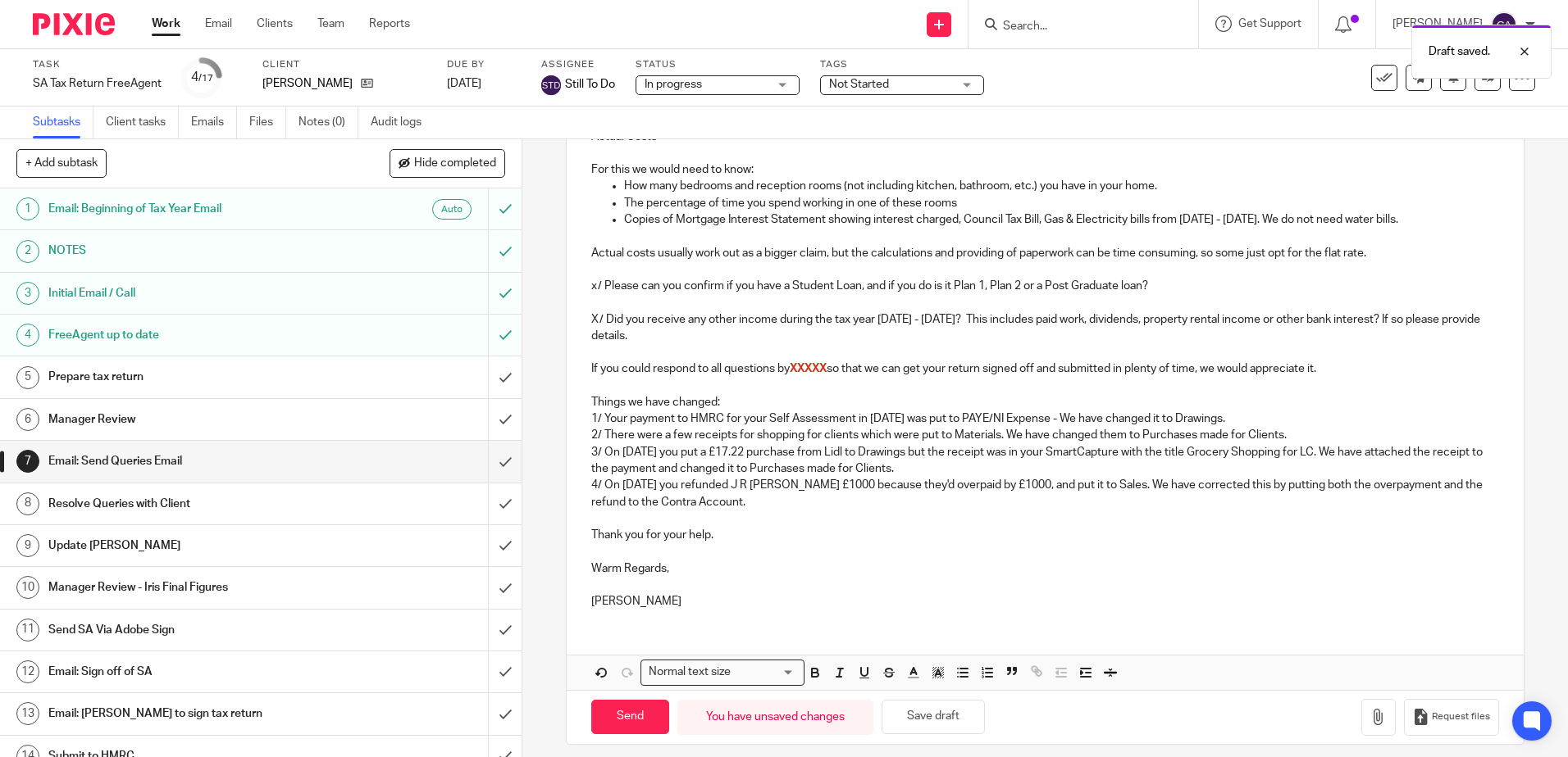
scroll to position [691, 0]
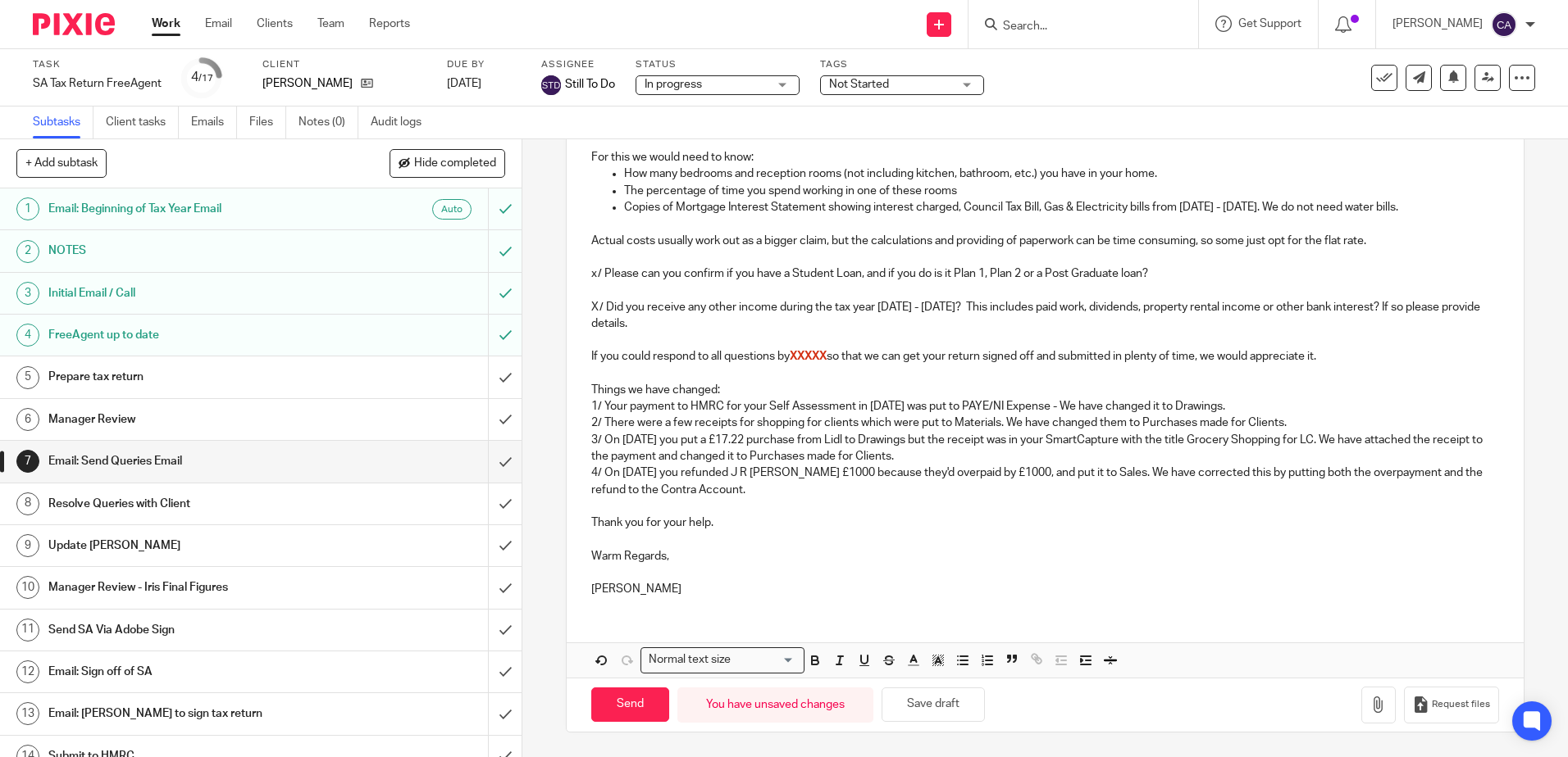
click at [1060, 492] on p "4/ On 12th March 2025 you refunded J R Capstick £1000 because they'd overpaid b…" at bounding box center [1044, 481] width 906 height 33
drag, startPoint x: 775, startPoint y: 492, endPoint x: 567, endPoint y: 393, distance: 230.4
click at [567, 393] on div "Dear Karen, We have been reviewing your SA return and have the following questi…" at bounding box center [1045, 122] width 956 height 976
copy div "Things we have changed: 1/ Your payment to HMRC for your Self Assessment in Jul…"
click at [744, 322] on p "X/ Did you receive any other income during the tax year 6th April 2024 - 5th Ap…" at bounding box center [1044, 315] width 906 height 33
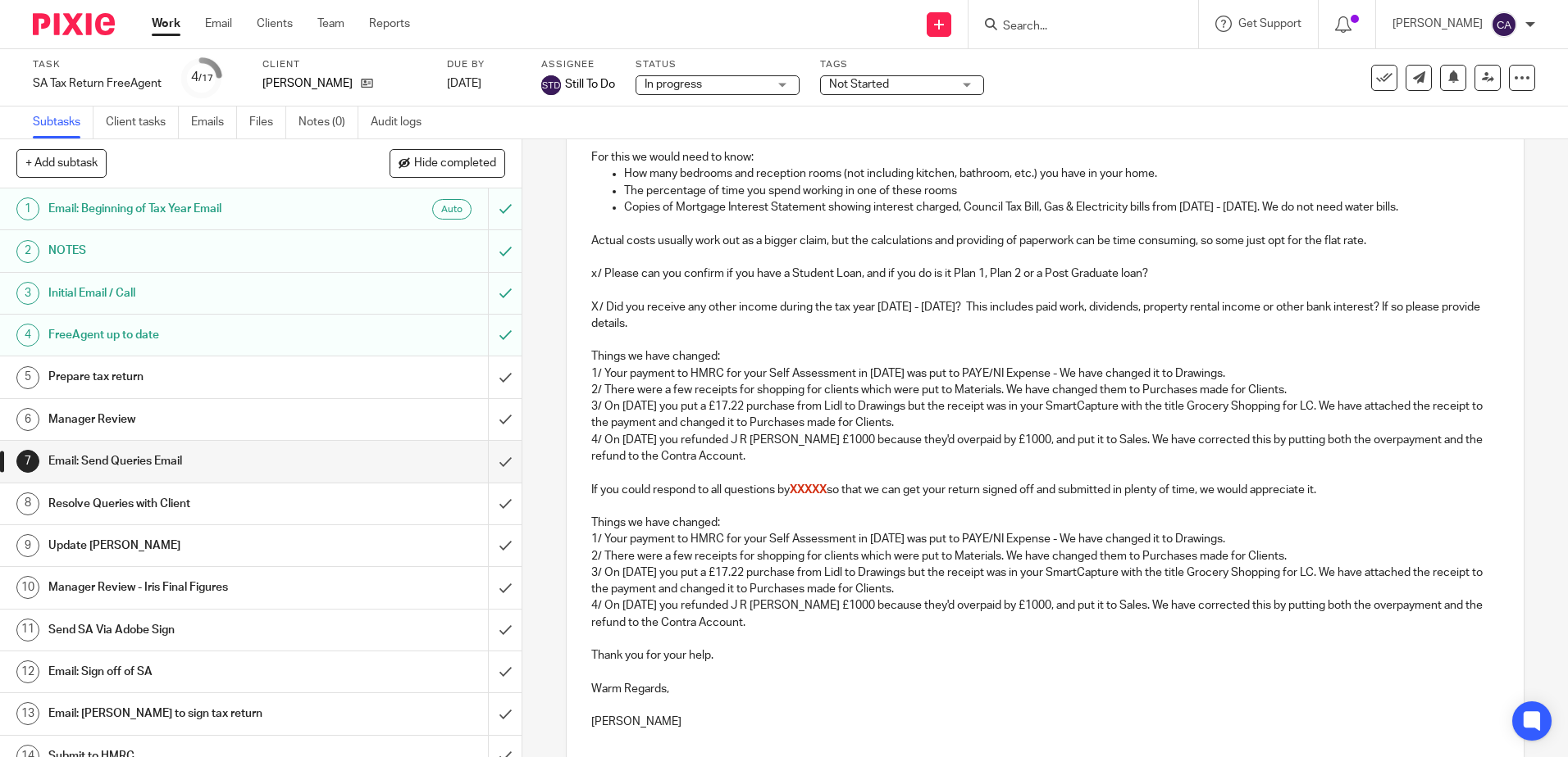
drag, startPoint x: 806, startPoint y: 618, endPoint x: 584, endPoint y: 517, distance: 243.9
click at [584, 517] on div "Dear Karen, We have been reviewing your SA return and have the following questi…" at bounding box center [1045, 188] width 956 height 1108
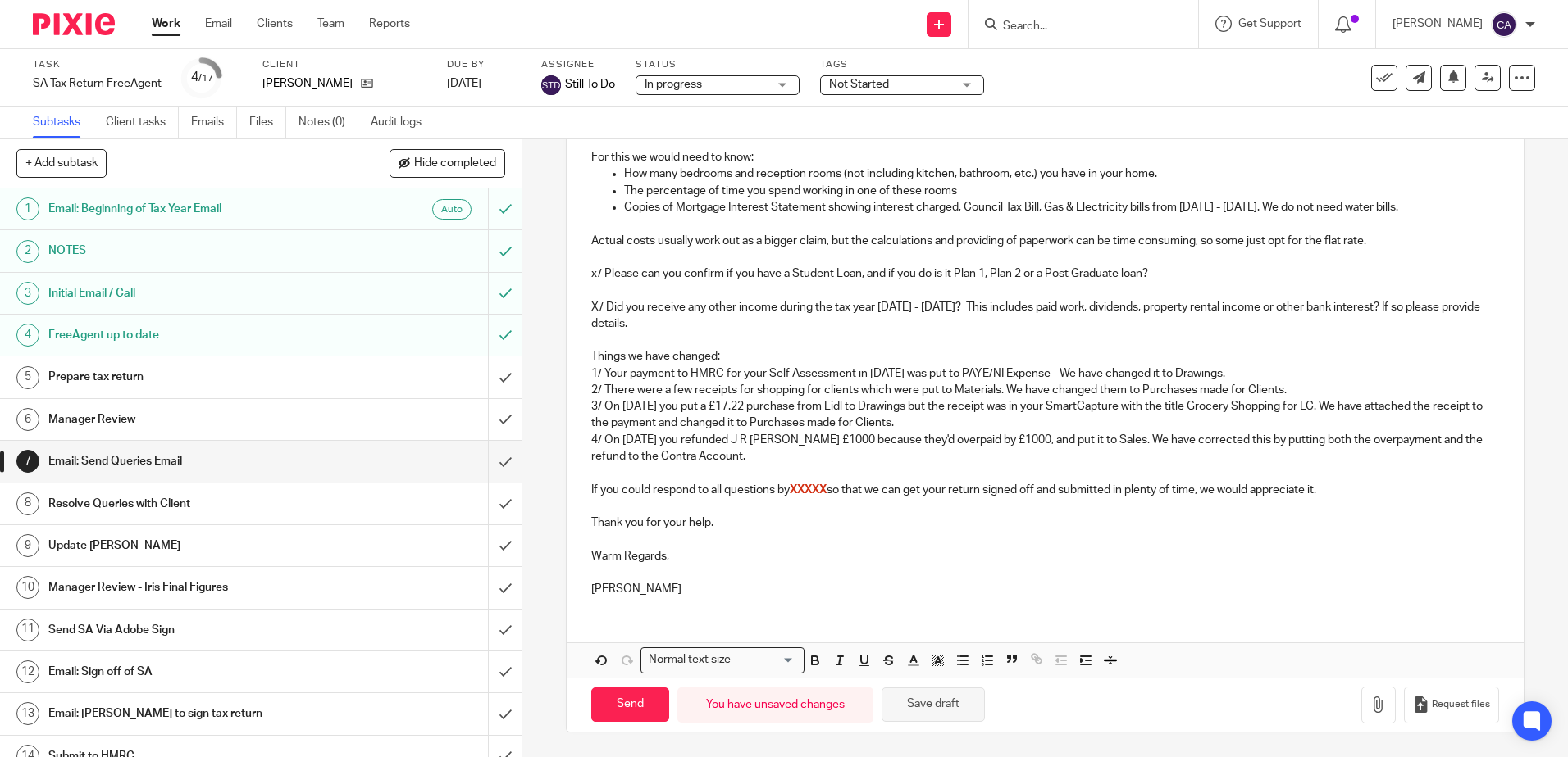
click at [934, 714] on button "Save draft" at bounding box center [933, 705] width 103 height 35
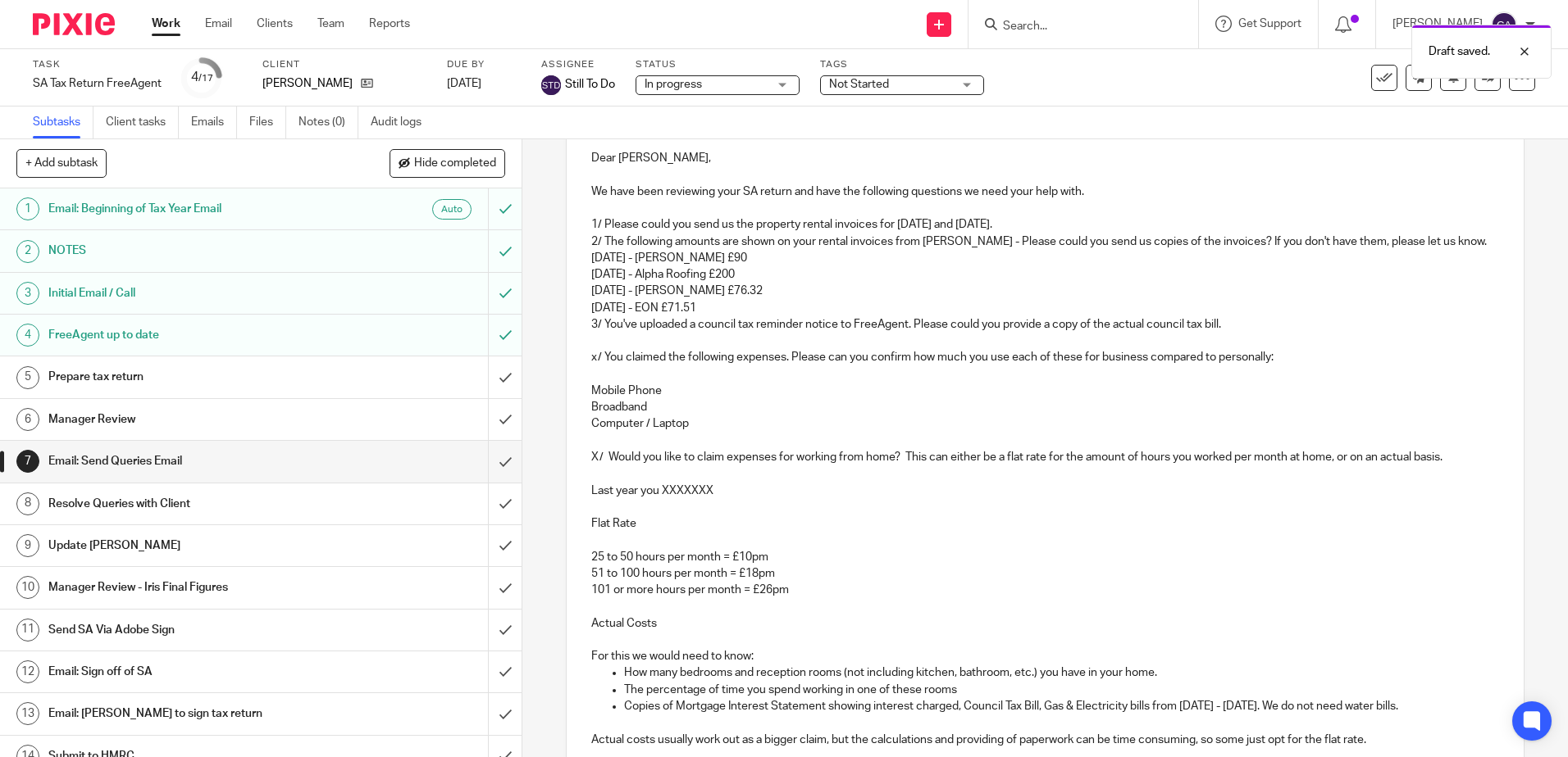
scroll to position [0, 0]
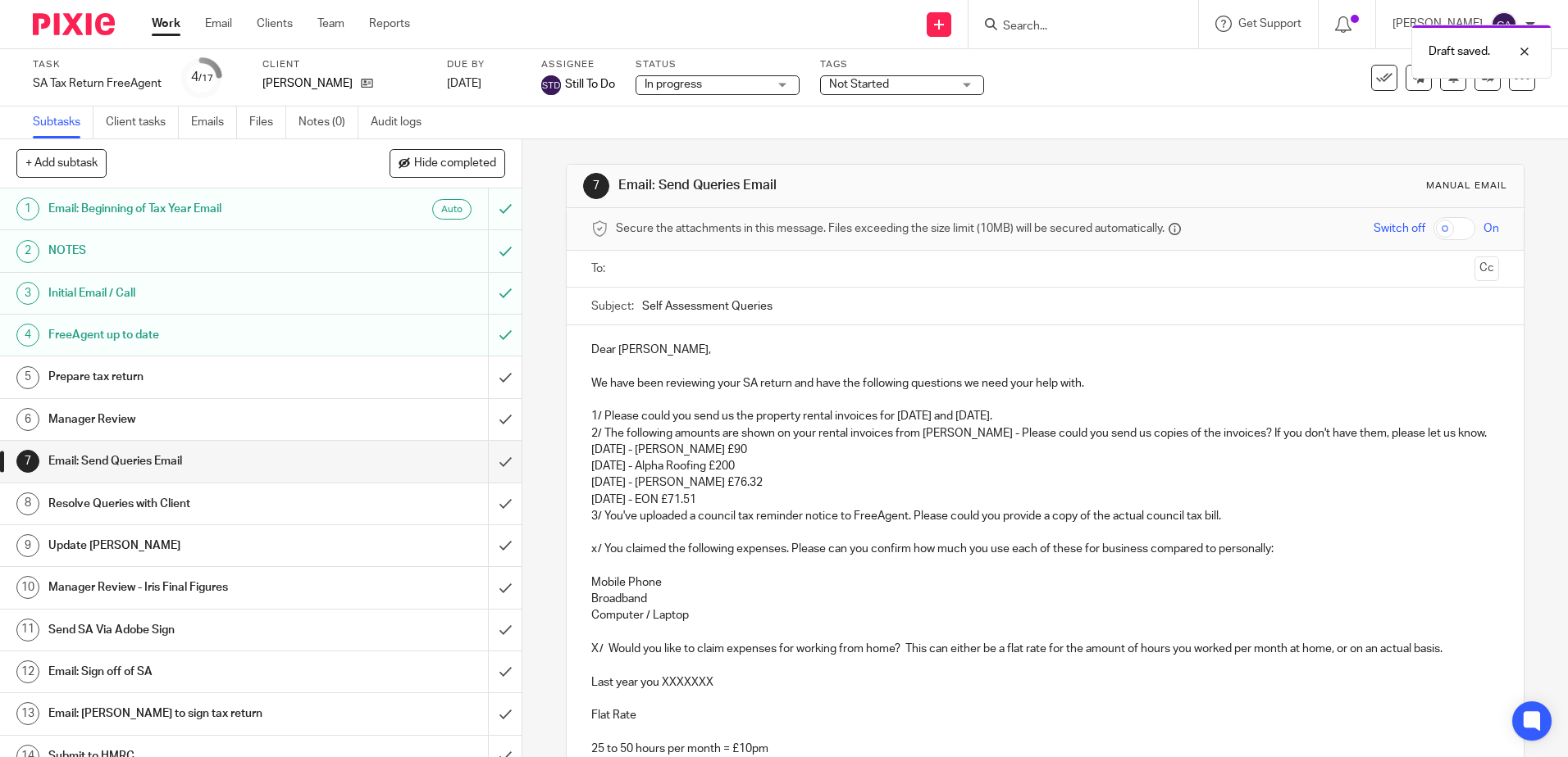
click at [128, 384] on h1 "Prepare tax return" at bounding box center [190, 377] width 282 height 24
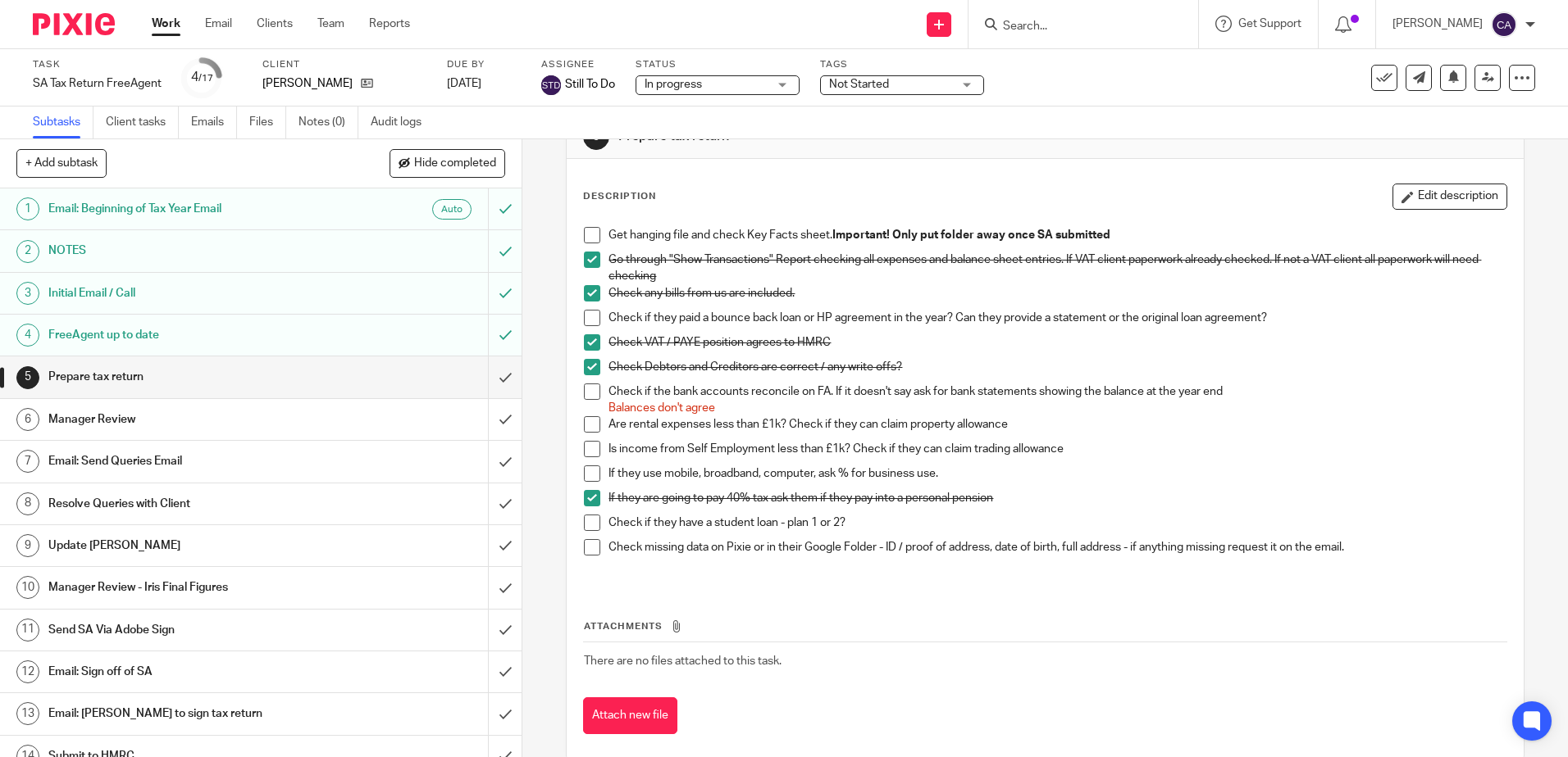
scroll to position [76, 0]
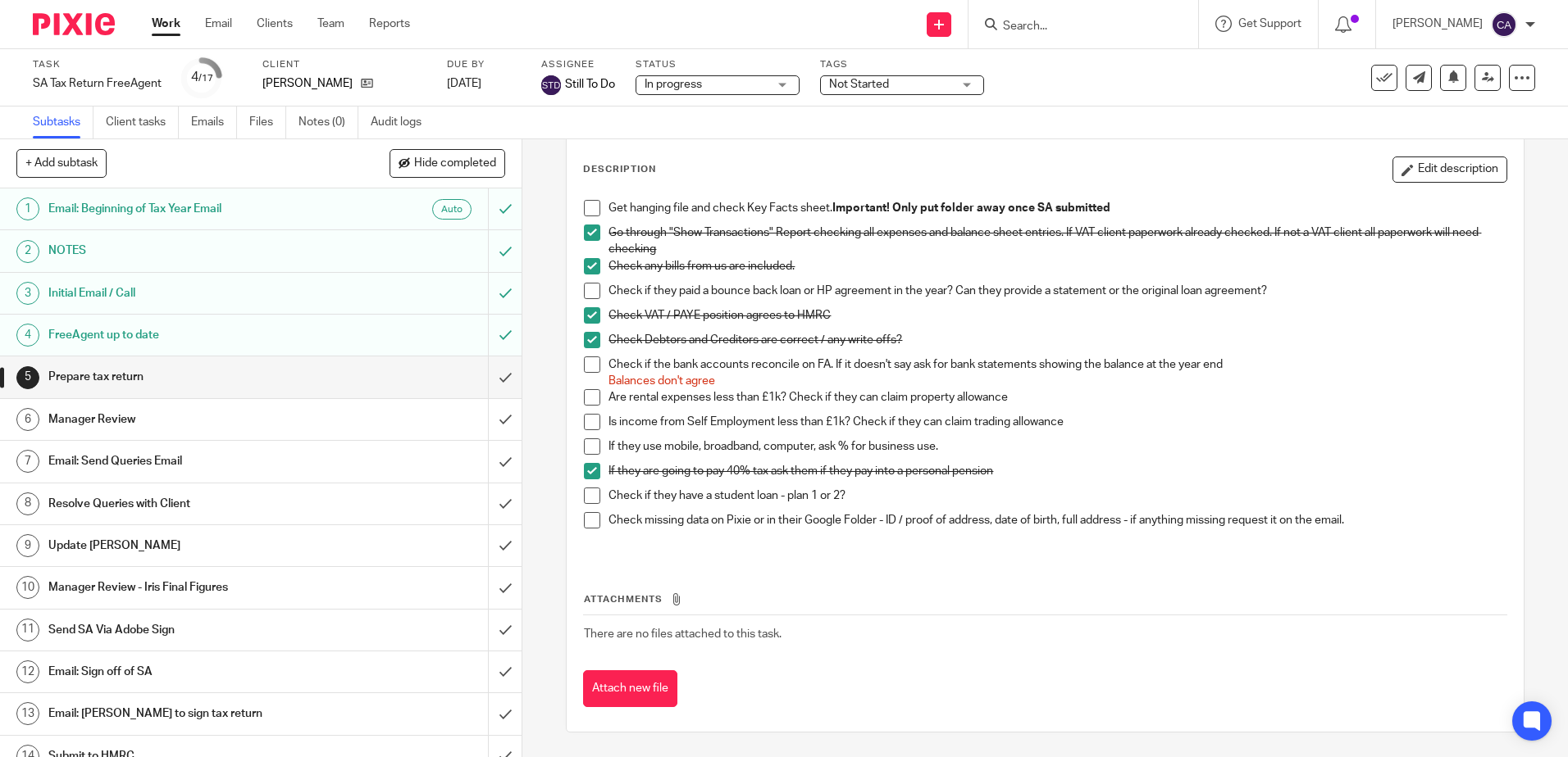
click at [584, 521] on span at bounding box center [592, 520] width 16 height 16
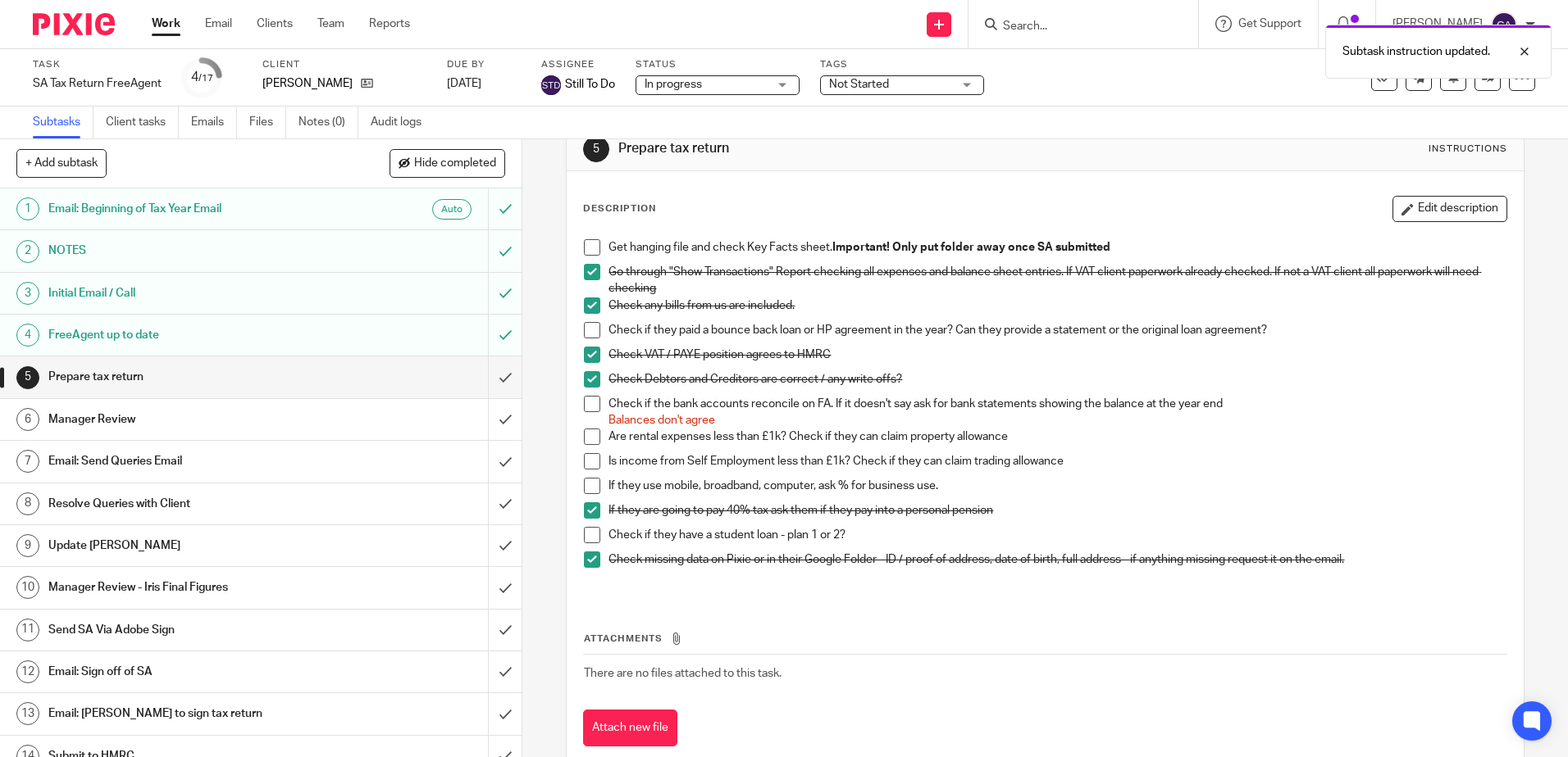
scroll to position [0, 0]
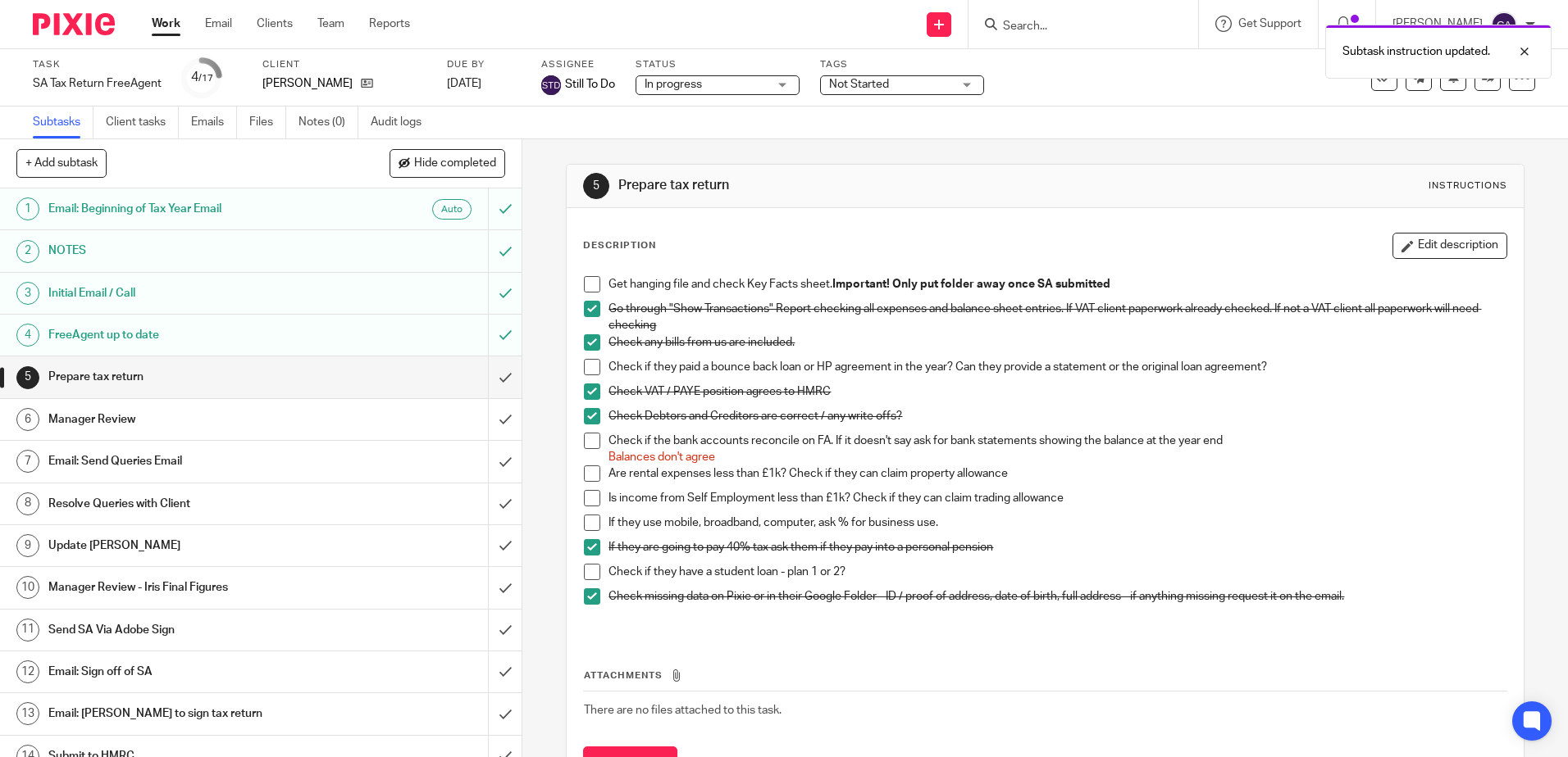
click at [586, 362] on span at bounding box center [592, 367] width 16 height 16
click at [590, 280] on span at bounding box center [592, 285] width 16 height 16
click at [207, 459] on h1 "Email: Send Queries Email" at bounding box center [190, 461] width 282 height 24
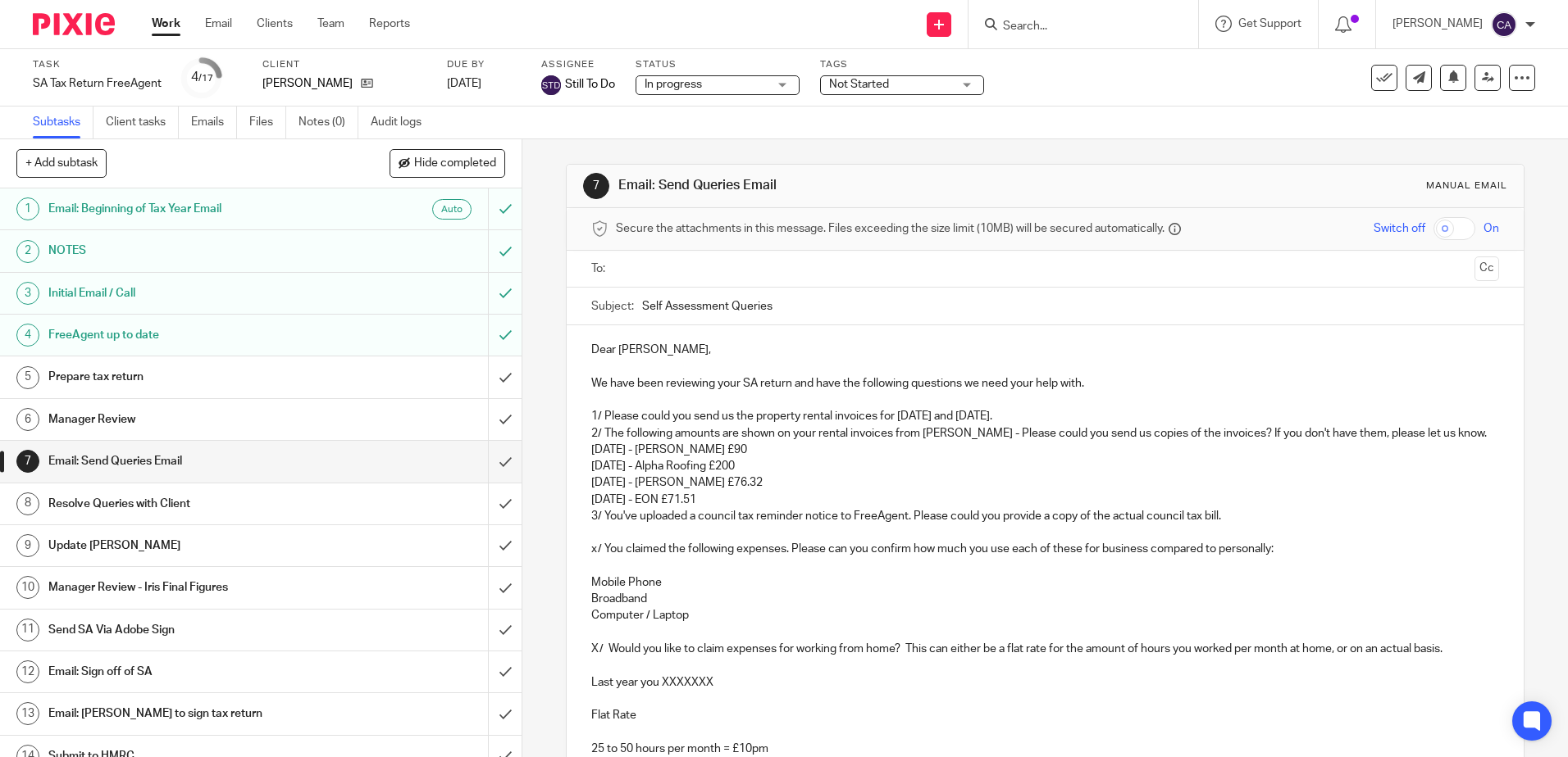
click at [817, 405] on p at bounding box center [1044, 400] width 906 height 16
click at [897, 79] on span "Not Started" at bounding box center [890, 84] width 123 height 17
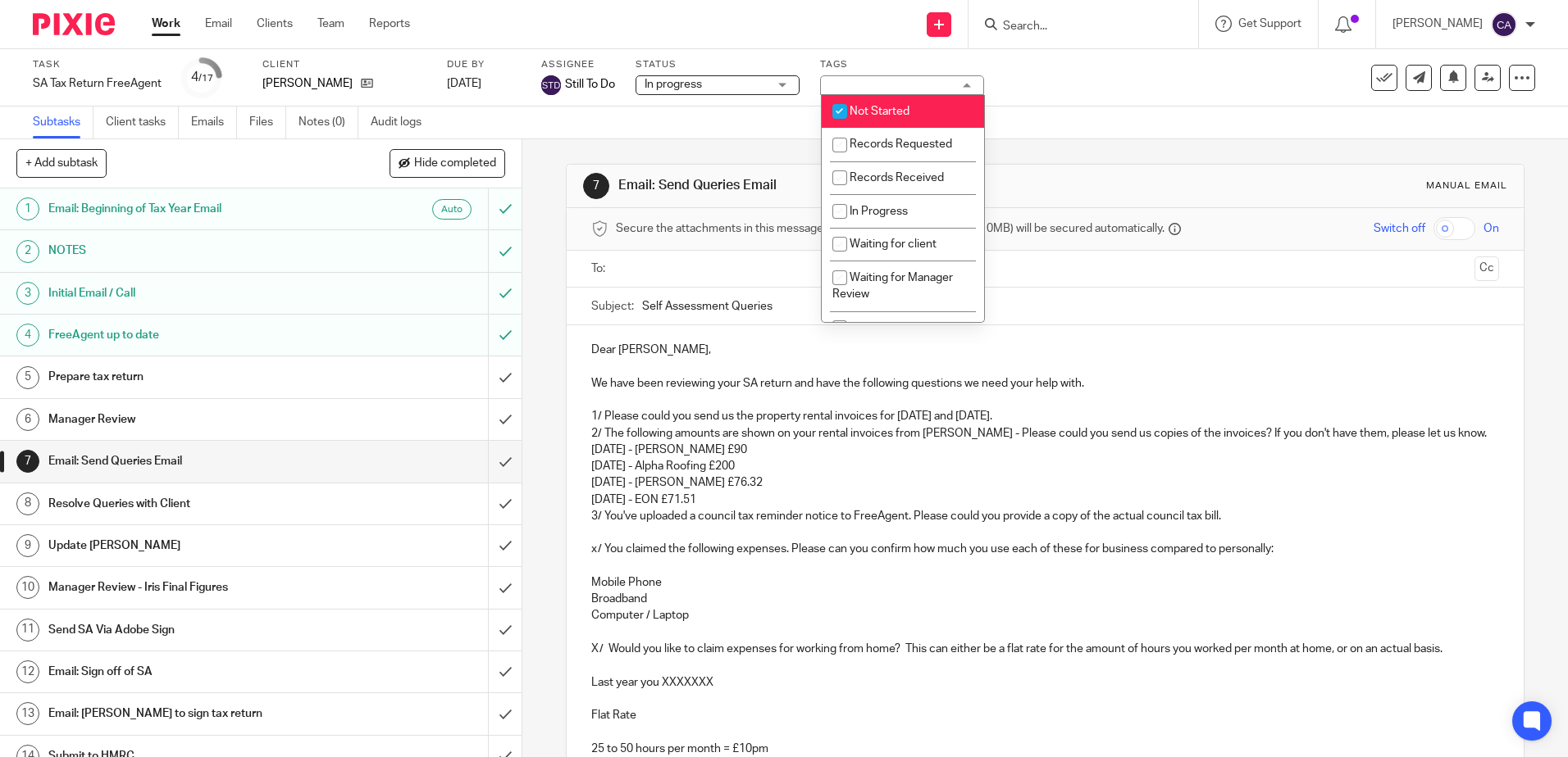
click at [883, 104] on li "Not Started" at bounding box center [903, 111] width 163 height 33
checkbox input "false"
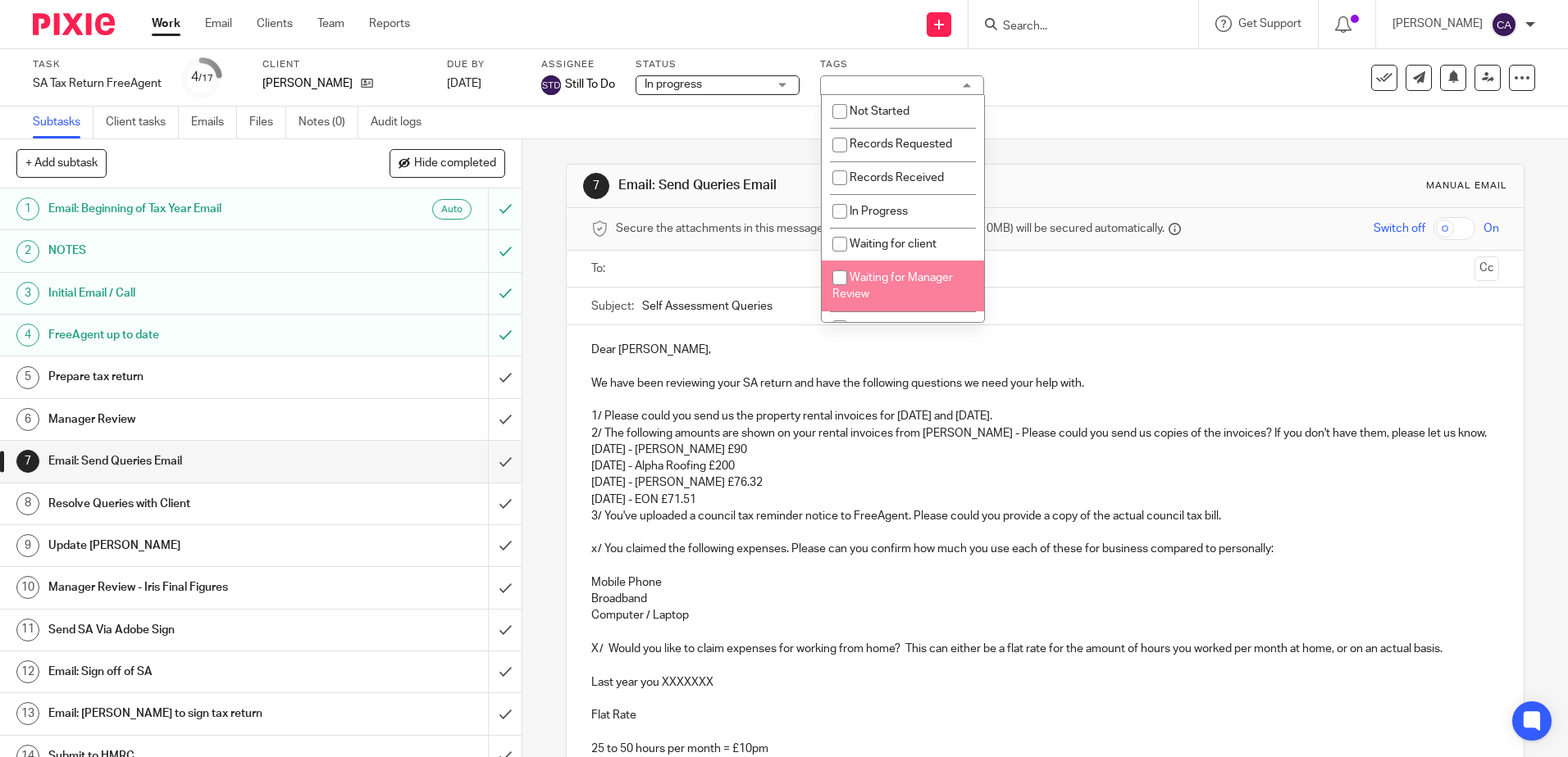
click at [893, 274] on span "Waiting for Manager Review" at bounding box center [892, 286] width 120 height 29
checkbox input "true"
click at [724, 525] on p "3/ You've uploaded a council tax reminder notice to FreeAgent. Please could you…" at bounding box center [1044, 516] width 906 height 16
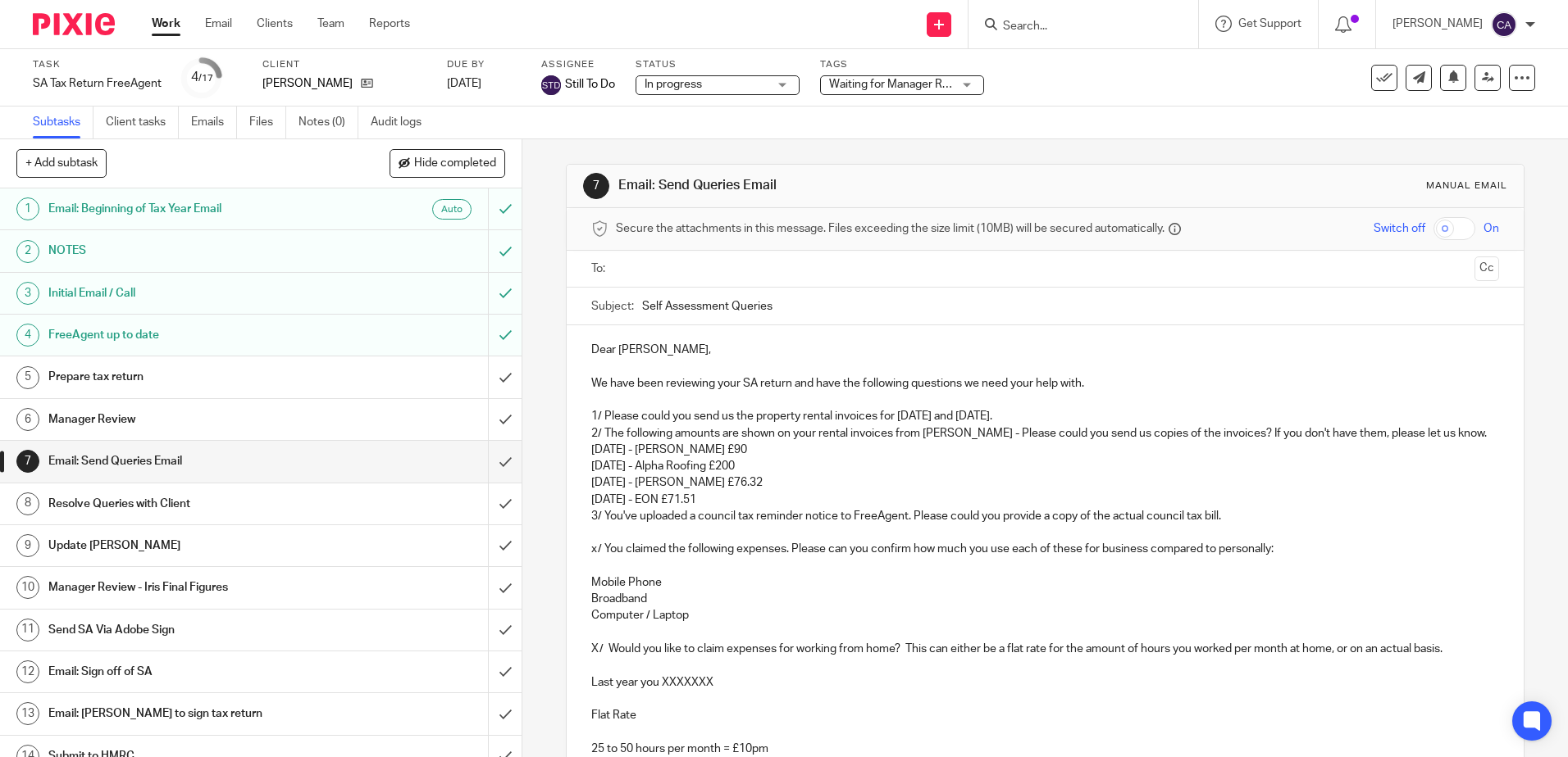
click at [1186, 391] on p "We have been reviewing your SA return and have the following questions we need …" at bounding box center [1044, 374] width 906 height 33
click at [1481, 78] on icon at bounding box center [1488, 78] width 13 height 13
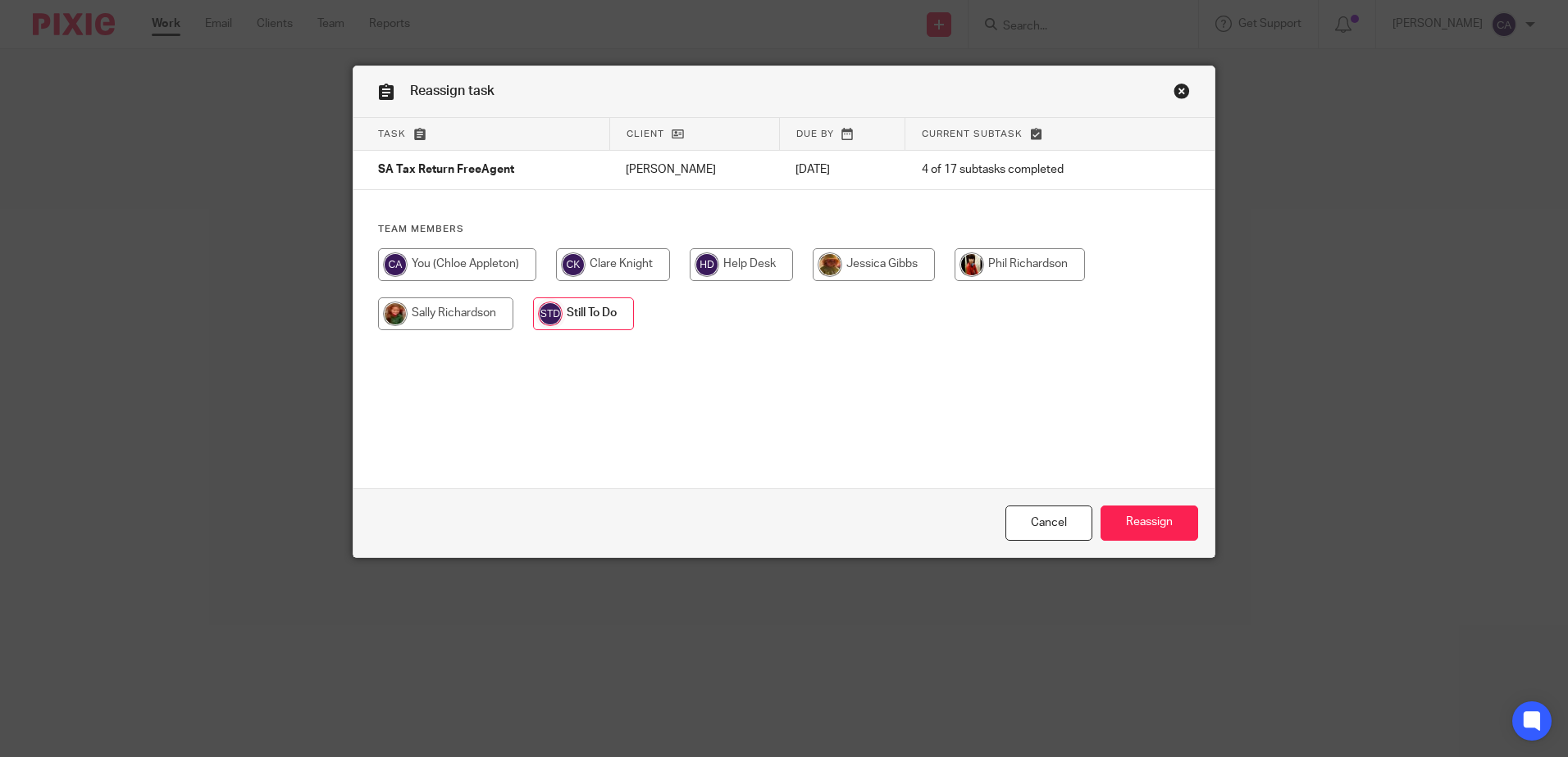
click at [441, 311] on input "radio" at bounding box center [446, 313] width 136 height 33
radio input "true"
click at [1141, 525] on input "Reassign" at bounding box center [1150, 523] width 98 height 35
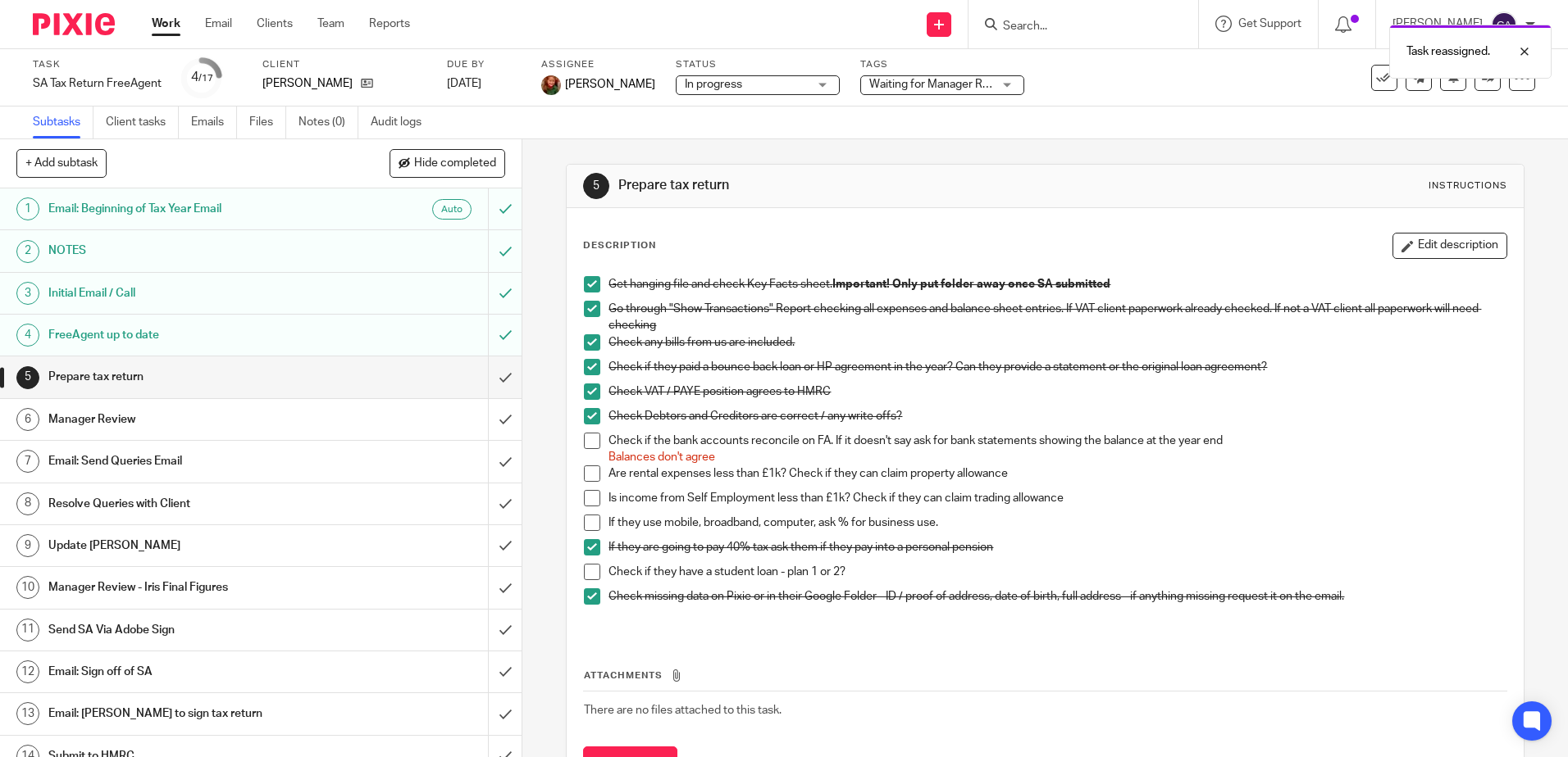
click at [164, 23] on link "Work" at bounding box center [166, 23] width 29 height 16
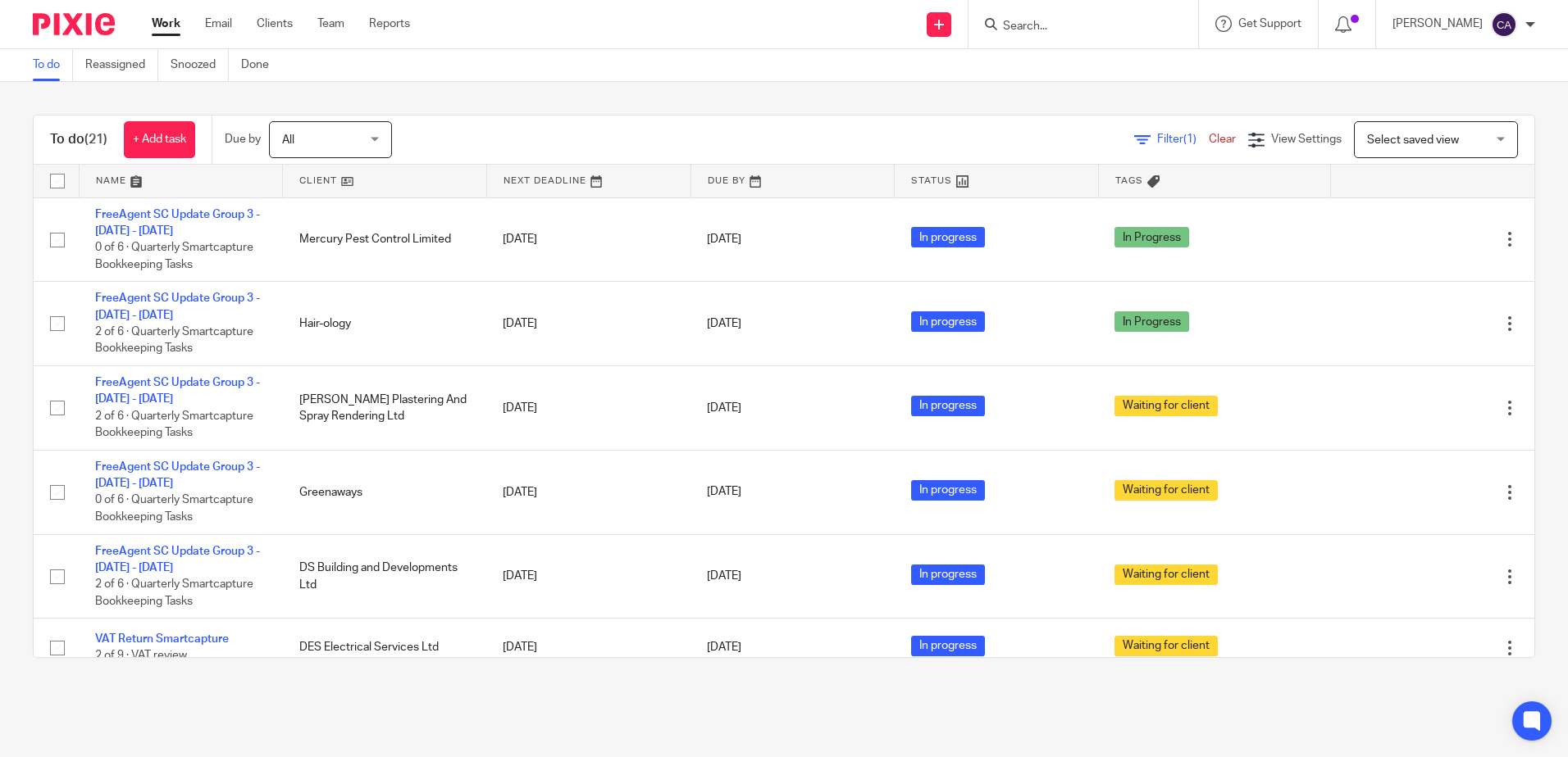
click at [528, 140] on div "Filter (1) Clear View Settings View Settings (1) Filters Clear Save Manage save…" at bounding box center [977, 139] width 1113 height 37
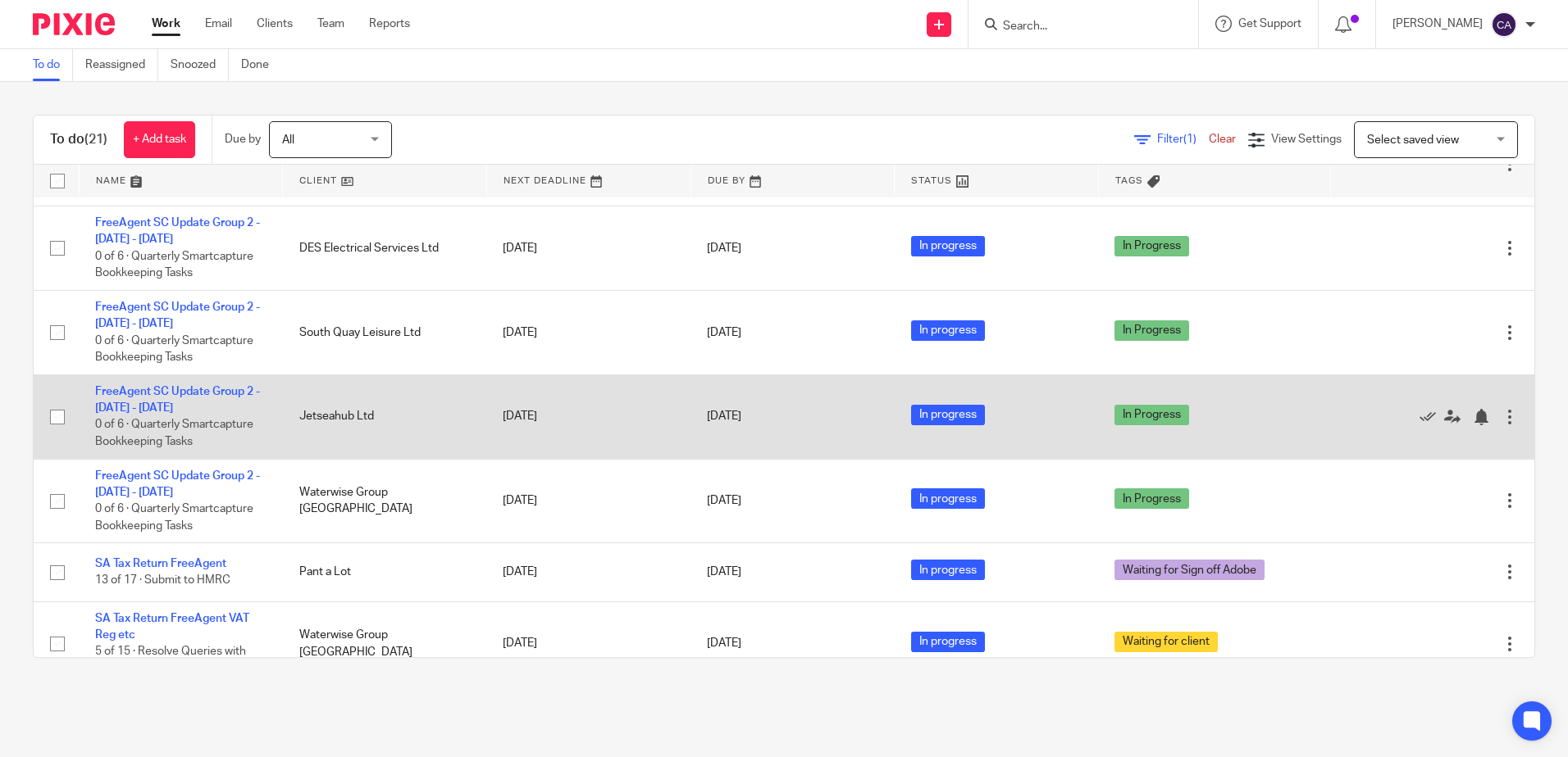
scroll to position [1146, 0]
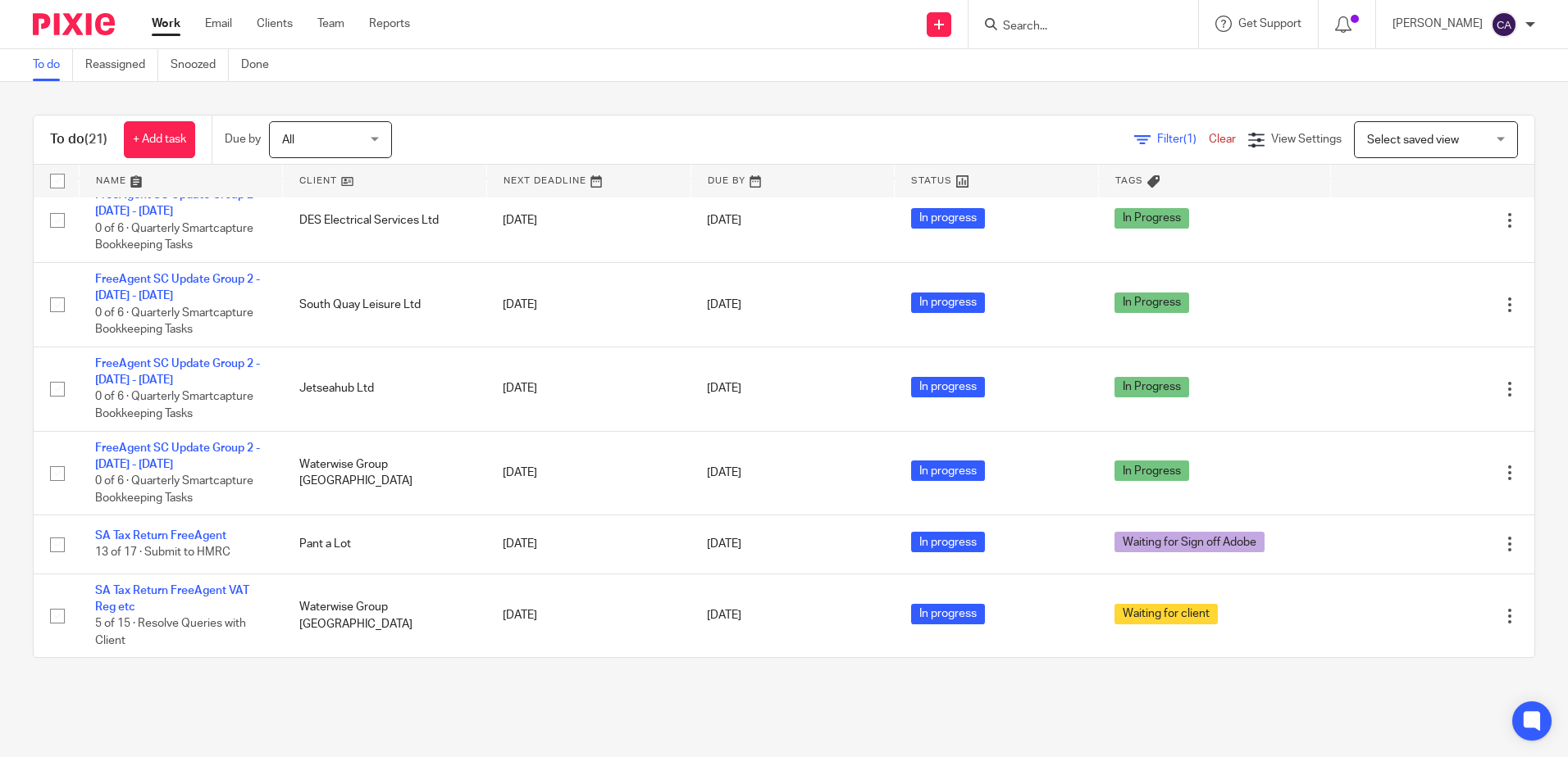
click at [127, 183] on link at bounding box center [181, 181] width 203 height 33
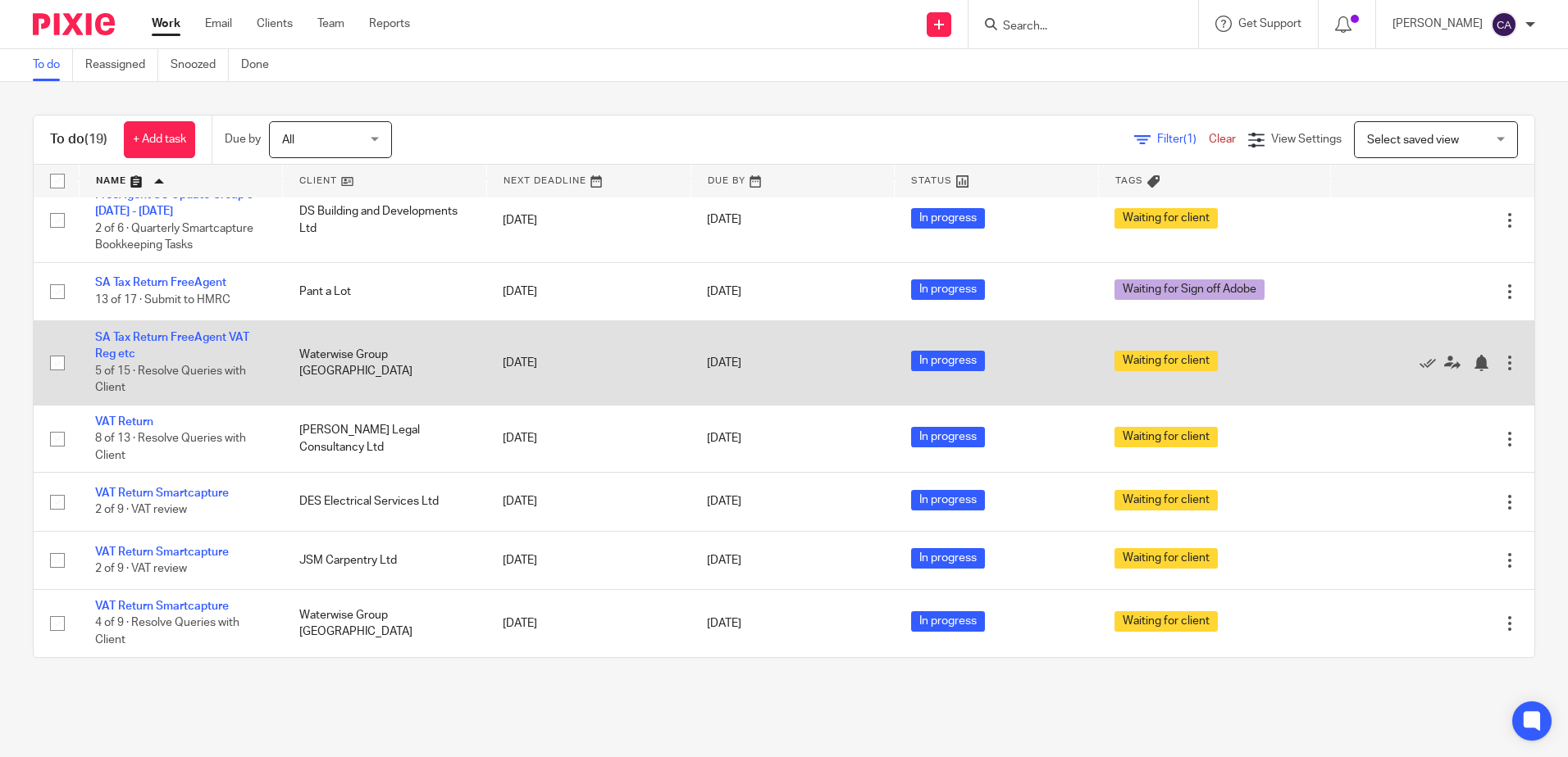
scroll to position [949, 0]
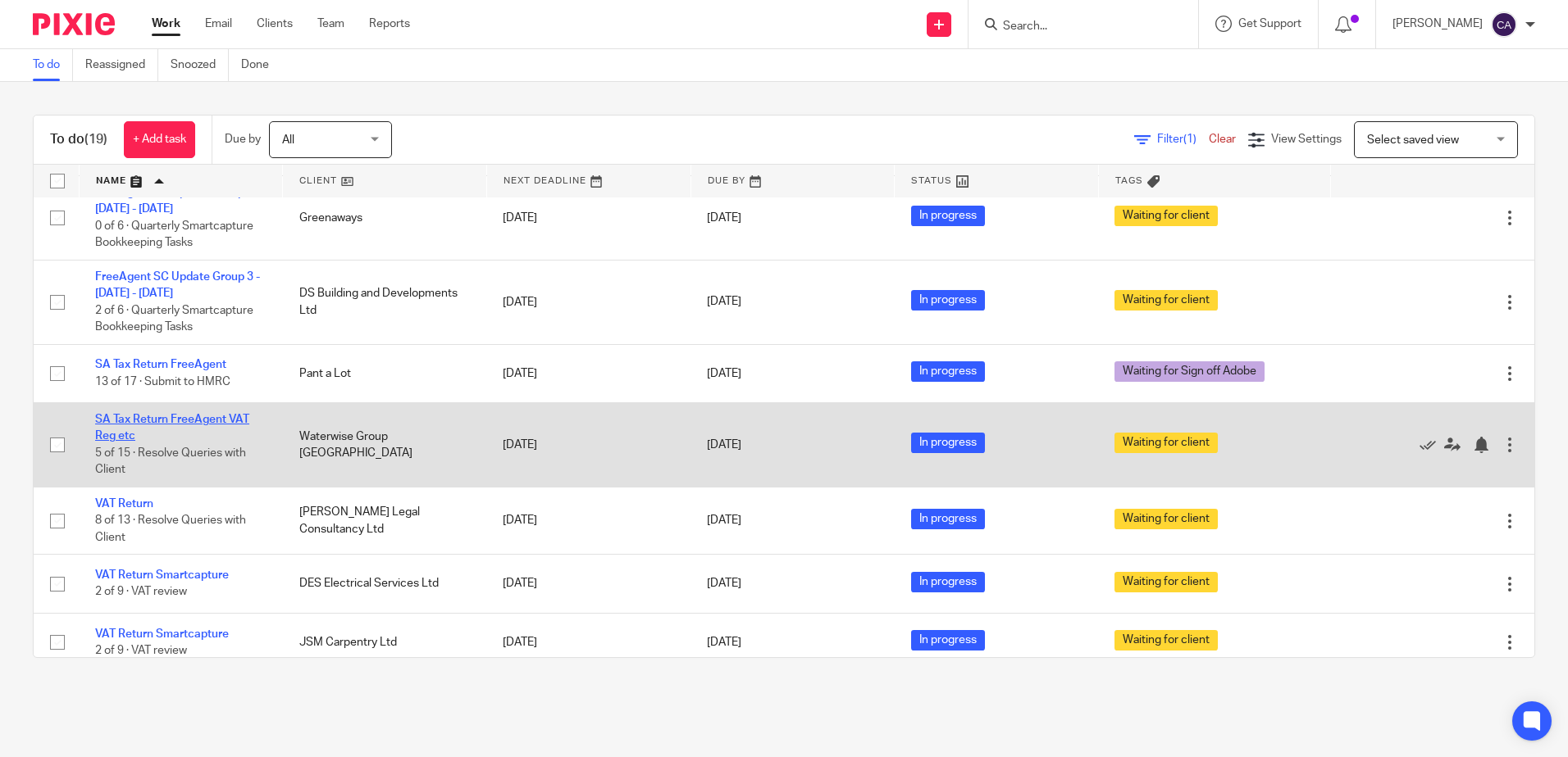
click at [211, 417] on link "SA Tax Return FreeAgent VAT Reg etc" at bounding box center [172, 427] width 155 height 28
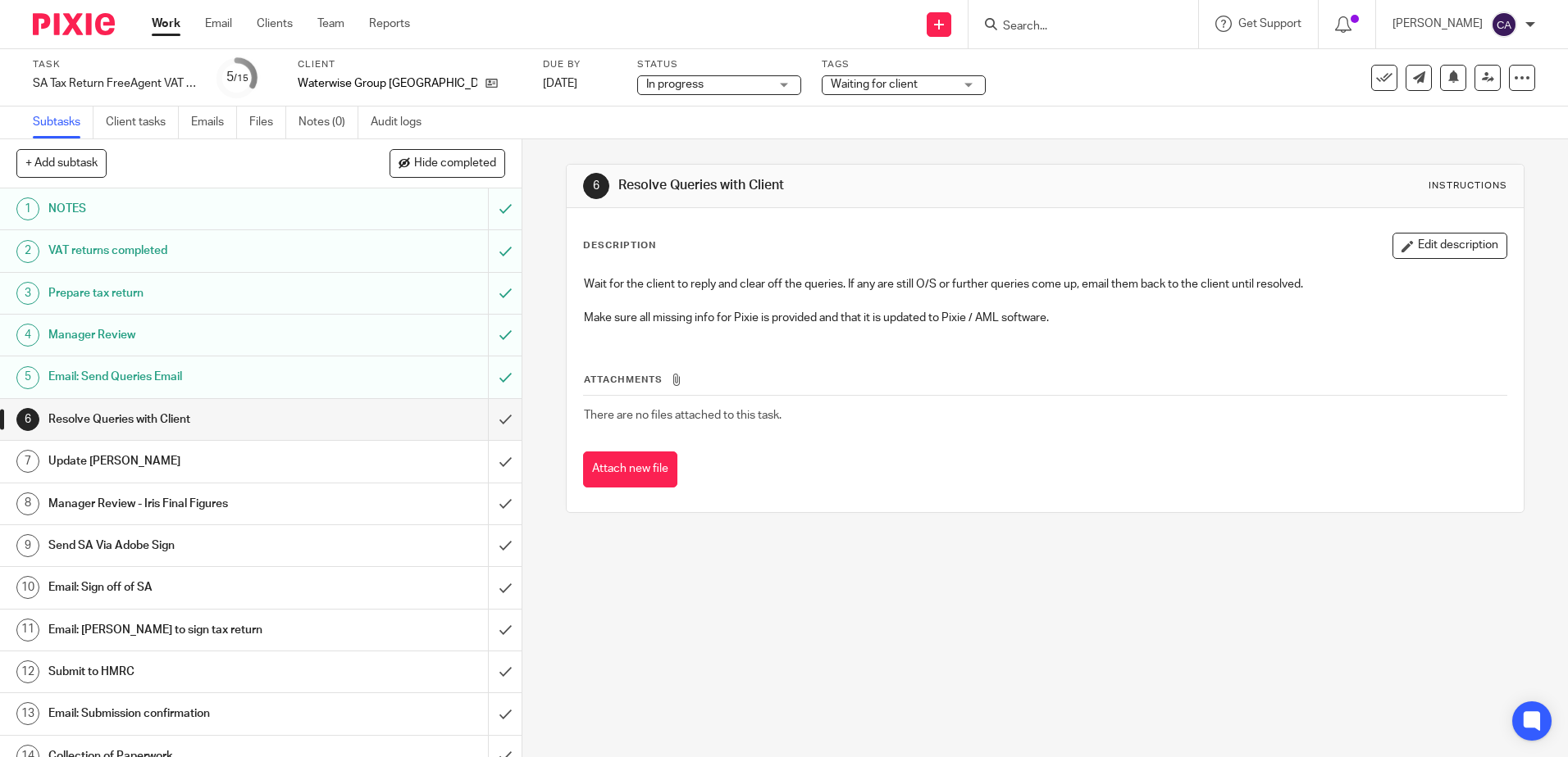
click at [105, 375] on h1 "Email: Send Queries Email" at bounding box center [190, 377] width 282 height 24
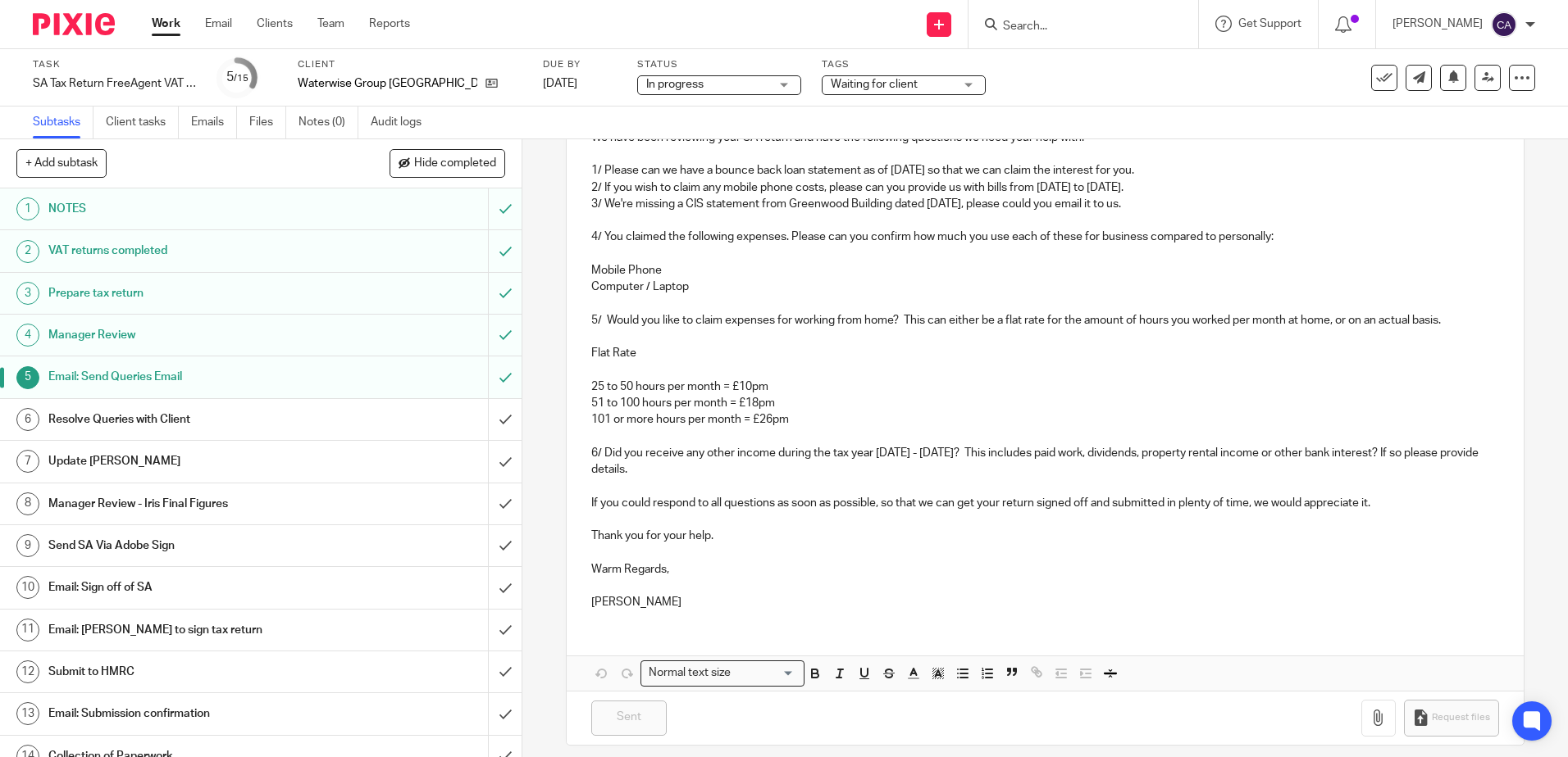
scroll to position [164, 0]
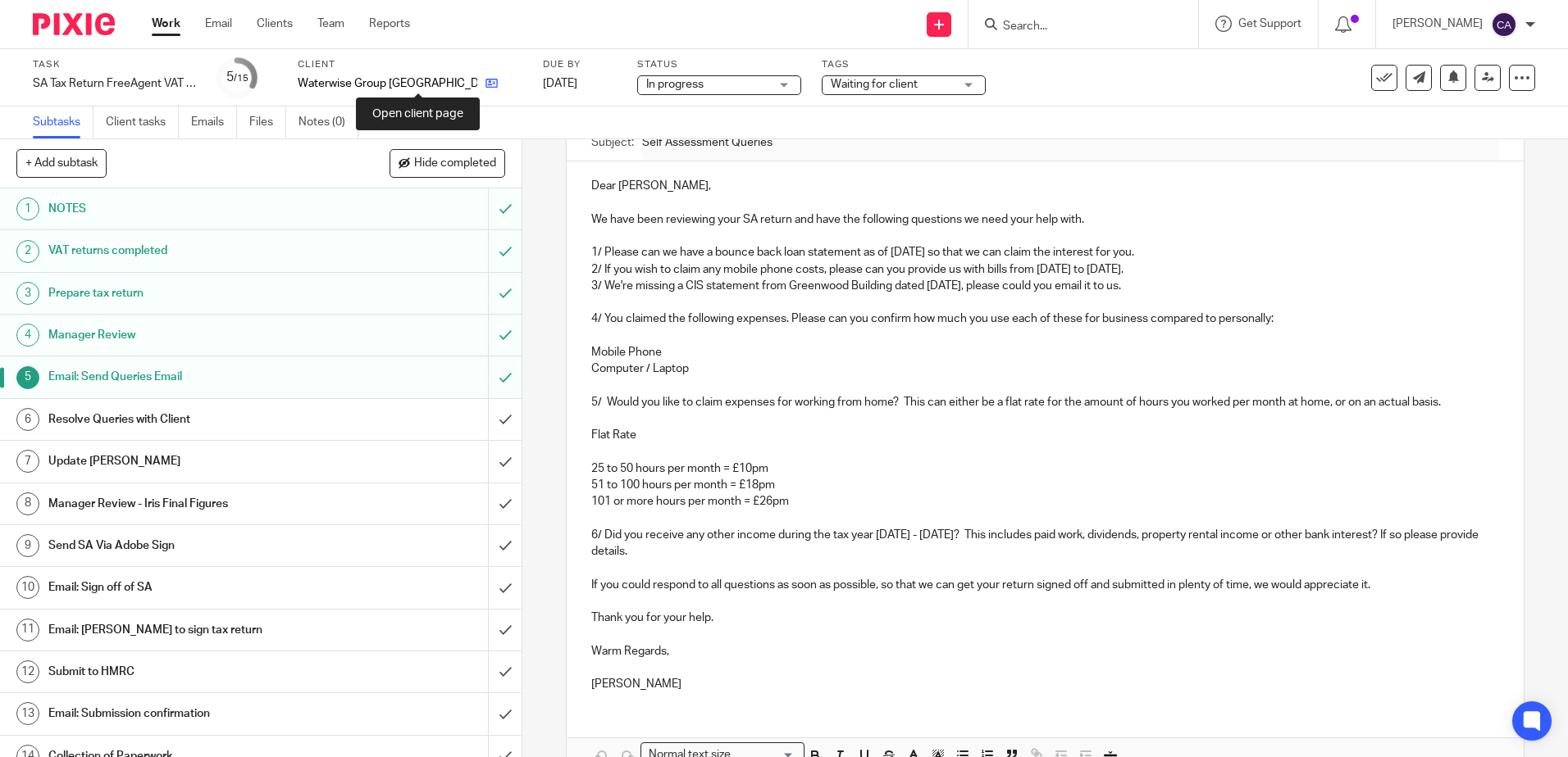
click at [485, 84] on icon at bounding box center [492, 83] width 13 height 13
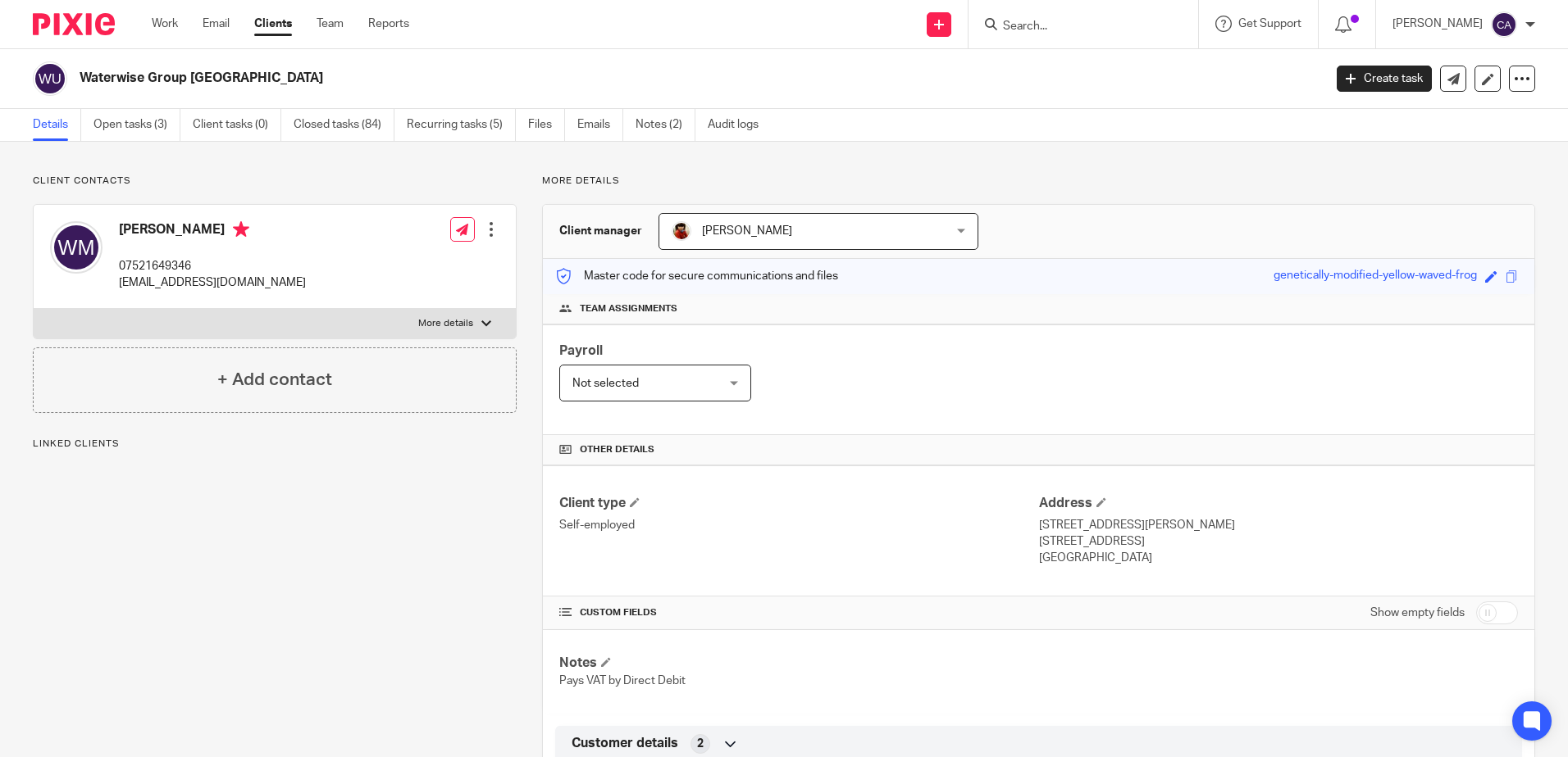
click at [456, 322] on p "More details" at bounding box center [446, 323] width 55 height 14
click at [33, 309] on input "More details" at bounding box center [33, 308] width 1 height 1
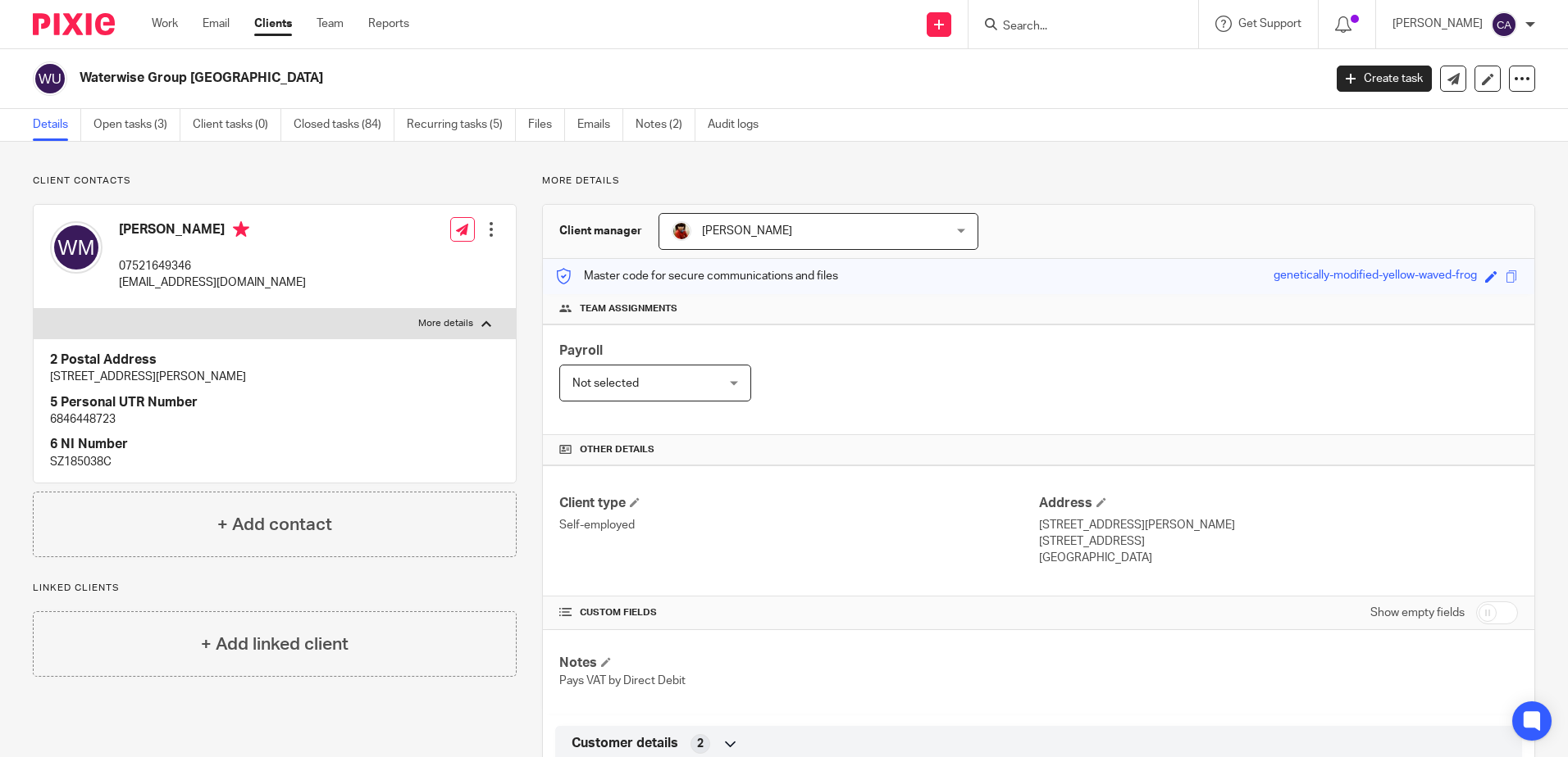
click at [461, 321] on p "More details" at bounding box center [446, 323] width 55 height 14
click at [33, 309] on input "More details" at bounding box center [33, 308] width 1 height 1
checkbox input "false"
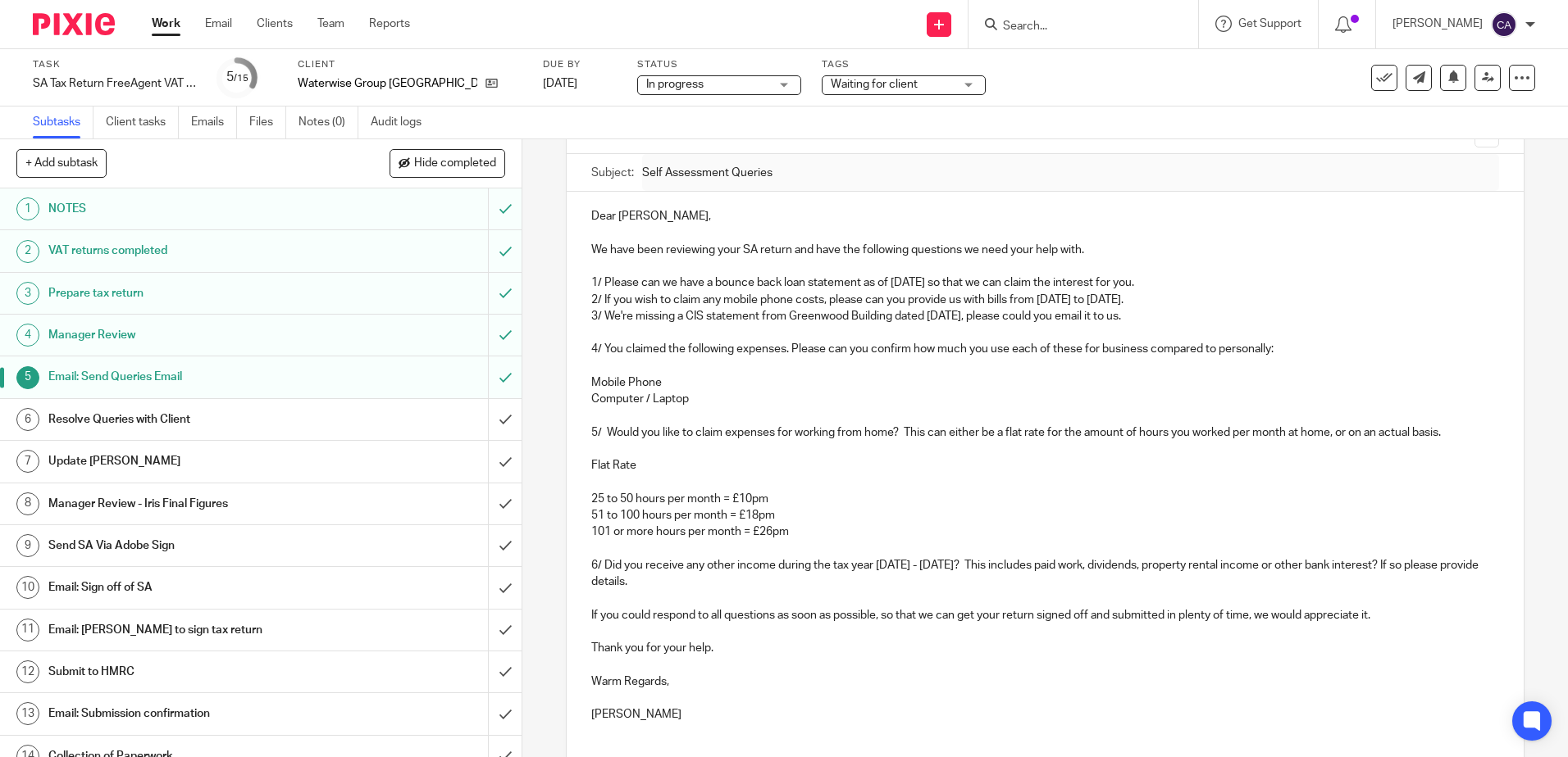
scroll to position [164, 0]
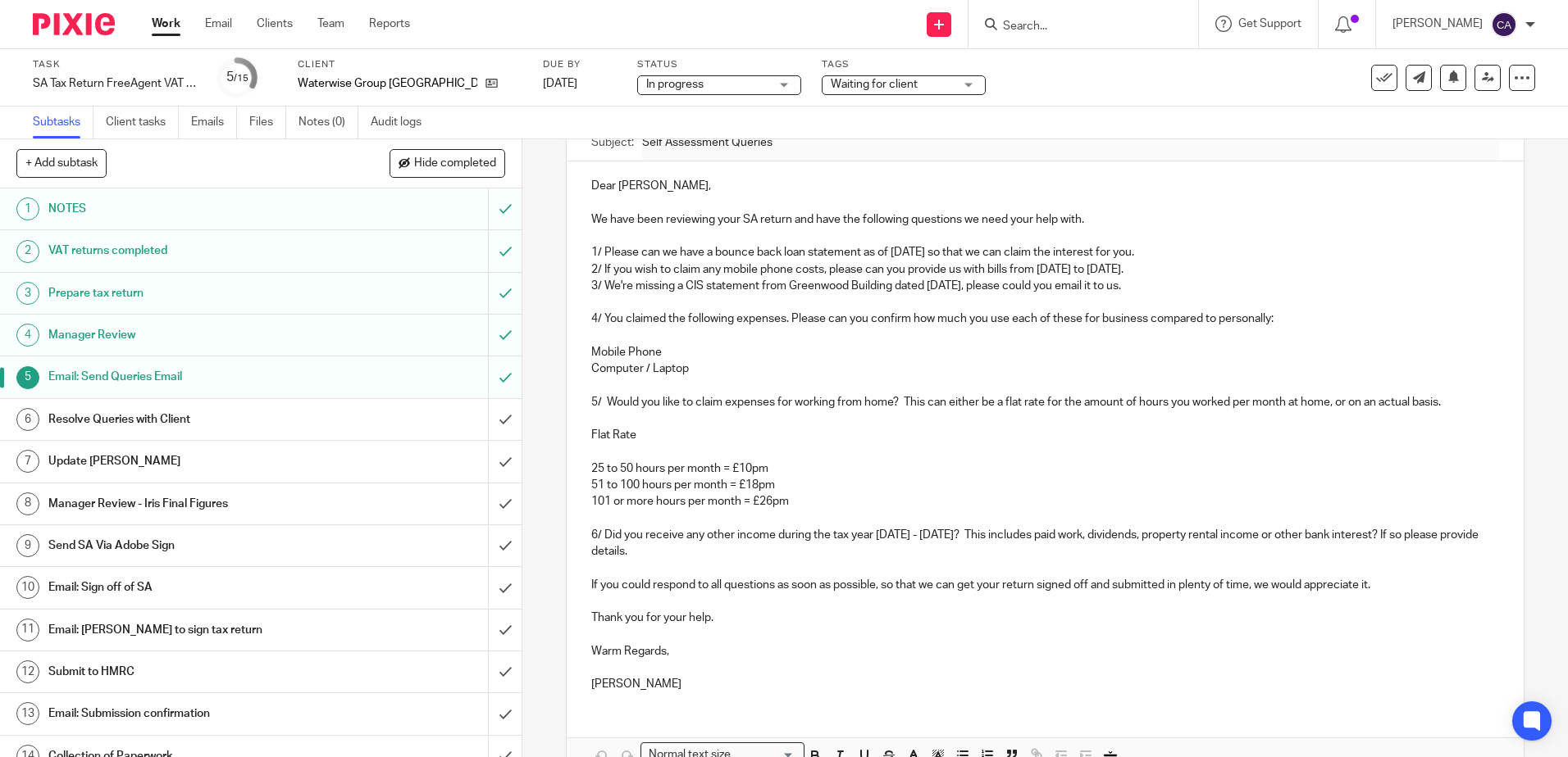
click at [171, 20] on link "Work" at bounding box center [166, 23] width 29 height 16
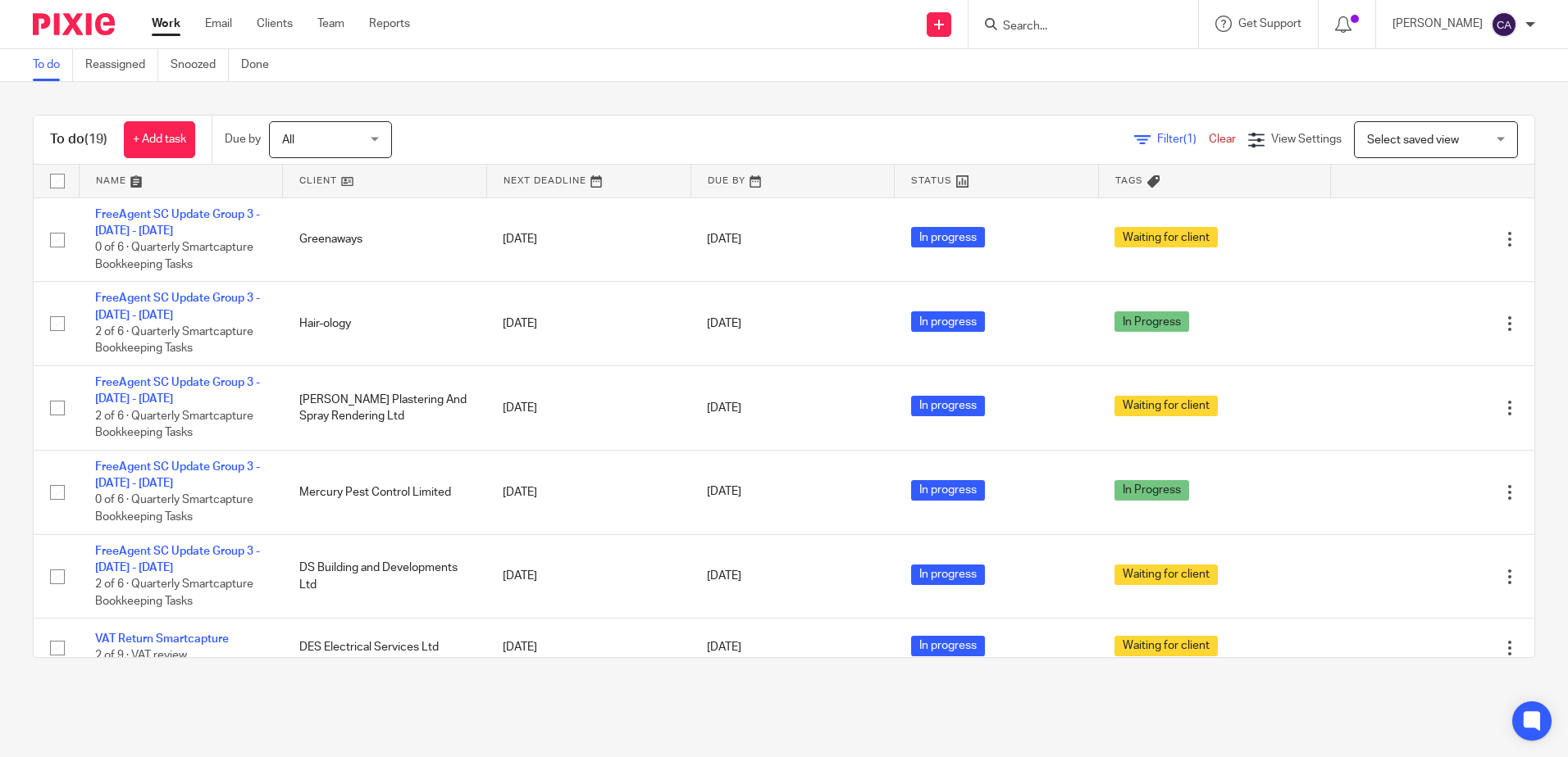
click at [115, 178] on link at bounding box center [181, 181] width 203 height 33
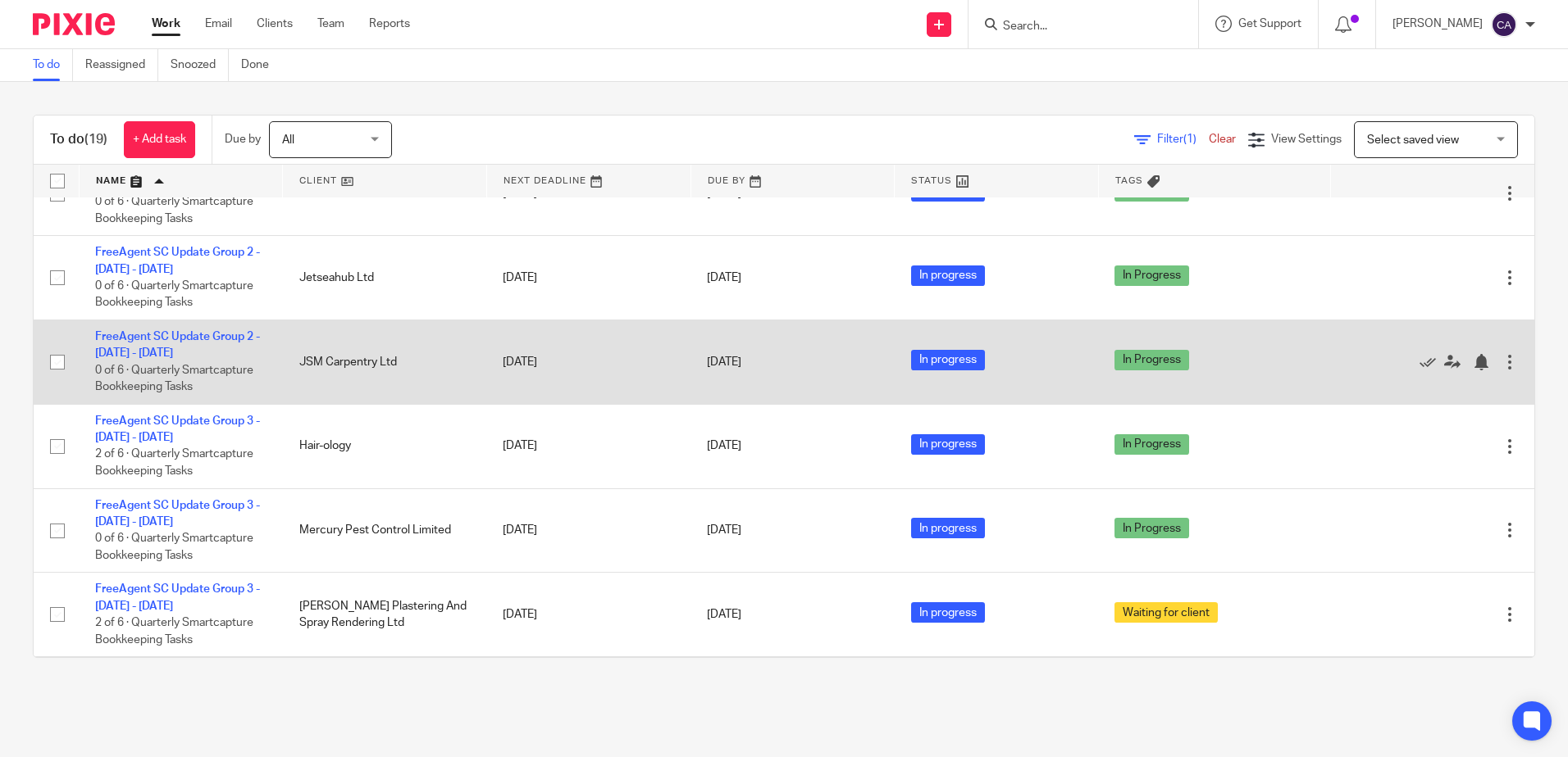
scroll to position [491, 0]
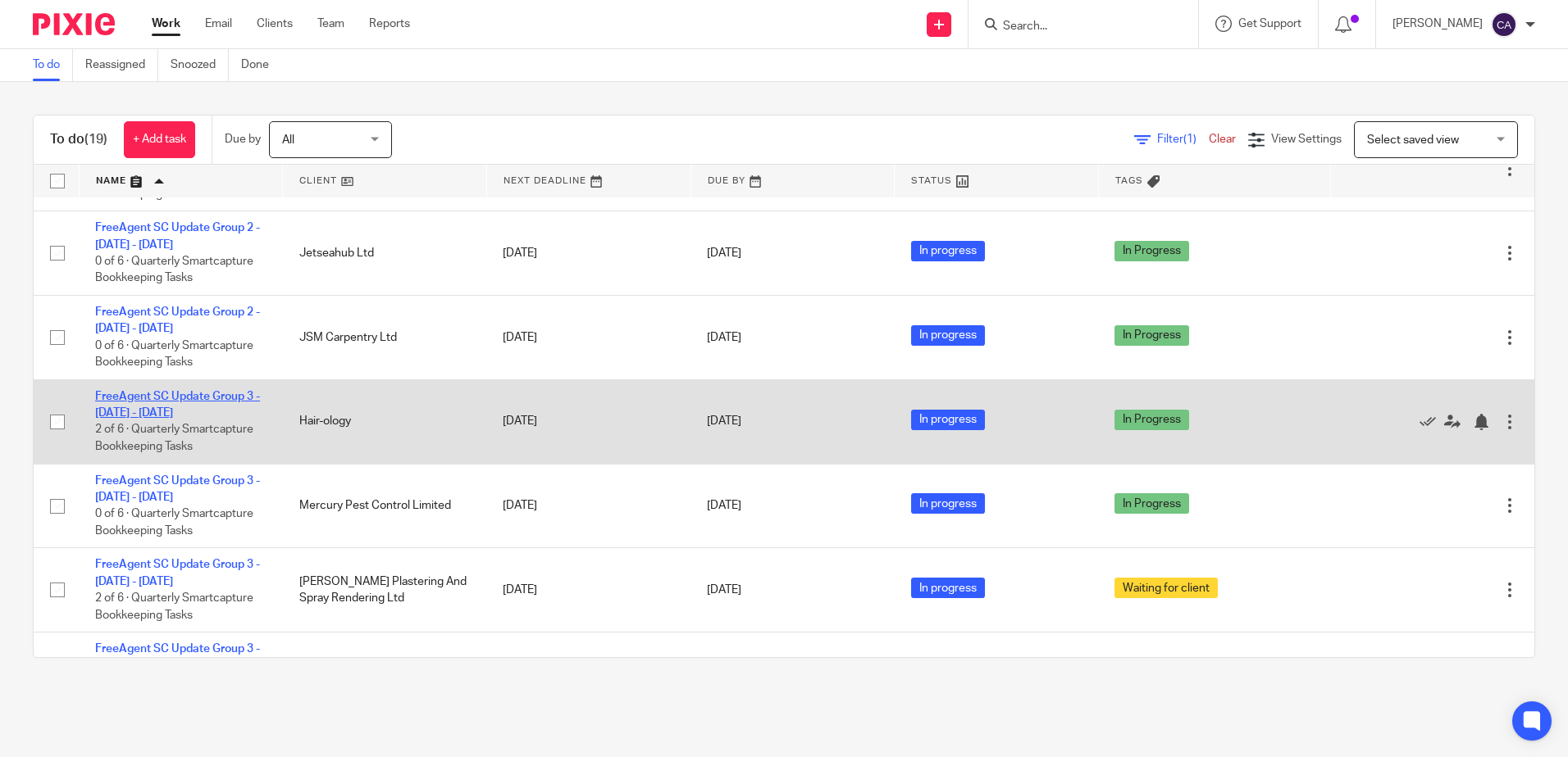
click at [200, 391] on link "FreeAgent SC Update Group 3 - [DATE] - [DATE]" at bounding box center [177, 405] width 164 height 28
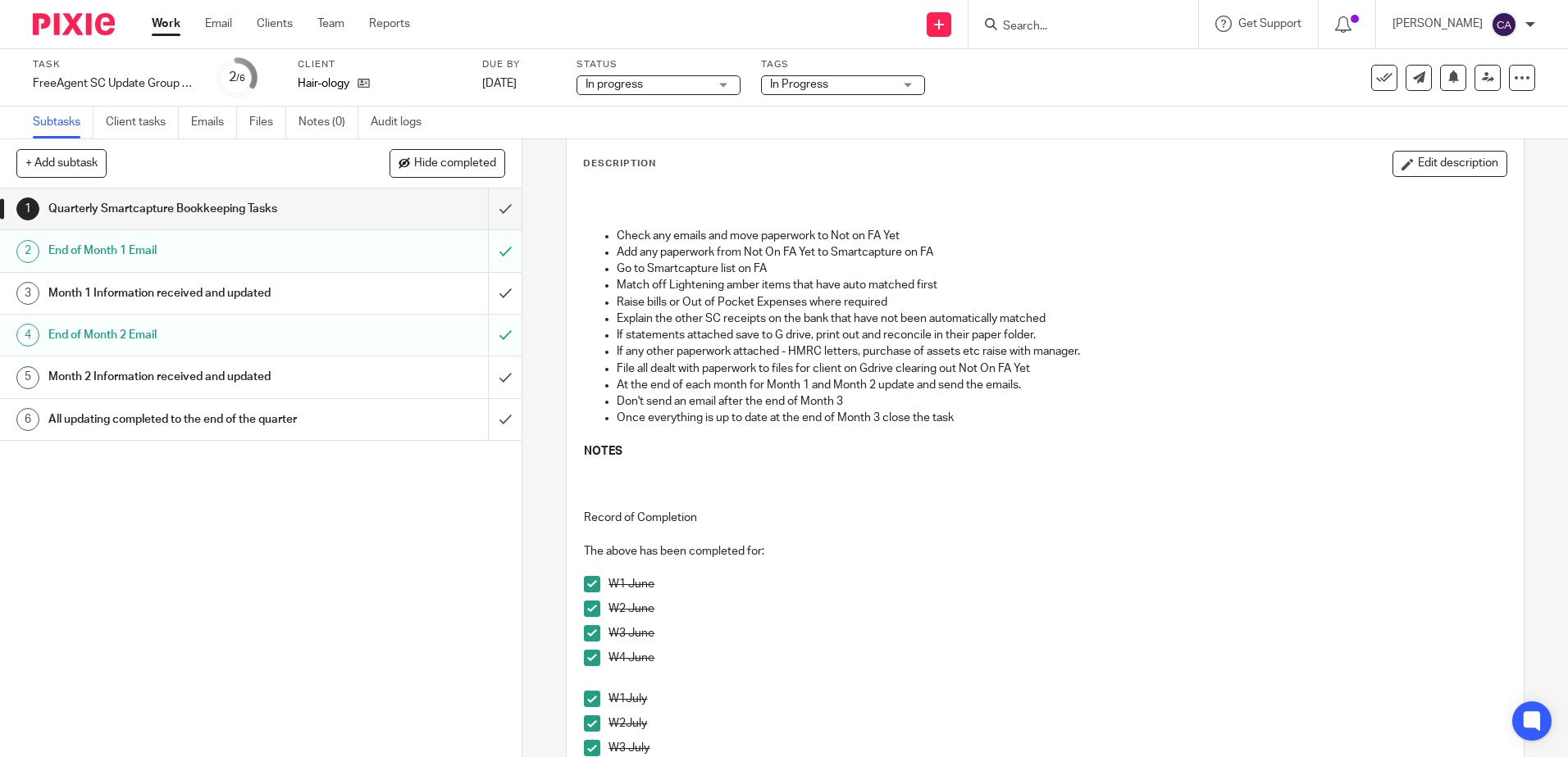
scroll to position [410, 0]
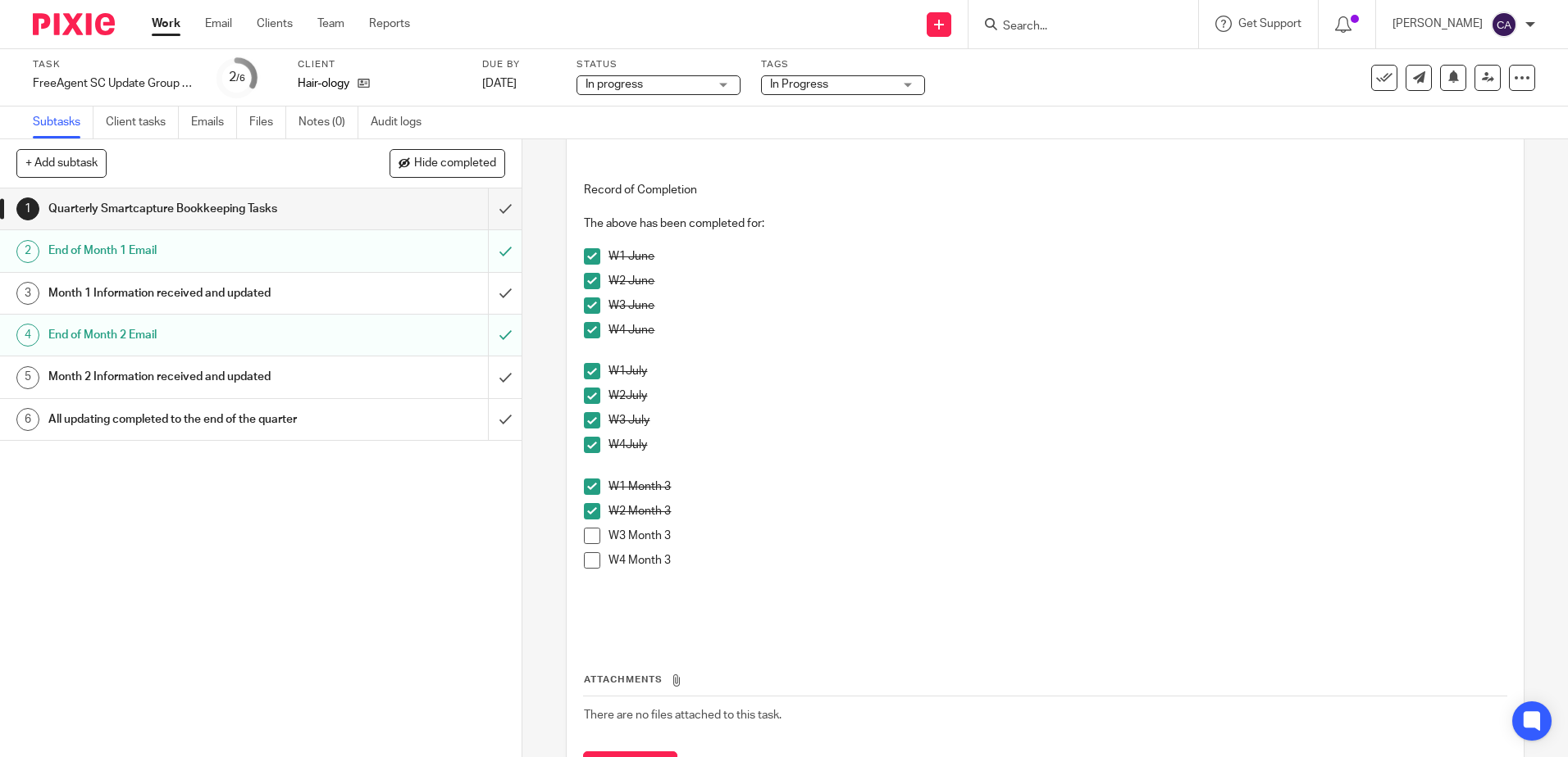
click at [589, 535] on span at bounding box center [592, 536] width 16 height 16
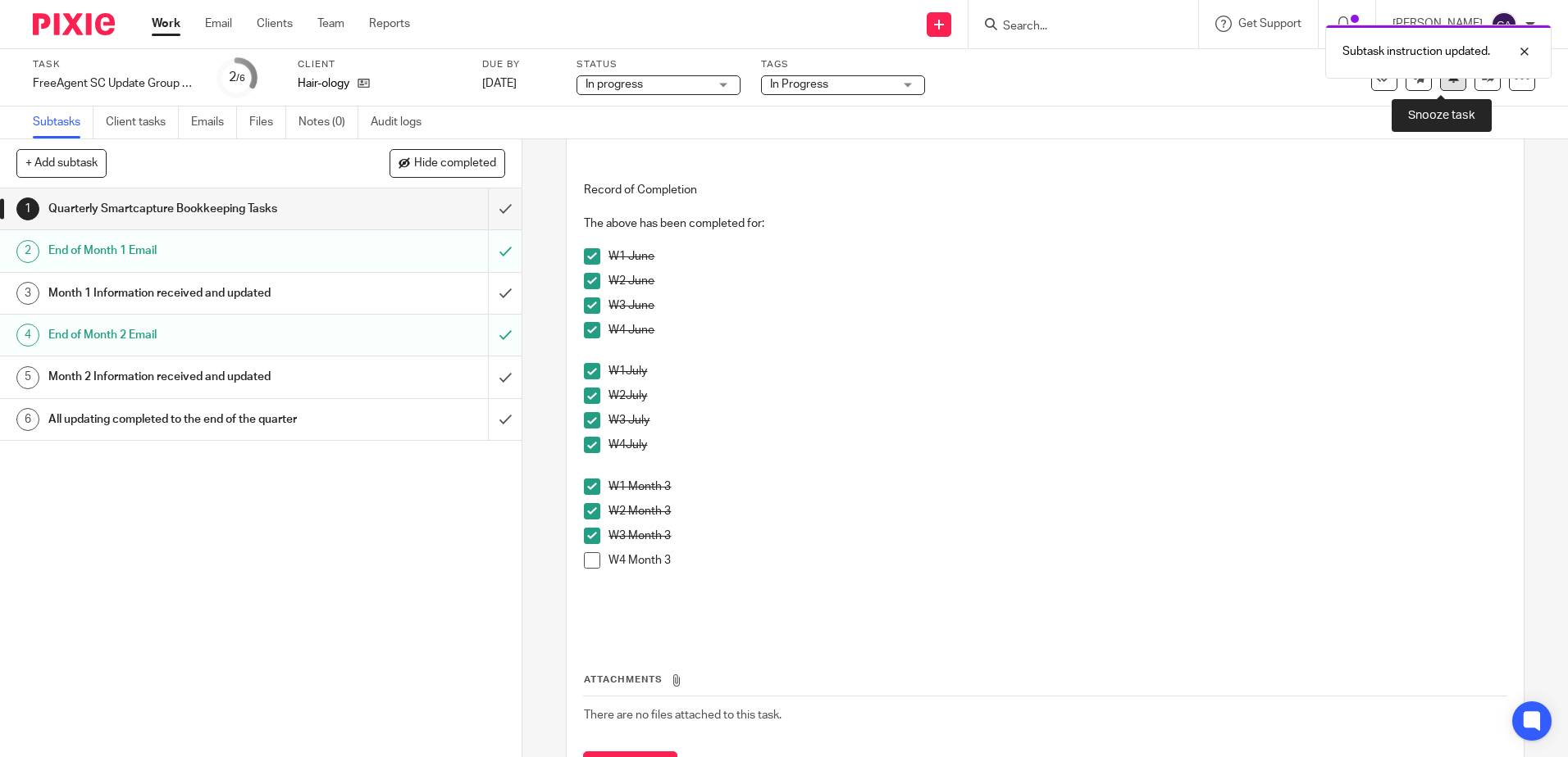
click at [1440, 86] on button at bounding box center [1452, 78] width 26 height 26
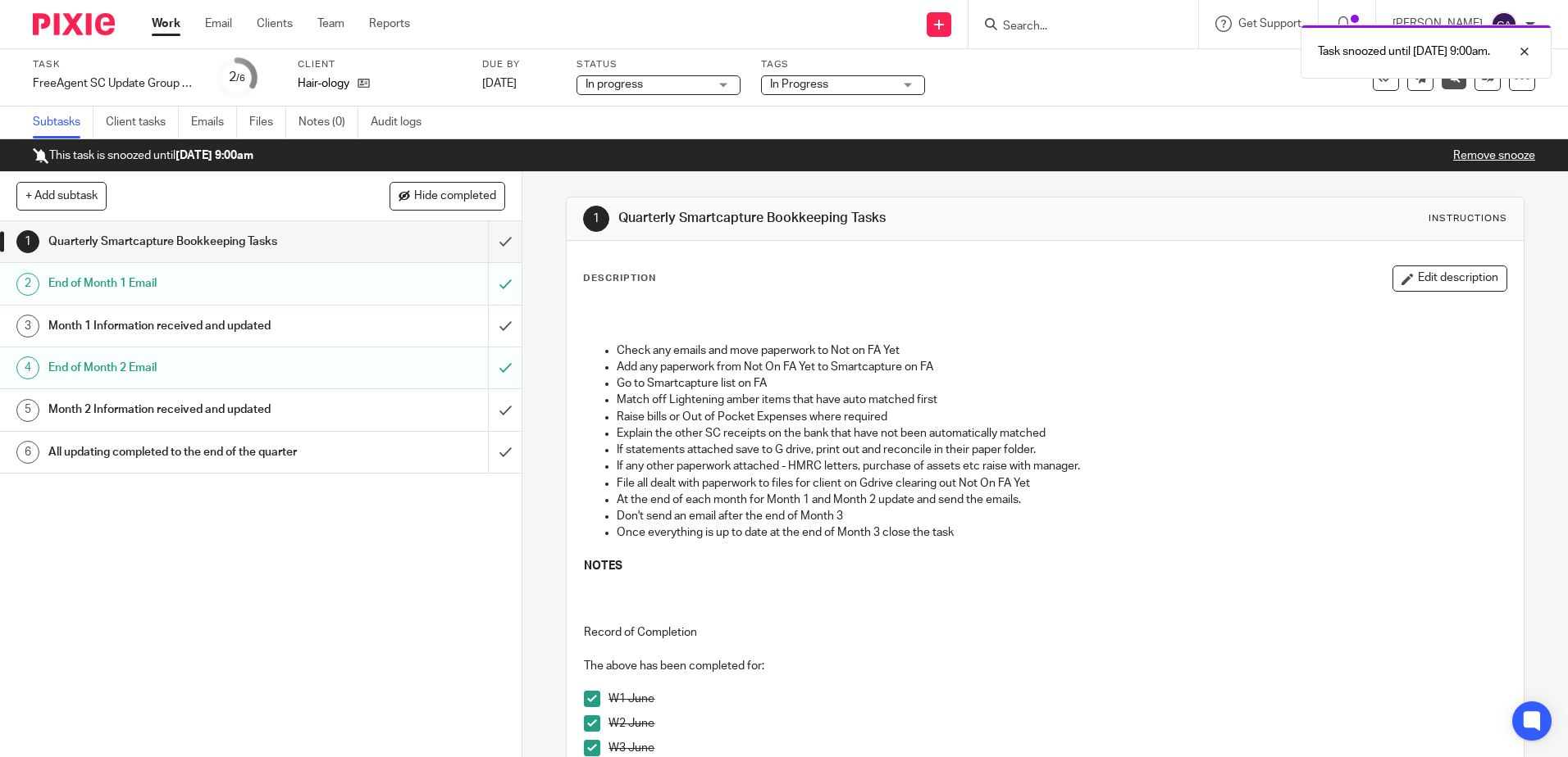
click at [168, 31] on link "Work" at bounding box center [166, 23] width 29 height 16
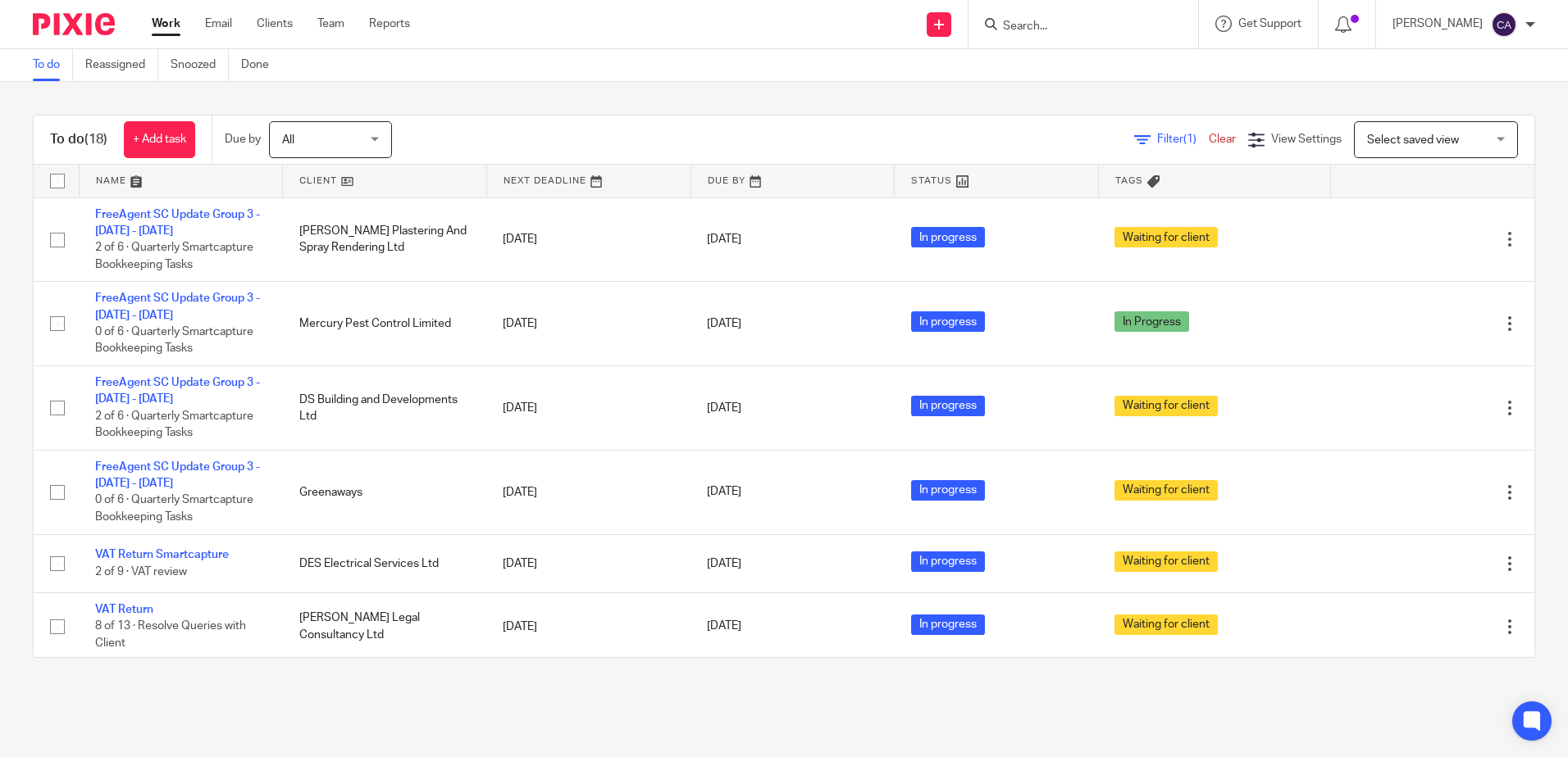
click at [136, 182] on link at bounding box center [181, 181] width 203 height 33
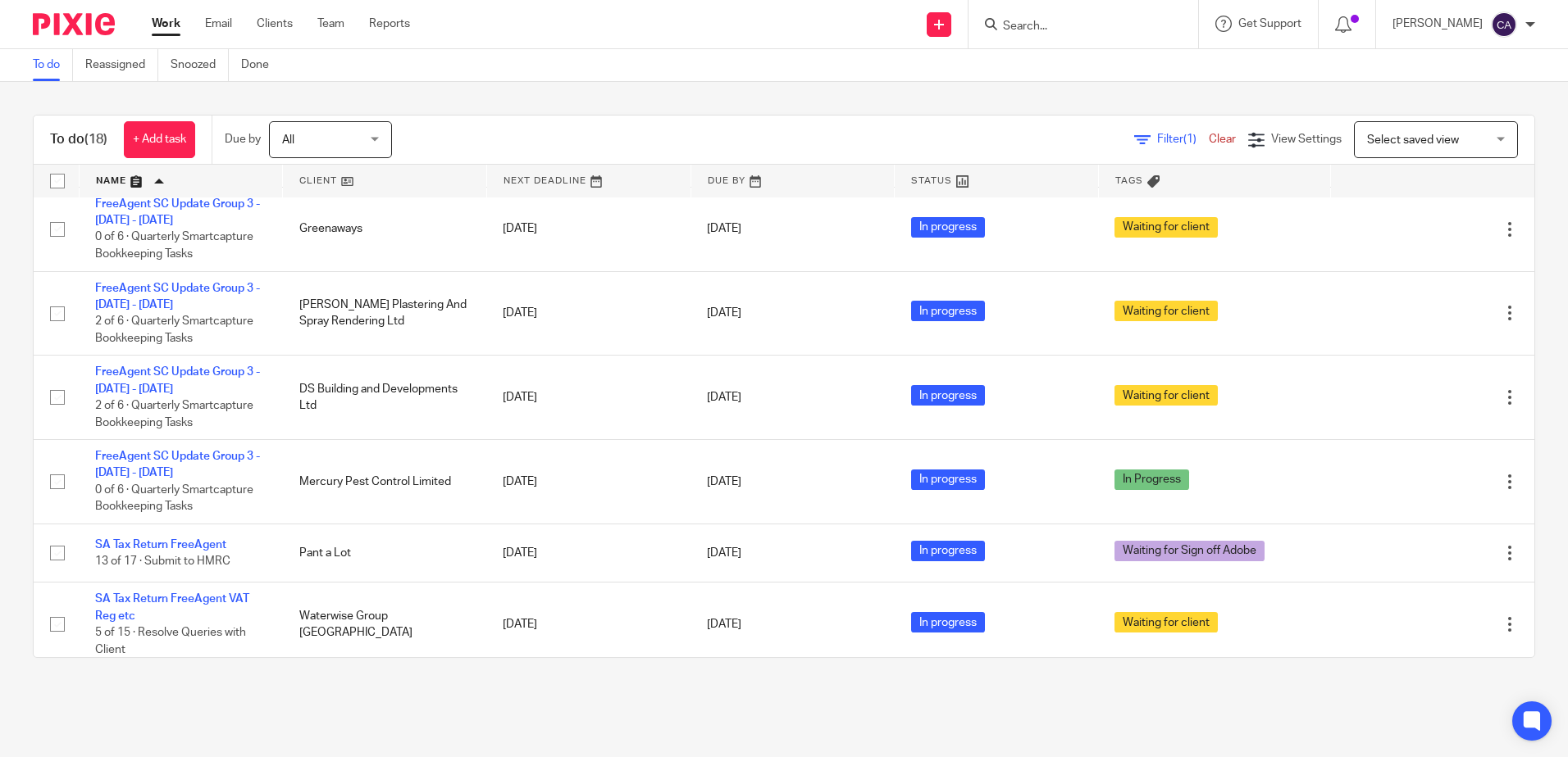
scroll to position [656, 0]
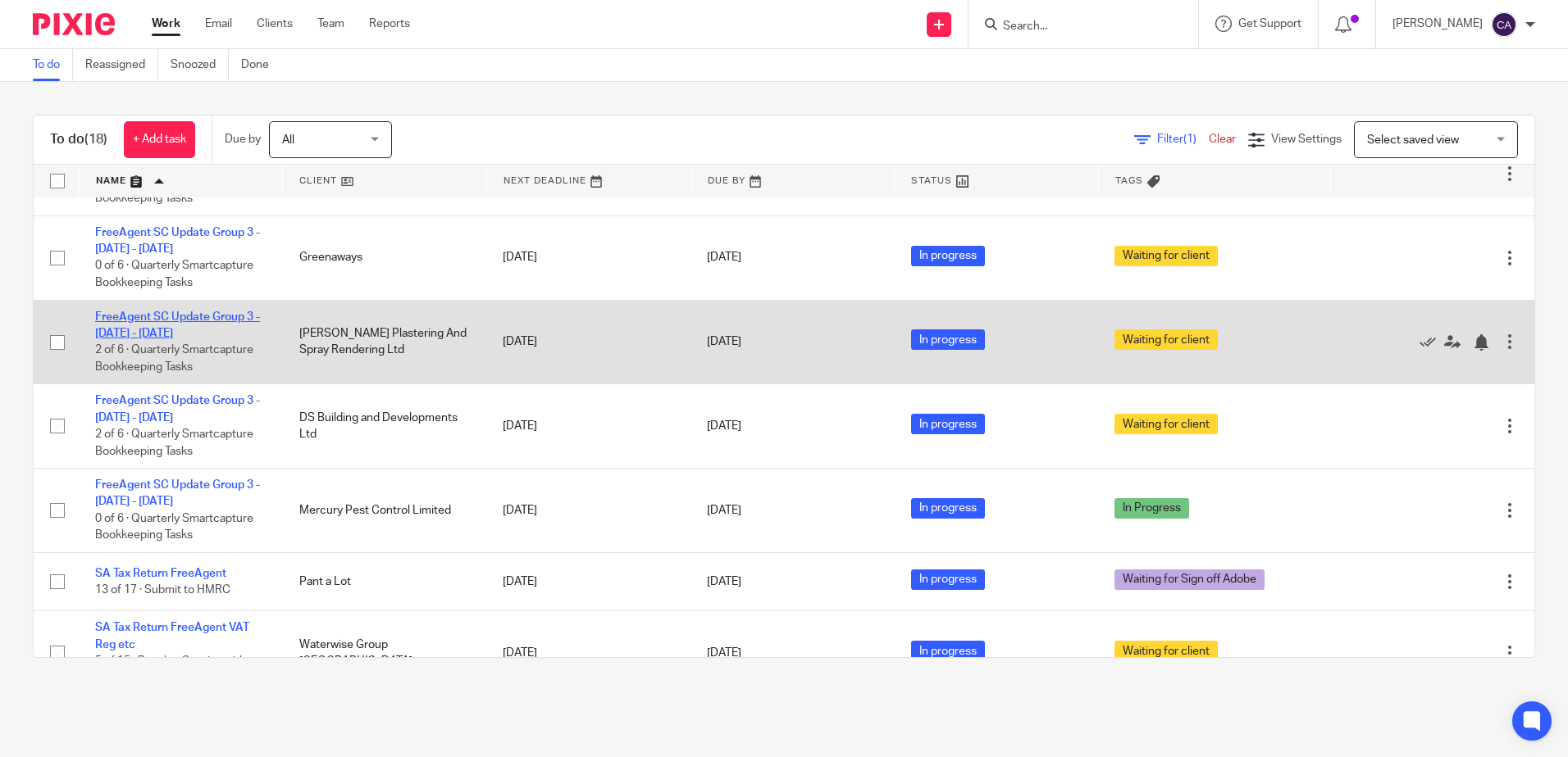
click at [164, 313] on link "FreeAgent SC Update Group 3 - [DATE] - [DATE]" at bounding box center [177, 325] width 164 height 28
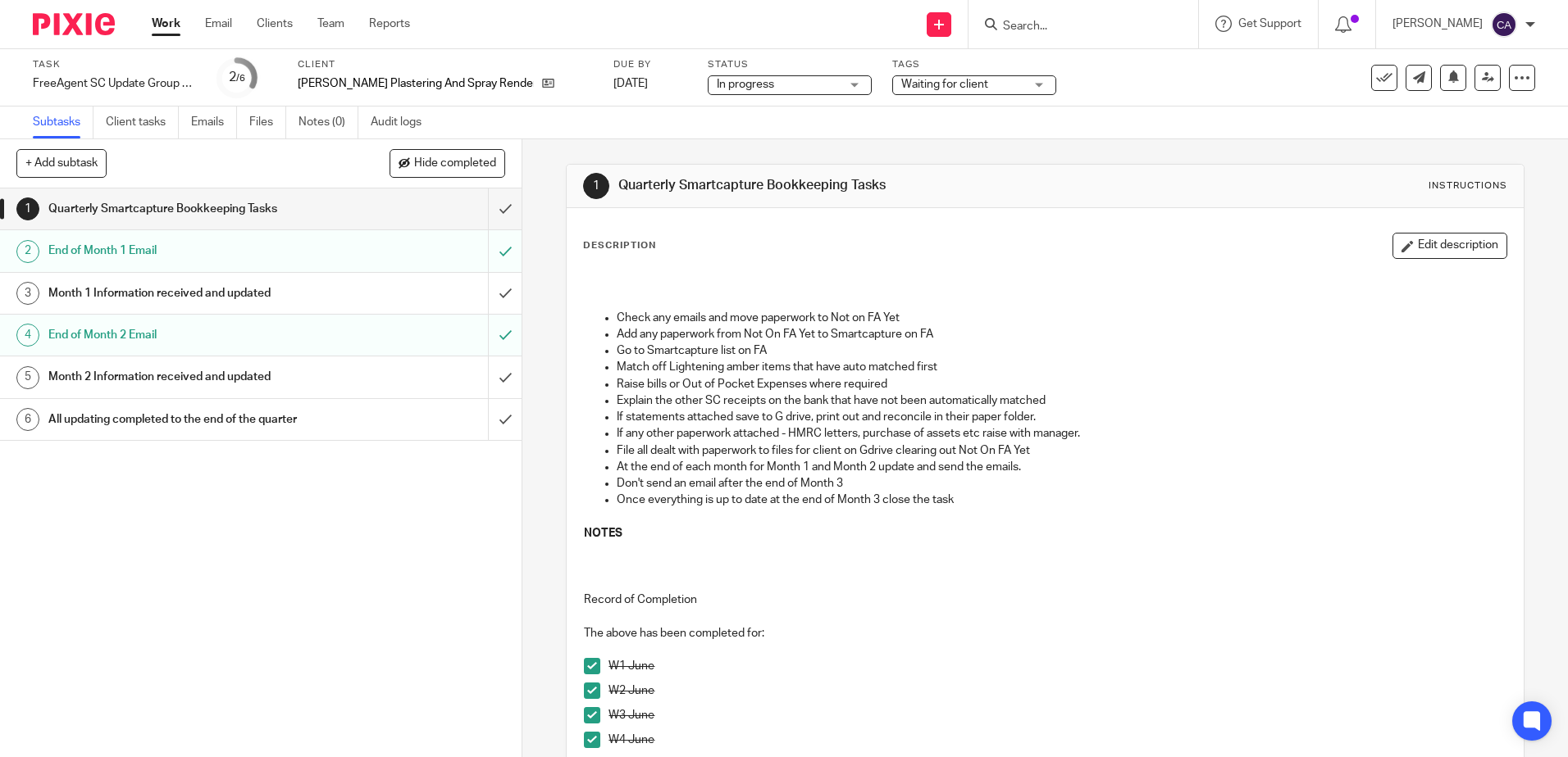
click at [142, 332] on h1 "End of Month 2 Email" at bounding box center [190, 334] width 282 height 24
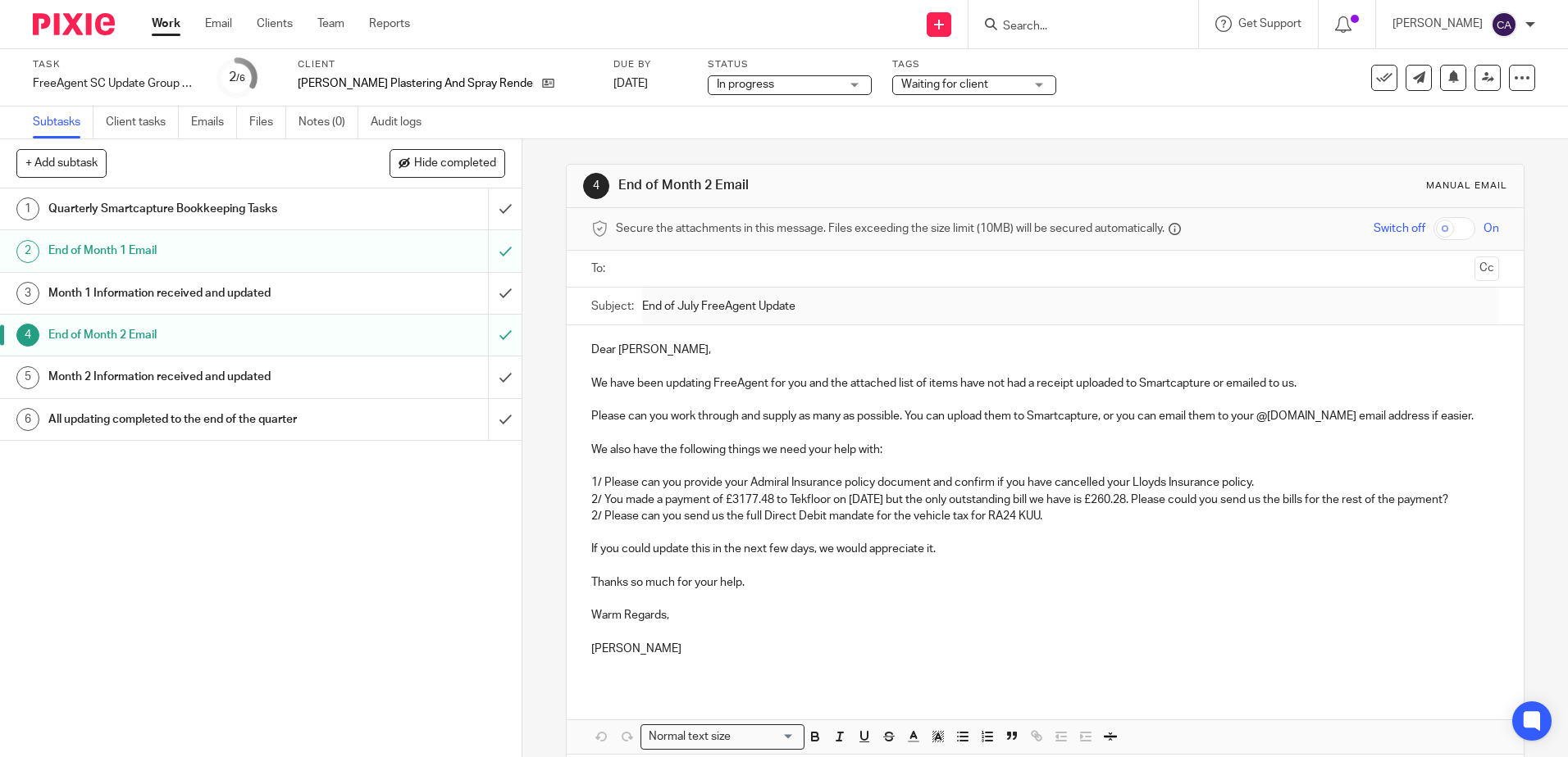
click at [112, 199] on h1 "Quarterly Smartcapture Bookkeeping Tasks" at bounding box center [190, 209] width 282 height 24
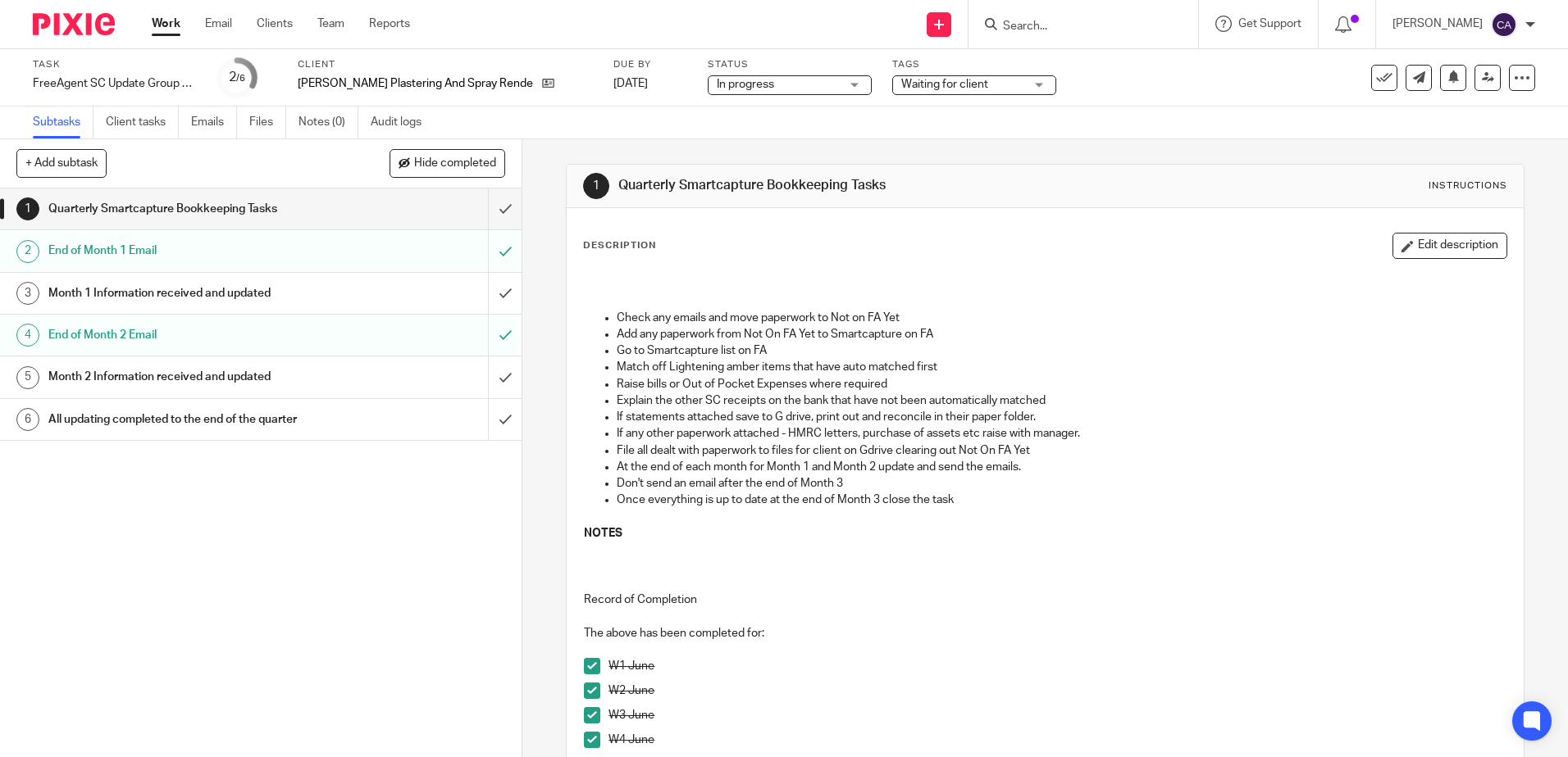
click at [164, 340] on h1 "End of Month 2 Email" at bounding box center [190, 334] width 282 height 24
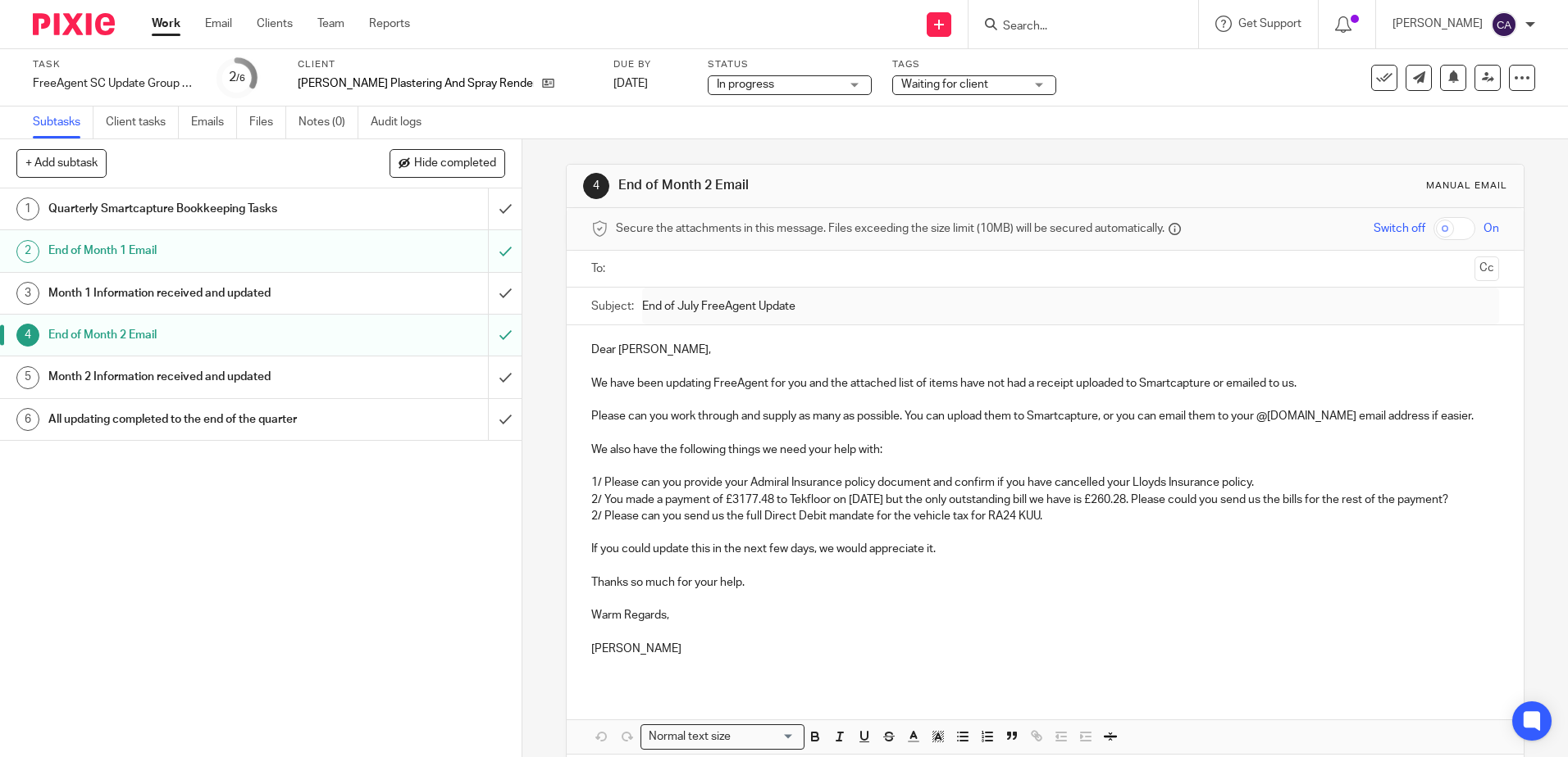
click at [137, 209] on h1 "Quarterly Smartcapture Bookkeeping Tasks" at bounding box center [190, 209] width 282 height 24
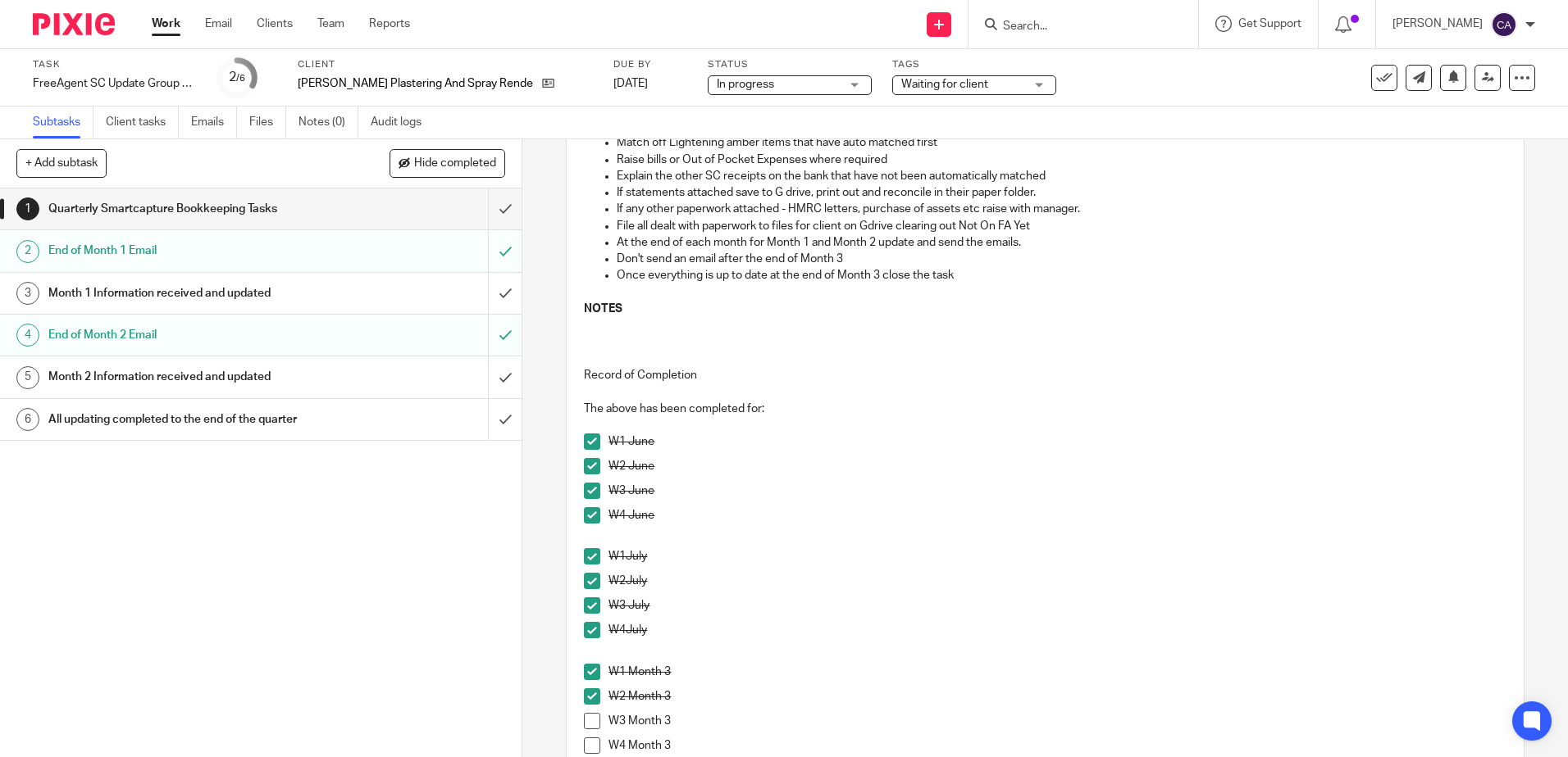
scroll to position [410, 0]
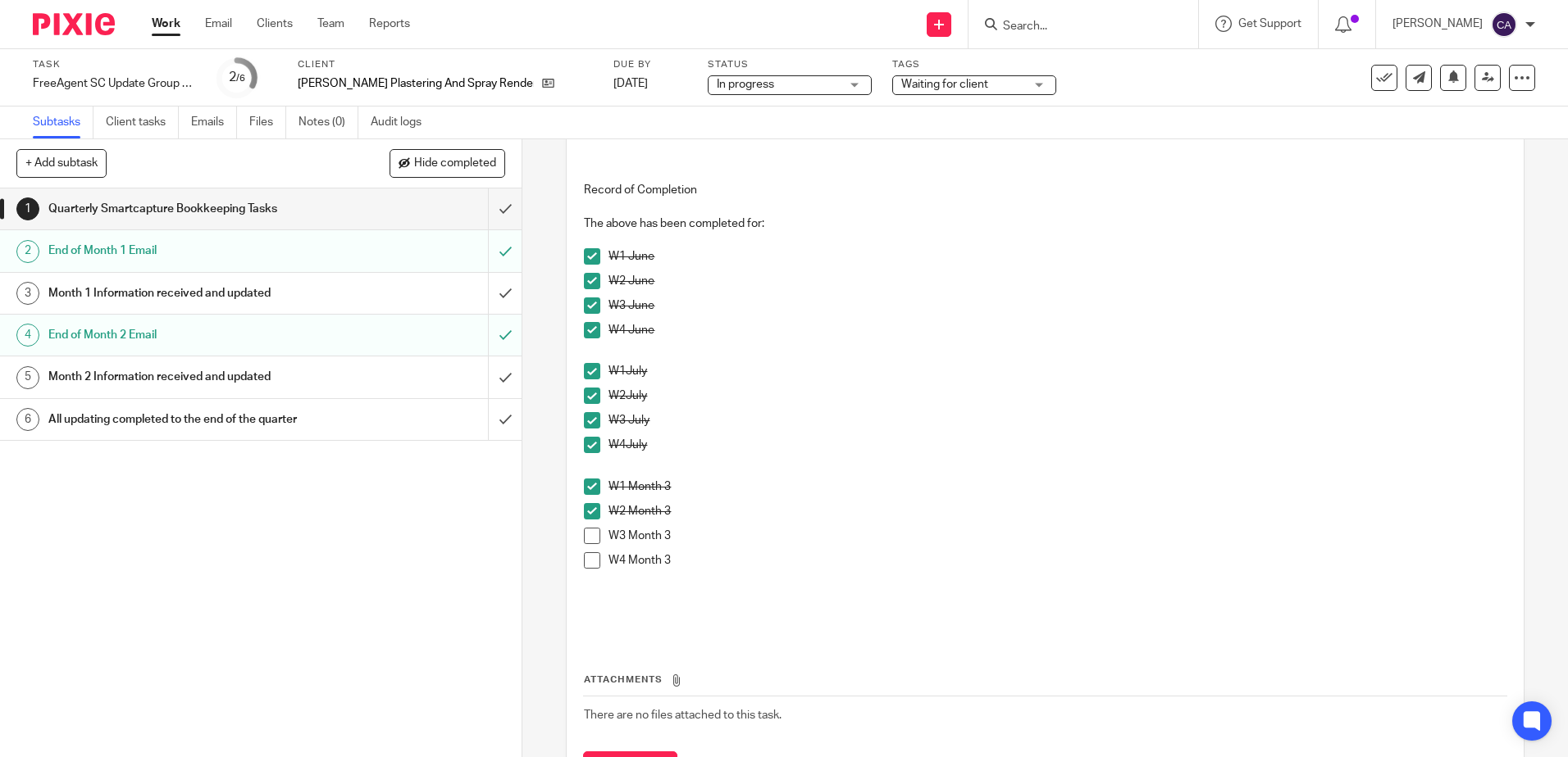
click at [592, 537] on span at bounding box center [592, 536] width 16 height 16
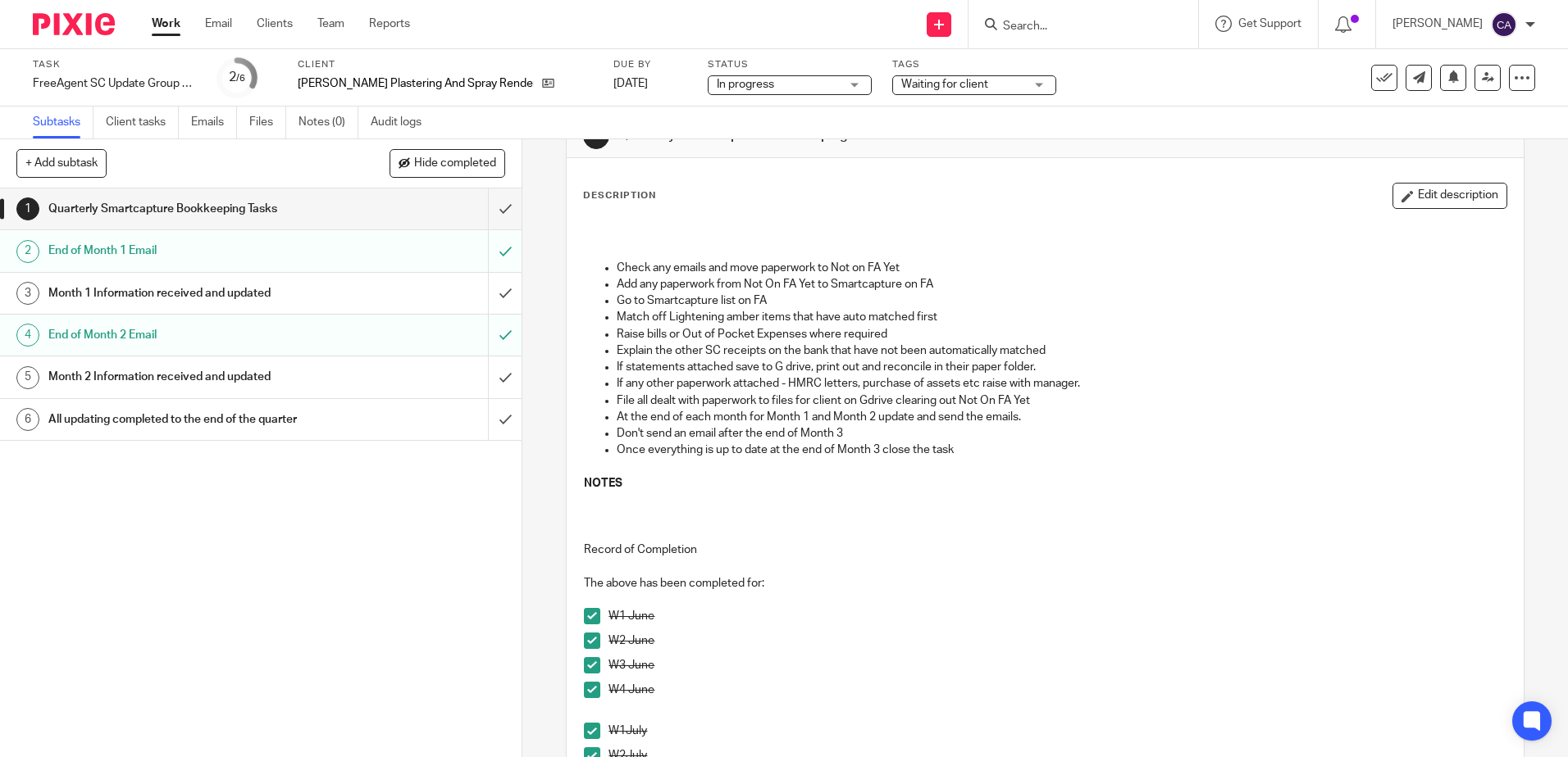
scroll to position [0, 0]
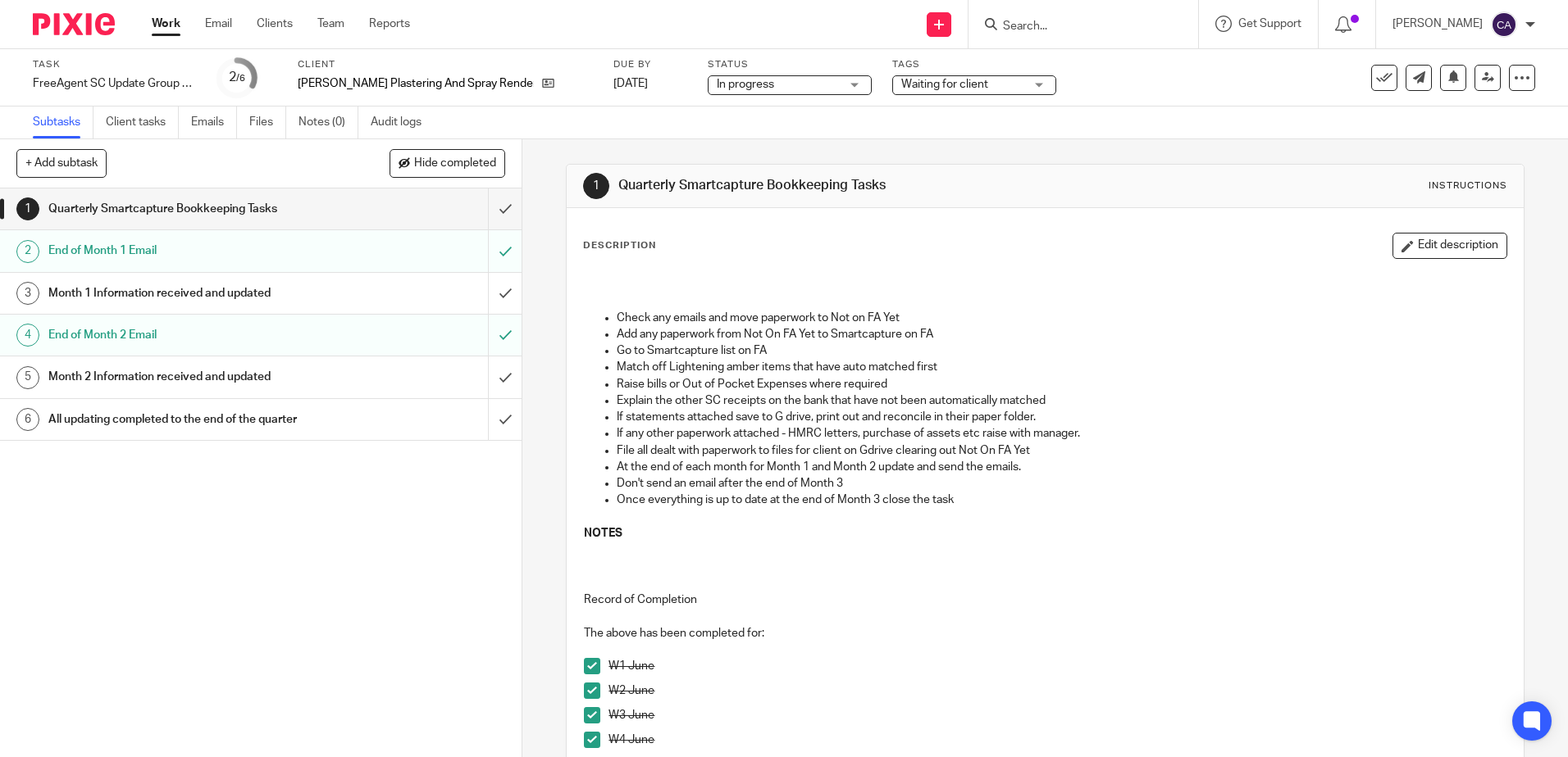
click at [756, 452] on p "File all dealt with paperwork to files for client on Gdrive clearing out Not On…" at bounding box center [1060, 451] width 888 height 16
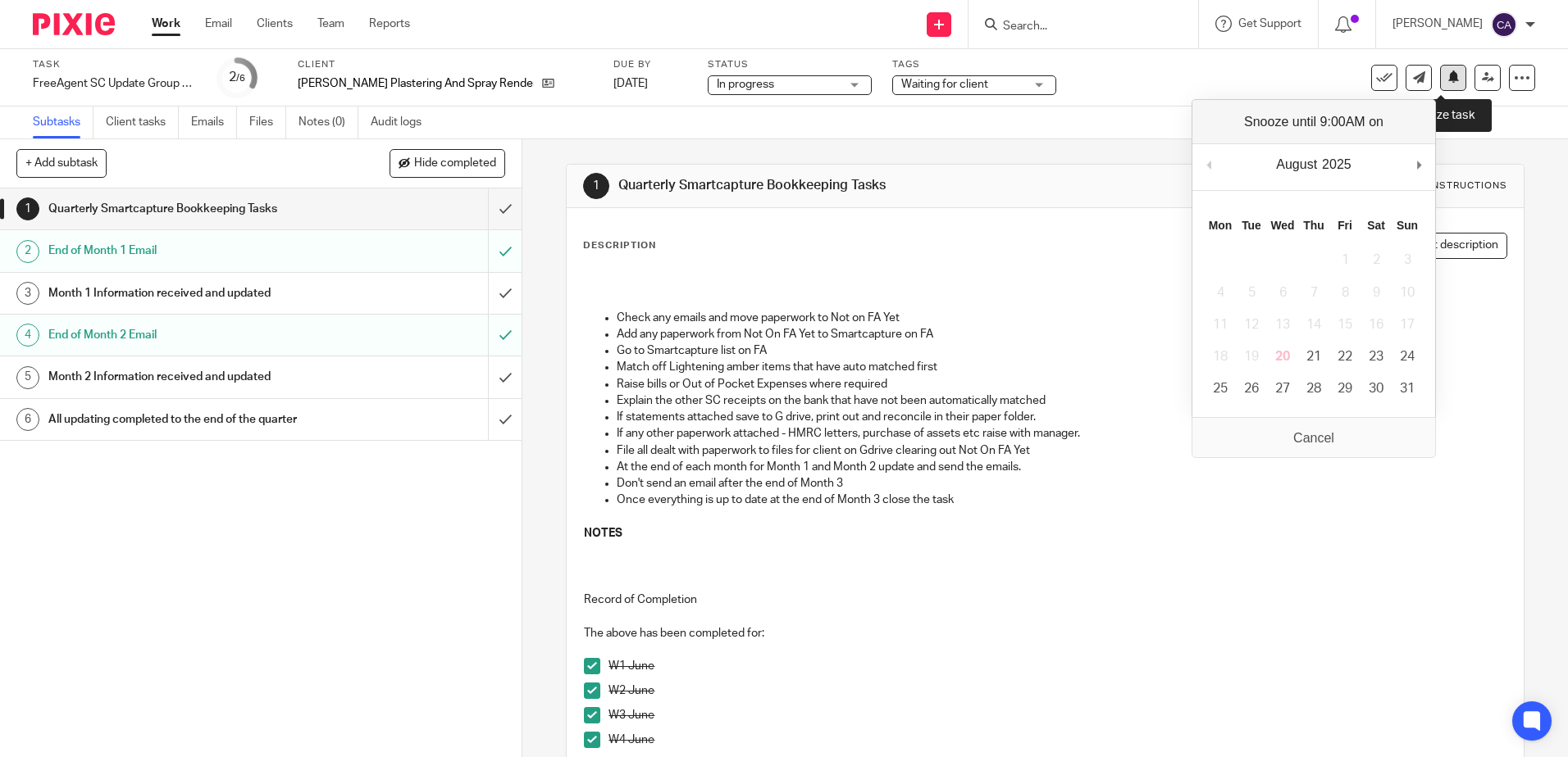
click at [1447, 80] on icon at bounding box center [1453, 77] width 13 height 13
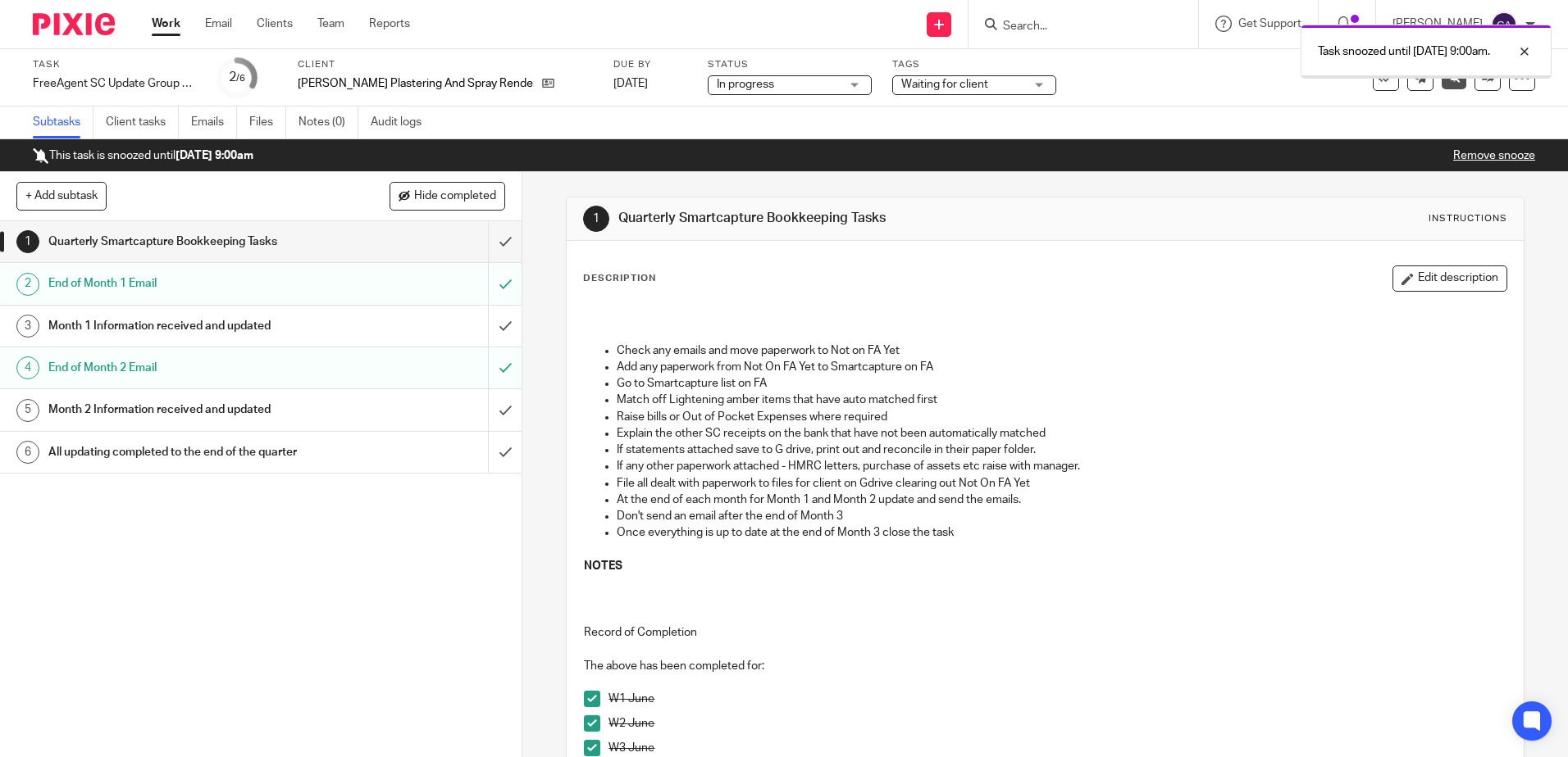
click at [164, 22] on link "Work" at bounding box center [166, 23] width 29 height 16
